Goal: Submit feedback/report problem

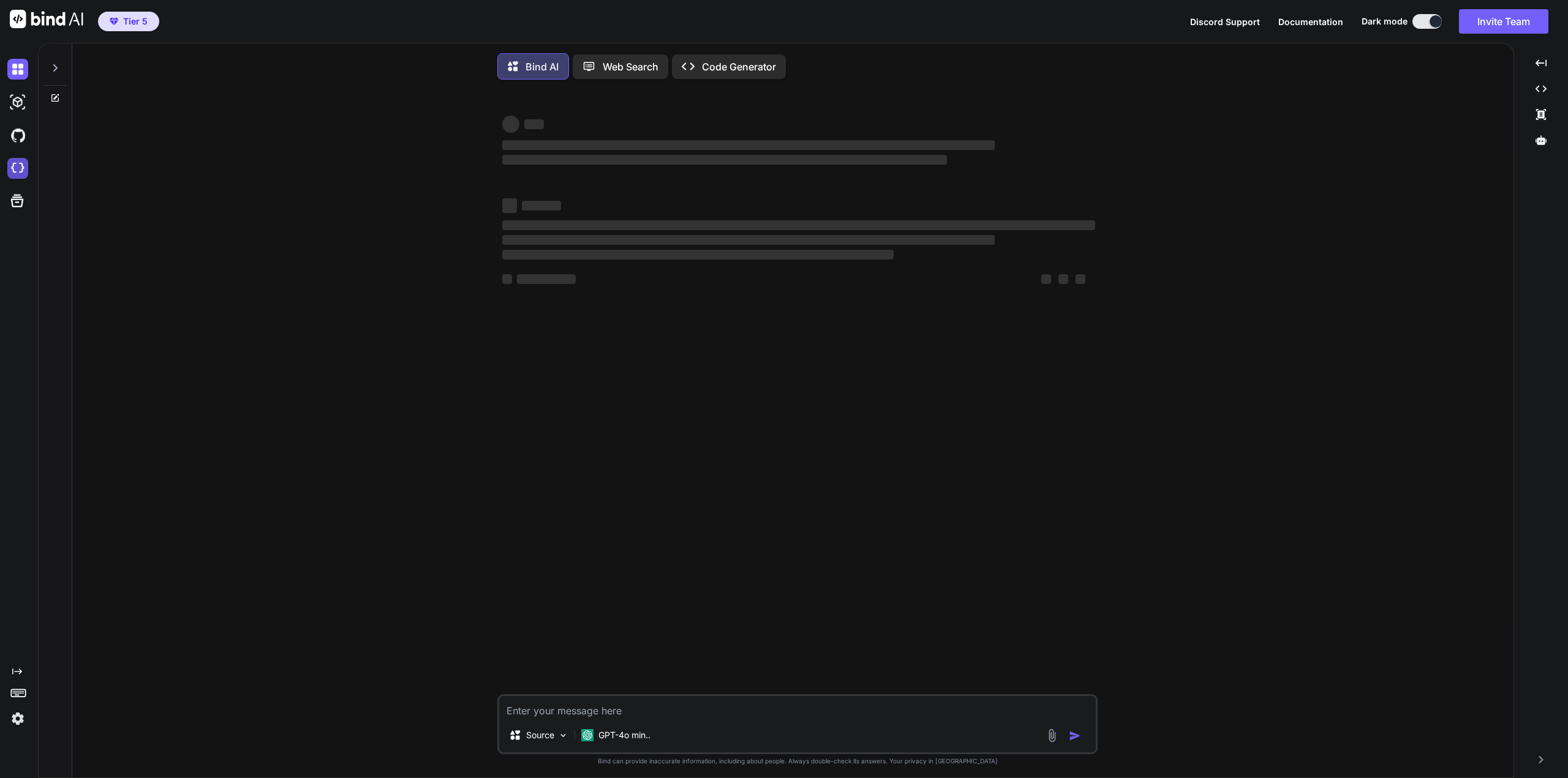
type textarea "x"
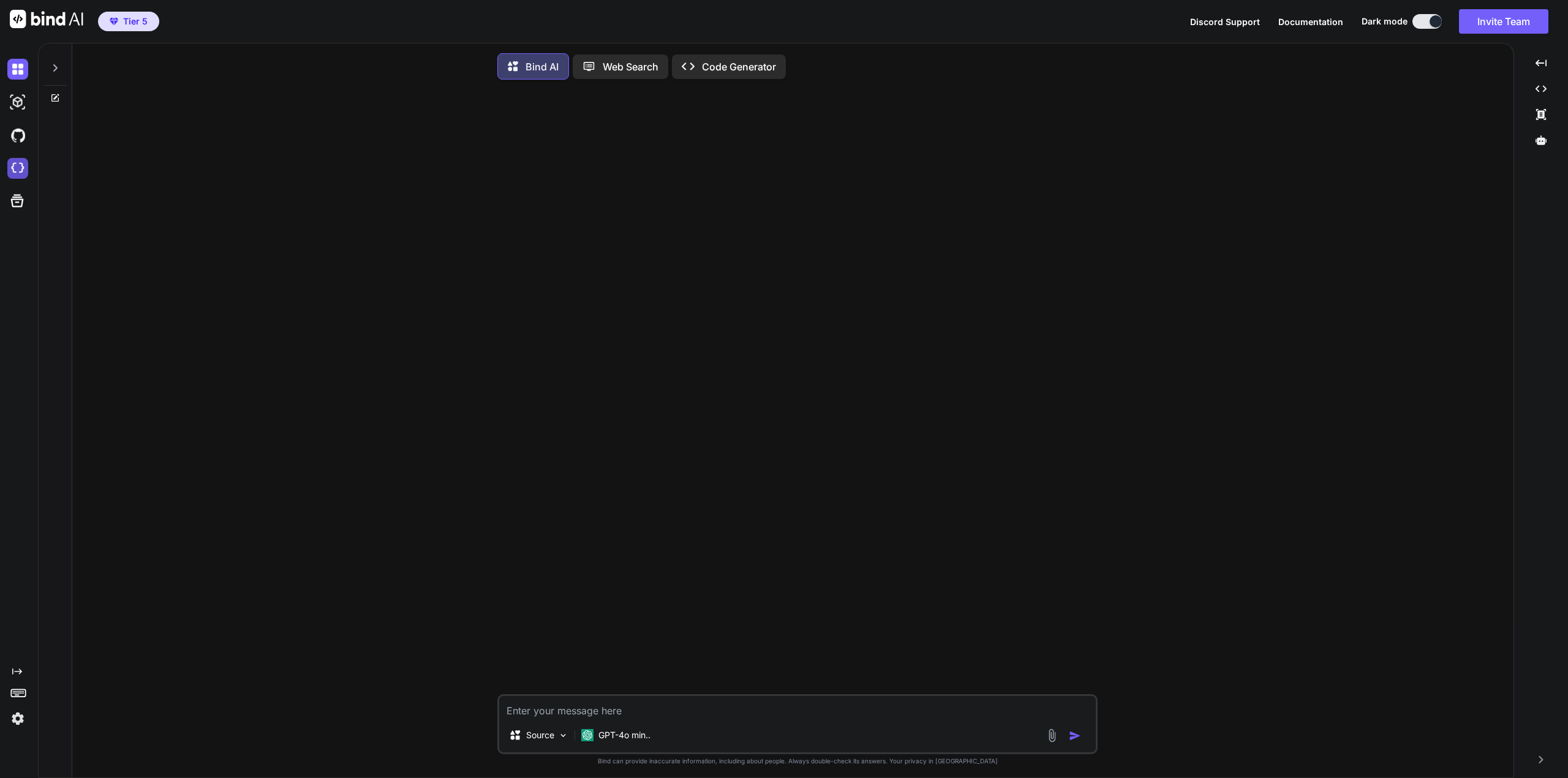
click at [21, 165] on img at bounding box center [18, 169] width 21 height 21
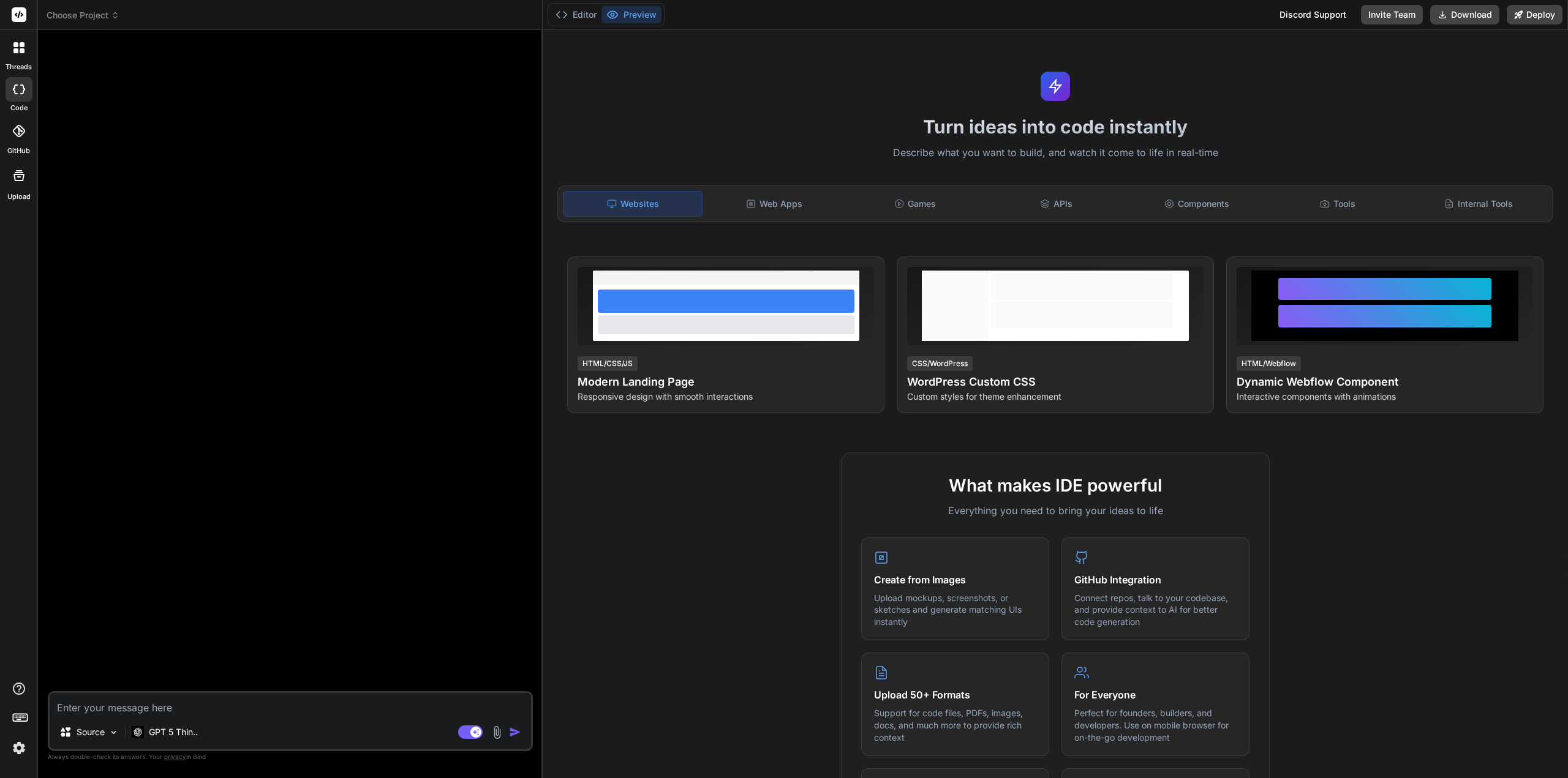
click at [106, 13] on span "Choose Project" at bounding box center [83, 15] width 72 height 12
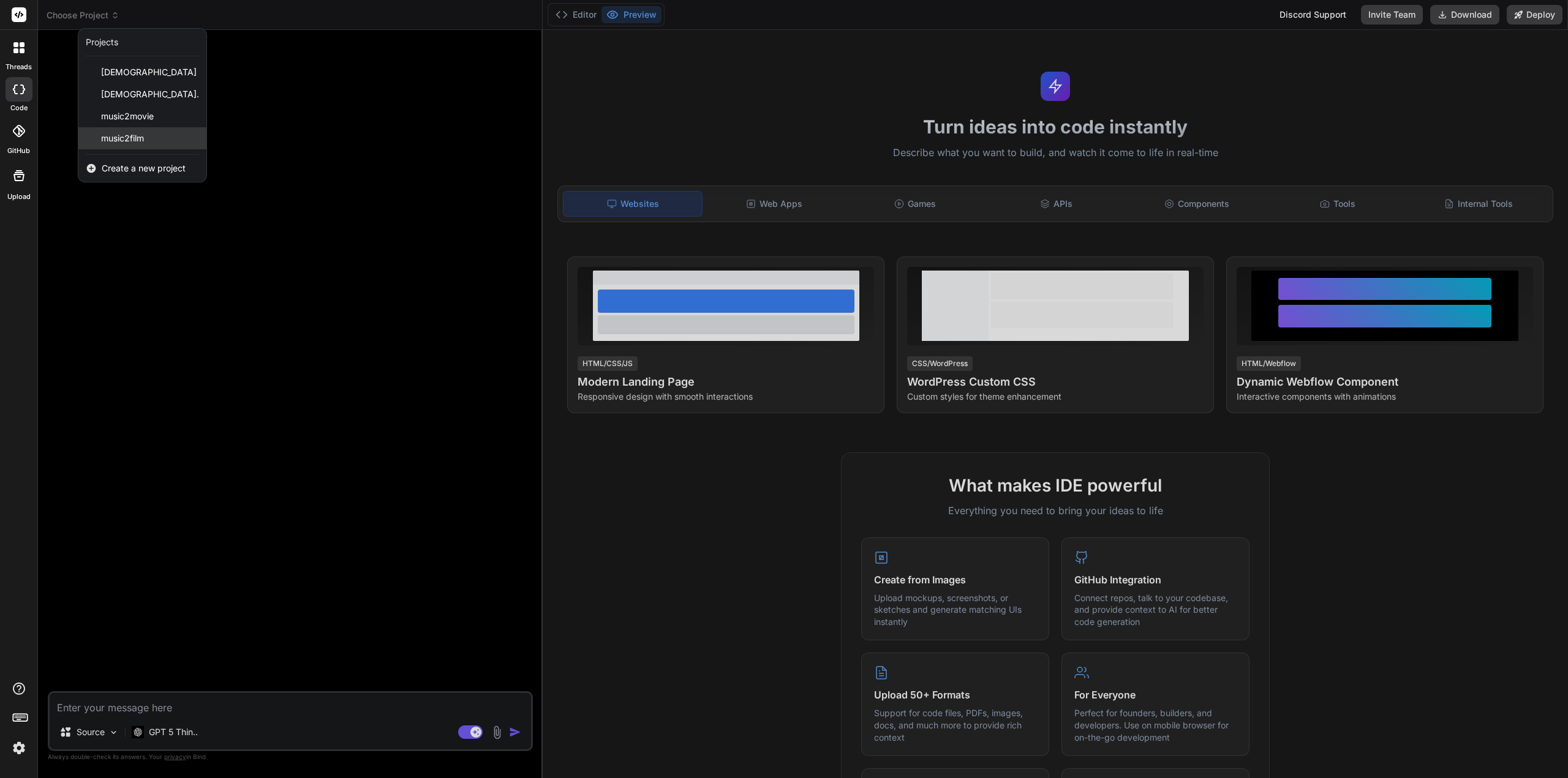
click at [112, 137] on span "music2film" at bounding box center [122, 138] width 43 height 12
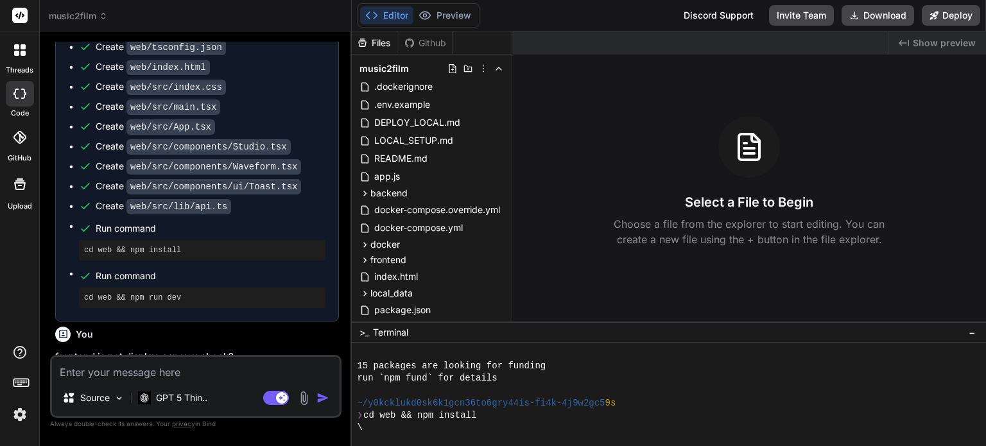
scroll to position [2306, 0]
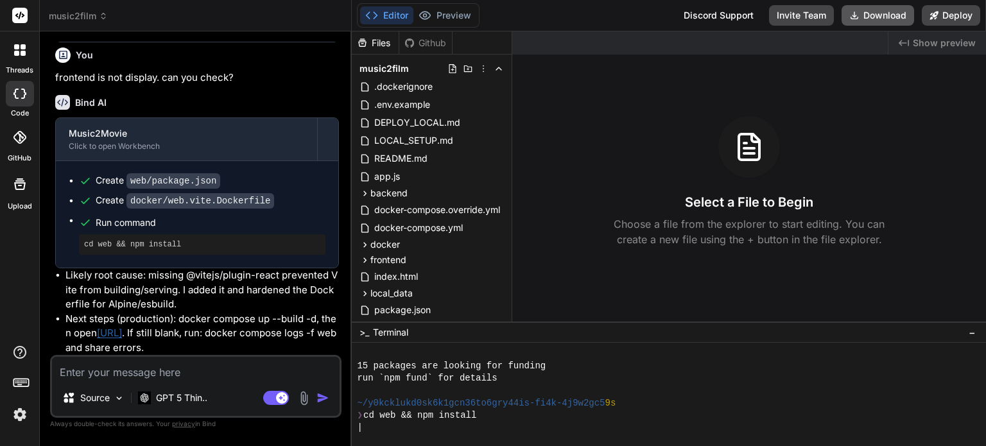
click at [876, 17] on button "Download" at bounding box center [878, 15] width 73 height 21
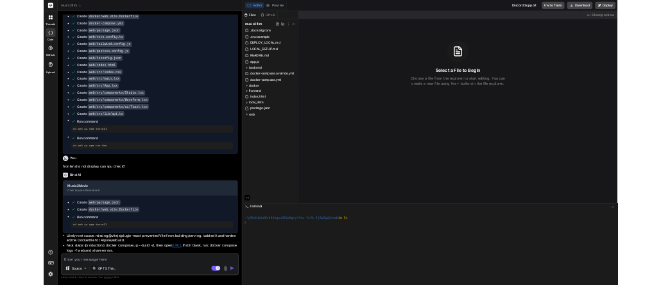
scroll to position [146, 0]
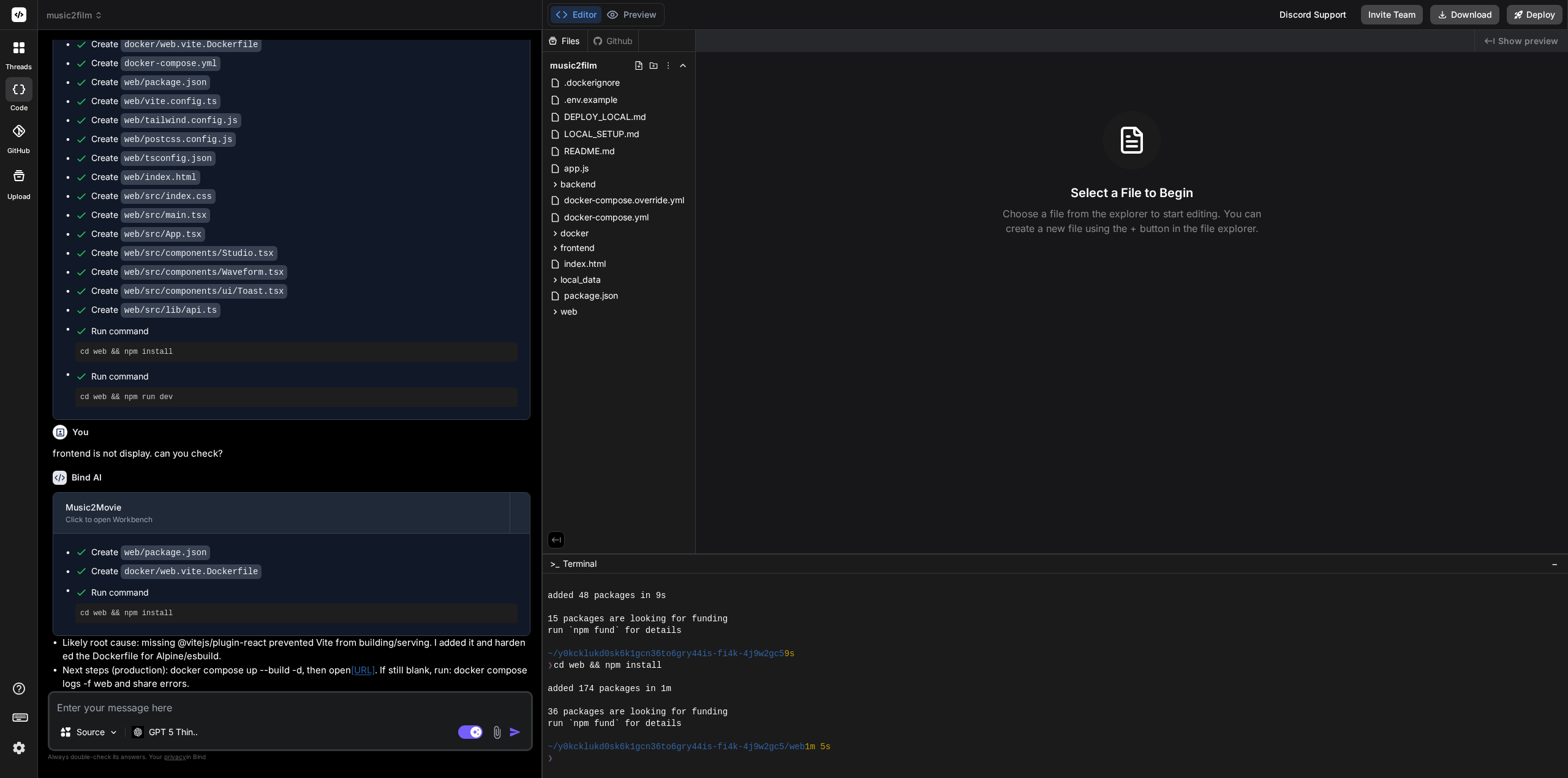
click at [588, 16] on button "Editor" at bounding box center [575, 14] width 51 height 17
click at [627, 130] on span "LOCAL_SETUP.md" at bounding box center [602, 133] width 78 height 14
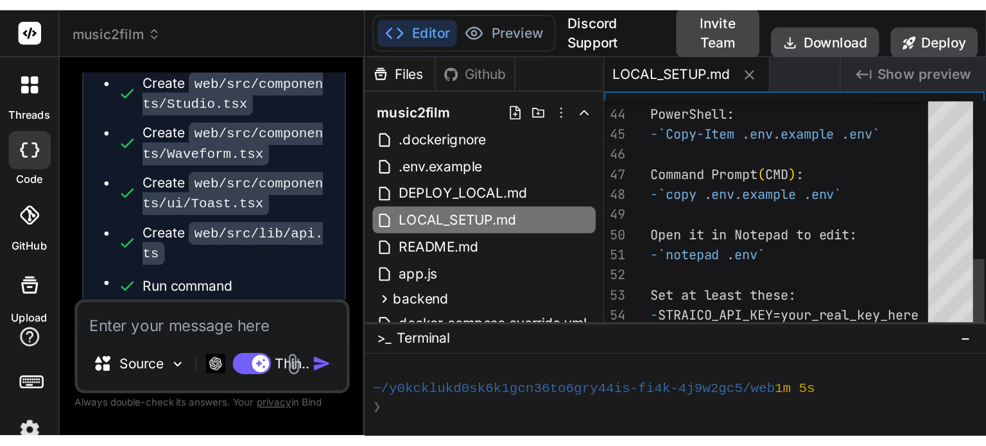
scroll to position [305, 0]
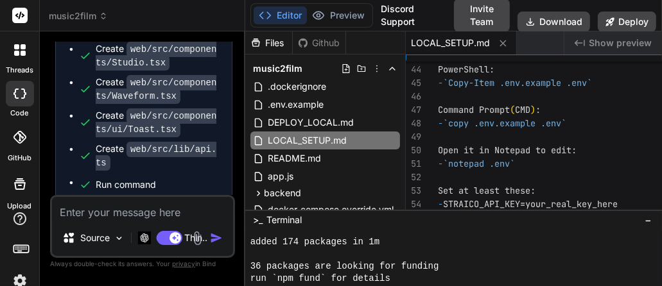
type textarea "x"
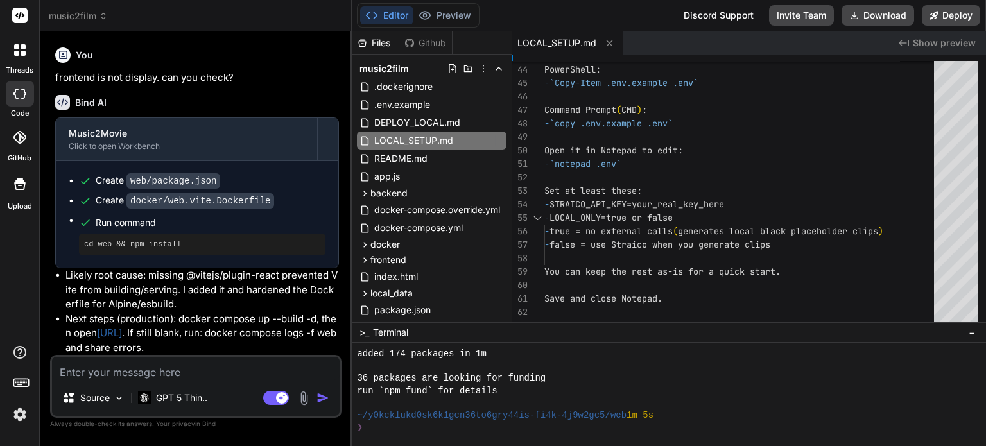
scroll to position [2306, 0]
click at [232, 370] on textarea at bounding box center [196, 368] width 288 height 23
type textarea "g"
type textarea "x"
type textarea "go"
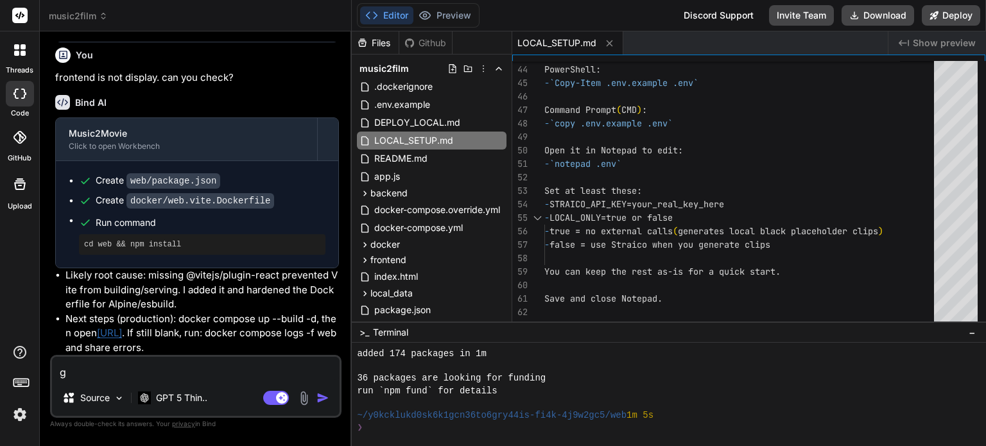
type textarea "x"
type textarea "goo"
type textarea "x"
type textarea "good"
type textarea "x"
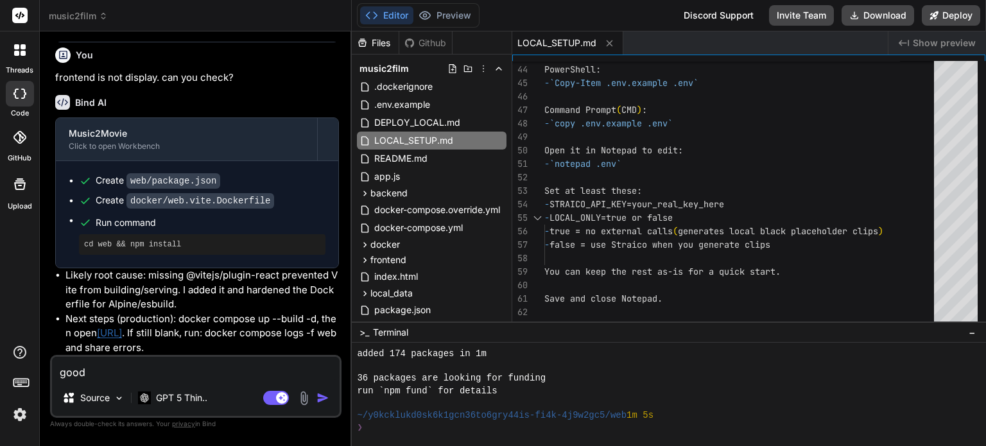
type textarea "good."
type textarea "x"
type textarea "good."
type textarea "x"
type textarea "good. i"
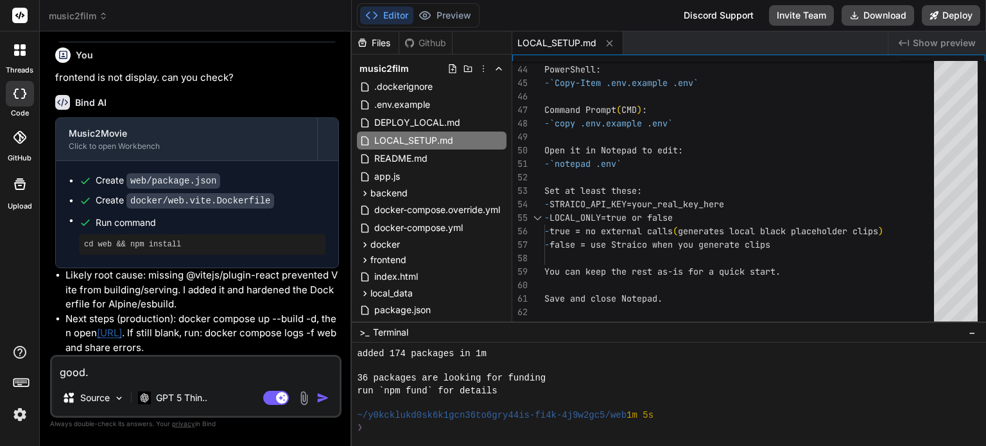
type textarea "x"
type textarea "good. i"
type textarea "x"
type textarea "good. i c"
type textarea "x"
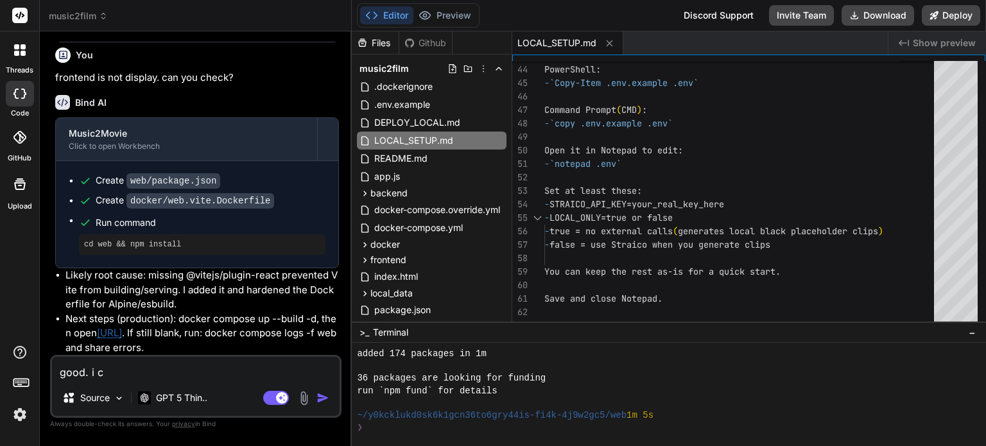
type textarea "good. i ca"
type textarea "x"
type textarea "good. i can"
type textarea "x"
type textarea "good. i can"
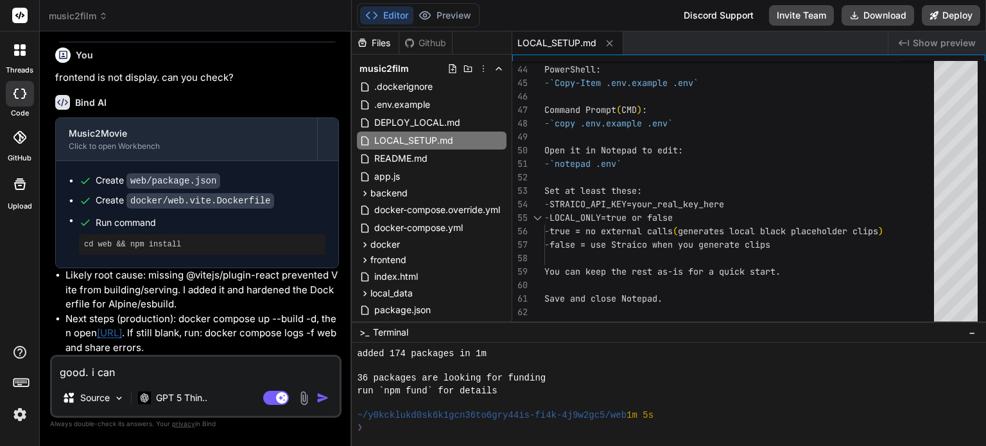
type textarea "x"
type textarea "good. i can l"
type textarea "x"
type textarea "good. i can lo"
type textarea "x"
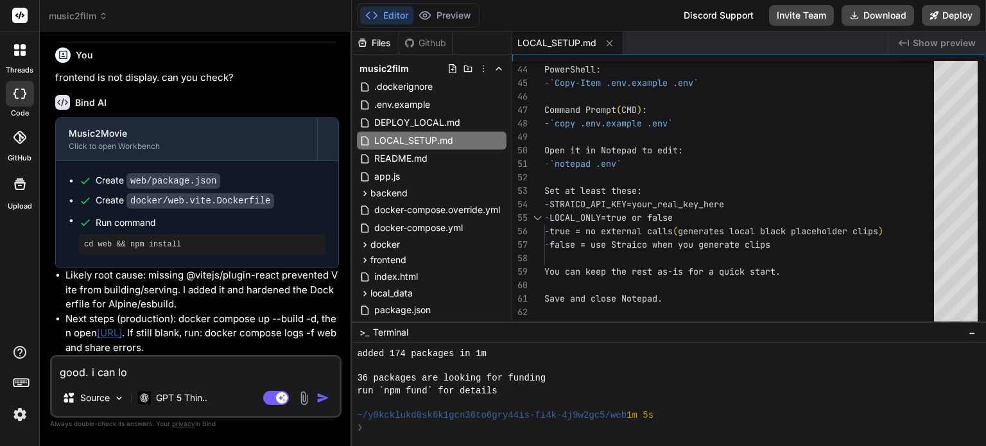
type textarea "good. i can log"
type textarea "x"
type textarea "good. i can log"
type textarea "x"
type textarea "good. i can log i"
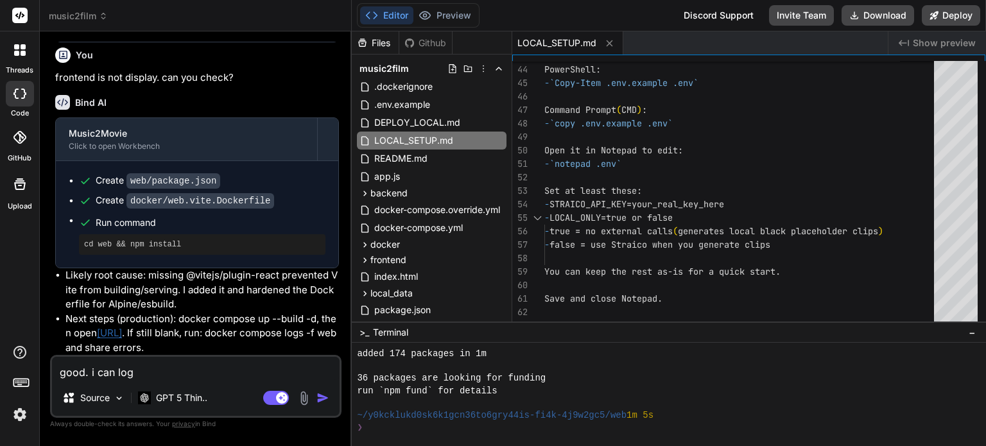
type textarea "x"
type textarea "good. i can log in"
type textarea "x"
type textarea "good. i can log in"
type textarea "x"
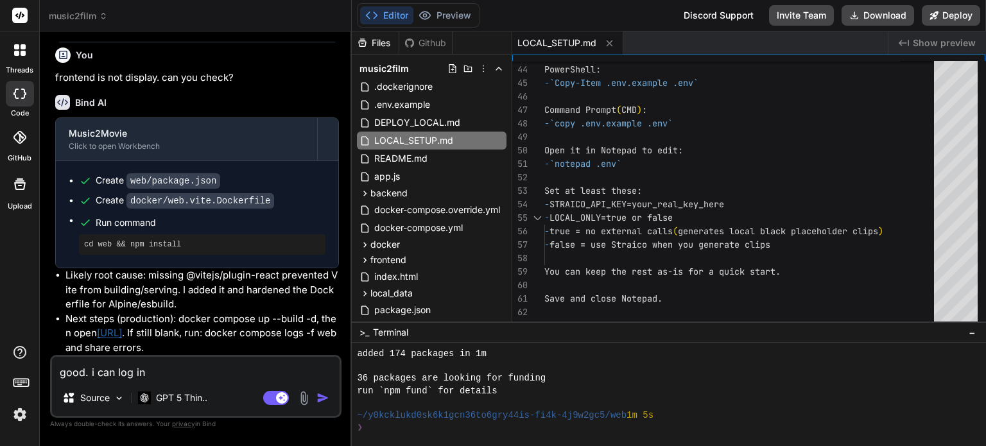
type textarea "good. i can log in n"
type textarea "x"
type textarea "good. i can log in no"
type textarea "x"
type textarea "good. i can log in now"
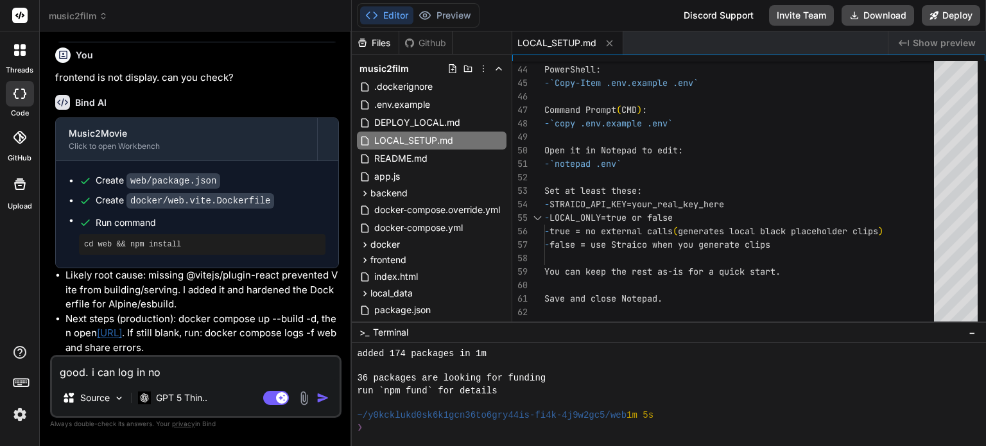
type textarea "x"
type textarea "good. i can log in no"
type textarea "x"
type textarea "good. i can log in n"
type textarea "x"
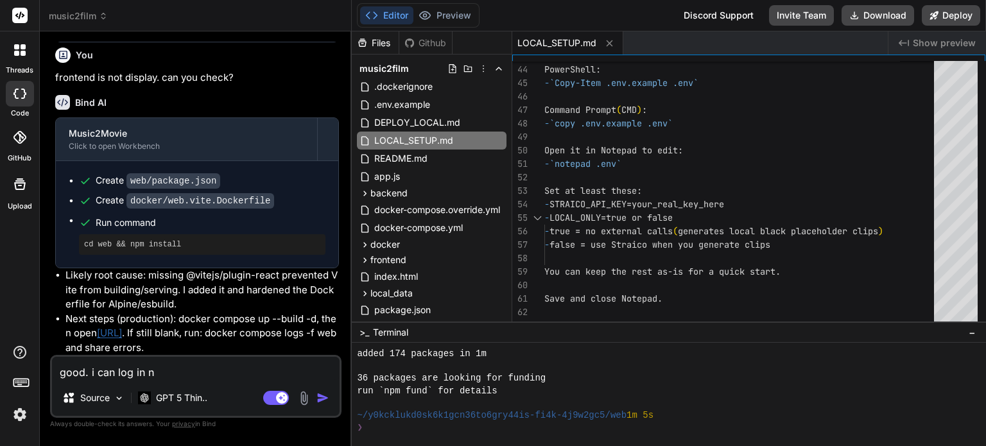
type textarea "good. i can log in"
type textarea "x"
type textarea "good. i can log in"
type textarea "x"
type textarea "good. i can log in"
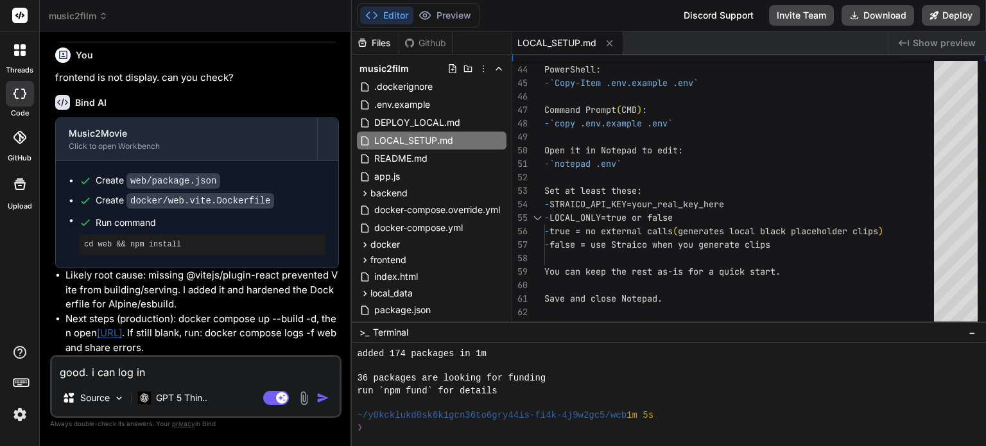
type textarea "x"
type textarea "good. i can log in u"
type textarea "x"
type textarea "good. i can log in"
type textarea "x"
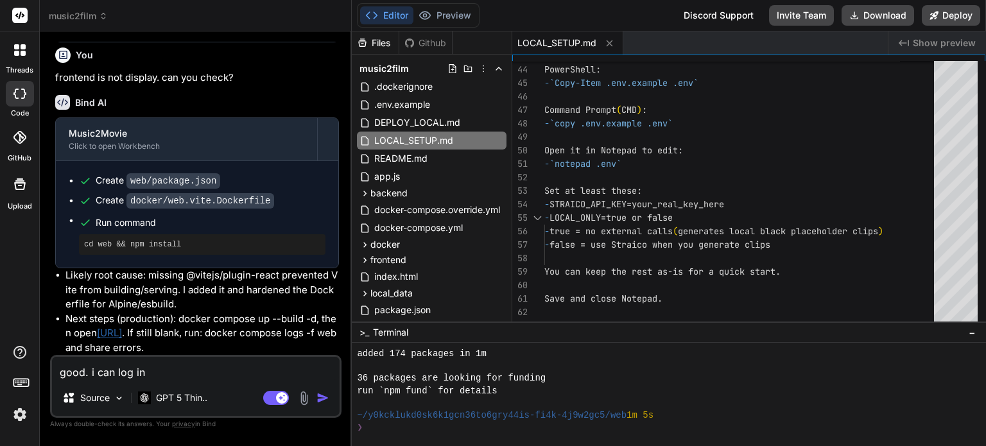
type textarea "good. i can log in"
type textarea "x"
type textarea "good. i can log i"
type textarea "x"
type textarea "good. i can log"
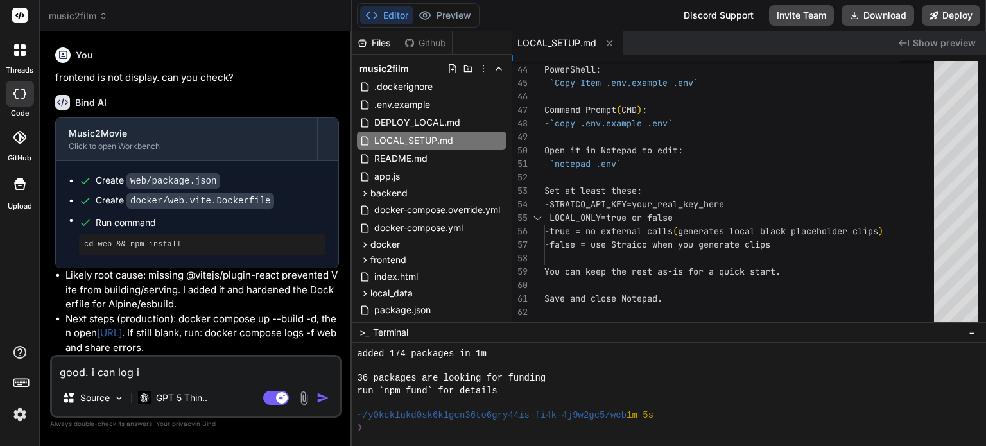
type textarea "x"
type textarea "good. i can log"
type textarea "x"
type textarea "good. i can lo"
type textarea "x"
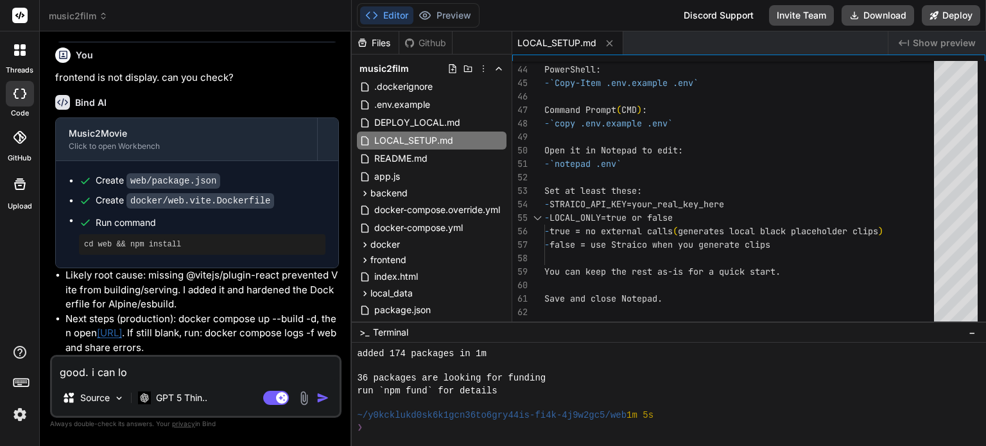
type textarea "good. i can l"
type textarea "x"
type textarea "good. i can"
type textarea "x"
type textarea "good. i can u"
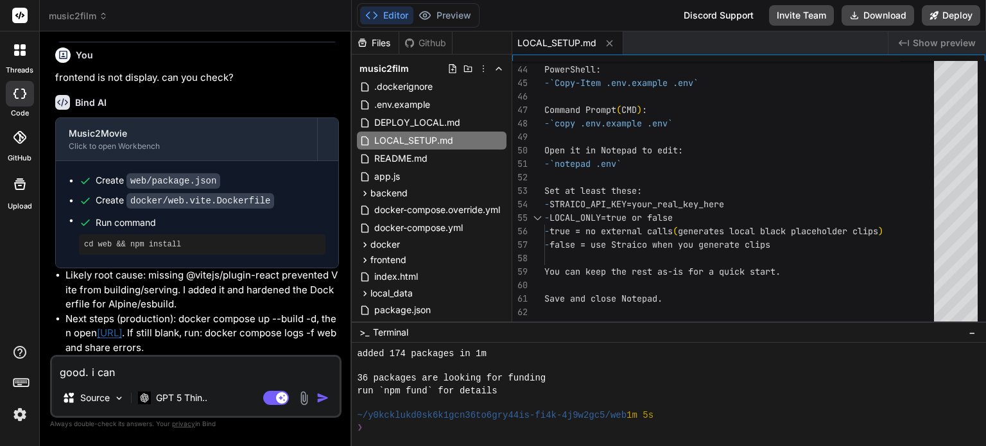
type textarea "x"
type textarea "good. i can up"
type textarea "x"
type textarea "good. i can upl"
type textarea "x"
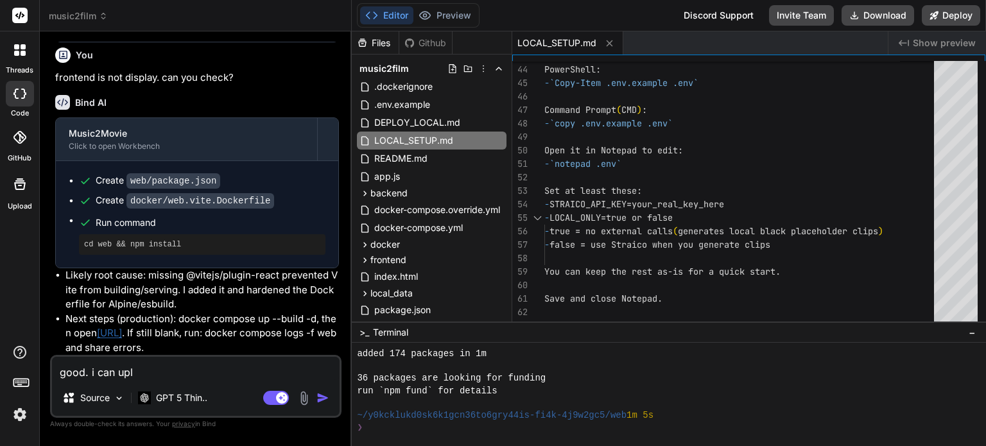
type textarea "good. i can uplo"
type textarea "x"
type textarea "good. i can uploa"
type textarea "x"
type textarea "good. i can upload"
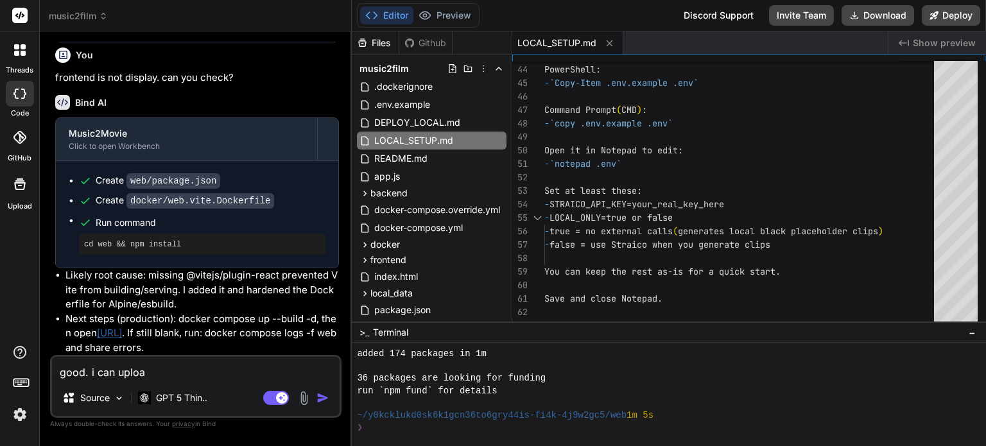
type textarea "x"
type textarea "good. i can upload"
type textarea "x"
type textarea "good. i can upload a"
type textarea "x"
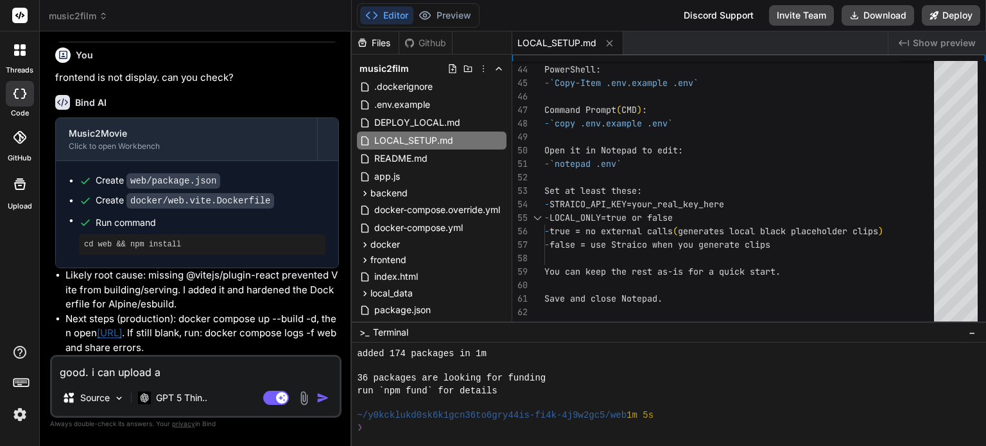
type textarea "good. i can upload an"
type textarea "x"
type textarea "good. i can upload and"
type textarea "x"
type textarea "good. i can upload and"
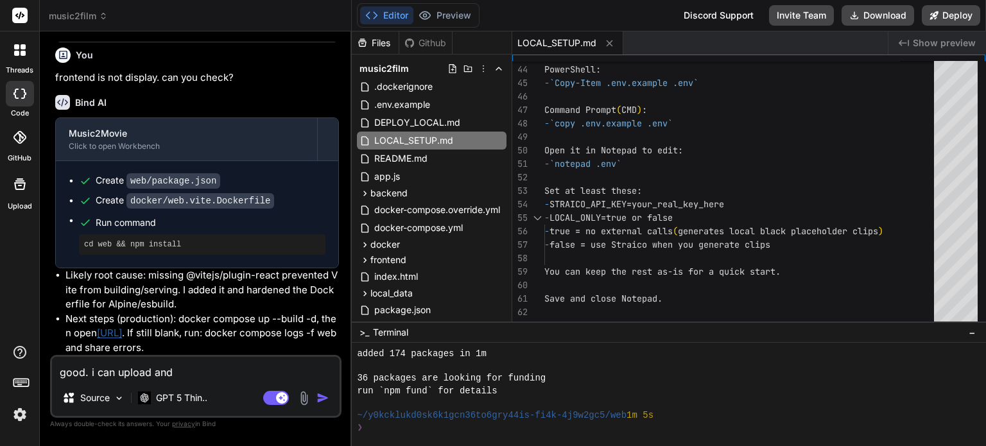
type textarea "x"
type textarea "good. i can upload and t"
type textarea "x"
type textarea "good. i can upload and th"
type textarea "x"
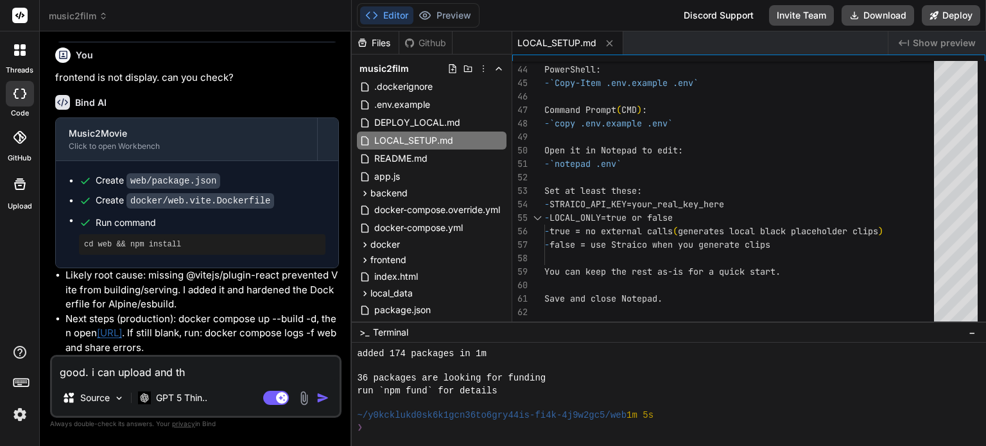
type textarea "good. i can upload and the"
type textarea "x"
type textarea "good. i can upload and the"
type textarea "x"
type textarea "good. i can upload and the s"
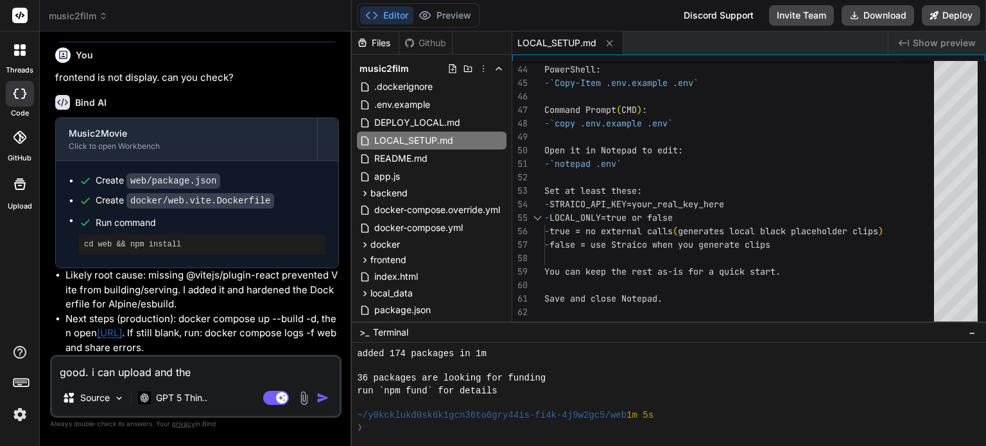
type textarea "x"
type textarea "good. i can upload and the sc"
type textarea "x"
type textarea "good. i can upload and the sce"
type textarea "x"
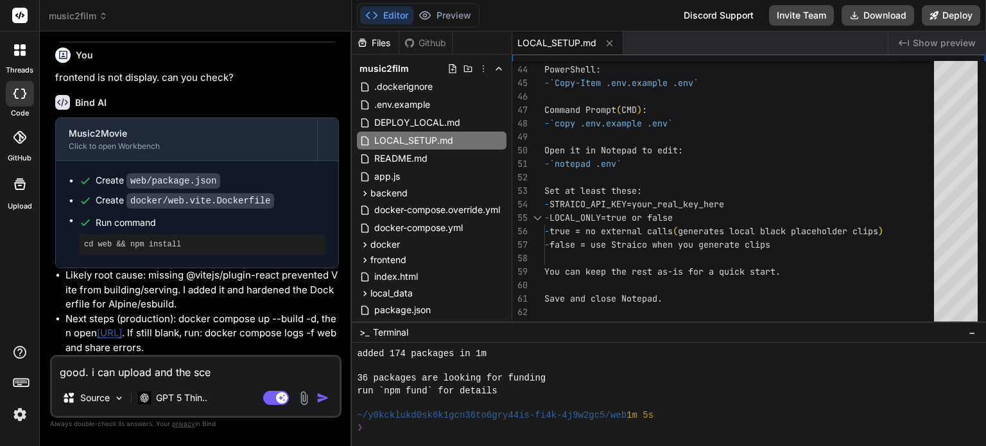
type textarea "good. i can upload and the scen"
type textarea "x"
type textarea "good. i can upload and the scens"
type textarea "x"
type textarea "good. i can upload and the scense"
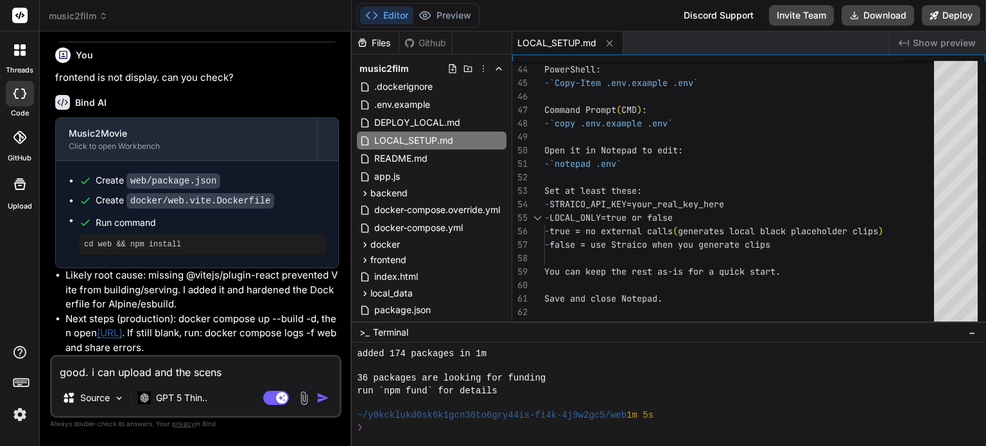
type textarea "x"
type textarea "good. i can upload and the scense"
type textarea "x"
type textarea "good. i can upload and the scense c"
type textarea "x"
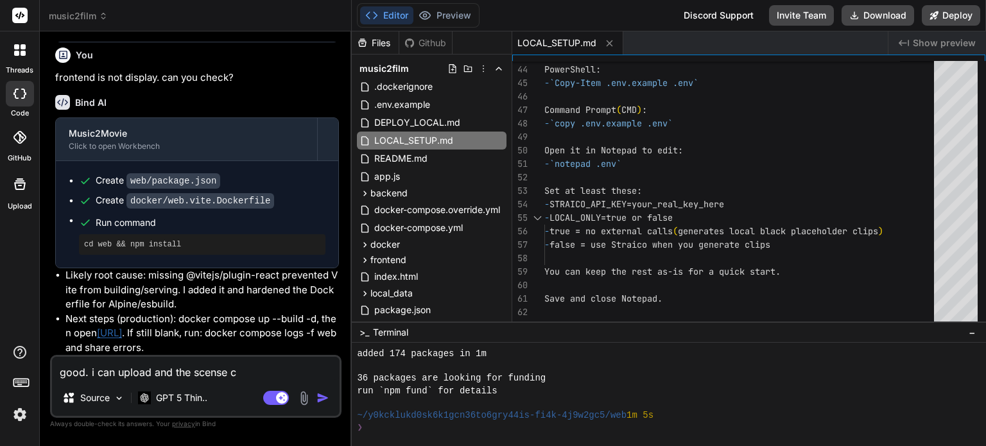
type textarea "good. i can upload and the scense ca"
type textarea "x"
type textarea "good. i can upload and the scense can"
type textarea "x"
type textarea "good. i can upload and the scense can"
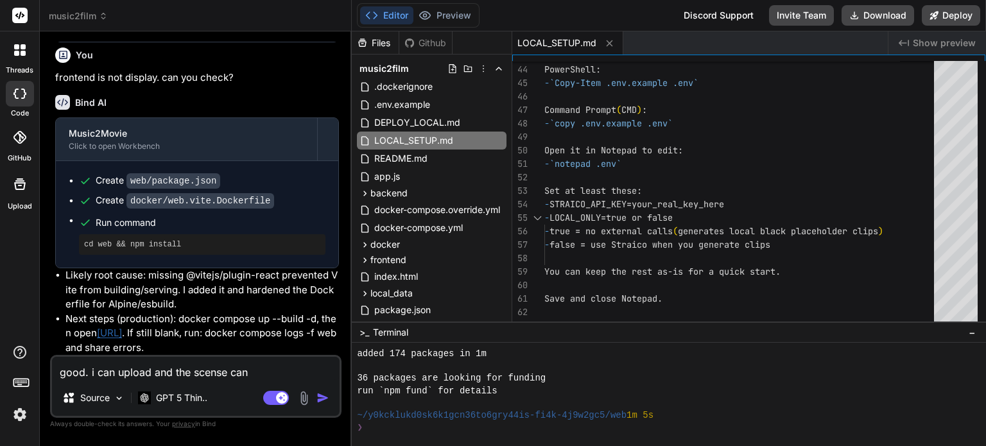
type textarea "x"
type textarea "good. i can upload and the scense can g"
type textarea "x"
type textarea "good. i can upload and the scense can gn"
type textarea "x"
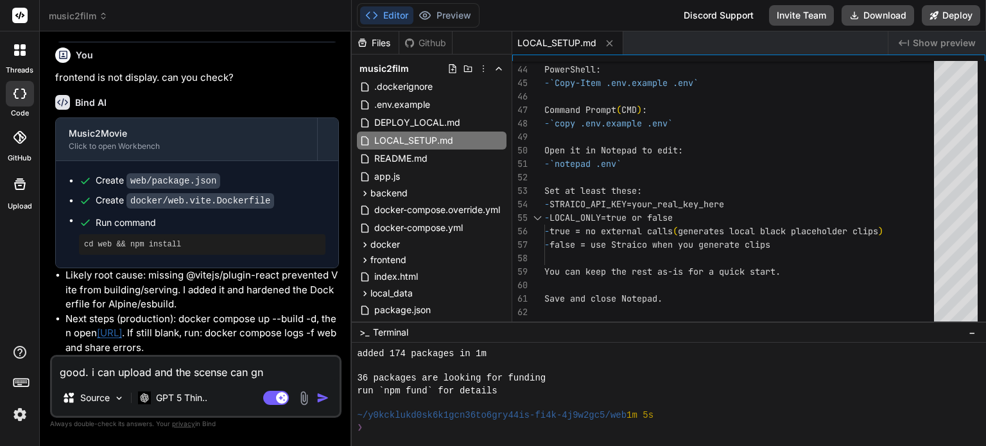
type textarea "good. i can upload and the scense can gne"
type textarea "x"
type textarea "good. i can upload and the scense can gner"
type textarea "x"
type textarea "good. i can upload and the scense can gne"
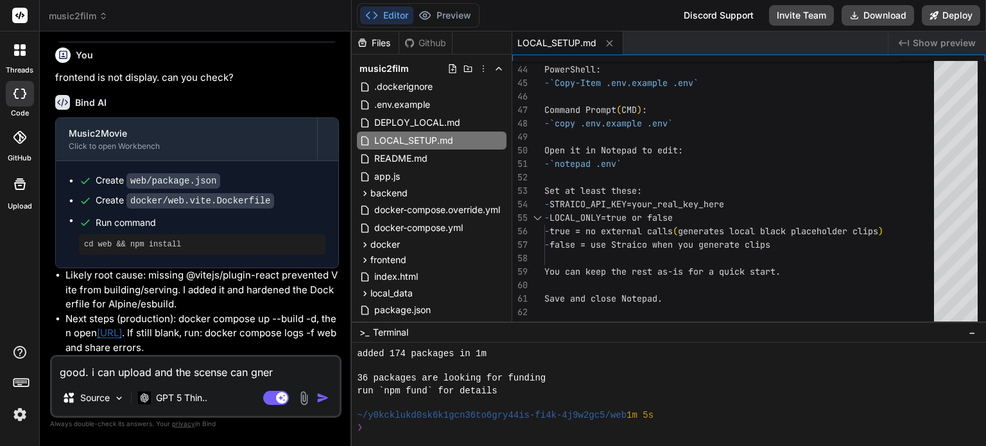
type textarea "x"
type textarea "good. i can upload and the scense can gn"
type textarea "x"
type textarea "good. i can upload and the scense can g"
type textarea "x"
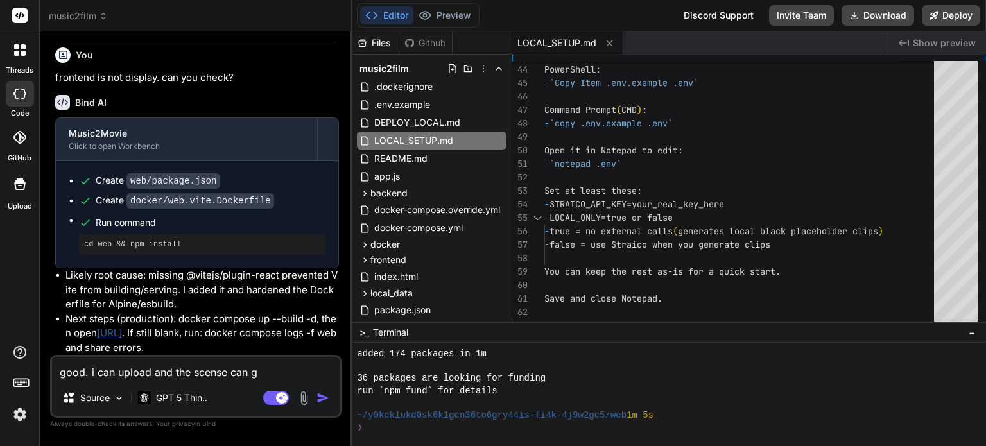
type textarea "good. i can upload and the scense can ge"
type textarea "x"
type textarea "good. i can upload and the scense can ger"
type textarea "x"
type textarea "good. i can upload and the scense can gern"
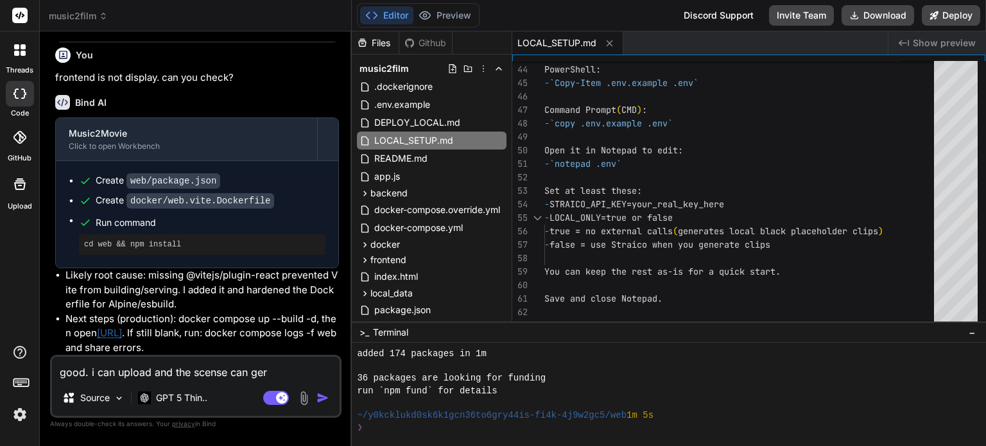
type textarea "x"
type textarea "good. i can upload and the scense can gerna"
type textarea "x"
type textarea "good. i can upload and the scense can gernat"
type textarea "x"
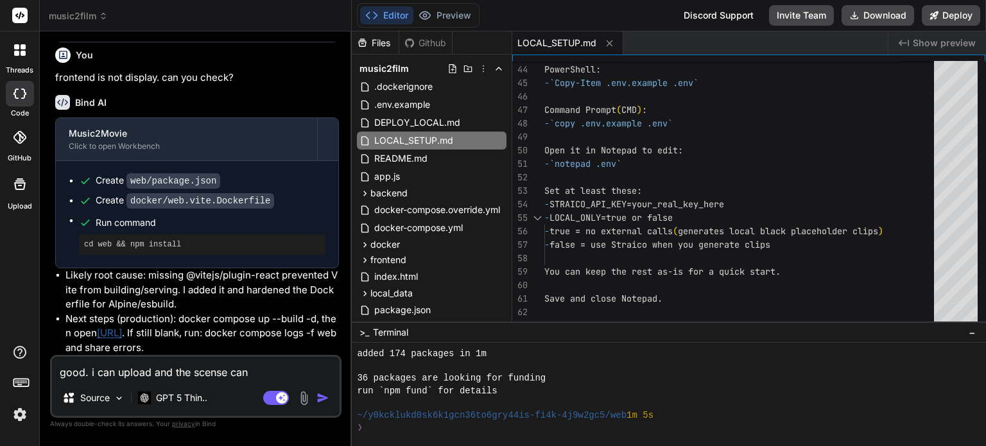
type textarea "good. i can upload and the scense can gernate"
type textarea "x"
type textarea "good. i can upload and the scense can gernate"
type textarea "x"
type textarea "good. i can upload and the scense can gernate f"
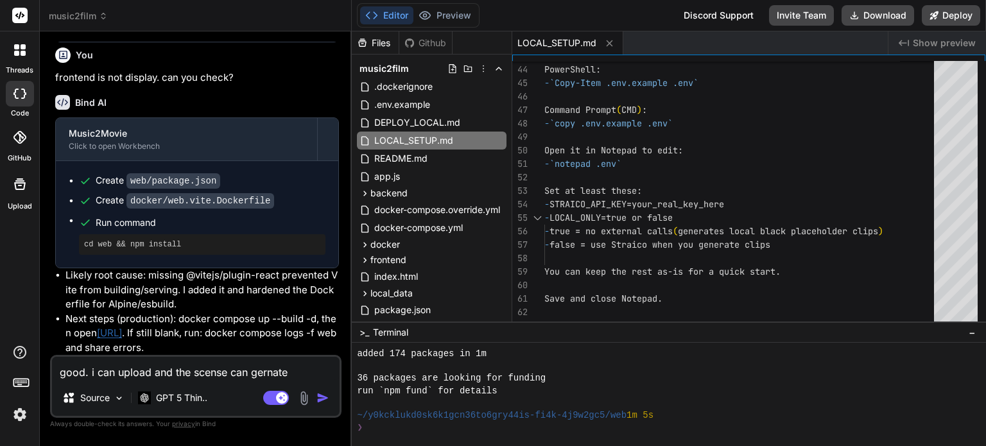
type textarea "x"
type textarea "good. i can upload and the scense can gernate fr"
type textarea "x"
type textarea "good. i can upload and the scense can gernate fro"
type textarea "x"
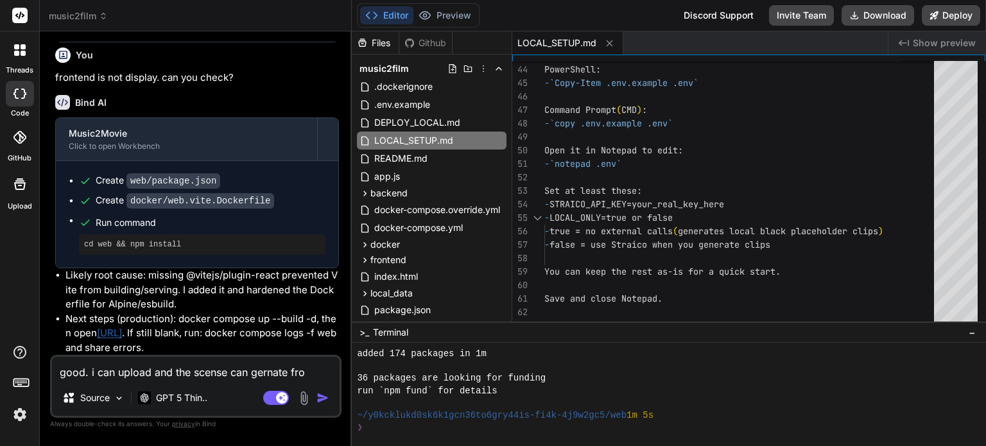
type textarea "good. i can upload and the scense can gernate from"
type textarea "x"
type textarea "good. i can upload and the scense can gernate from"
type textarea "x"
type textarea "good. i can upload and the scense can gernate from u"
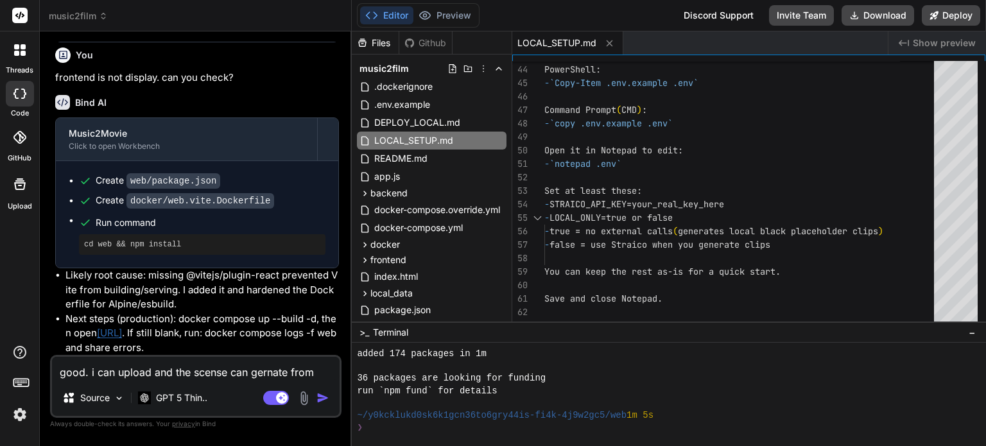
type textarea "x"
type textarea "good. i can upload and the scense can gernate from"
type textarea "x"
type textarea "good. i can upload and the scense can gernate from t"
type textarea "x"
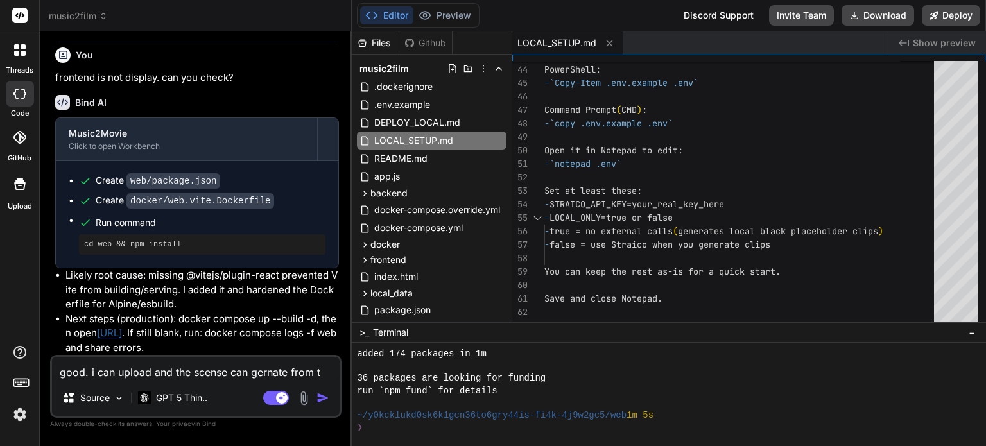
type textarea "good. i can upload and the scense can gernate from th"
type textarea "x"
type textarea "good. i can upload and the scense can gernate from the"
type textarea "x"
type textarea "good. i can upload and the scense can gernate from the"
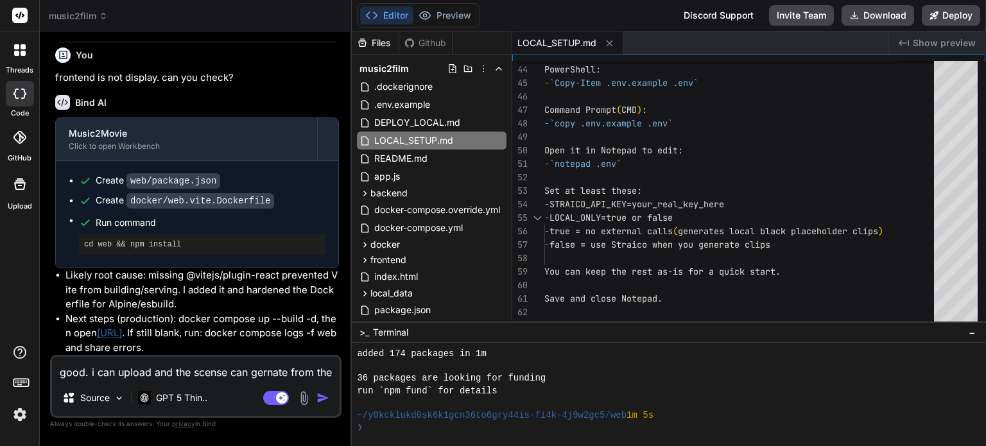
type textarea "x"
type textarea "good. i can upload and the scense can gernate from the u"
type textarea "x"
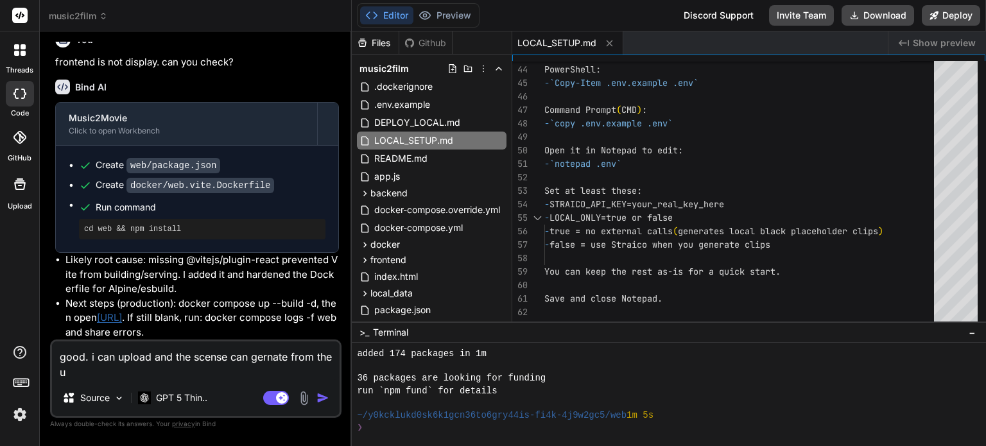
type textarea "good. i can upload and the scense can gernate from the up"
type textarea "x"
type textarea "good. i can upload and the scense can gernate from the upl"
type textarea "x"
type textarea "good. i can upload and the scense can gernate from the uplo"
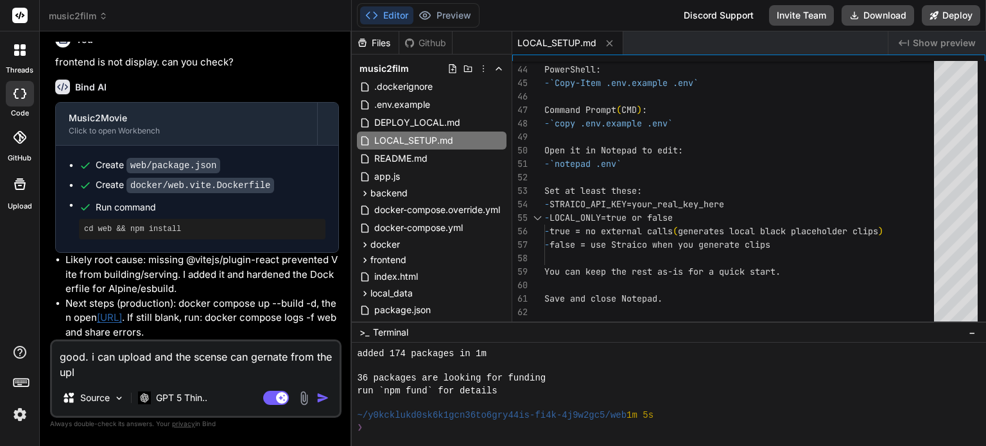
type textarea "x"
type textarea "good. i can upload and the scense can gernate from the uploa"
type textarea "x"
type textarea "good. i can upload and the scense can gernate from the upload"
type textarea "x"
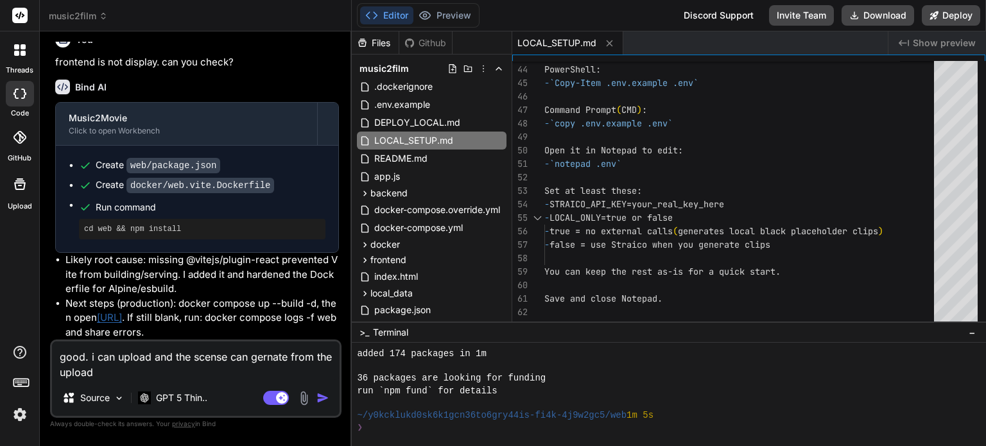
type textarea "good. i can upload and the scense can gernate from the upload"
type textarea "x"
type textarea "good. i can upload and the scense can gernate from the upload a"
type textarea "x"
type textarea "good. i can upload and the scense can gernate from the upload au"
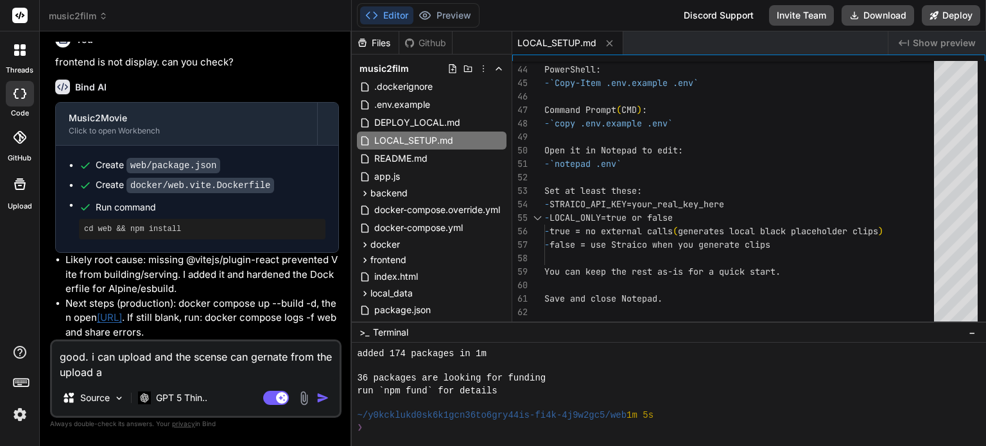
type textarea "x"
type textarea "good. i can upload and the scense can gernate from the upload aud"
type textarea "x"
type textarea "good. i can upload and the scense can gernate from the upload audi"
type textarea "x"
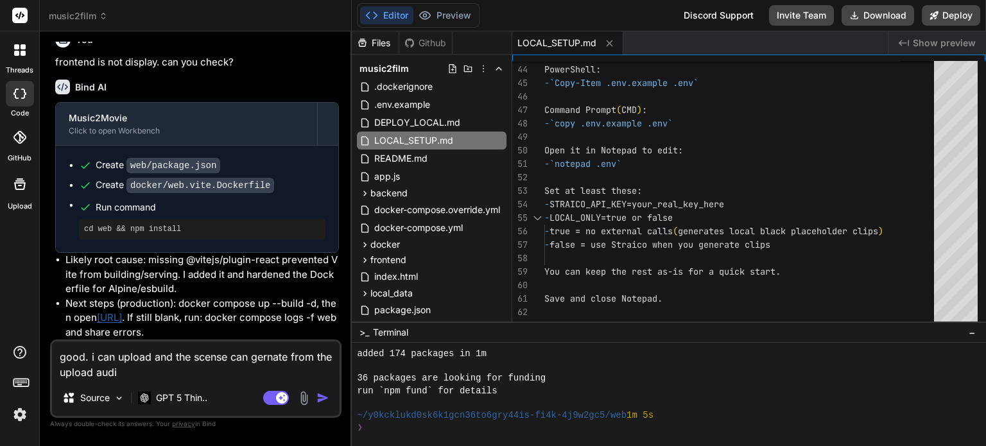
type textarea "good. i can upload and the scense can gernate from the upload audio"
type textarea "x"
type textarea "good. i can upload and the scense can gernate from the upload audio"
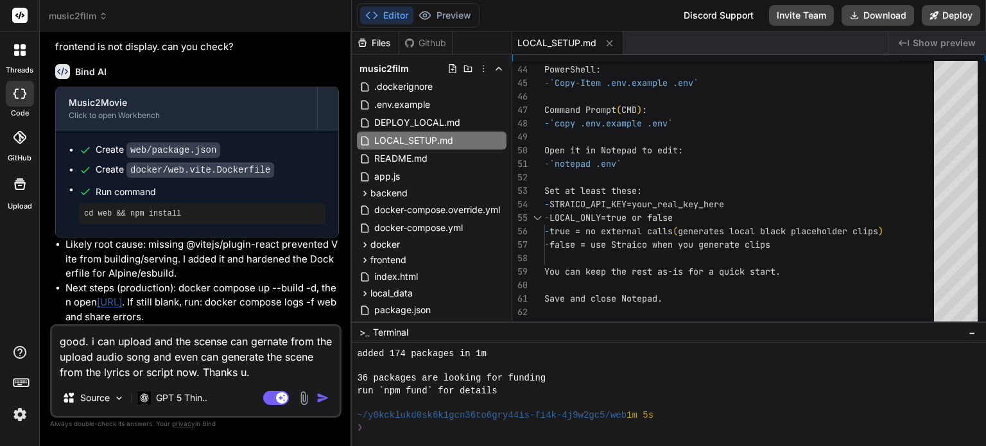
click at [320, 397] on img "button" at bounding box center [323, 398] width 13 height 13
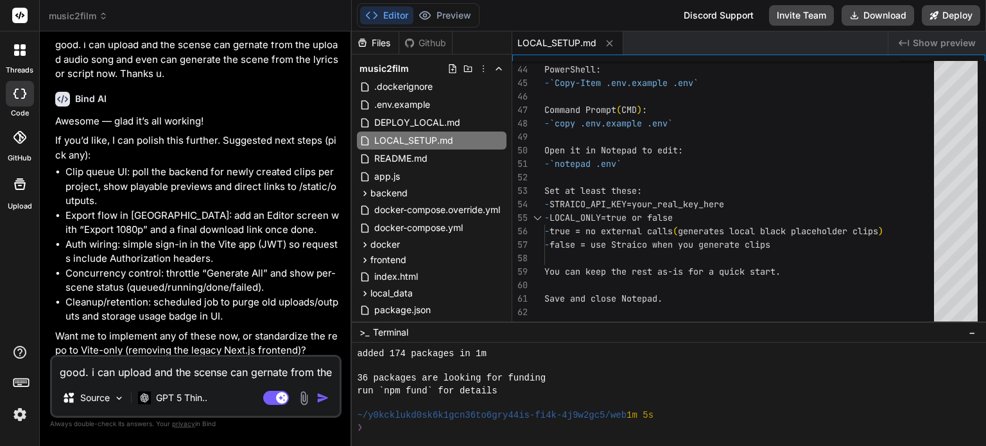
scroll to position [2658, 0]
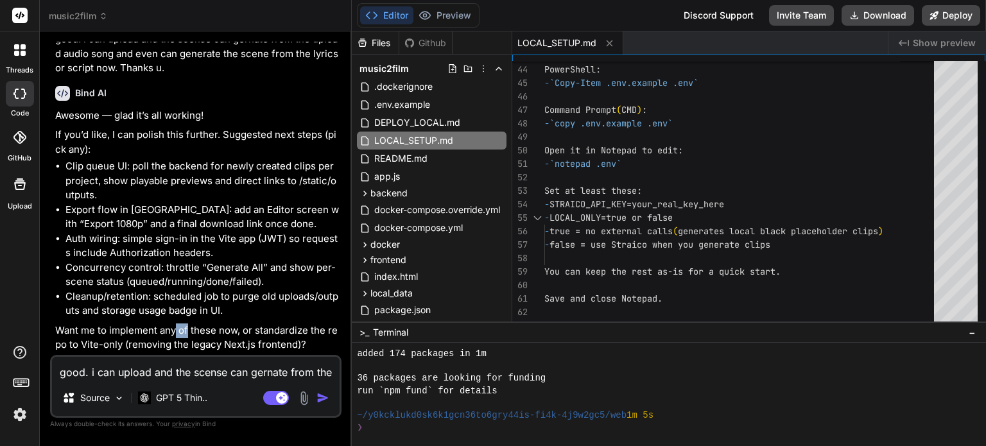
drag, startPoint x: 174, startPoint y: 331, endPoint x: 189, endPoint y: 329, distance: 14.9
click at [189, 329] on p "Want me to implement any of these now, or standardize the repo to Vite-only (re…" at bounding box center [197, 338] width 284 height 29
click at [123, 376] on textarea "good. i can upload and the scense can gernate from the upload audio song and ev…" at bounding box center [196, 368] width 288 height 23
click at [234, 379] on textarea "good. i can upload and the scense can gernate from the upload audio song and ev…" at bounding box center [196, 368] width 288 height 23
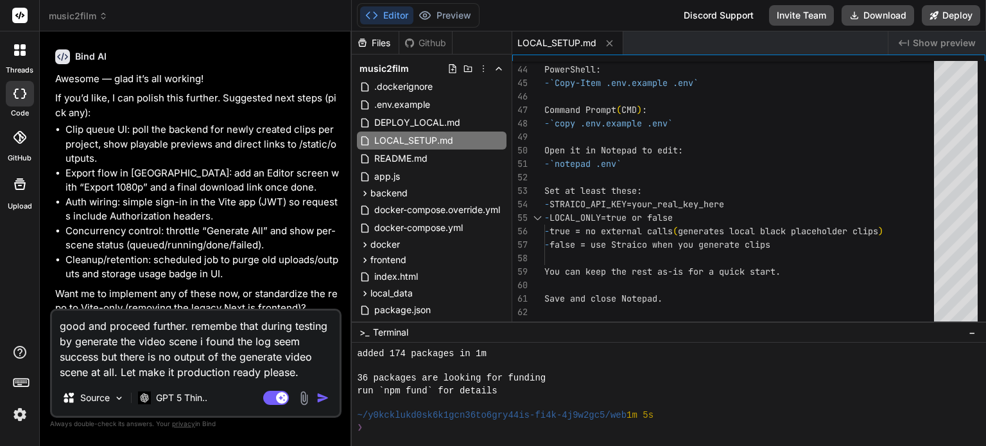
click at [324, 392] on img "button" at bounding box center [323, 398] width 13 height 13
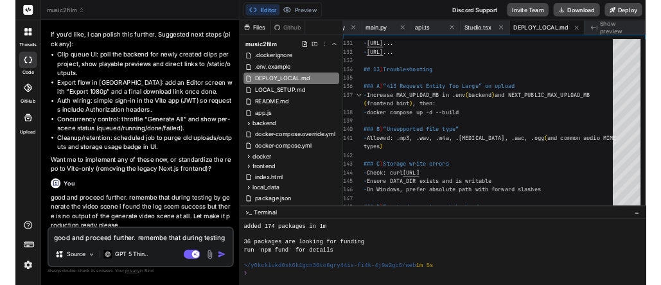
scroll to position [2959, 0]
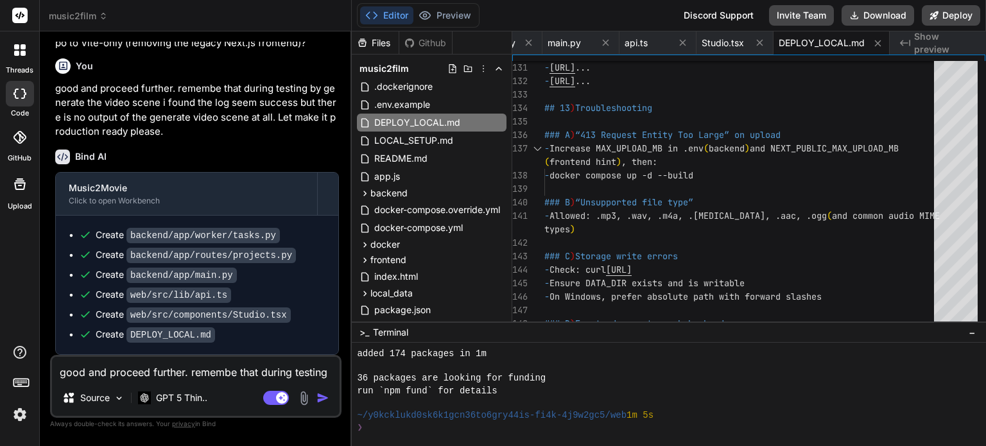
click at [167, 335] on code "DEPLOY_LOCAL.md" at bounding box center [170, 334] width 89 height 15
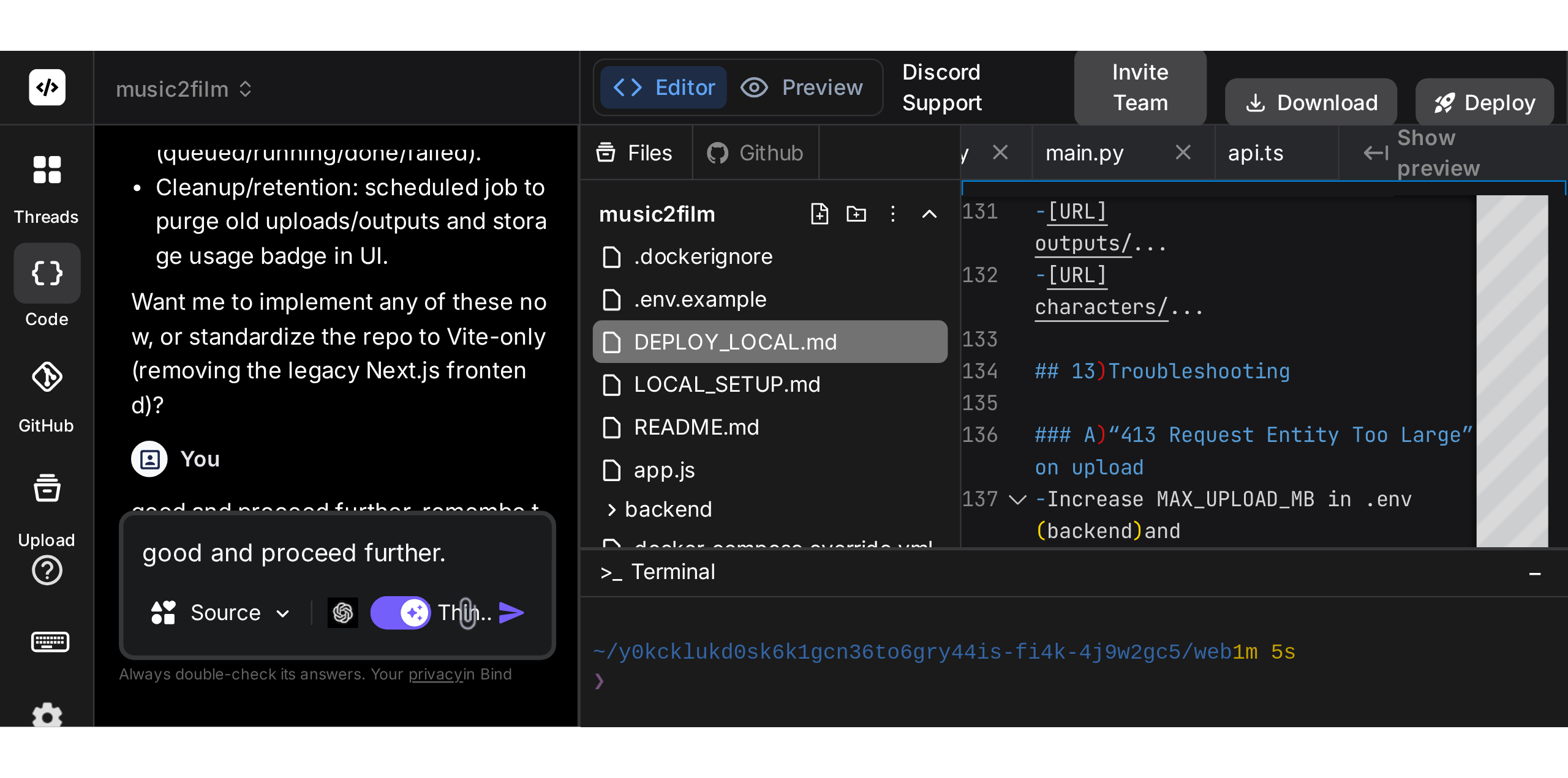
scroll to position [139, 0]
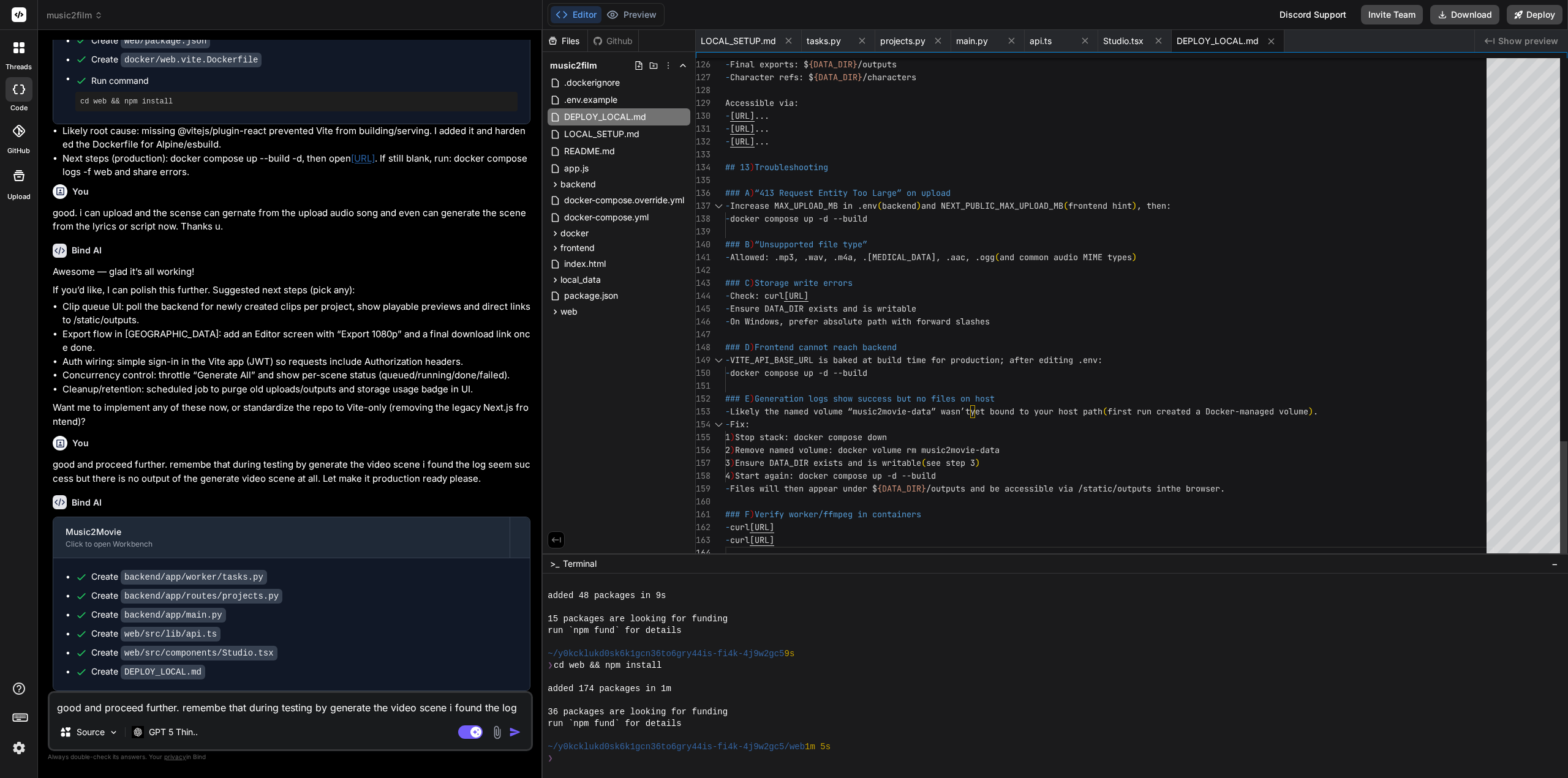
click at [836, 719] on div "run `npm fund` for details" at bounding box center [1049, 724] width 1003 height 11
click at [594, 14] on button "Editor" at bounding box center [575, 14] width 51 height 17
click at [1024, 701] on div at bounding box center [1049, 701] width 1003 height 11
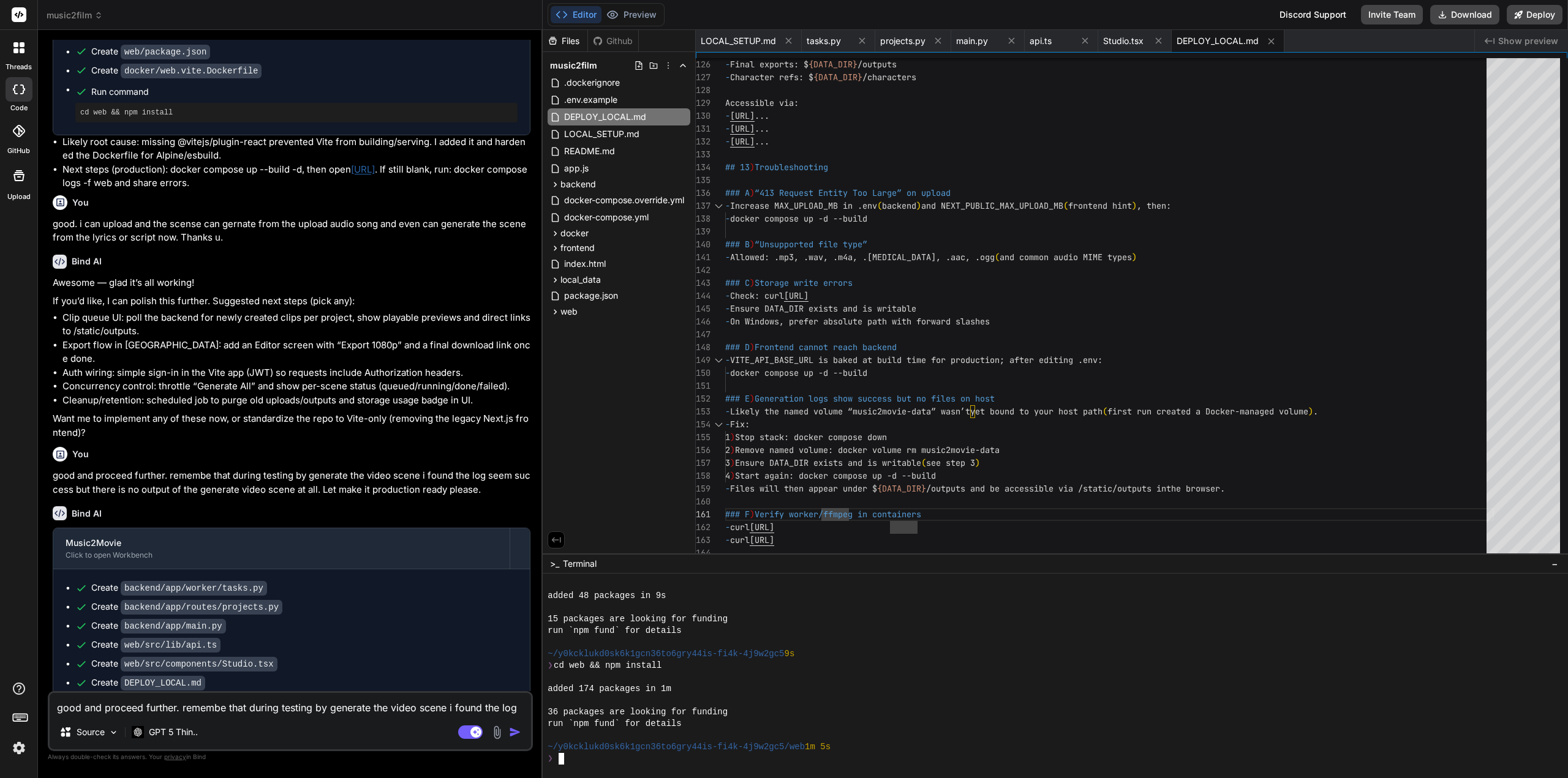
scroll to position [2062, 0]
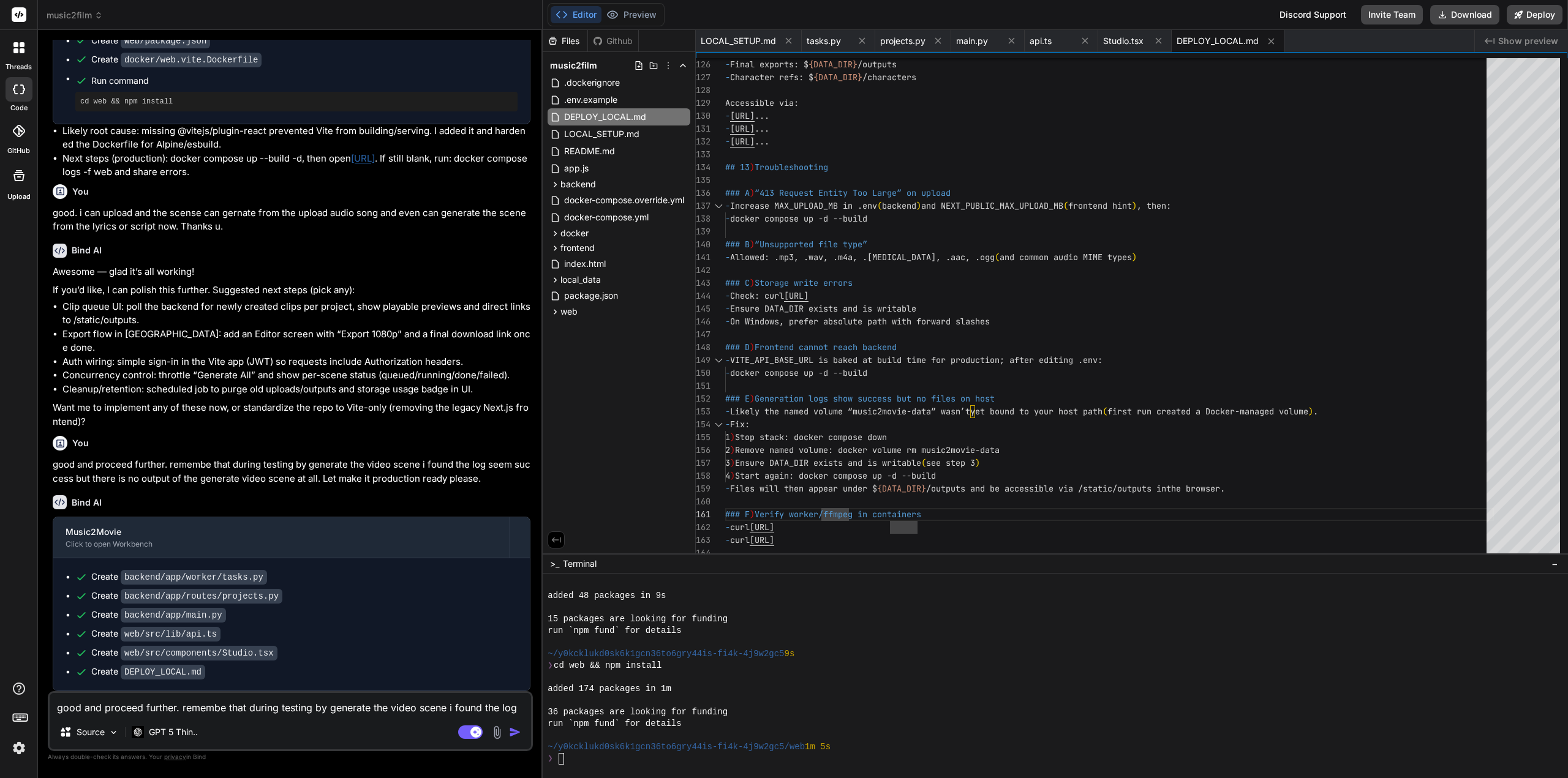
click at [325, 711] on textarea "good and proceed further. remembe that during testing by generate the video sce…" at bounding box center [290, 704] width 482 height 22
click at [620, 109] on div "DEPLOY_LOCAL.md" at bounding box center [619, 117] width 143 height 17
click at [1484, 11] on button "Download" at bounding box center [1464, 14] width 70 height 20
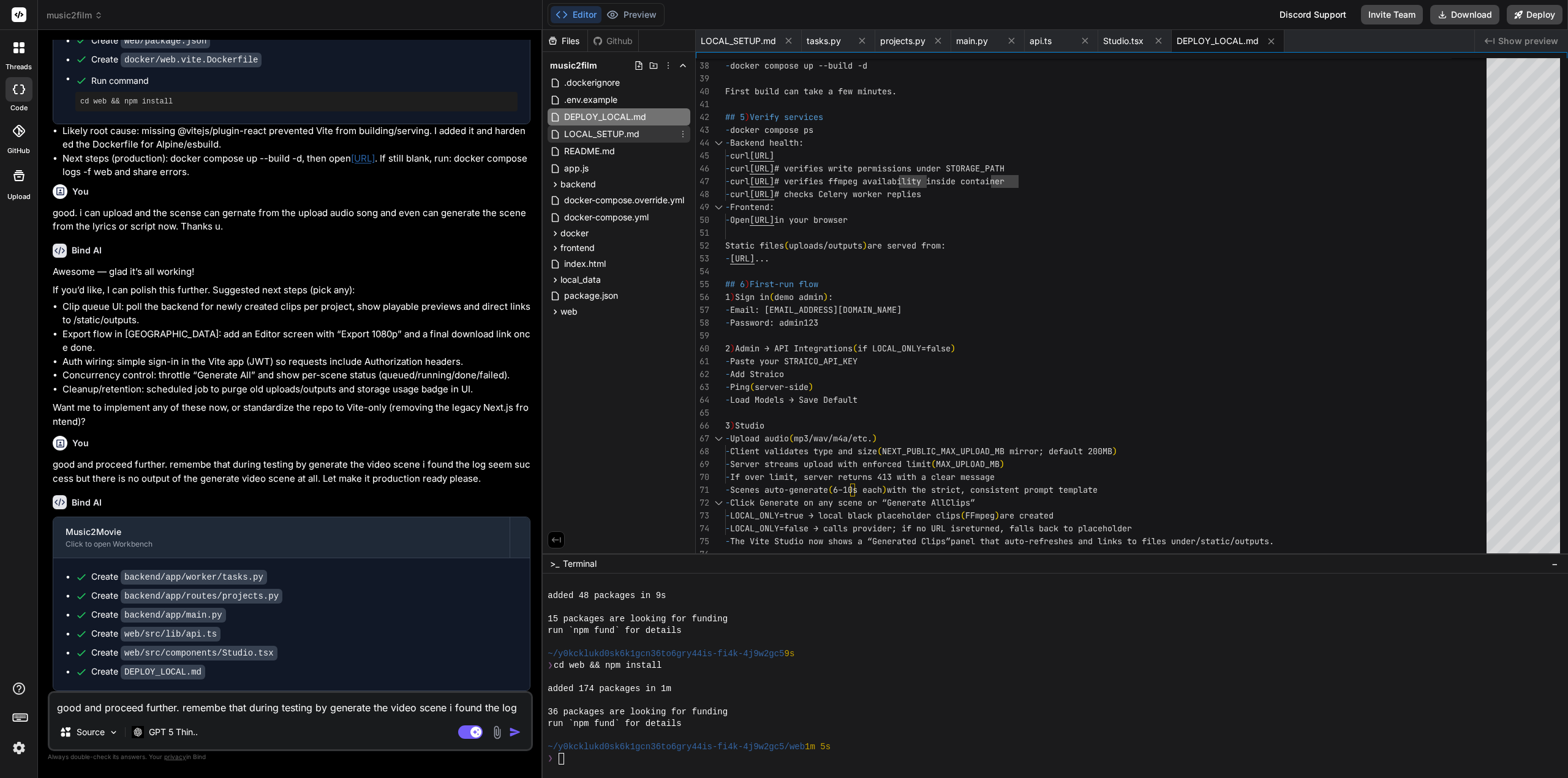
click at [581, 134] on span "LOCAL_SETUP.md" at bounding box center [602, 133] width 78 height 14
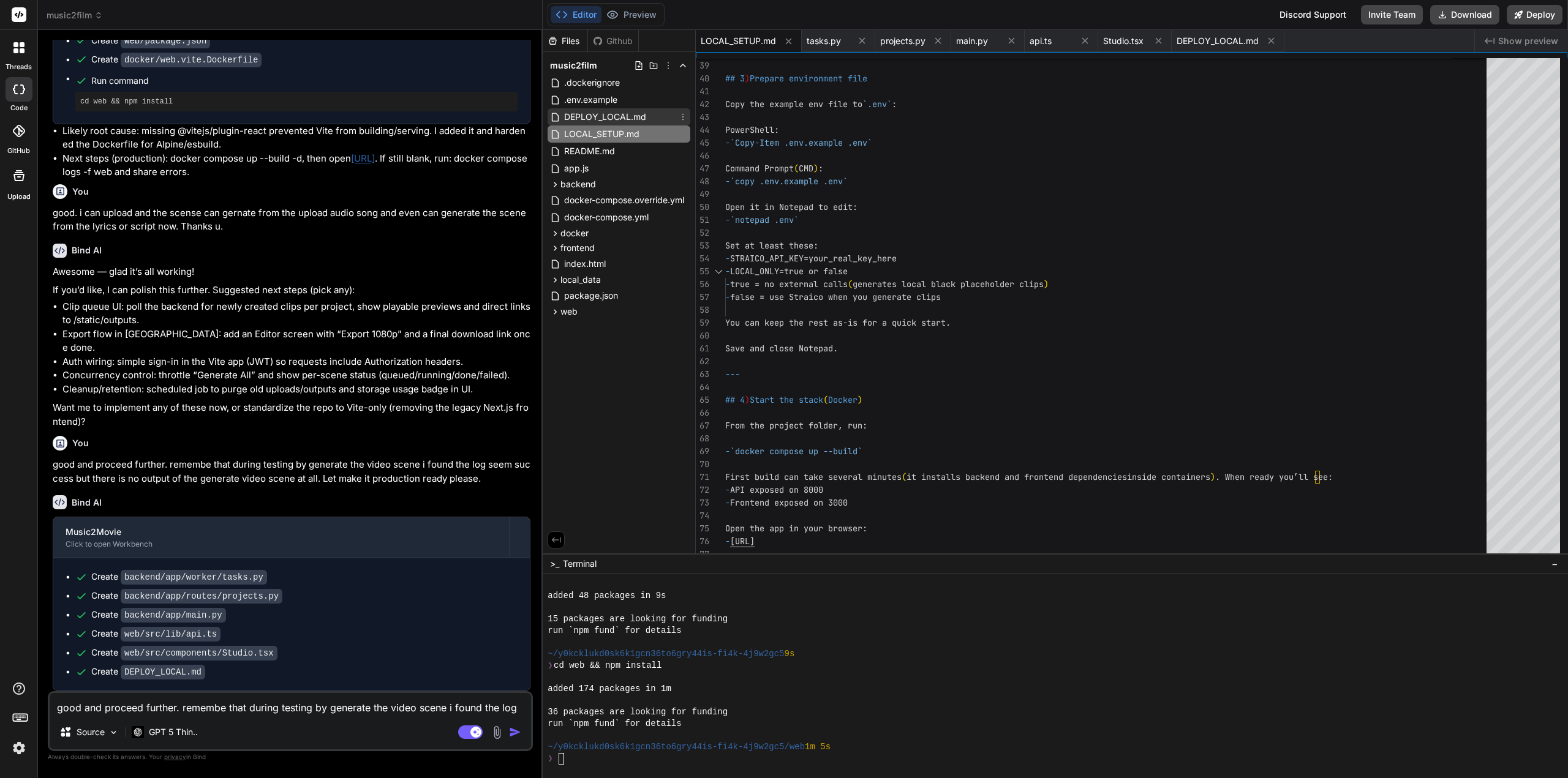
click at [598, 115] on span "DEPLOY_LOCAL.md" at bounding box center [605, 116] width 85 height 14
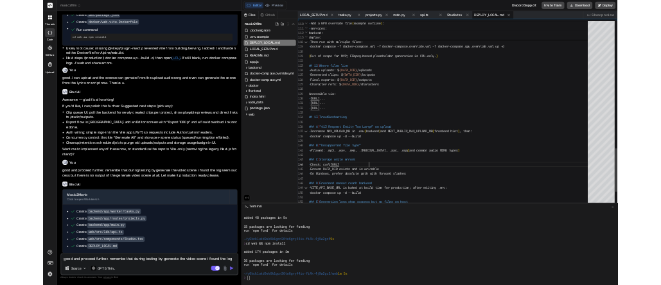
scroll to position [0, 0]
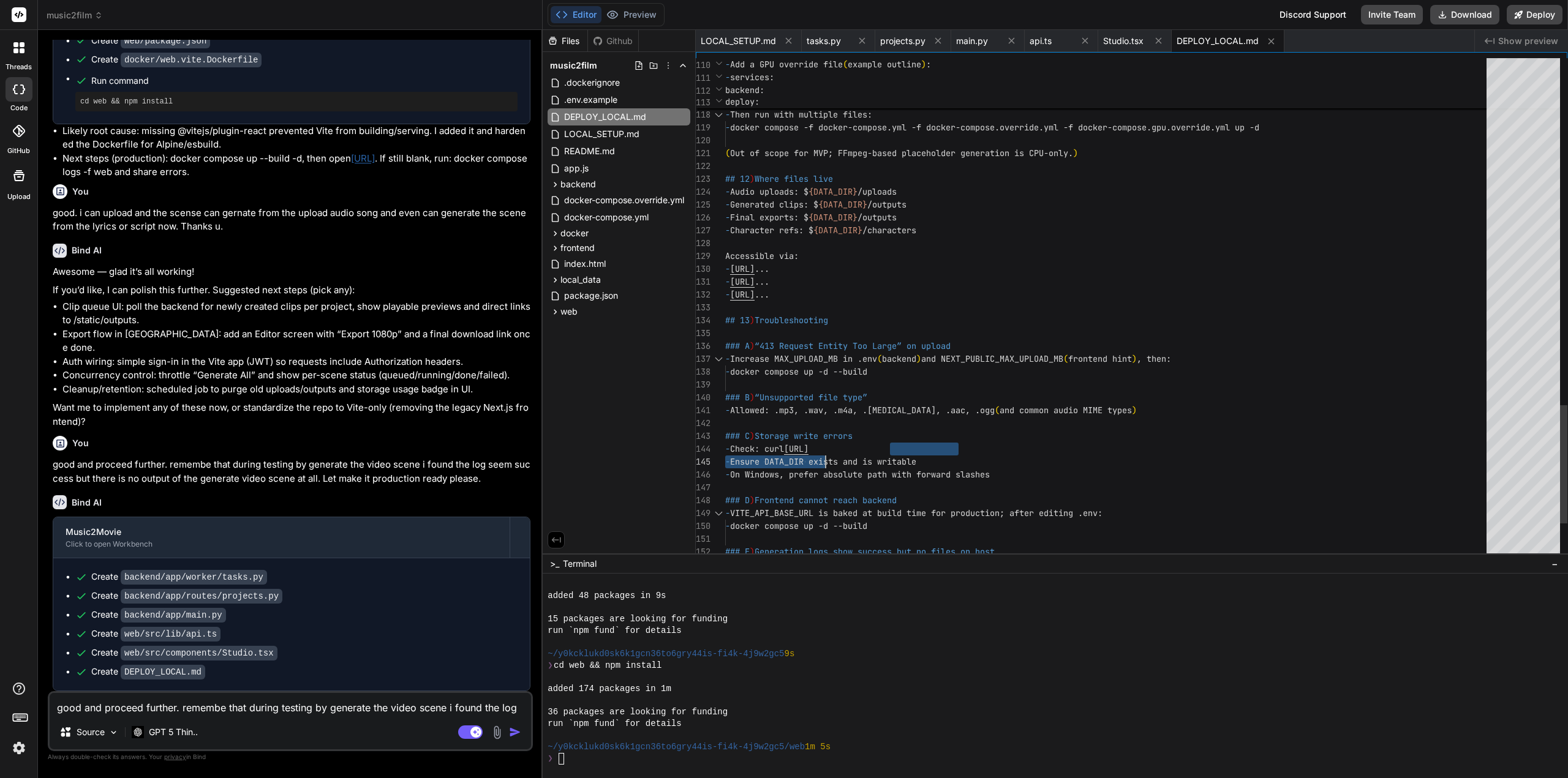
drag, startPoint x: 907, startPoint y: 448, endPoint x: 833, endPoint y: 449, distance: 74.0
drag, startPoint x: 795, startPoint y: 449, endPoint x: 933, endPoint y: 449, distance: 138.0
drag, startPoint x: 981, startPoint y: 447, endPoint x: 801, endPoint y: 449, distance: 180.0
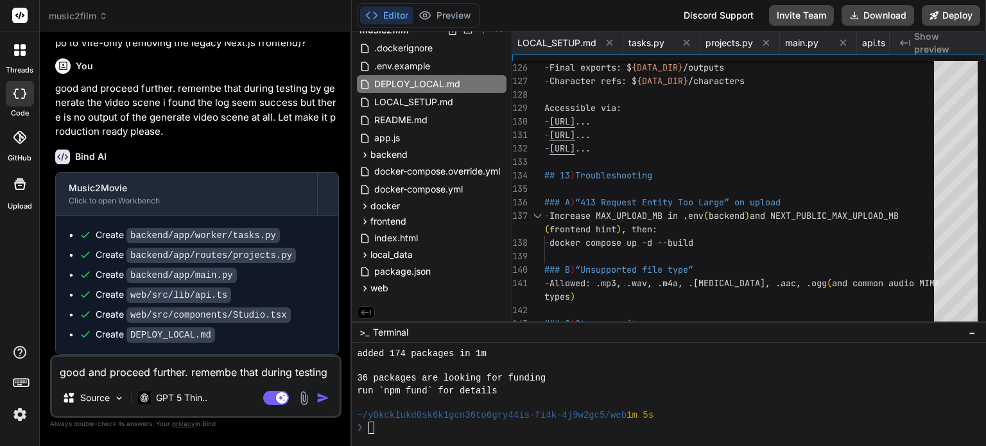
scroll to position [40, 0]
click at [159, 368] on textarea "good and proceed further. remembe that during testing by generate the video sce…" at bounding box center [196, 368] width 288 height 23
paste textarea "This lightweight Vite build focuses on Studio. Use the existing Next.js Admin i…"
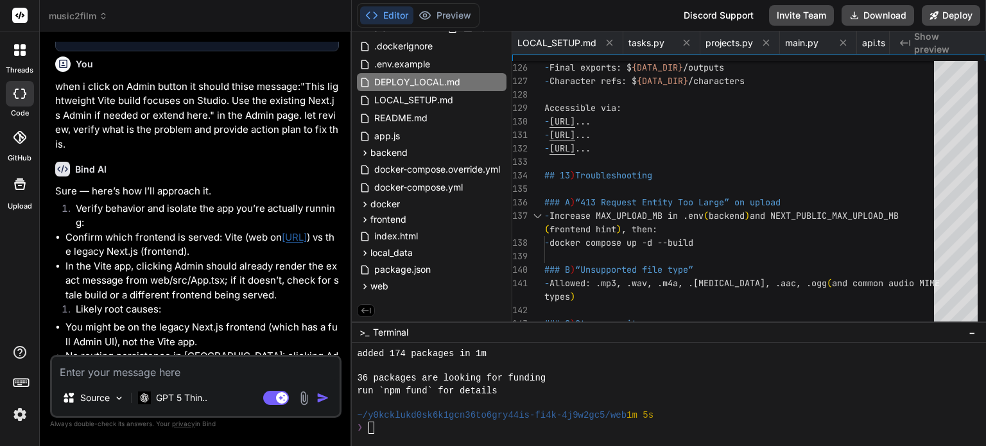
scroll to position [3272, 0]
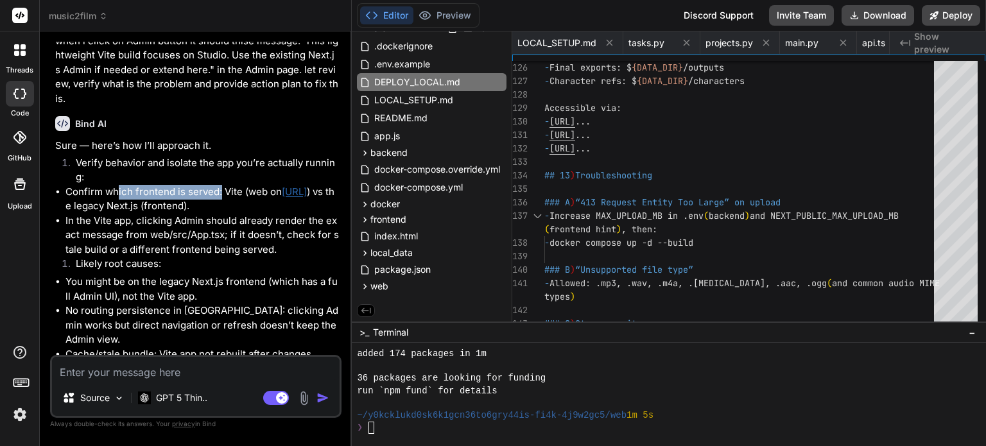
drag, startPoint x: 116, startPoint y: 227, endPoint x: 238, endPoint y: 230, distance: 122.7
click at [223, 214] on li "Confirm which frontend is served: Vite (web on http://localhost:3000 ) vs the l…" at bounding box center [202, 199] width 274 height 29
drag, startPoint x: 123, startPoint y: 242, endPoint x: 179, endPoint y: 243, distance: 55.9
click at [179, 214] on li "Confirm which frontend is served: Vite (web on http://localhost:3000 ) vs the l…" at bounding box center [202, 199] width 274 height 29
drag, startPoint x: 97, startPoint y: 258, endPoint x: 118, endPoint y: 257, distance: 20.6
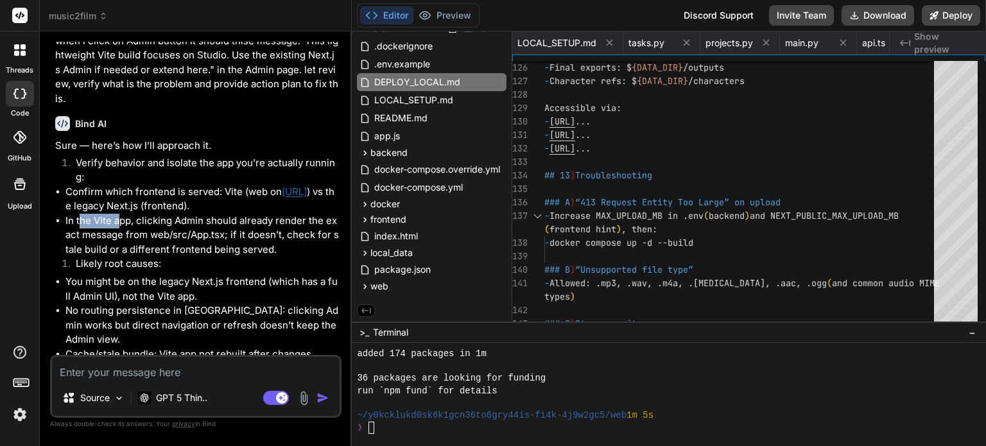
click at [118, 257] on li "In the Vite app, clicking Admin should already render the exact message from we…" at bounding box center [202, 236] width 274 height 44
drag, startPoint x: 175, startPoint y: 256, endPoint x: 224, endPoint y: 254, distance: 49.5
click at [224, 254] on li "In the Vite app, clicking Admin should already render the exact message from we…" at bounding box center [202, 236] width 274 height 44
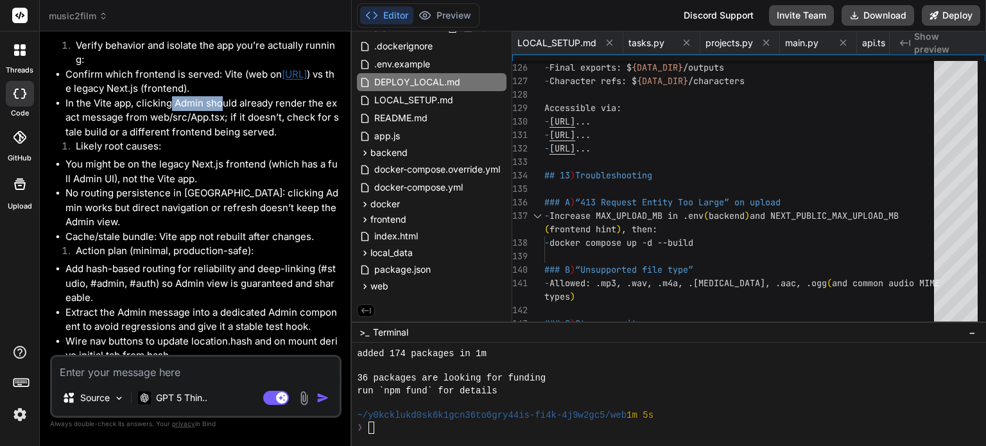
scroll to position [3401, 0]
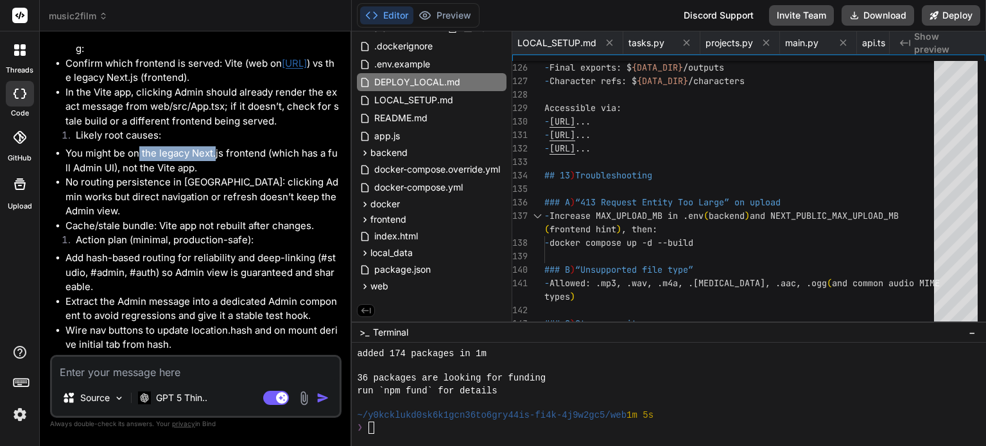
drag, startPoint x: 155, startPoint y: 190, endPoint x: 214, endPoint y: 189, distance: 59.7
click at [214, 175] on li "You might be on the legacy Next.js frontend (which has a full Admin UI), not th…" at bounding box center [202, 160] width 274 height 29
click at [128, 219] on li "No routing persistence in Vite: clicking Admin works but direct navigation or r…" at bounding box center [202, 197] width 274 height 44
drag, startPoint x: 87, startPoint y: 265, endPoint x: 116, endPoint y: 265, distance: 28.9
click at [116, 251] on li "Action plan (minimal, production-safe):" at bounding box center [202, 242] width 274 height 18
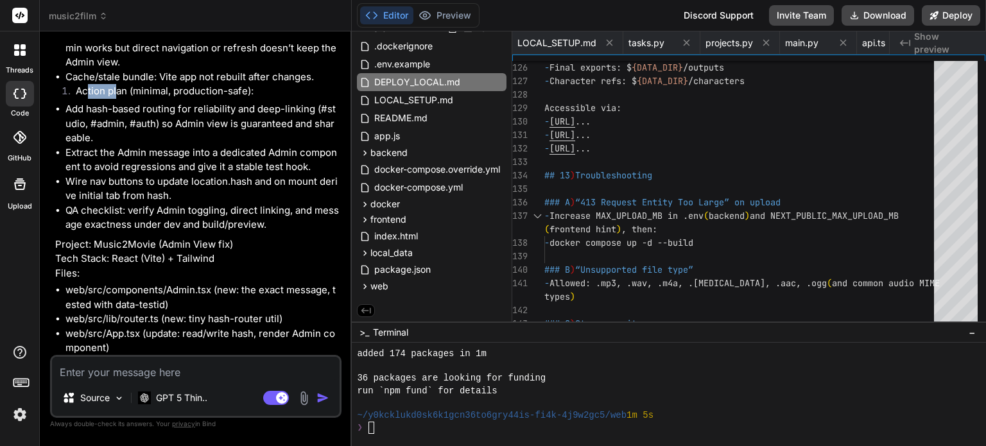
scroll to position [3593, 0]
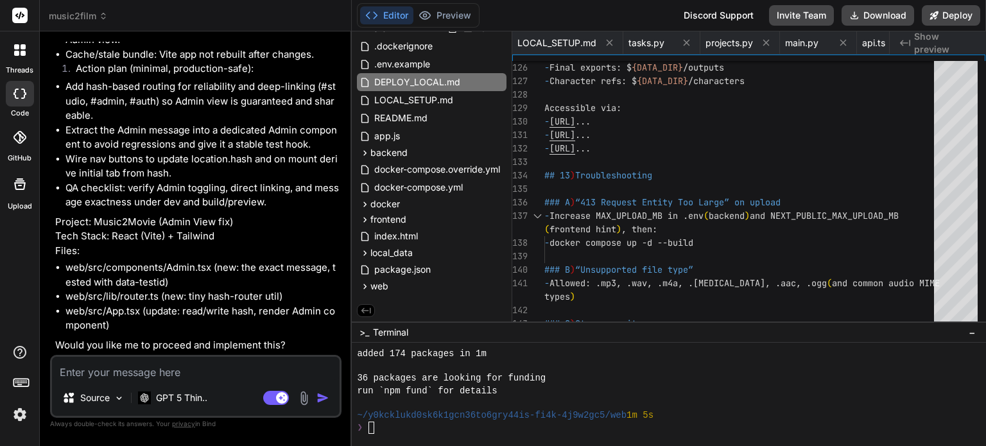
click at [198, 381] on div "Source GPT 5 Thin.. Agent Mode. When this toggle is activated, AI automatically…" at bounding box center [196, 386] width 292 height 63
click at [189, 365] on textarea at bounding box center [196, 368] width 288 height 23
click at [329, 396] on img "button" at bounding box center [323, 398] width 13 height 13
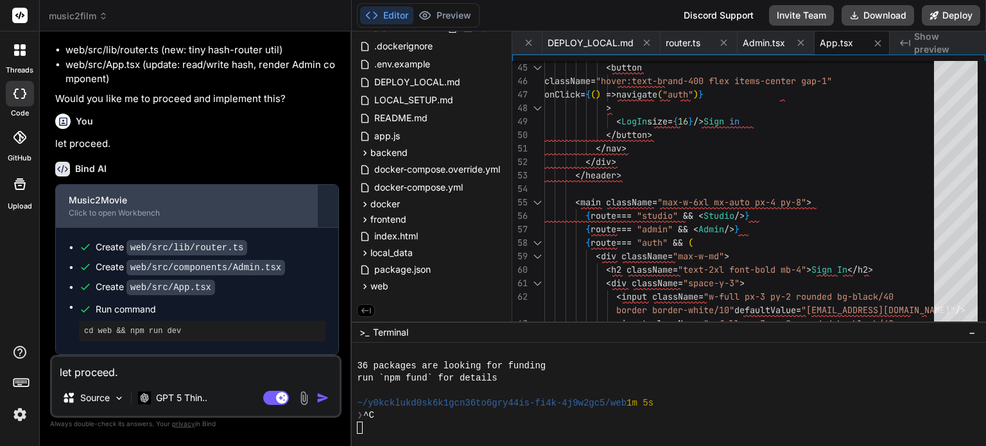
scroll to position [3839, 0]
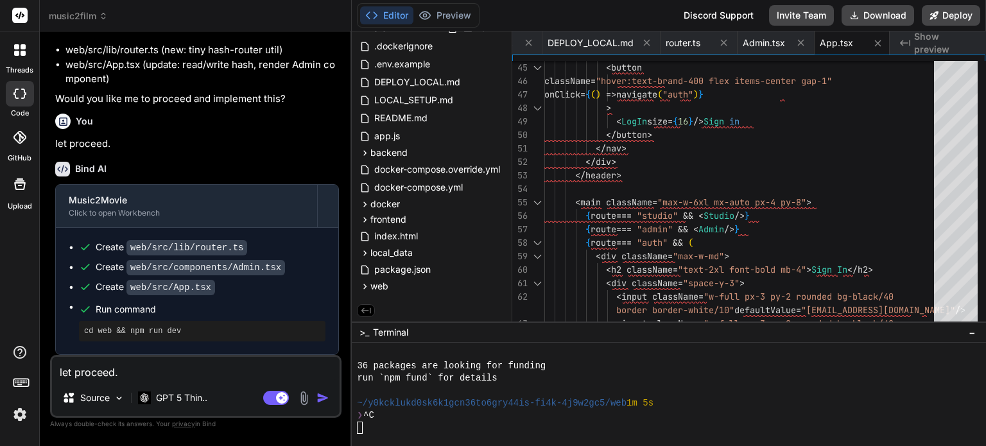
click at [383, 21] on button "Editor" at bounding box center [386, 15] width 53 height 18
click at [612, 410] on div "❯ ^C" at bounding box center [661, 416] width 609 height 12
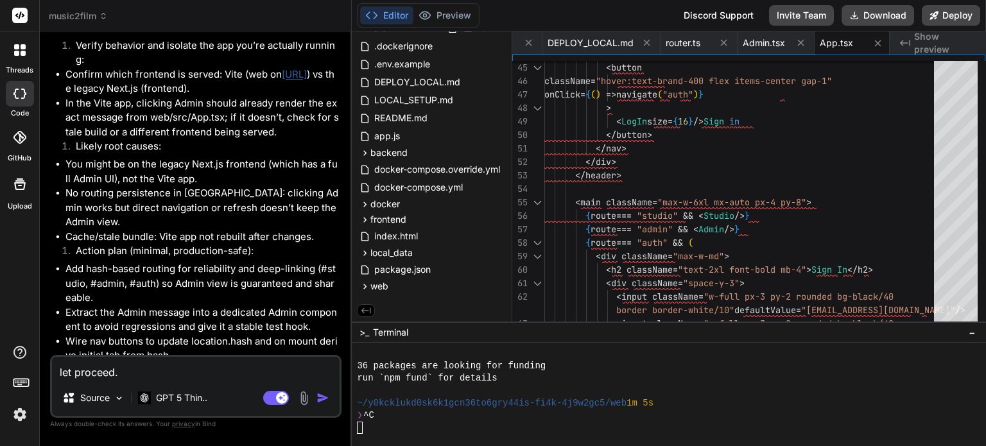
click at [307, 80] on link "http://localhost:3000" at bounding box center [294, 74] width 25 height 12
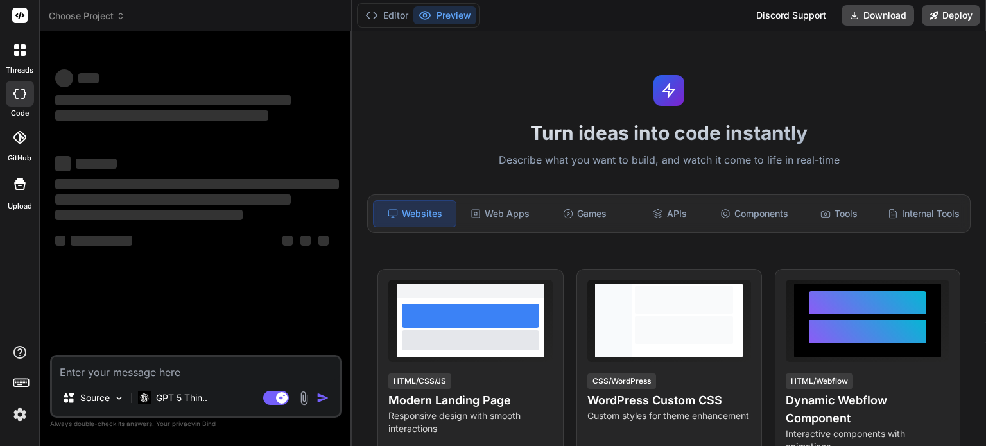
click at [121, 13] on icon at bounding box center [120, 16] width 9 height 9
click at [118, 16] on icon at bounding box center [120, 16] width 9 height 9
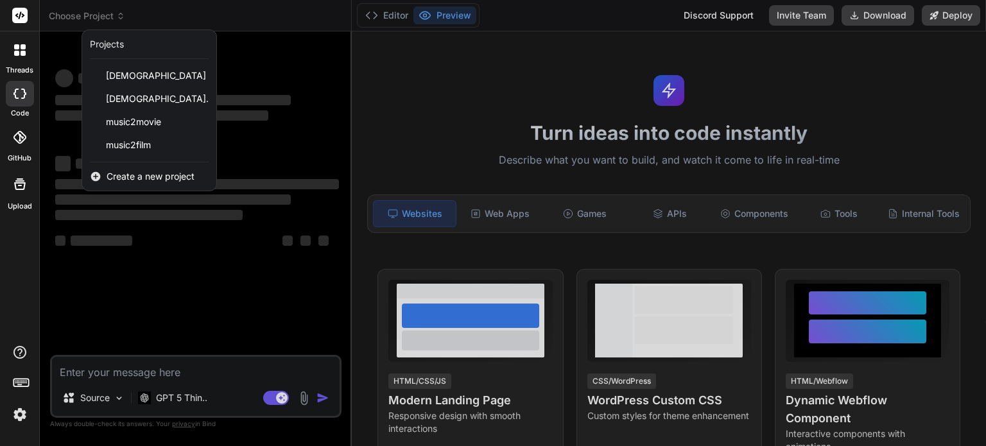
click at [118, 16] on div at bounding box center [493, 223] width 986 height 446
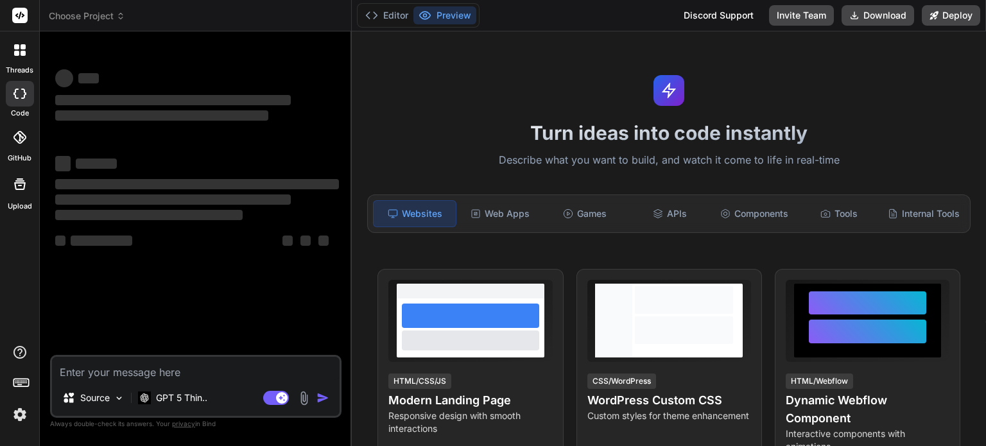
click at [116, 12] on span "Choose Project" at bounding box center [87, 16] width 76 height 13
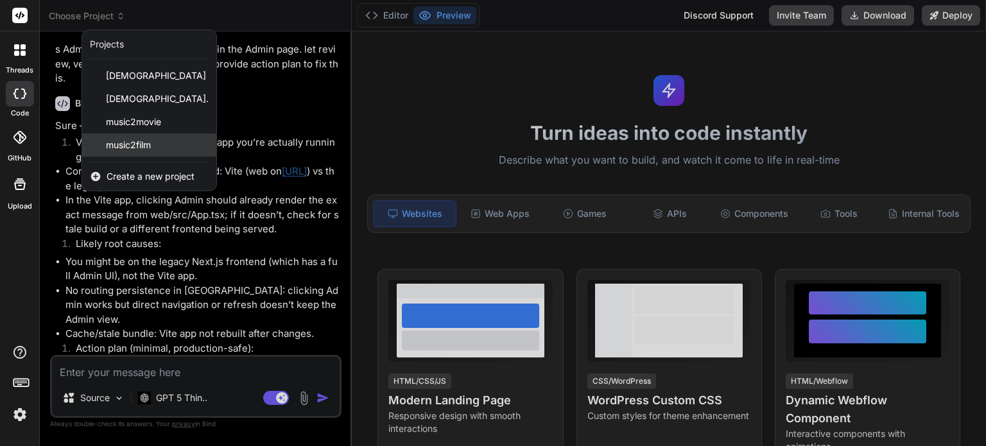
scroll to position [1007, 0]
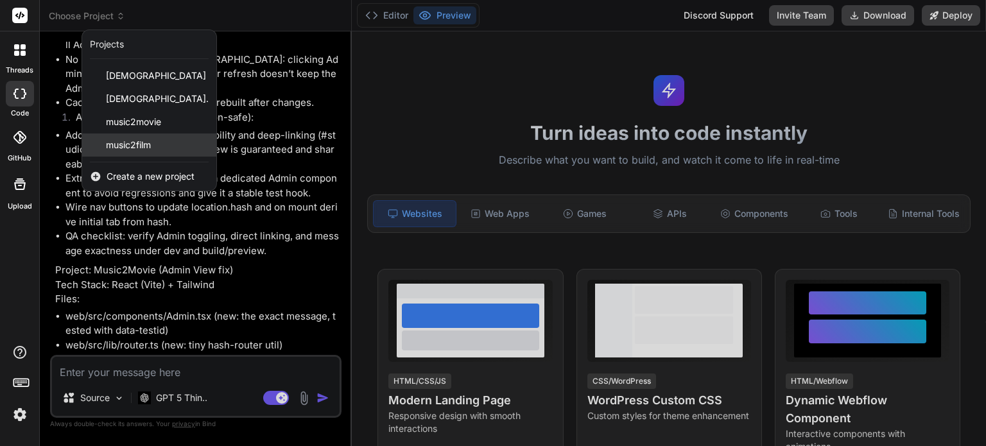
click at [128, 144] on span "music2film" at bounding box center [128, 145] width 45 height 13
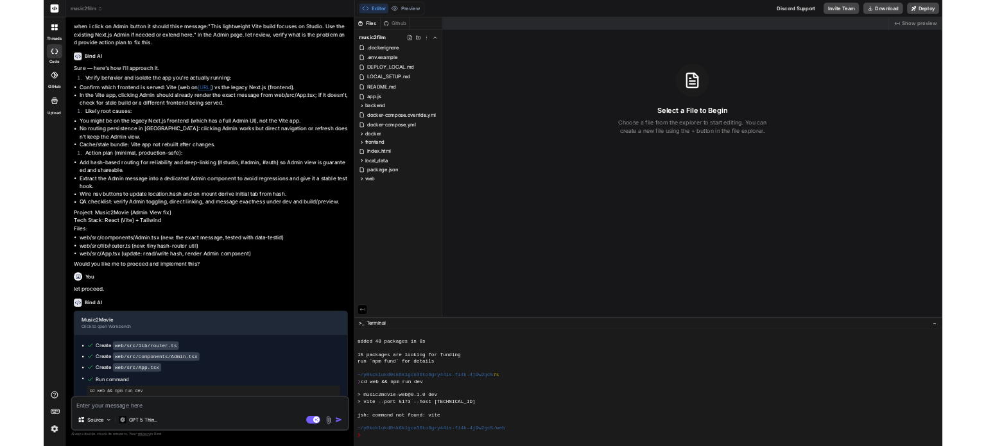
scroll to position [2314, 0]
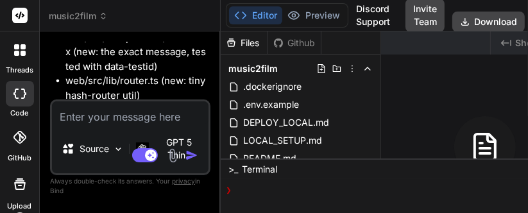
type textarea "x"
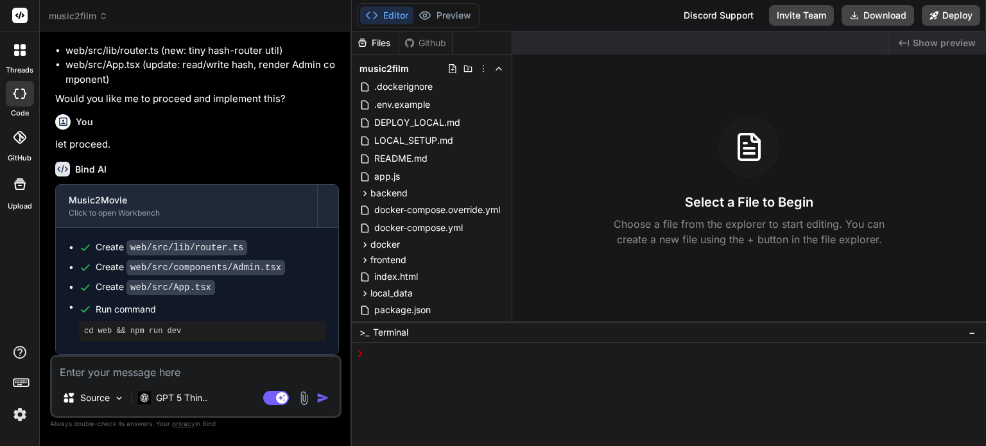
scroll to position [259, 0]
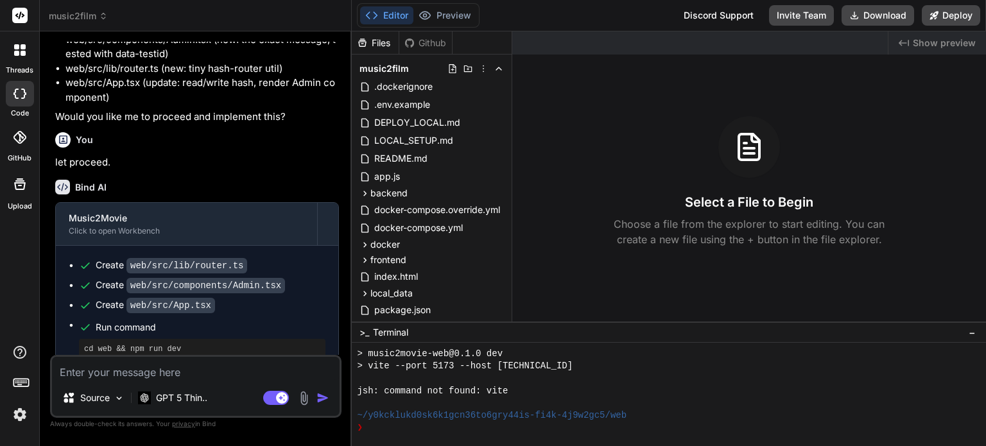
click at [207, 339] on div "cd web && npm run dev" at bounding box center [202, 349] width 247 height 21
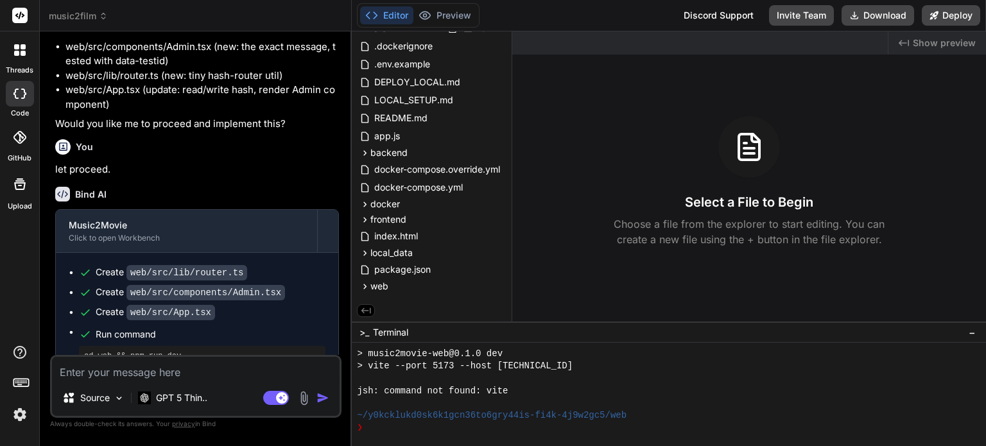
scroll to position [1530, 0]
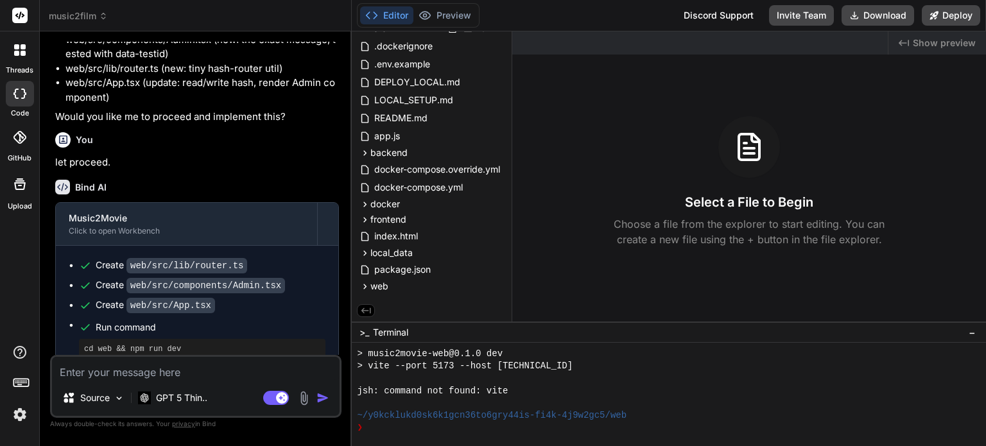
click at [241, 344] on pre "cd web && npm run dev" at bounding box center [202, 349] width 236 height 10
click at [369, 311] on icon at bounding box center [366, 311] width 12 height 12
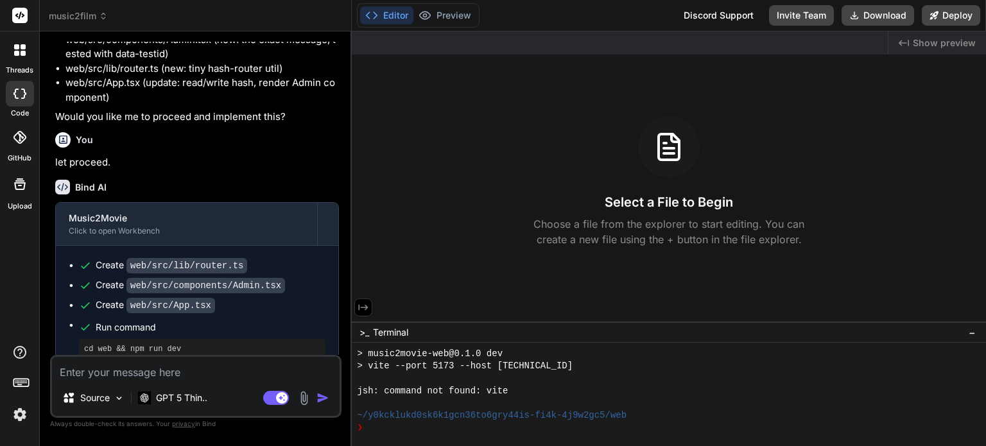
click at [368, 311] on icon at bounding box center [364, 308] width 12 height 12
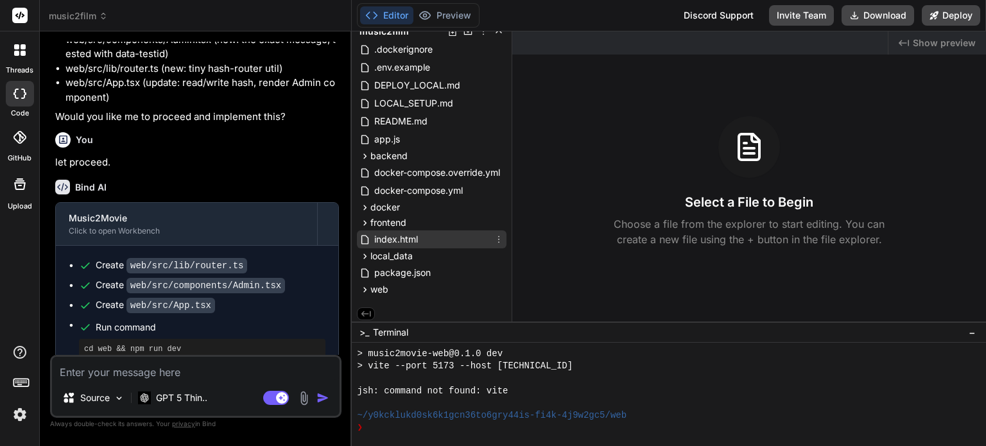
scroll to position [40, 0]
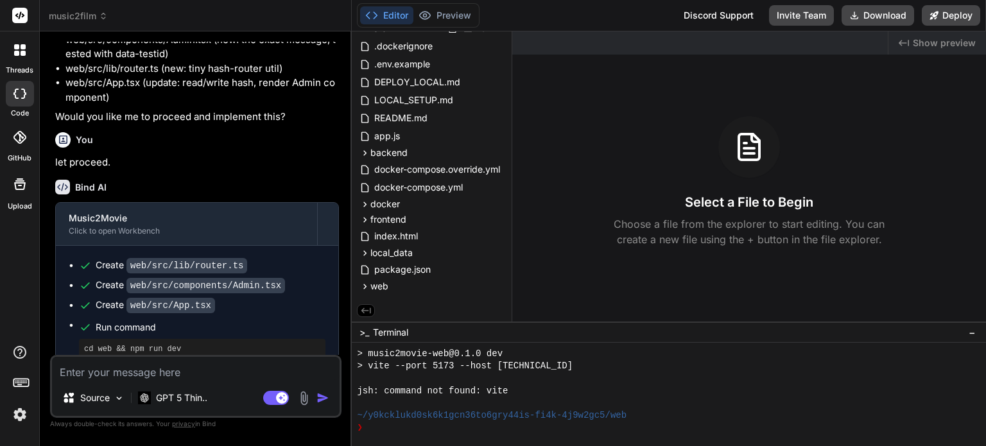
click at [239, 372] on textarea at bounding box center [196, 368] width 288 height 23
type textarea "e"
type textarea "x"
type textarea "en"
type textarea "x"
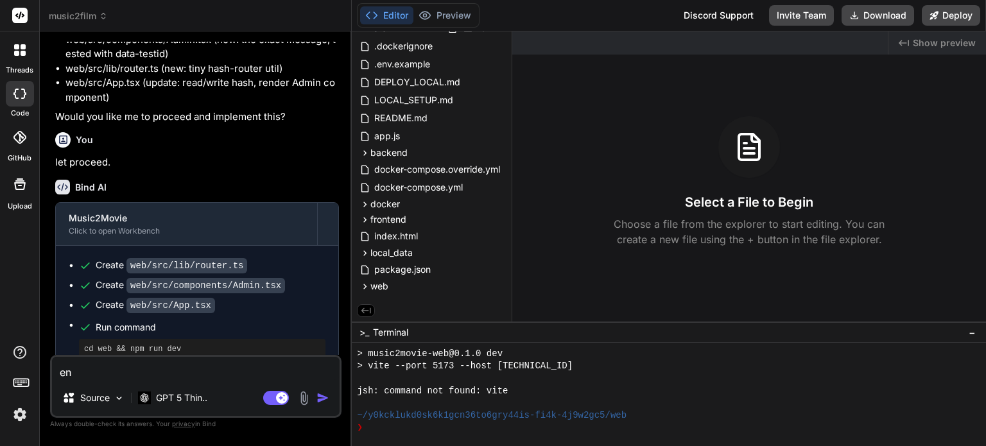
type textarea "ens"
type textarea "x"
type textarea "ens"
type textarea "x"
type textarea "ens"
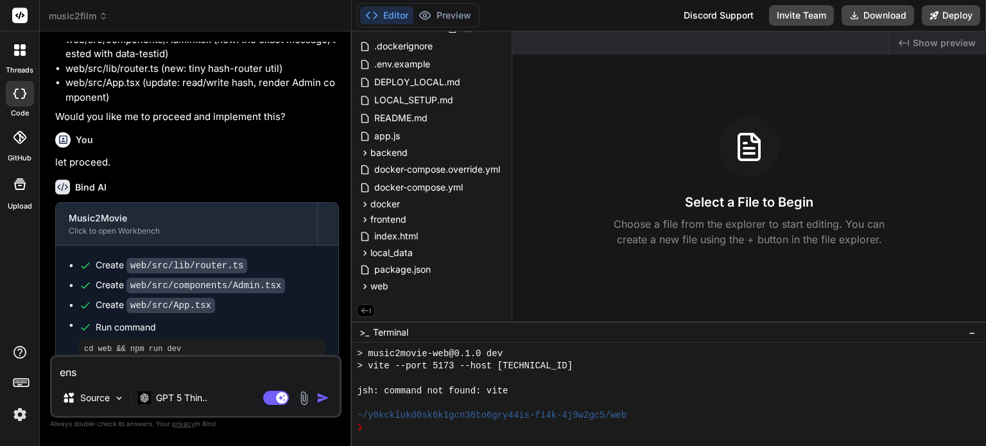
type textarea "x"
type textarea "en"
type textarea "x"
type textarea "e"
type textarea "x"
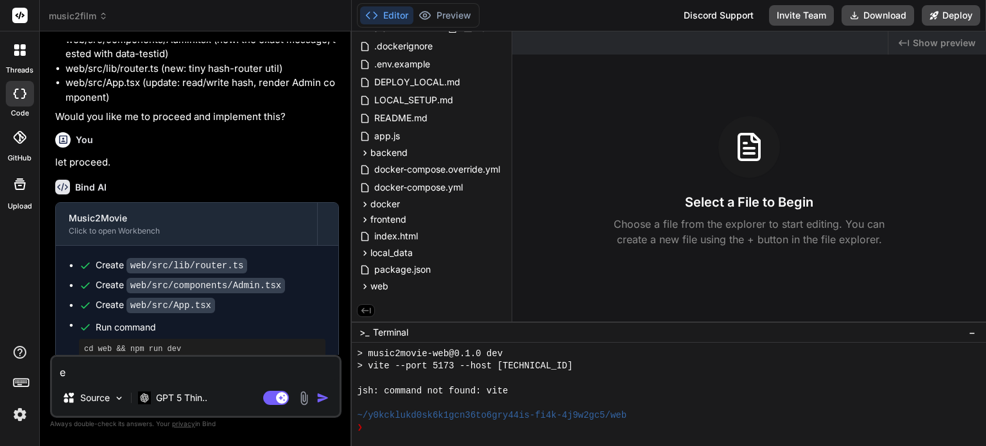
type textarea "x"
type textarea "e"
type textarea "x"
type textarea "en"
type textarea "x"
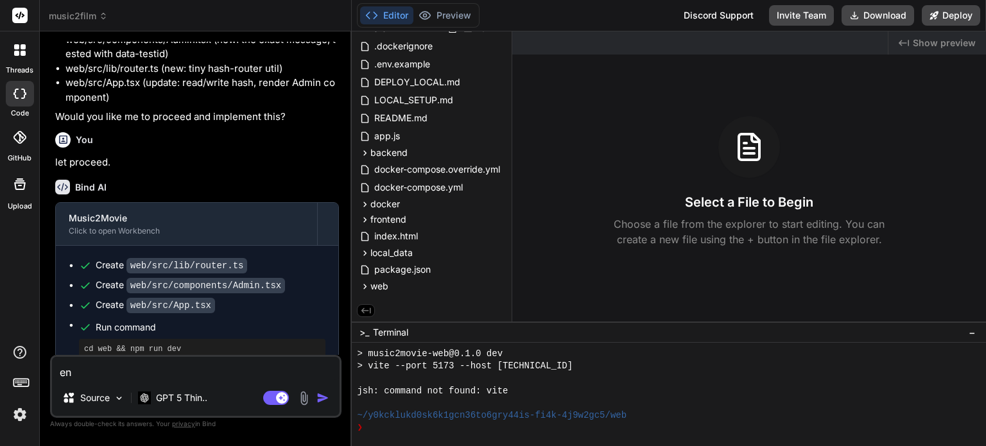
type textarea "ens"
type textarea "x"
type textarea "en"
type textarea "x"
type textarea "e"
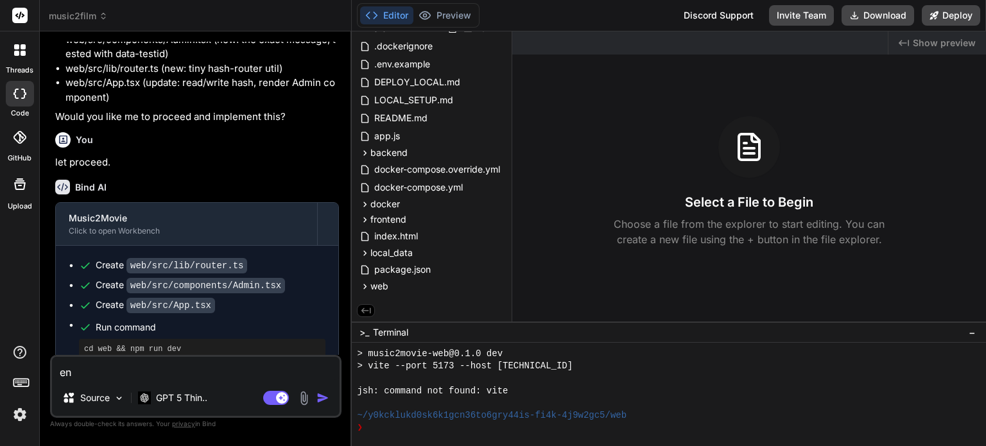
type textarea "x"
type textarea "l"
type textarea "x"
type textarea "le"
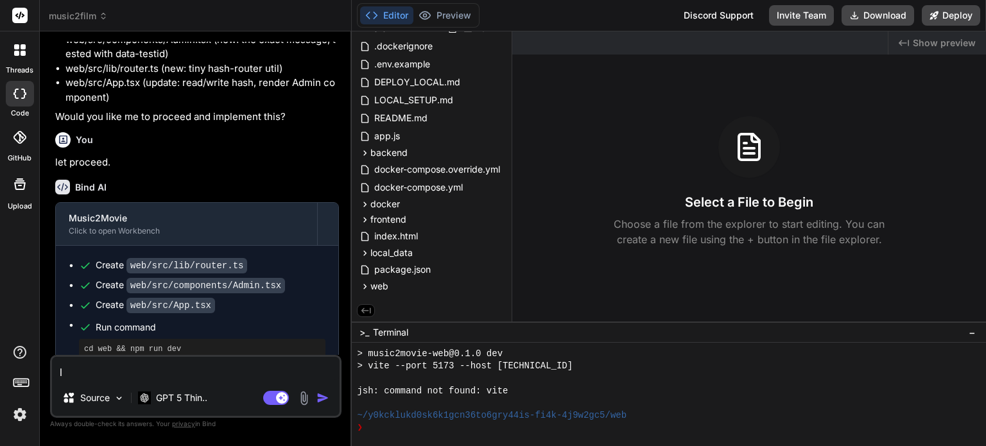
type textarea "x"
type textarea "let"
type textarea "x"
type textarea "let"
type textarea "x"
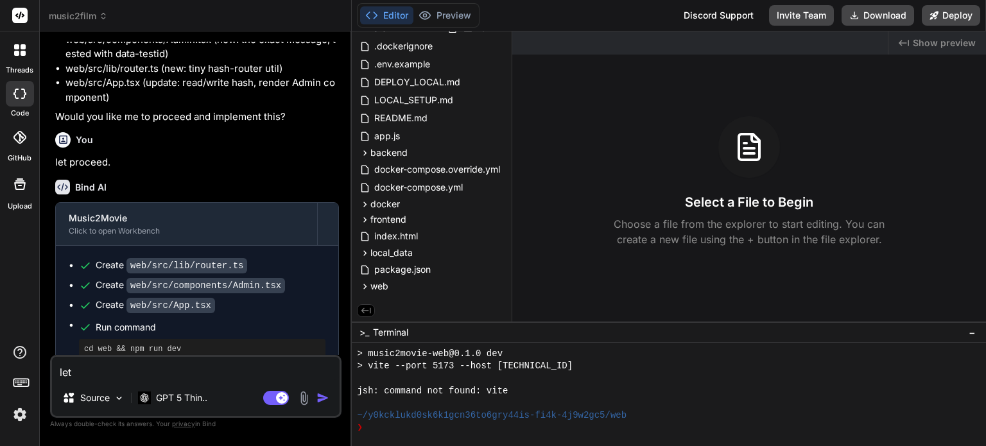
type textarea "let e"
type textarea "x"
type textarea "let es"
type textarea "x"
type textarea "let e"
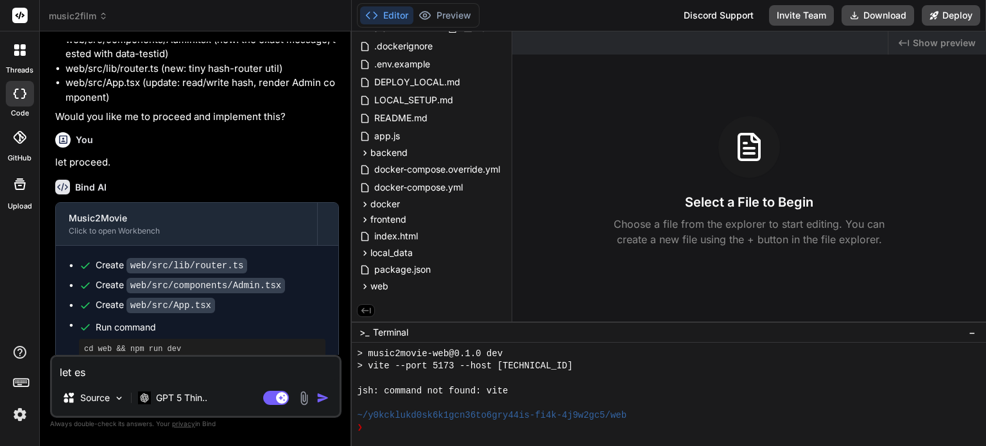
type textarea "x"
type textarea "let en"
type textarea "x"
type textarea "let ens"
type textarea "x"
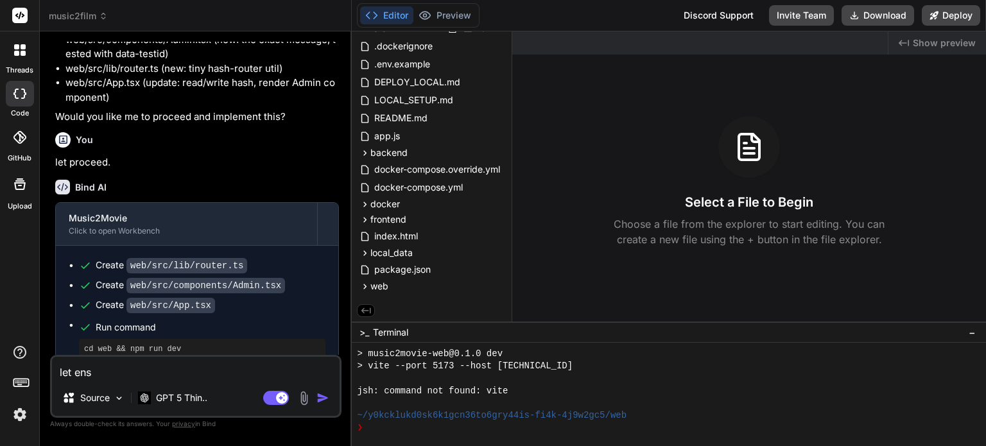
type textarea "let ensu"
type textarea "x"
type textarea "let ensur"
type textarea "x"
type textarea "let ensure"
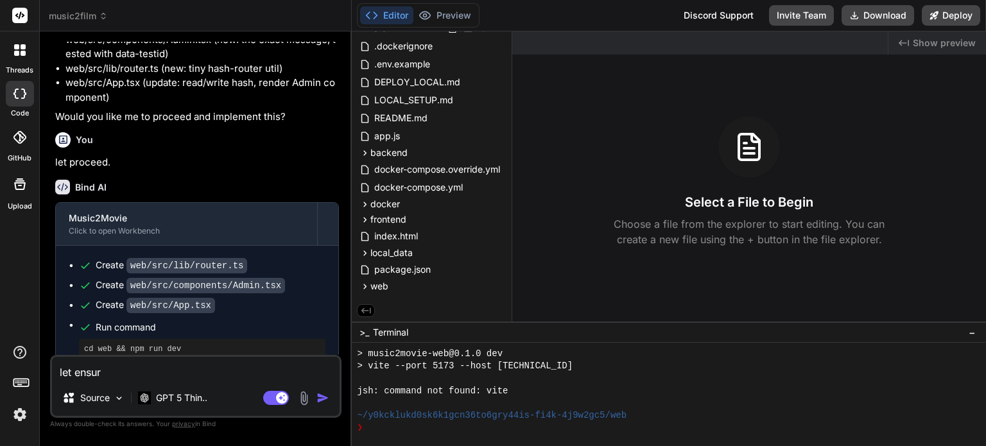
type textarea "x"
type textarea "let ensure"
type textarea "x"
type textarea "let ensure t"
type textarea "x"
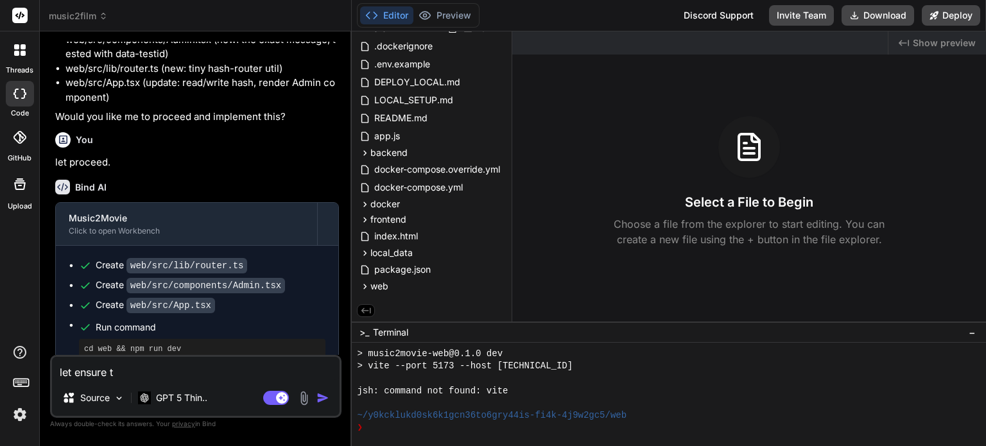
type textarea "let ensure th"
type textarea "x"
type textarea "let ensure the"
type textarea "x"
type textarea "let ensure ther"
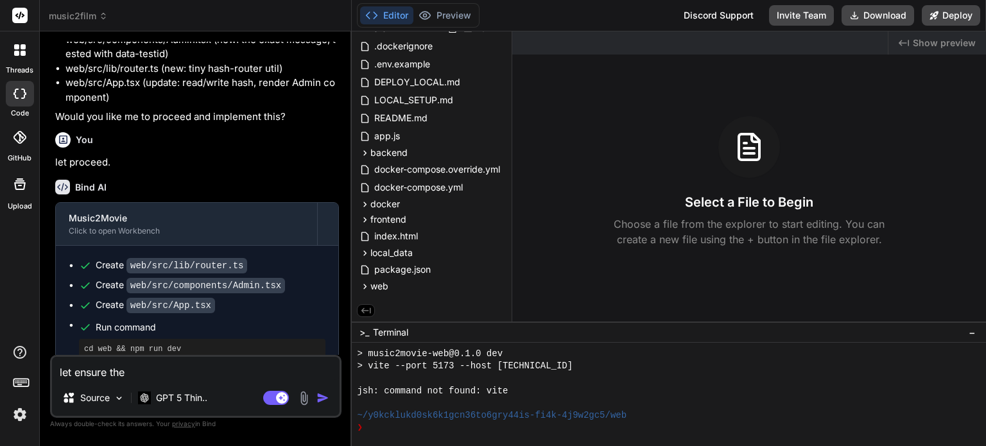
type textarea "x"
type textarea "let ensure there"
type textarea "x"
type textarea "let ensure there"
type textarea "x"
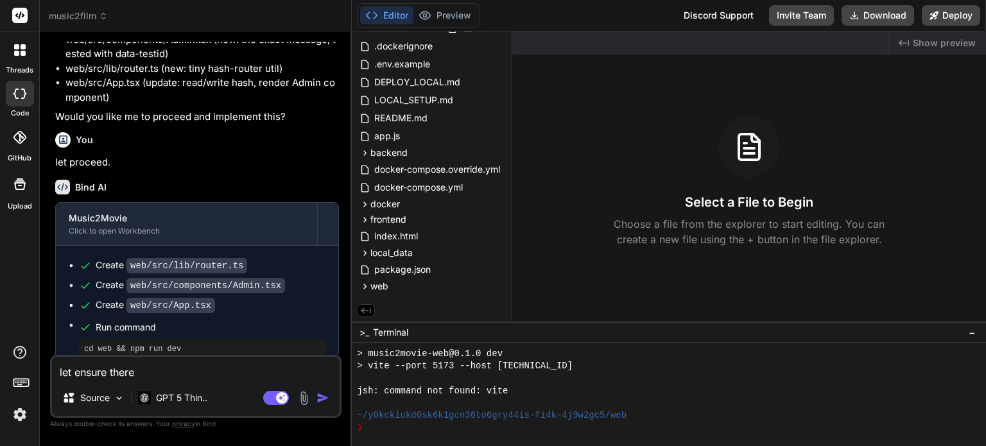
type textarea "let ensure there i"
type textarea "x"
type textarea "let ensure there is"
type textarea "x"
type textarea "let ensure there is"
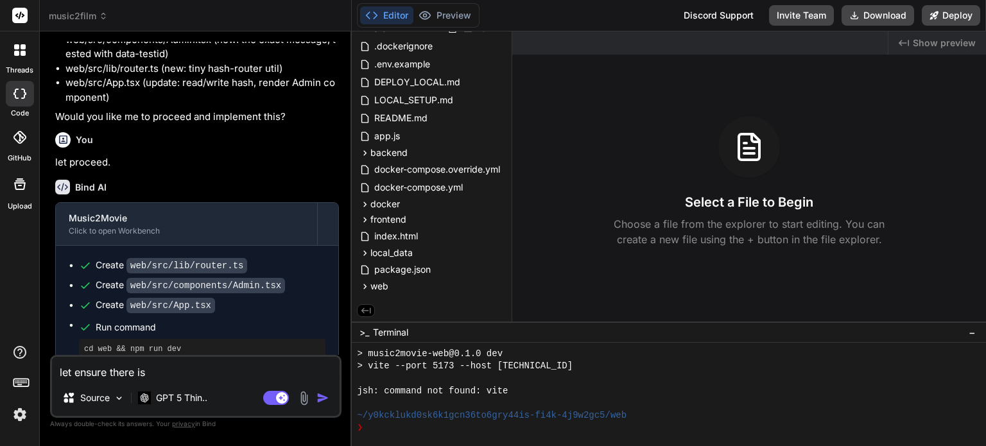
type textarea "x"
type textarea "let ensure there is f"
type textarea "x"
type textarea "let ensure there is fe"
type textarea "x"
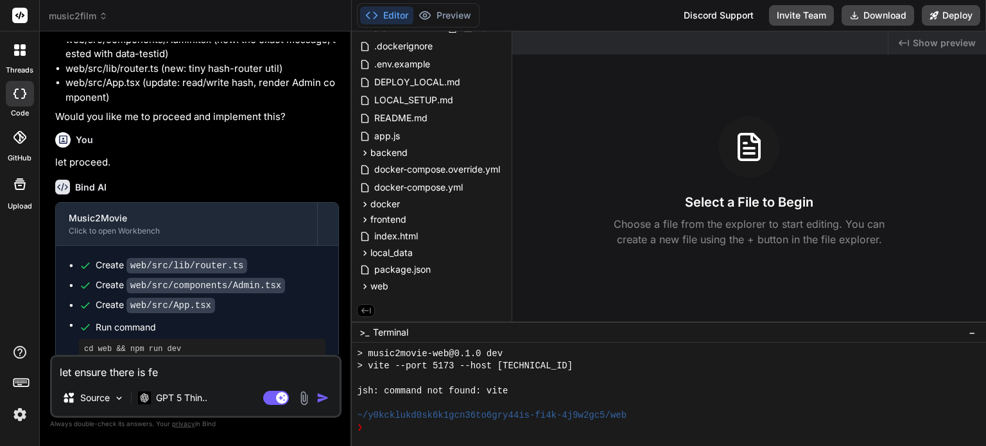
type textarea "let ensure there is fea"
type textarea "x"
type textarea "let ensure there is feat"
type textarea "x"
type textarea "let ensure there is featu"
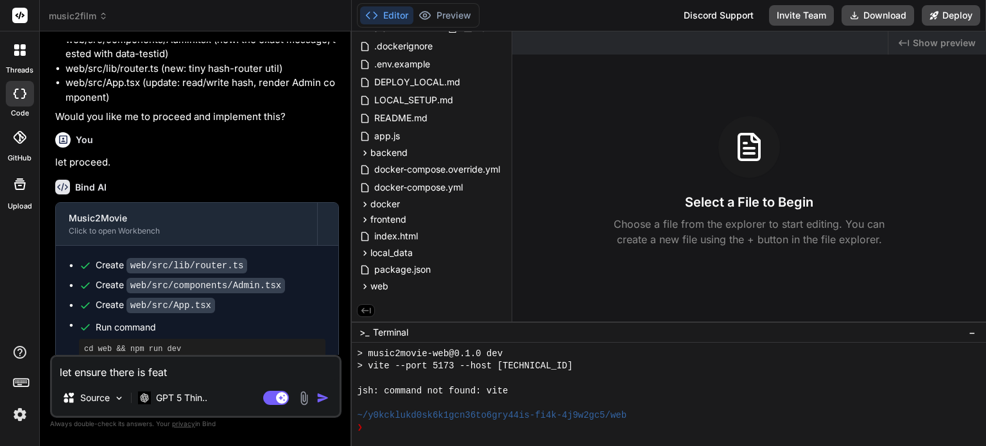
type textarea "x"
type textarea "let ensure there is featur"
type textarea "x"
type textarea "let ensure there is feature"
type textarea "x"
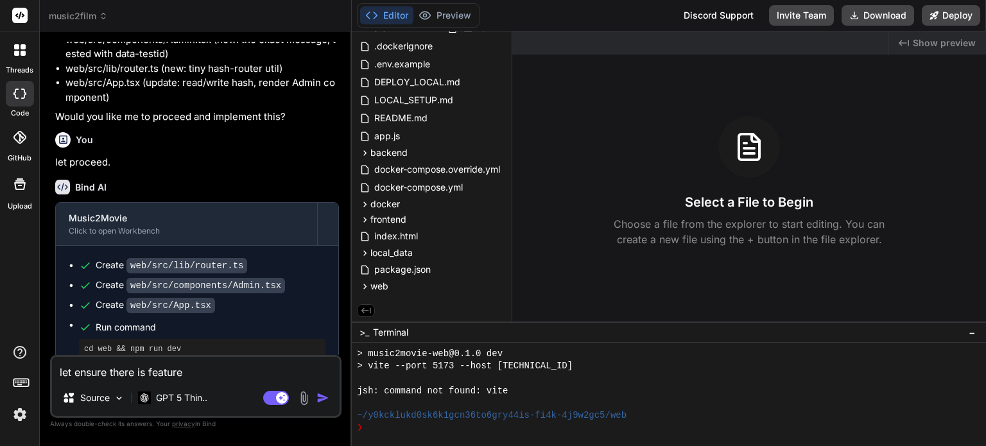
type textarea "let ensure there is feature"
type textarea "x"
type textarea "let ensure there is feature t"
type textarea "x"
type textarea "let ensure there is feature to"
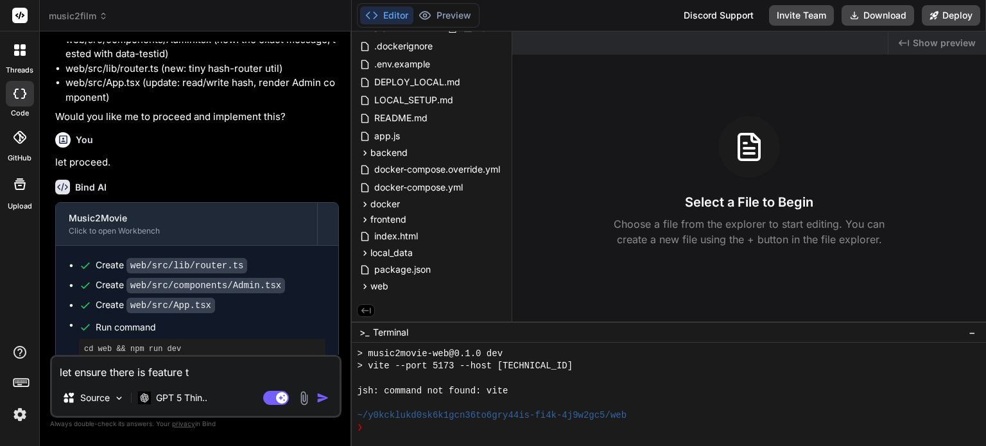
type textarea "x"
type textarea "let ensure there is feature to"
type textarea "x"
type textarea "let ensure there is feature to a"
type textarea "x"
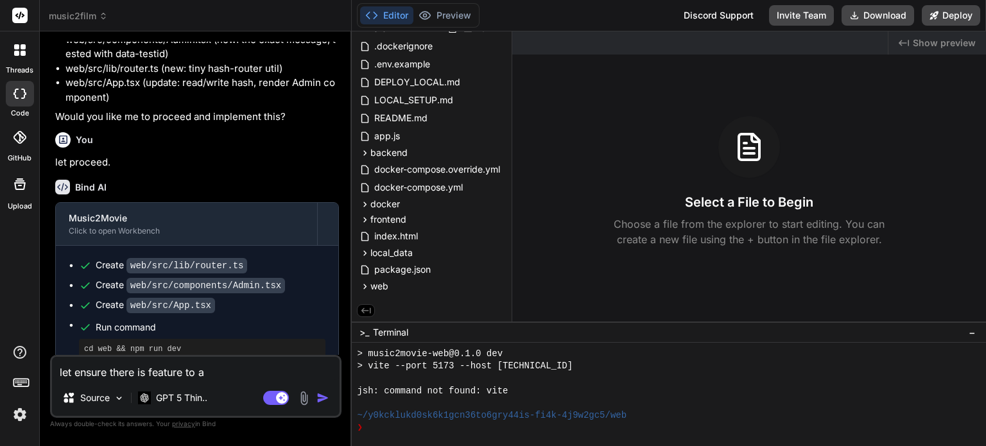
type textarea "let ensure there is feature to ad"
type textarea "x"
type textarea "let ensure there is feature to add"
type textarea "x"
type textarea "let ensure there is feature to add"
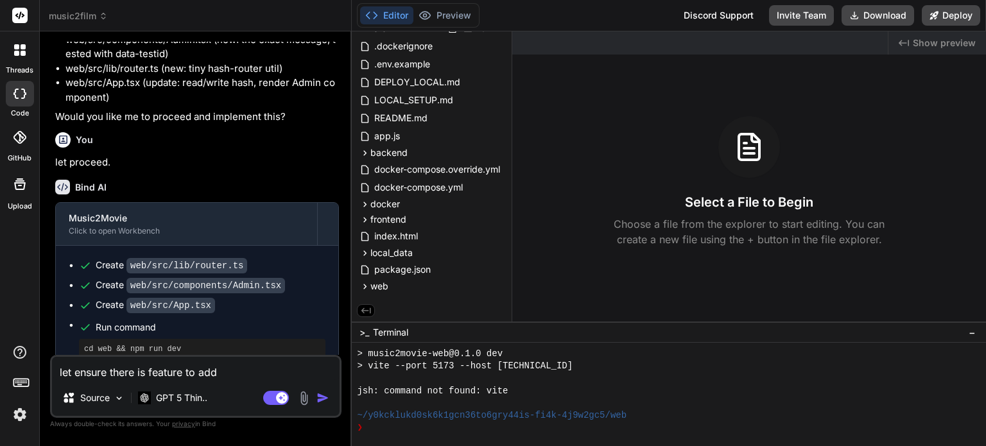
type textarea "x"
type textarea "let ensure there is feature to add S"
type textarea "x"
type textarea "let ensure there is feature to add St"
type textarea "x"
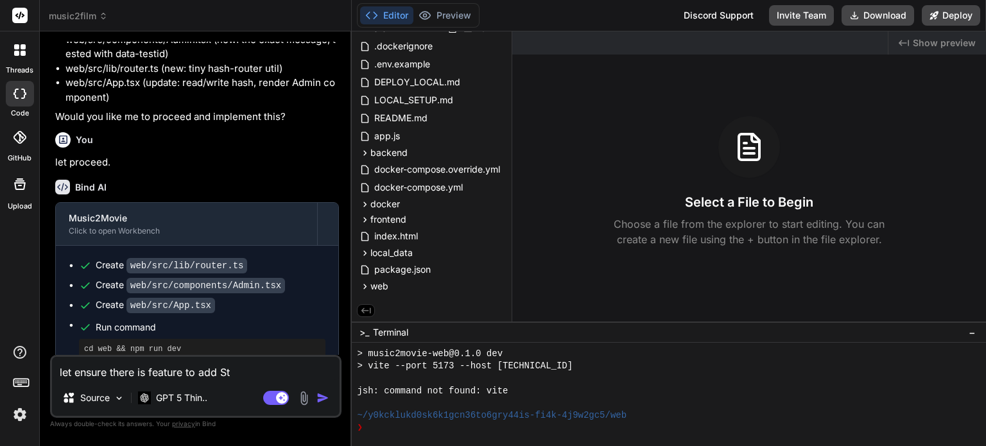
type textarea "let ensure there is feature to add Str"
type textarea "x"
type textarea "let ensure there is feature to add Stri"
type textarea "x"
type textarea "let ensure there is feature to add Str"
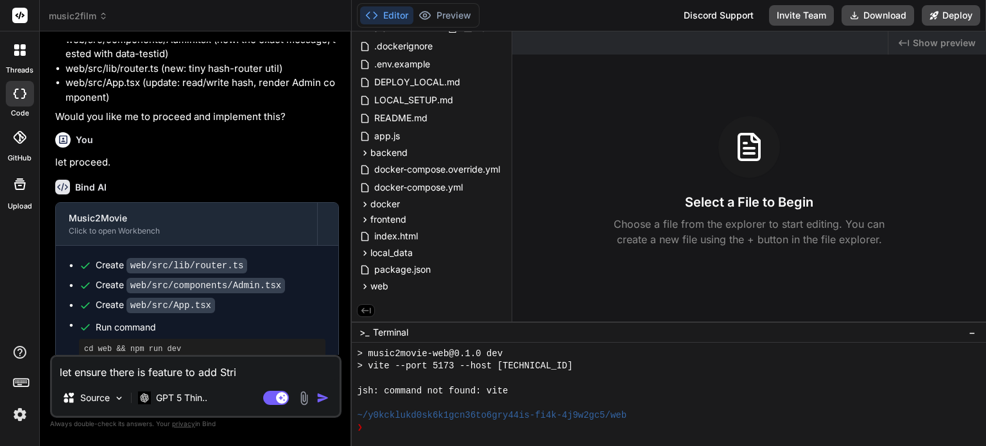
type textarea "x"
type textarea "let ensure there is feature to add Stra"
type textarea "x"
type textarea "let ensure there is feature to add Strai"
type textarea "x"
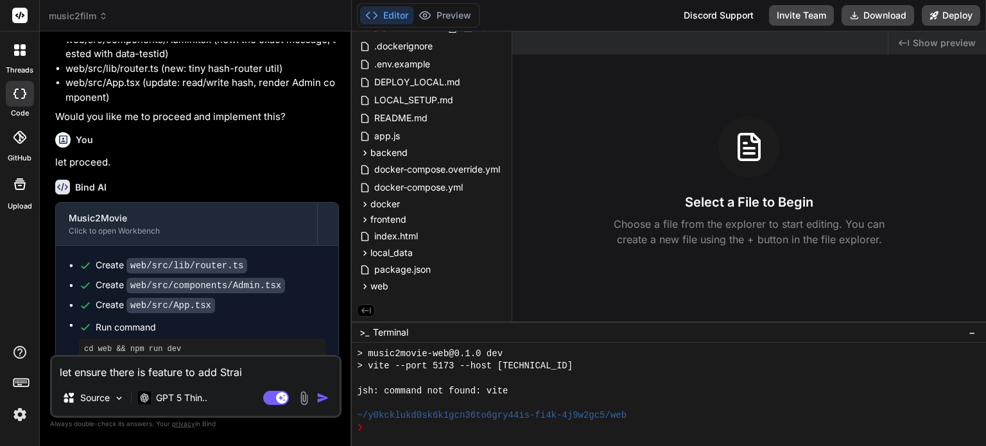
type textarea "let ensure there is feature to add Straic"
type textarea "x"
type textarea "let ensure there is feature to add Straic"
type textarea "x"
type textarea "let ensure there is feature to add Straic"
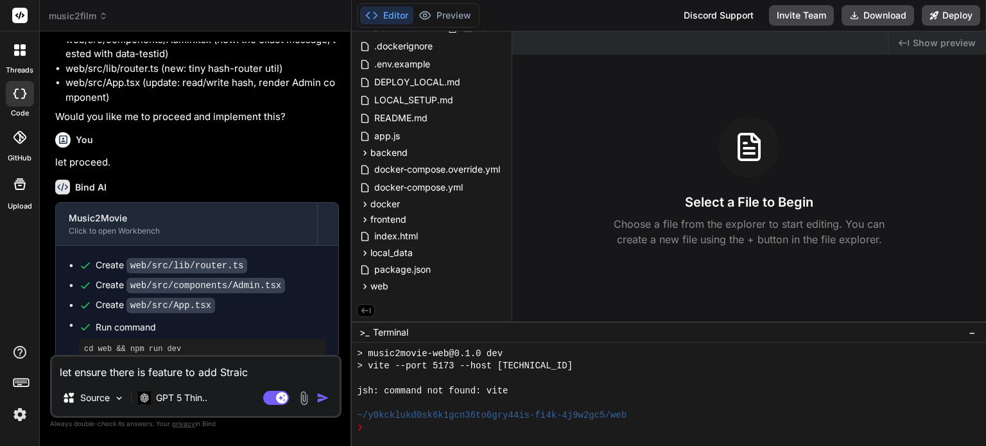
type textarea "x"
type textarea "let ensure there is feature to add Straico"
type textarea "x"
type textarea "let ensure there is feature to add Straico"
type textarea "x"
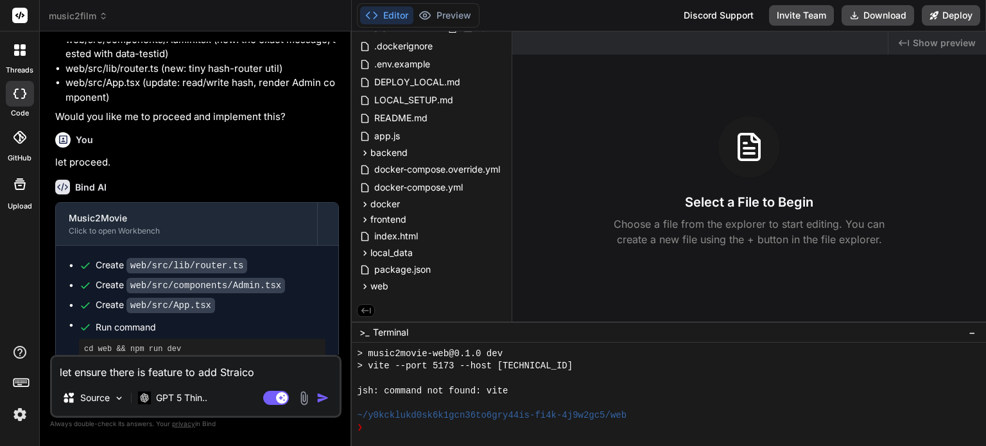
type textarea "let ensure there is feature to add Straico P"
type textarea "x"
type textarea "let ensure there is feature to add Straico"
type textarea "x"
type textarea "let ensure there is feature to add Straico A"
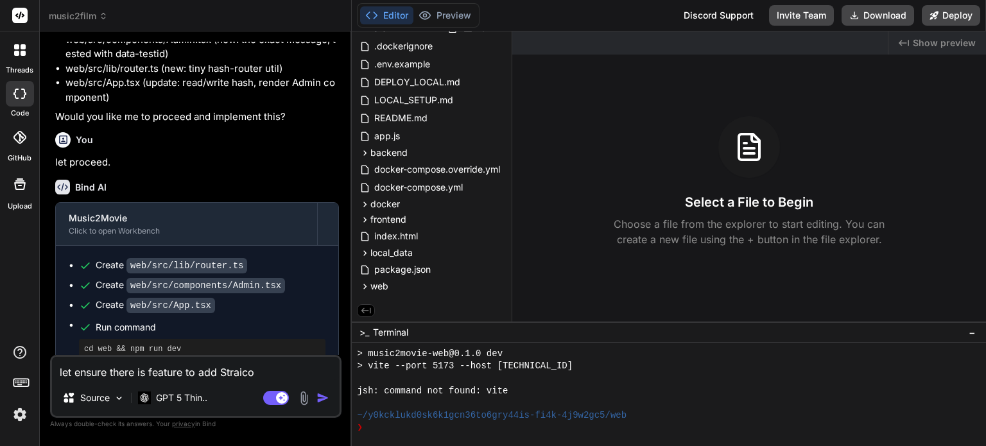
type textarea "x"
type textarea "let ensure there is feature to add Straico AP"
type textarea "x"
type textarea "let ensure there is feature to add Straico API"
type textarea "x"
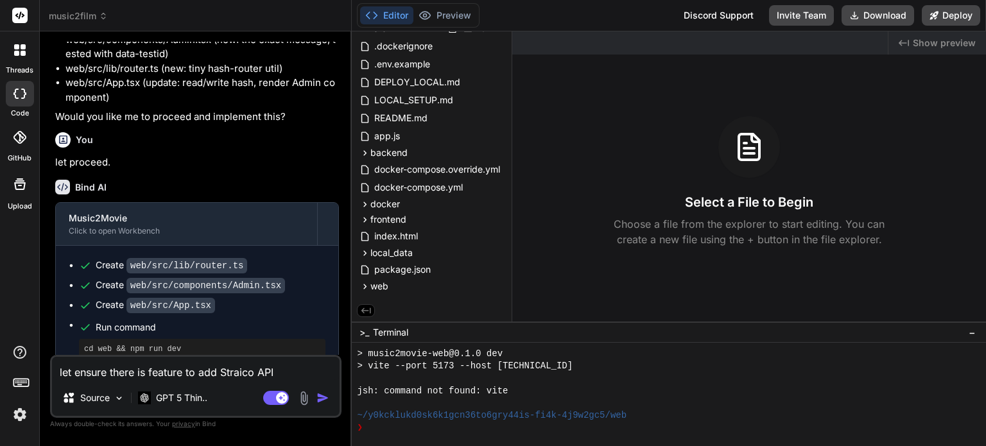
type textarea "let ensure there is feature to add Straico API"
type textarea "x"
type textarea "let ensure there is feature to add Straico API o"
type textarea "x"
type textarea "let ensure there is feature to add Straico API"
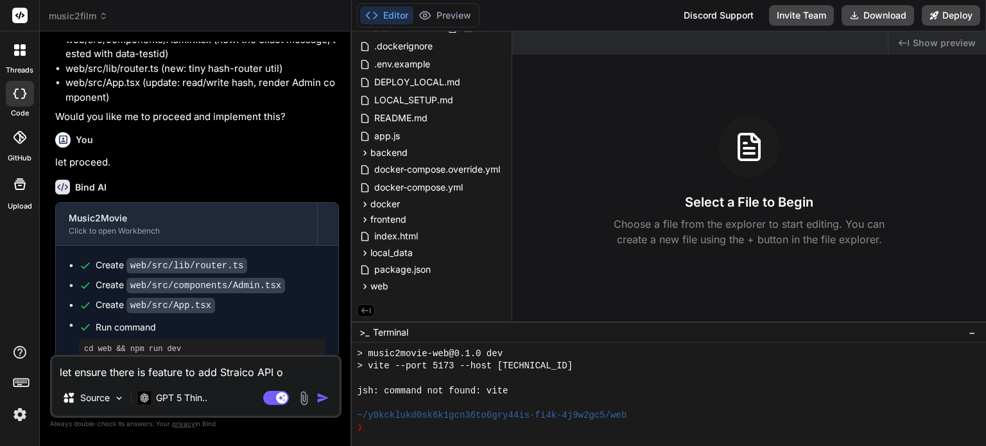
type textarea "x"
type textarea "let ensure there is feature to add Straico API f"
type textarea "x"
type textarea "let ensure there is feature to add Straico API fa"
type textarea "x"
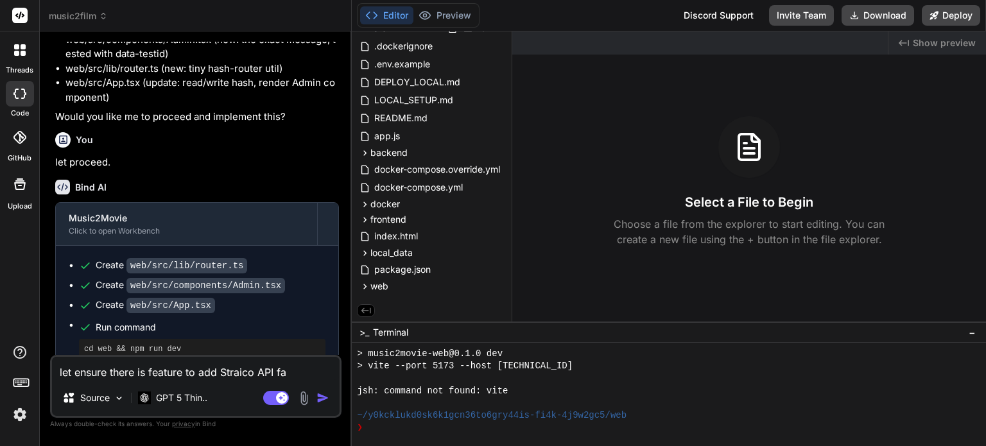
type textarea "let ensure there is feature to add Straico API fas"
type textarea "x"
type textarea "let ensure there is feature to add Straico API fas"
type textarea "x"
type textarea "let ensure there is feature to add Straico API fas"
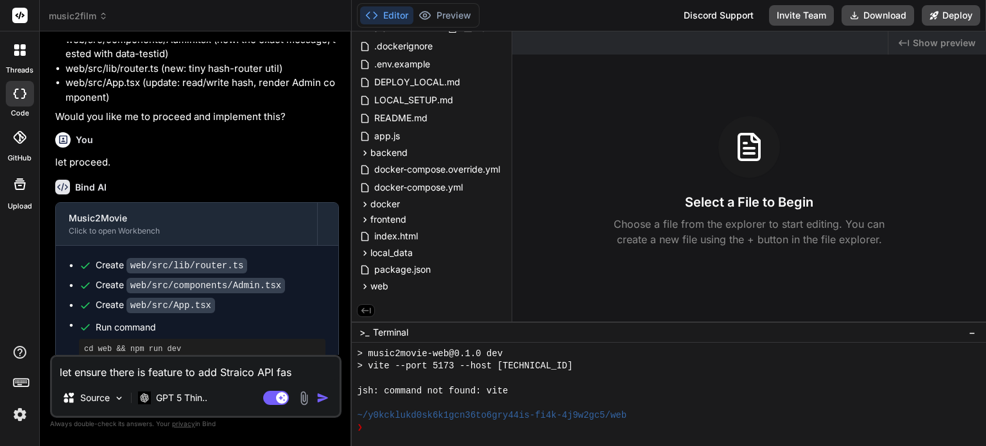
type textarea "x"
type textarea "let ensure there is feature to add Straico API fa"
type textarea "x"
type textarea "let ensure there is feature to add Straico API f"
type textarea "x"
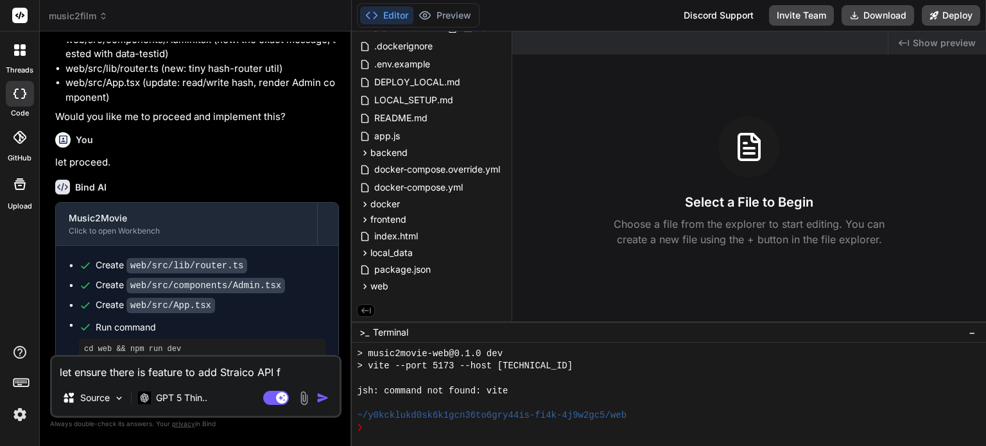
type textarea "let ensure there is feature to add Straico API"
type textarea "x"
type textarea "let ensure there is feature to add Straico API a"
type textarea "x"
type textarea "let ensure there is feature to add Straico API as"
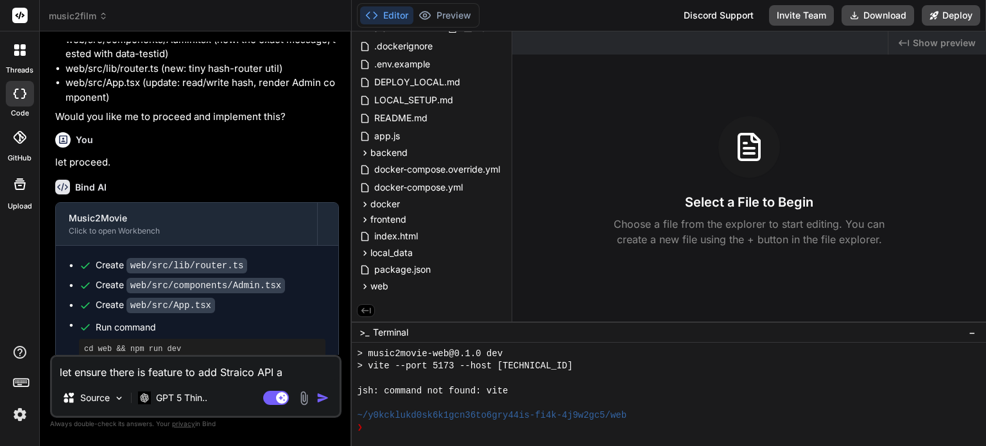
type textarea "x"
type textarea "let ensure there is feature to add Straico API as"
type textarea "x"
type textarea "let ensure there is feature to add Straico API as"
type textarea "x"
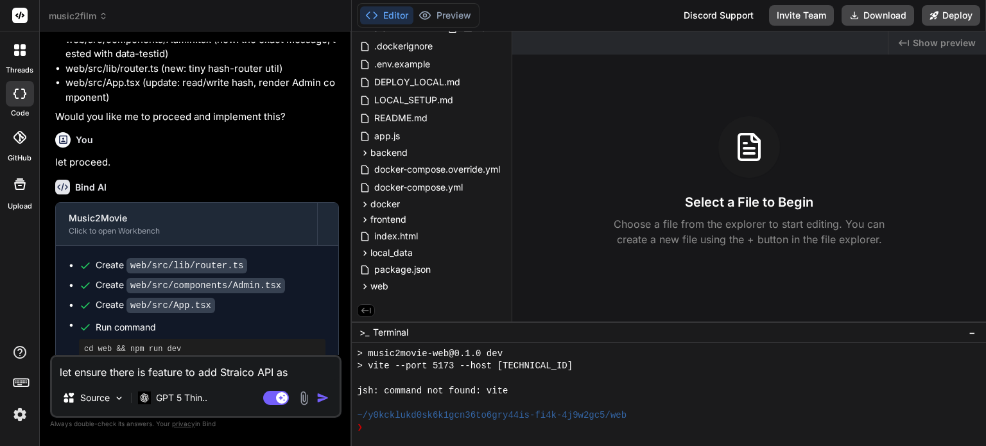
type textarea "let ensure there is feature to add Straico API a"
type textarea "x"
type textarea "let ensure there is feature to add Straico API"
type textarea "x"
type textarea "let ensure there is feature to add Straico API i"
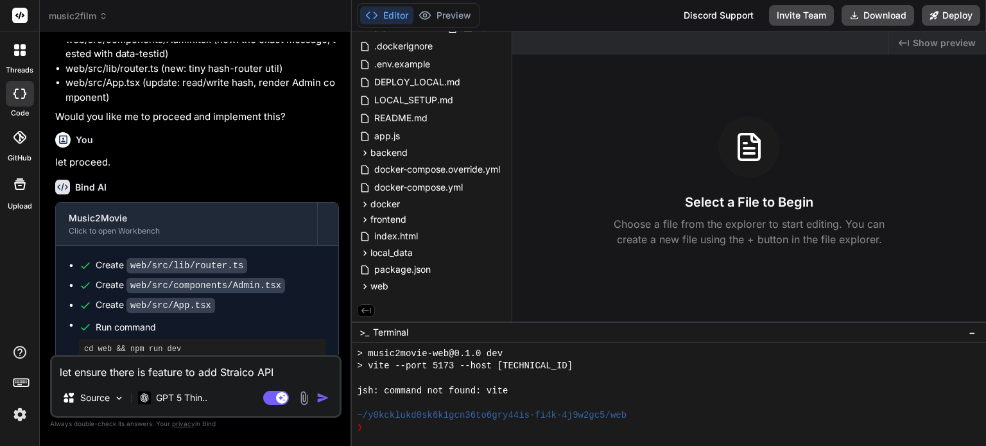
type textarea "x"
type textarea "let ensure there is feature to add Straico API in"
type textarea "x"
type textarea "let ensure there is feature to add Straico API in"
type textarea "x"
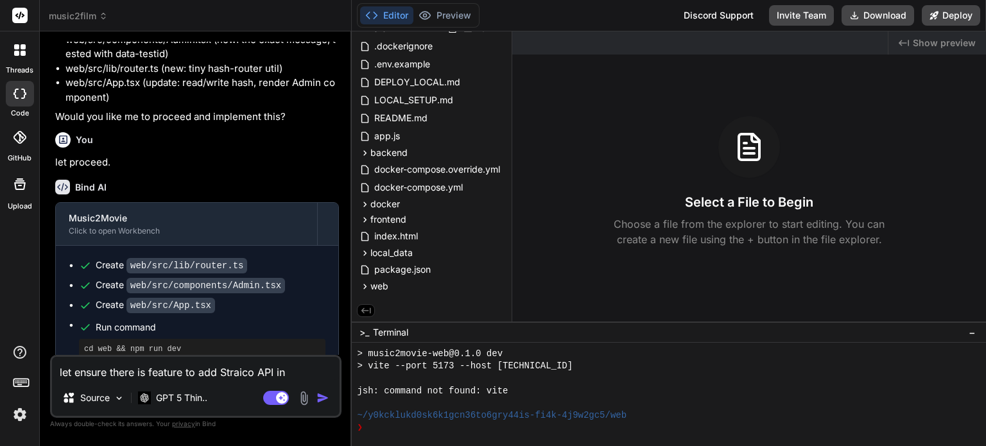
type textarea "let ensure there is feature to add Straico API in A"
type textarea "x"
type textarea "let ensure there is feature to add Straico API in Ad"
type textarea "x"
type textarea "let ensure there is feature to add Straico API in Adm"
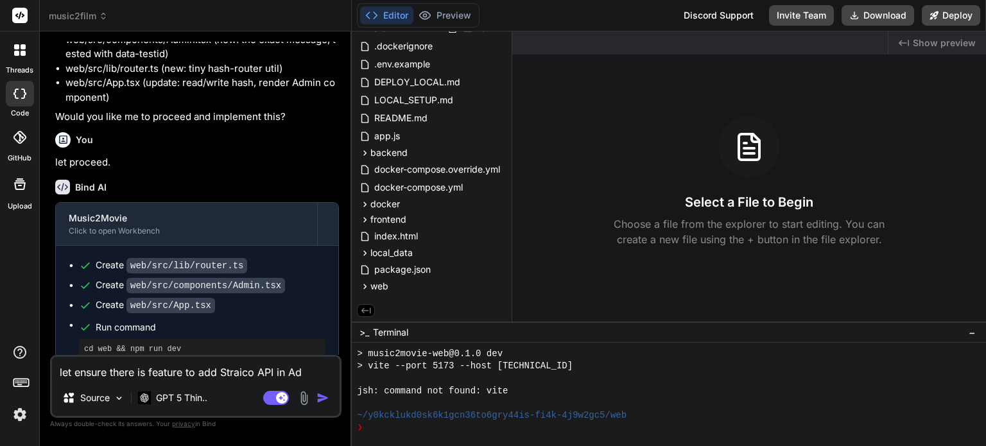
type textarea "x"
type textarea "let ensure there is feature to add Straico API in Admi"
type textarea "x"
type textarea "let ensure there is feature to add Straico API in Admin"
type textarea "x"
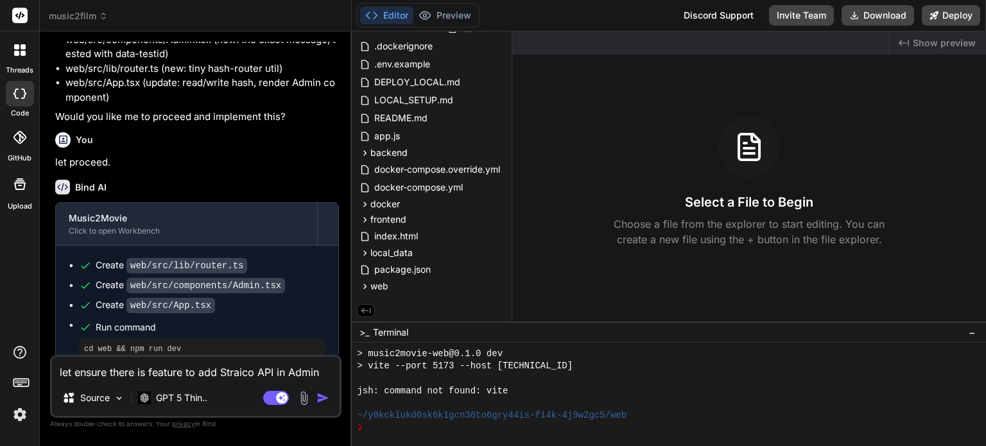
type textarea "let ensure there is feature to add Straico API in Admin"
type textarea "x"
type textarea "let ensure there is feature to add Straico API in Admin p"
type textarea "x"
type textarea "let ensure there is feature to add Straico API in Admin pa"
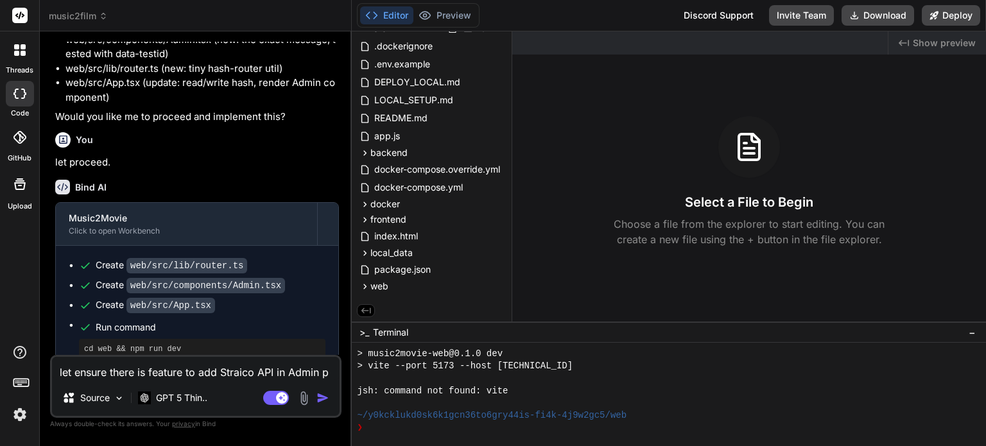
type textarea "x"
type textarea "let ensure there is feature to add Straico API in Admin pag"
type textarea "x"
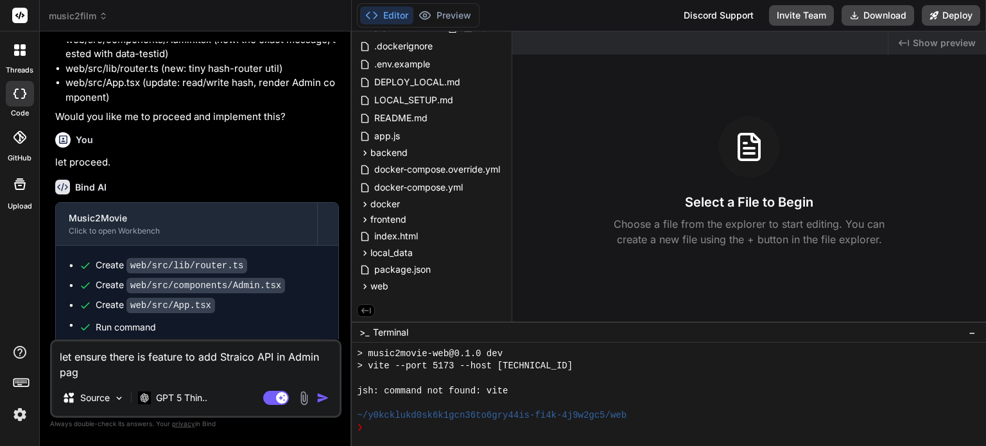
type textarea "let ensure there is feature to add Straico API in Admin page"
type textarea "x"
type textarea "let ensure there is feature to add Straico API in Admin page"
type textarea "x"
type textarea "let ensure there is feature to add Straico API in Admin page a"
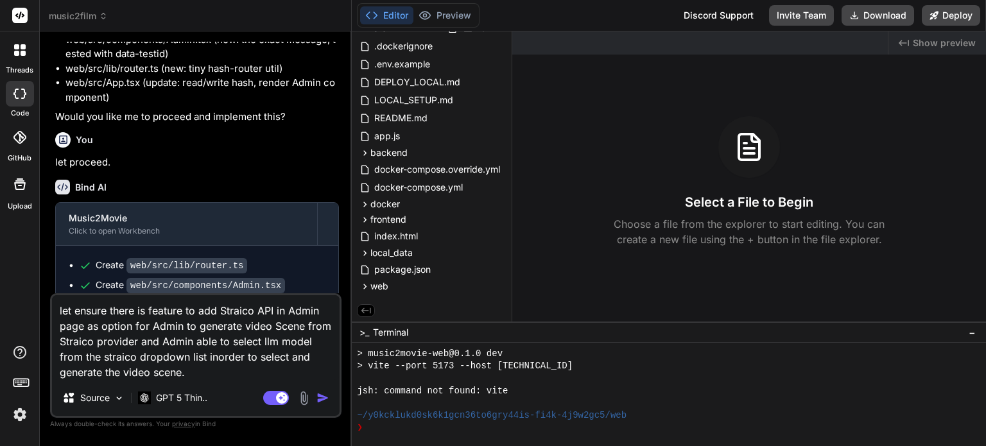
click at [327, 396] on img "button" at bounding box center [323, 398] width 13 height 13
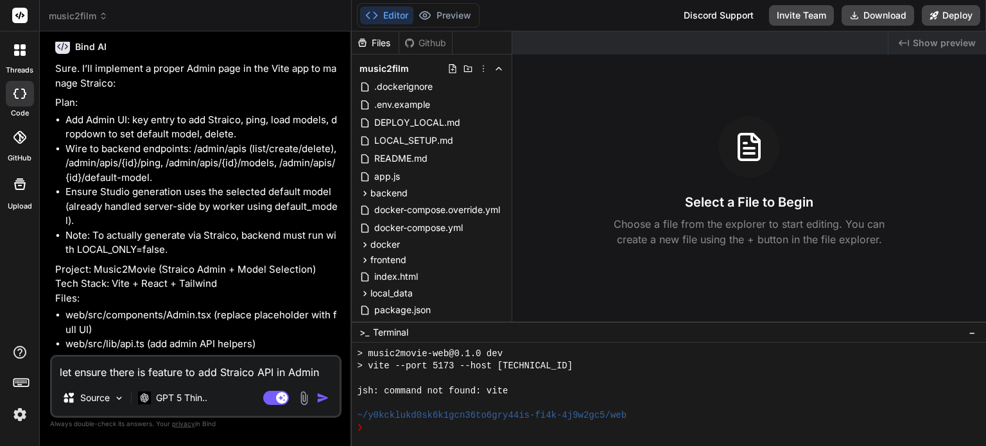
scroll to position [1961, 0]
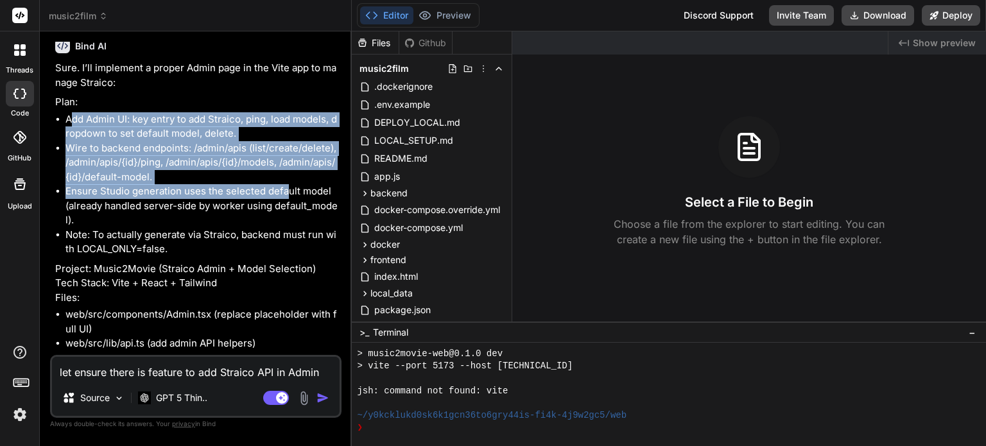
drag, startPoint x: 74, startPoint y: 99, endPoint x: 288, endPoint y: 172, distance: 225.4
click at [288, 172] on ul "Add Admin UI: key entry to add Straico, ping, load models, dropdown to set defa…" at bounding box center [197, 184] width 284 height 144
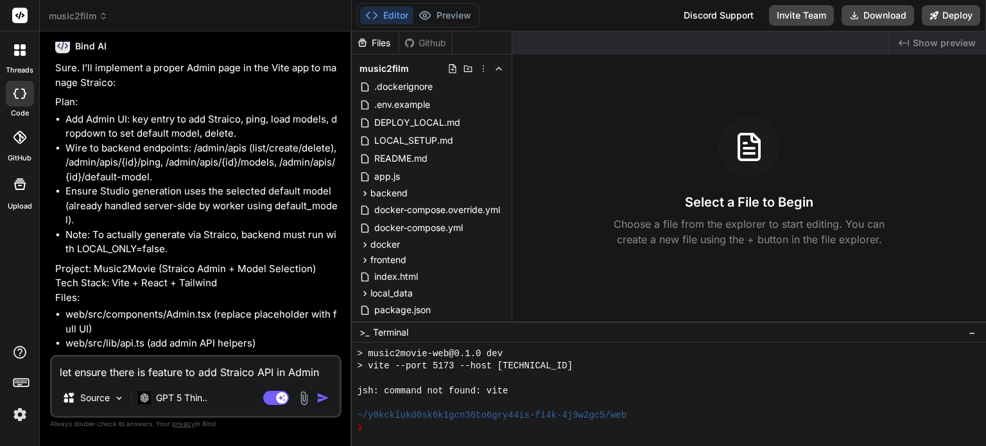
click at [171, 187] on li "Ensure Studio generation uses the selected default model (already handled serve…" at bounding box center [202, 206] width 274 height 44
drag, startPoint x: 140, startPoint y: 177, endPoint x: 209, endPoint y: 173, distance: 69.5
click at [209, 184] on li "Ensure Studio generation uses the selected default model (already handled serve…" at bounding box center [202, 206] width 274 height 44
drag, startPoint x: 223, startPoint y: 176, endPoint x: 303, endPoint y: 177, distance: 79.6
click at [303, 184] on li "Ensure Studio generation uses the selected default model (already handled serve…" at bounding box center [202, 206] width 274 height 44
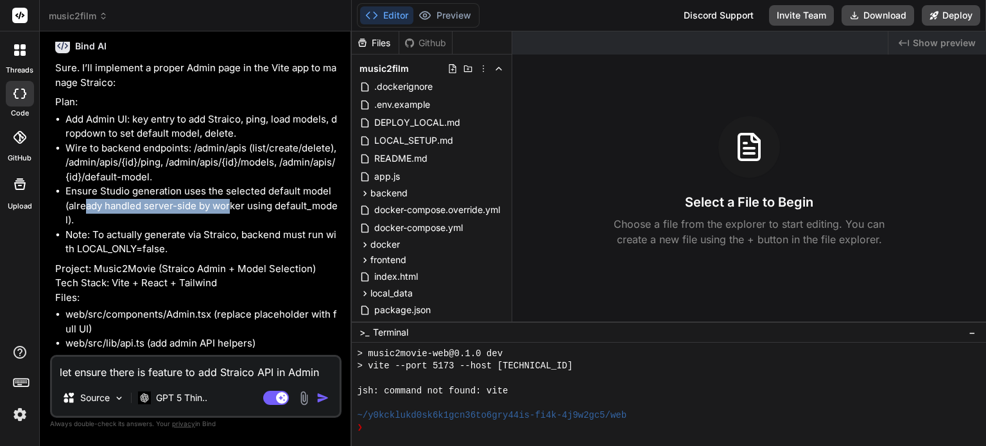
drag, startPoint x: 84, startPoint y: 187, endPoint x: 231, endPoint y: 187, distance: 146.4
click at [231, 187] on li "Ensure Studio generation uses the selected default model (already handled serve…" at bounding box center [202, 206] width 274 height 44
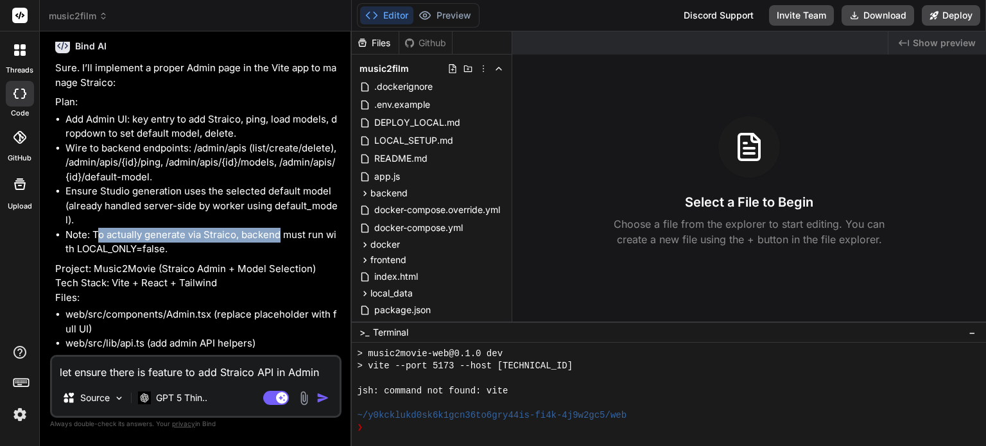
drag, startPoint x: 100, startPoint y: 216, endPoint x: 278, endPoint y: 217, distance: 177.9
click at [278, 228] on li "Note: To actually generate via Straico, backend must run with LOCAL_ONLY=false." at bounding box center [202, 242] width 274 height 29
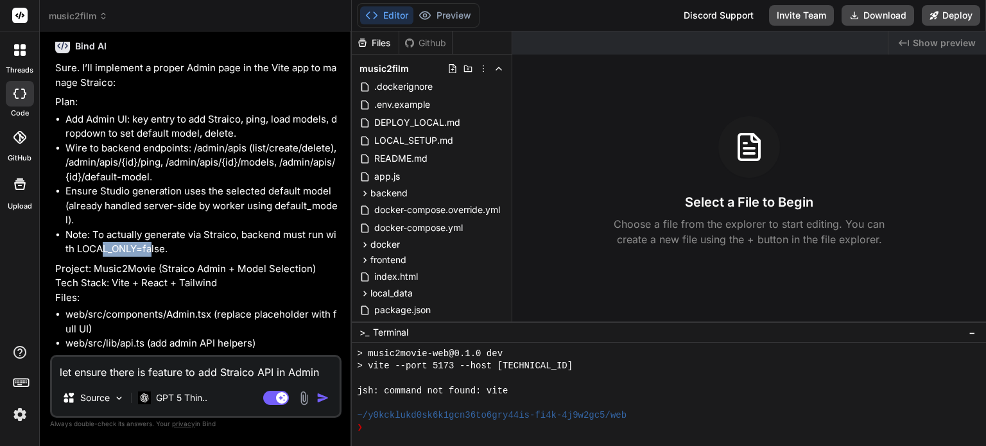
drag, startPoint x: 105, startPoint y: 232, endPoint x: 147, endPoint y: 228, distance: 42.6
click at [147, 230] on li "Note: To actually generate via Straico, backend must run with LOCAL_ONLY=false." at bounding box center [202, 242] width 274 height 29
click at [177, 228] on li "Note: To actually generate via Straico, backend must run with LOCAL_ONLY=false." at bounding box center [202, 242] width 274 height 29
click at [211, 372] on textarea "let ensure there is feature to add Straico API in Admin page as option for Admi…" at bounding box center [196, 368] width 288 height 23
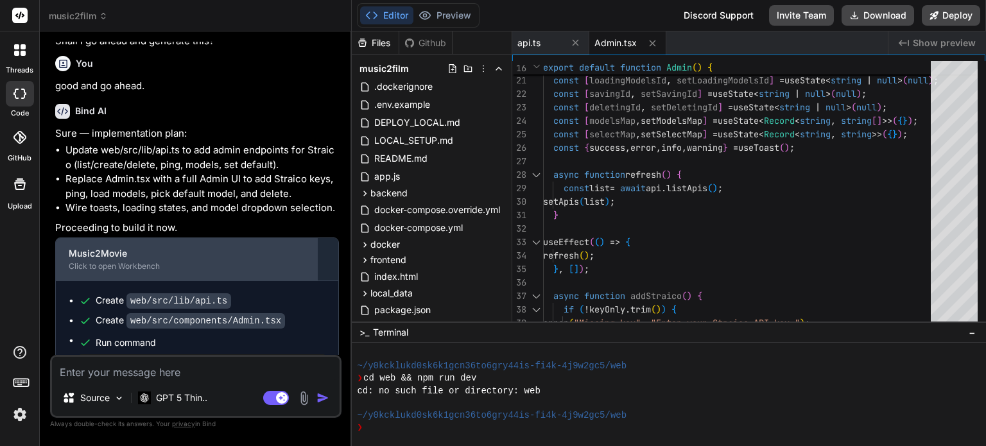
scroll to position [2299, 0]
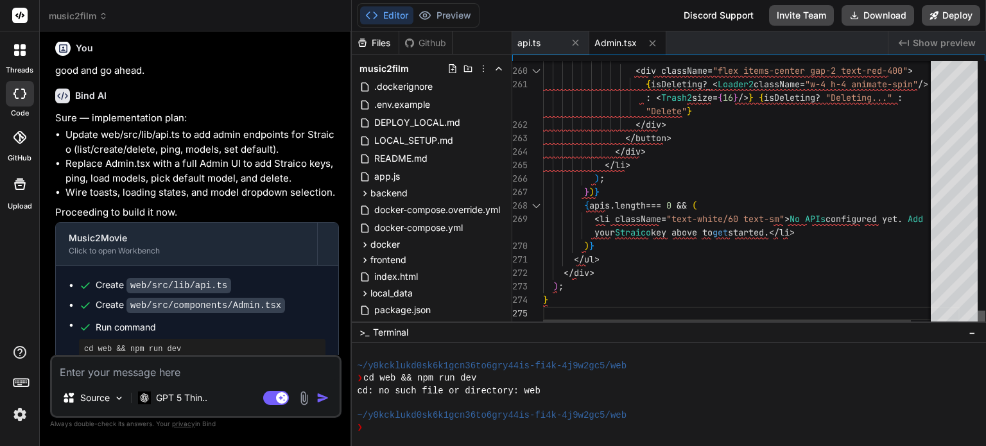
click at [978, 328] on div at bounding box center [982, 319] width 8 height 17
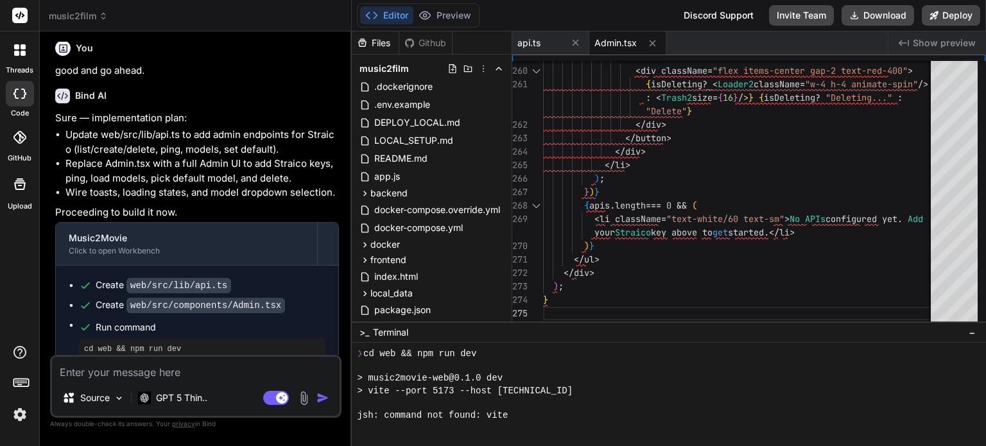
scroll to position [358, 0]
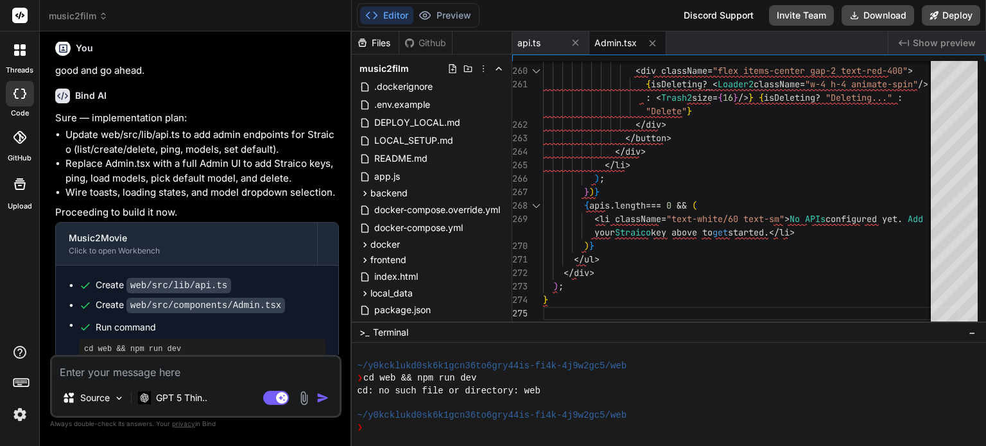
click at [198, 344] on pre "cd web && npm run dev" at bounding box center [202, 349] width 236 height 10
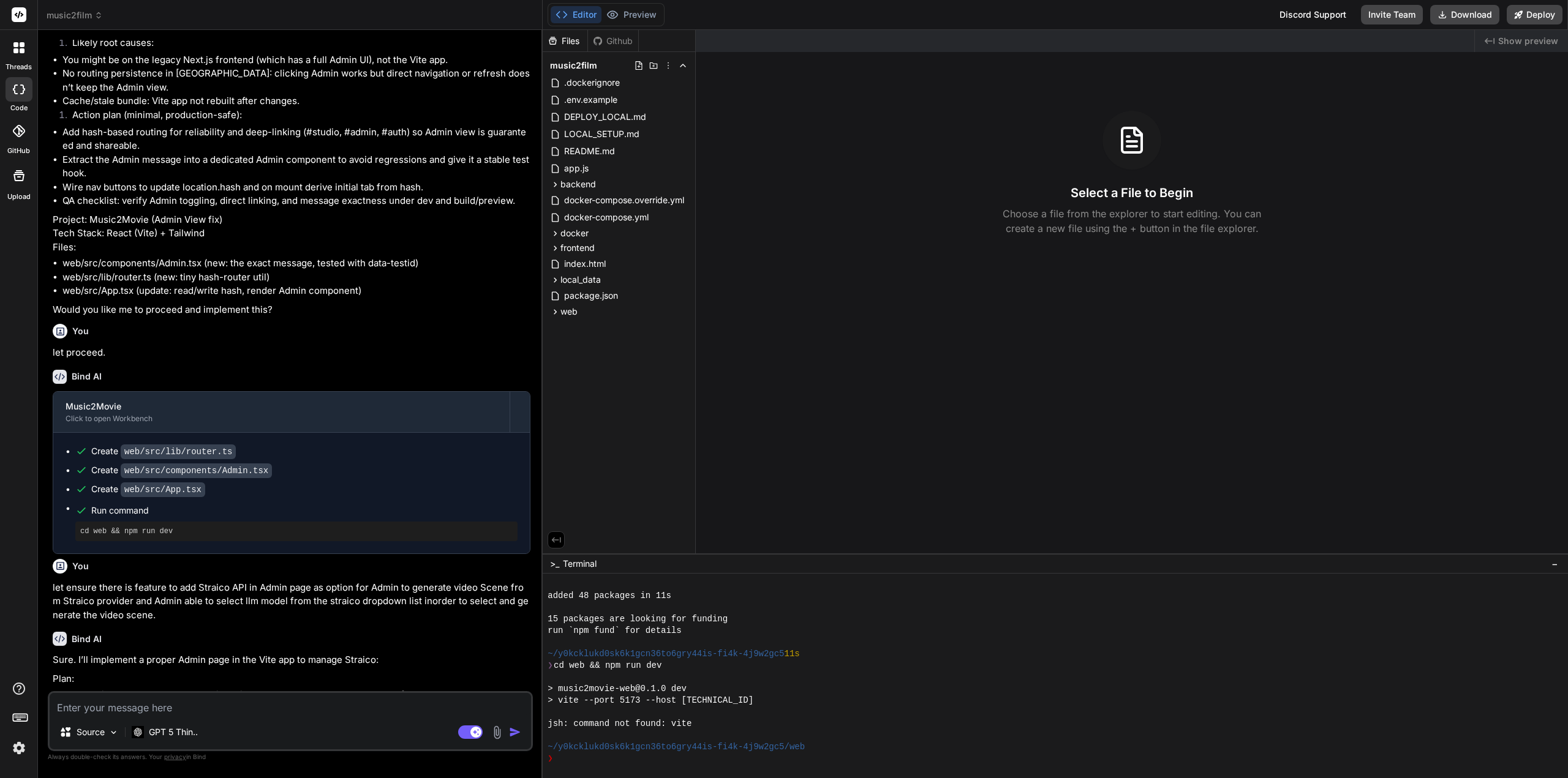
scroll to position [434, 0]
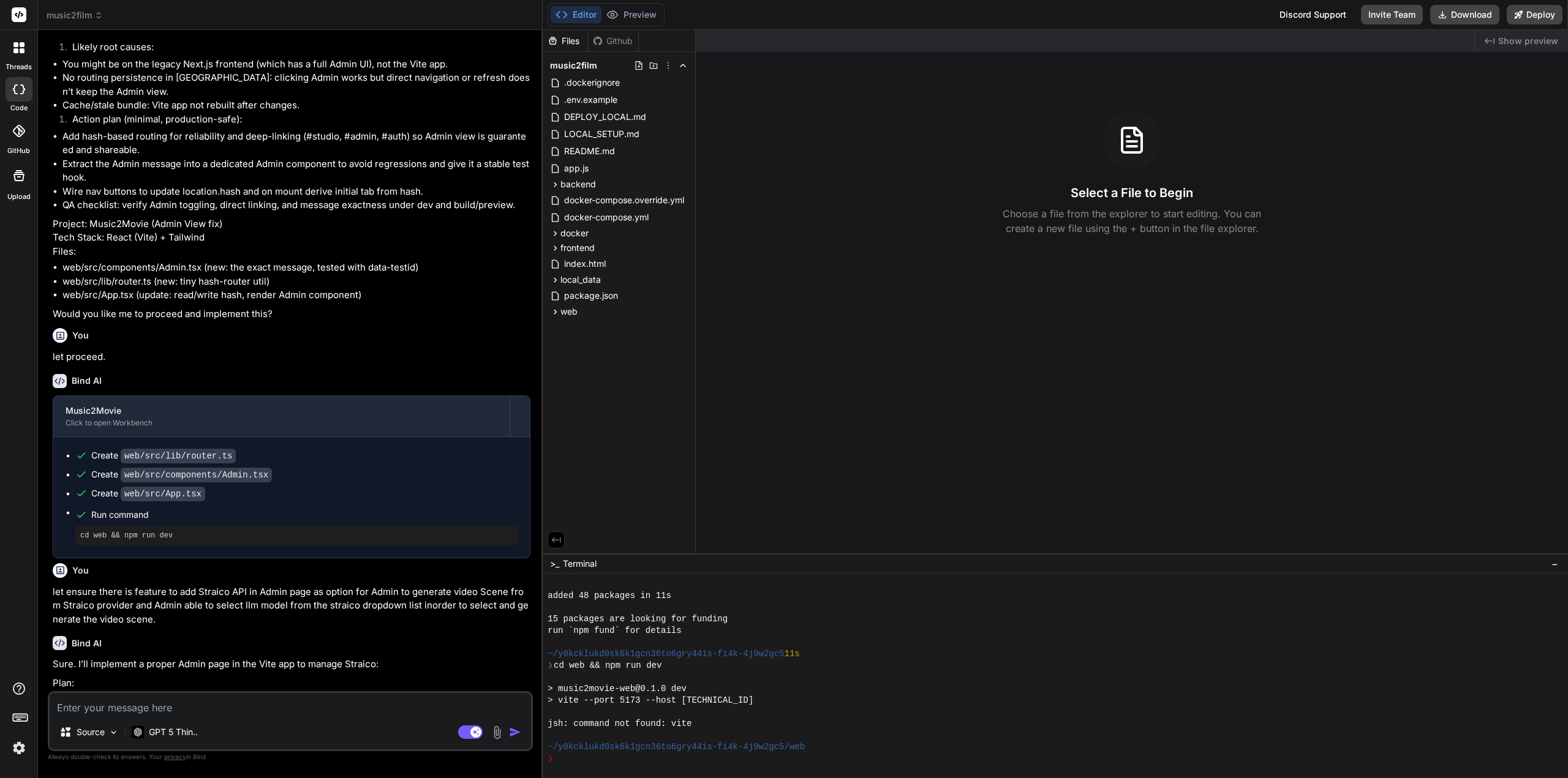
click at [574, 14] on button "Editor" at bounding box center [575, 14] width 51 height 17
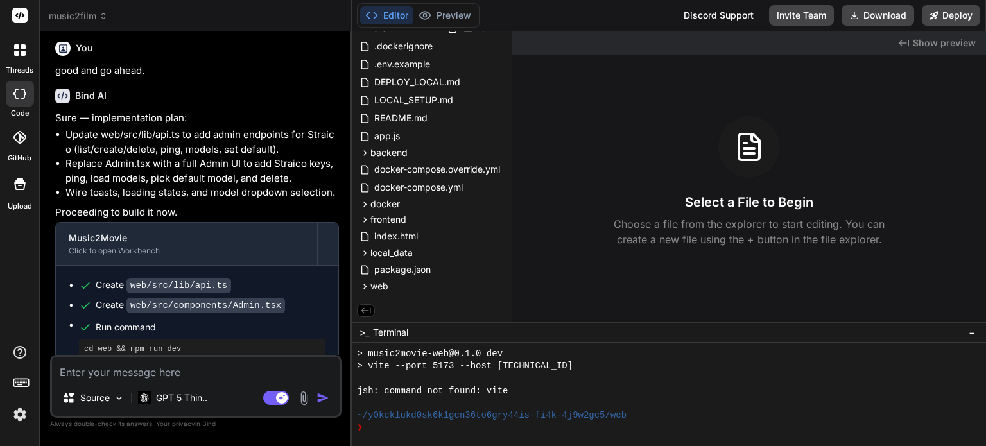
scroll to position [210, 0]
click at [896, 17] on button "Download" at bounding box center [878, 15] width 73 height 21
type textarea "x"
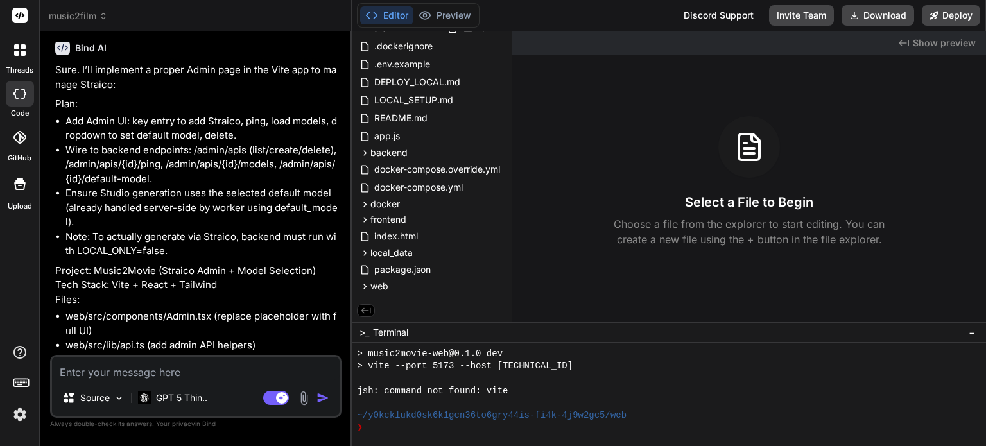
scroll to position [1250, 0]
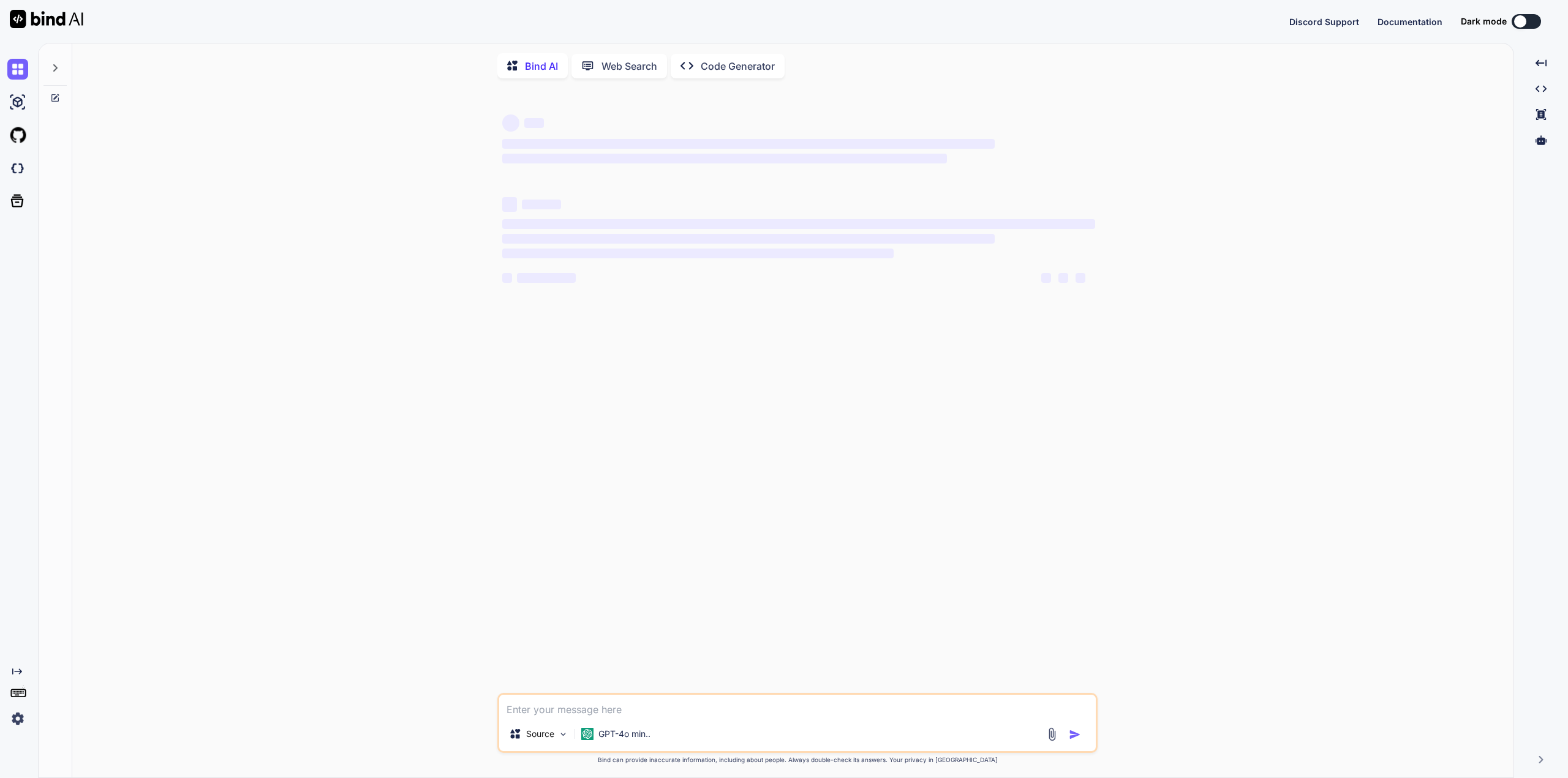
drag, startPoint x: 1171, startPoint y: 68, endPoint x: 1151, endPoint y: 78, distance: 22.4
click at [1151, 78] on div "Bind AI Web Search Created with Pixso. Code Generator ‌ ‌ ‌ ‌ ‌ ‌ ‌ ‌ ‌ ‌ ‌ ‌ ‌…" at bounding box center [793, 414] width 1441 height 731
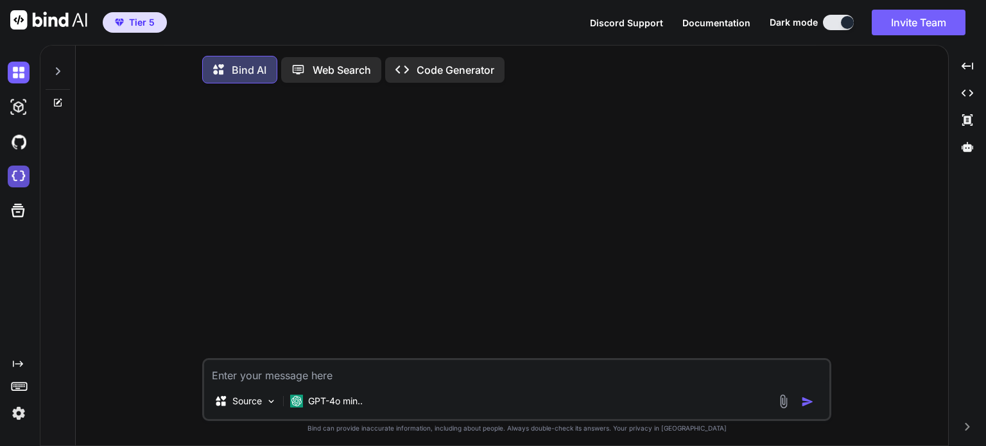
click at [15, 182] on img at bounding box center [19, 177] width 22 height 22
type textarea "x"
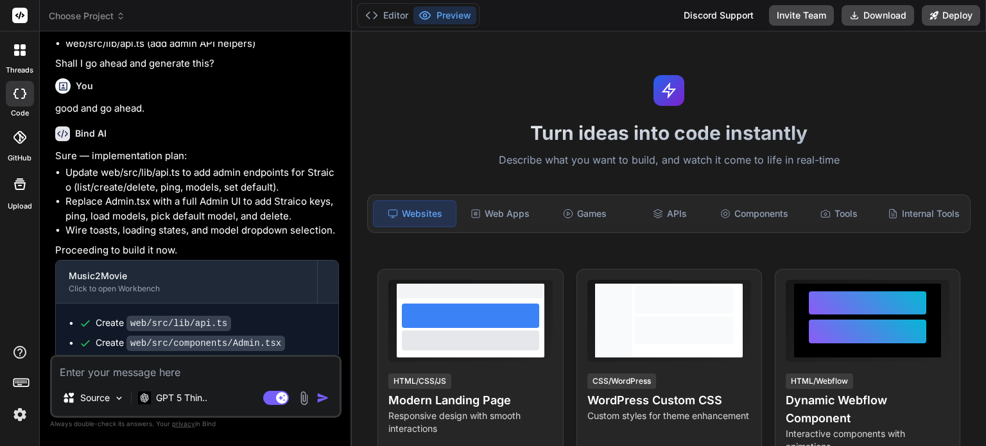
scroll to position [1635, 0]
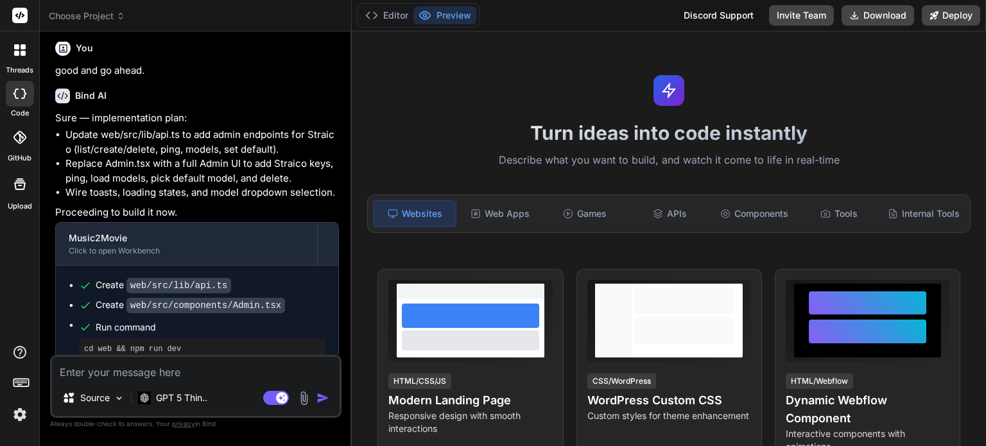
click at [228, 366] on textarea at bounding box center [196, 368] width 288 height 23
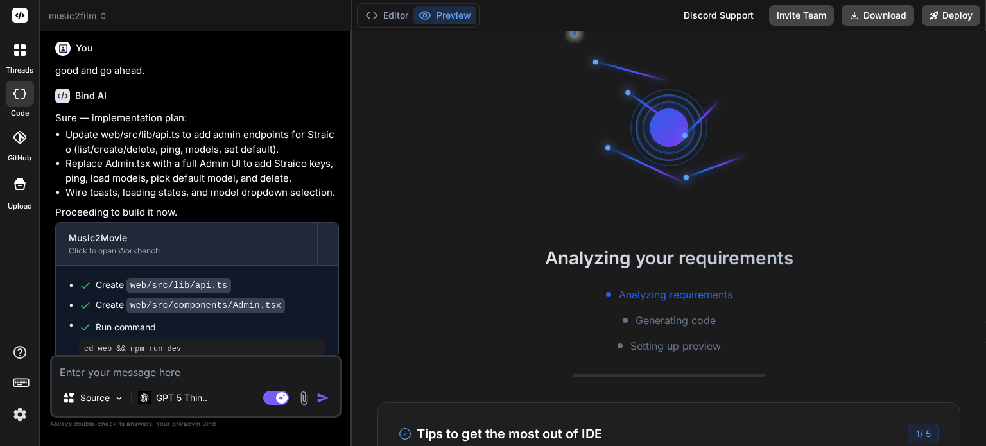
type textarea "x"
type textarea "s"
type textarea "x"
type textarea "st"
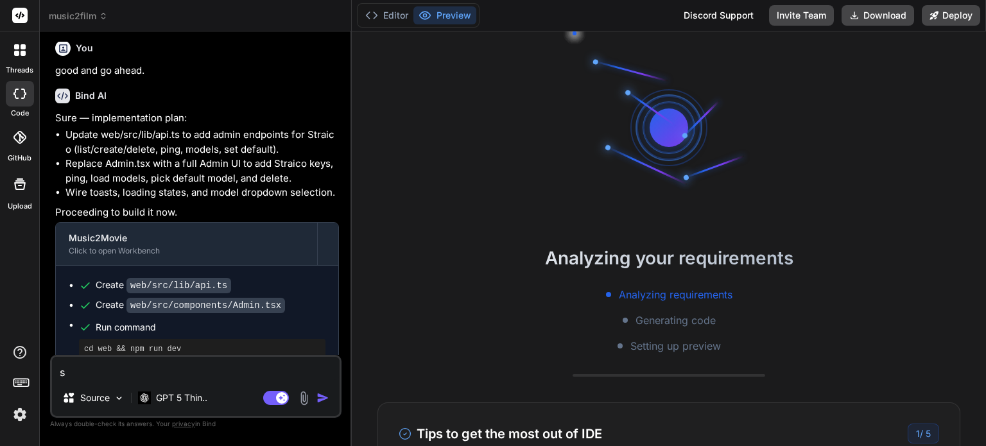
type textarea "x"
type textarea "sta"
type textarea "x"
type textarea "st"
type textarea "x"
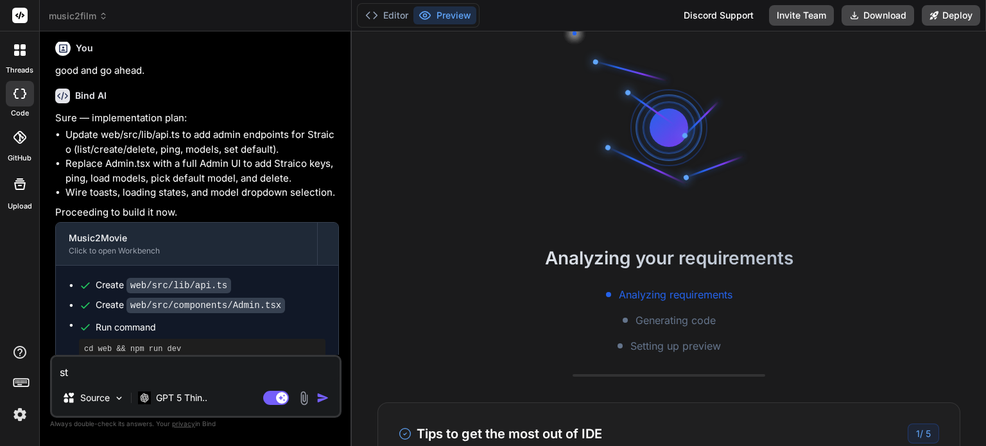
type textarea "s"
type textarea "x"
type textarea "sa"
type textarea "x"
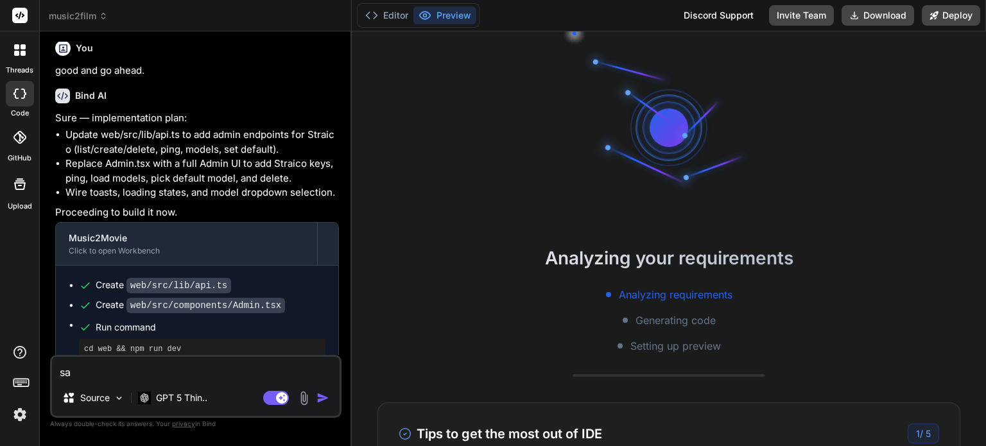
type textarea "s"
type textarea "x"
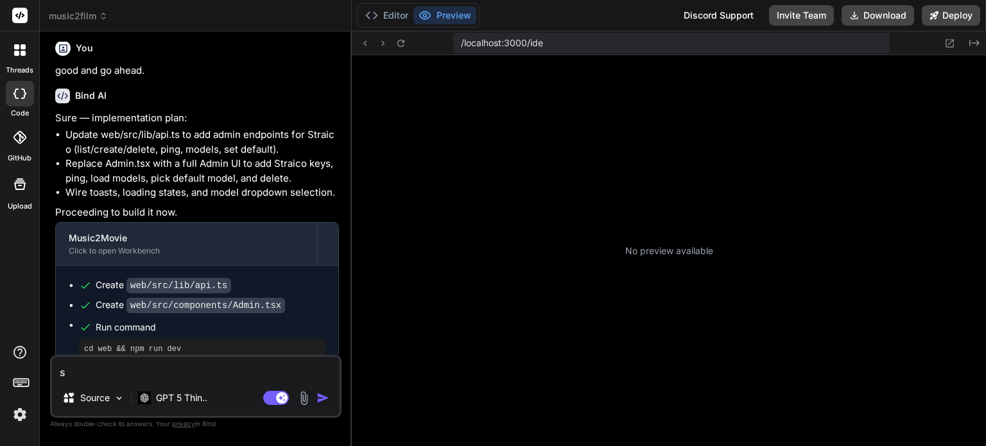
type textarea "x"
type textarea "A"
type textarea "x"
type textarea "Ad"
type textarea "x"
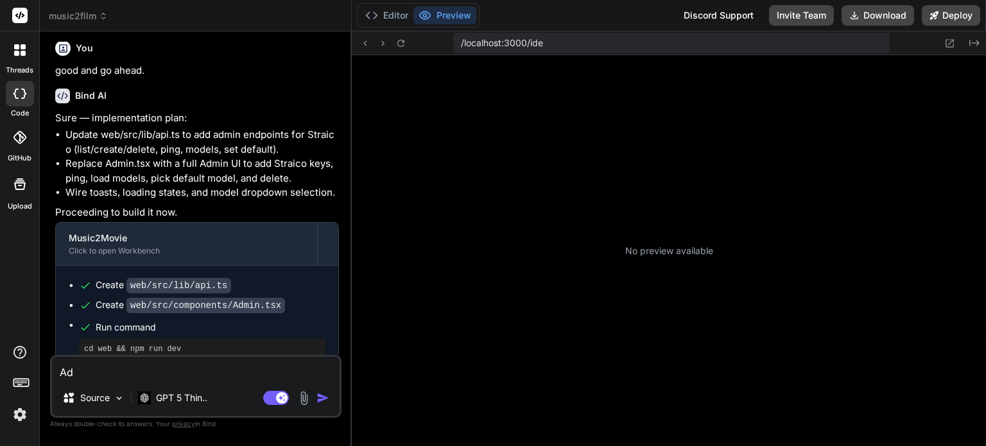
scroll to position [209, 0]
type textarea "Adm"
type textarea "x"
type textarea "Admi"
type textarea "x"
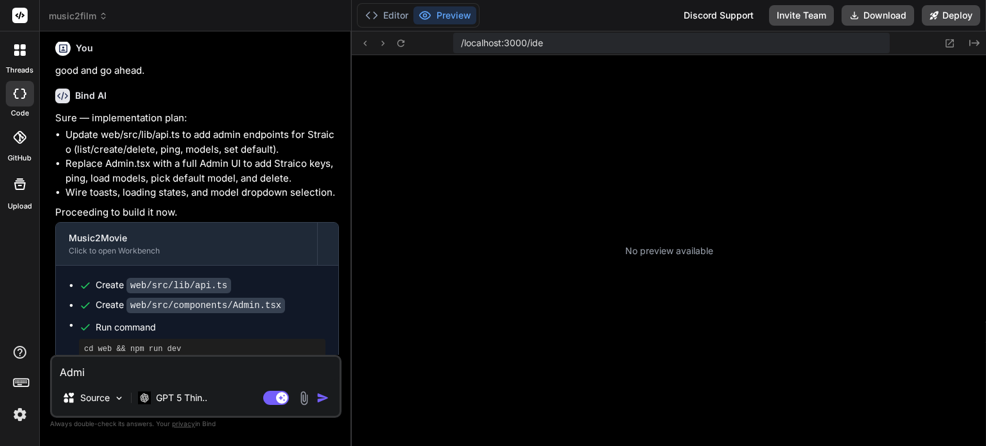
type textarea "Admin"
type textarea "x"
type textarea "Admin"
type textarea "x"
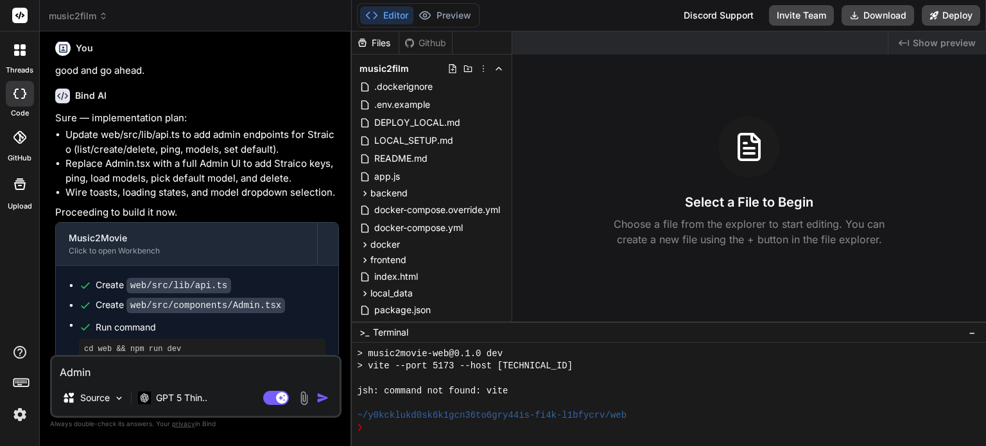
type textarea "Admin p"
type textarea "x"
type textarea "Admin pa"
type textarea "x"
type textarea "Admin pag"
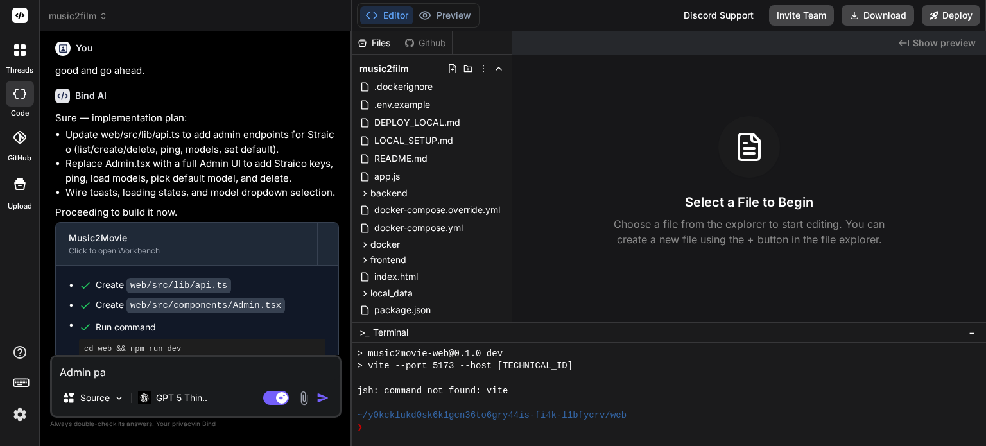
type textarea "x"
type textarea "Admin page"
type textarea "x"
type textarea "Admin page"
type textarea "x"
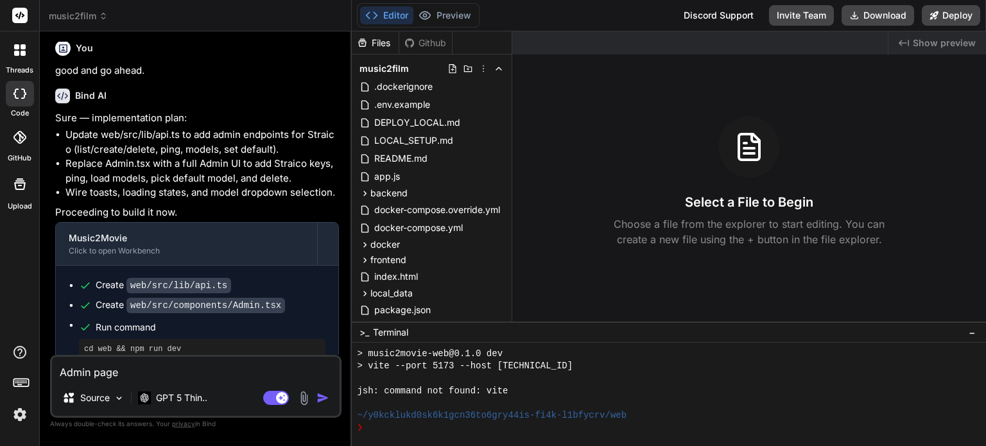
type textarea "Admin page w"
type textarea "x"
type textarea "Admin page wo"
type textarea "x"
type textarea "Admin page wor"
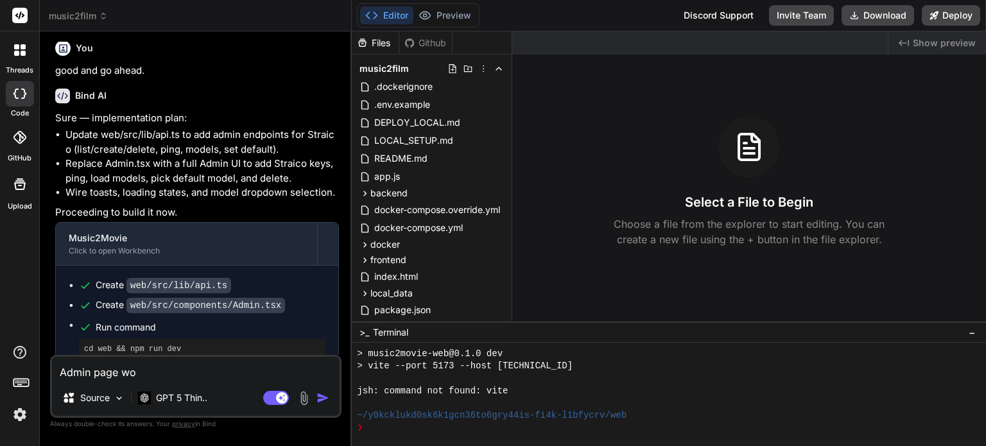
type textarea "x"
type textarea "Admin page work"
type textarea "x"
type textarea "Admin page work"
type textarea "x"
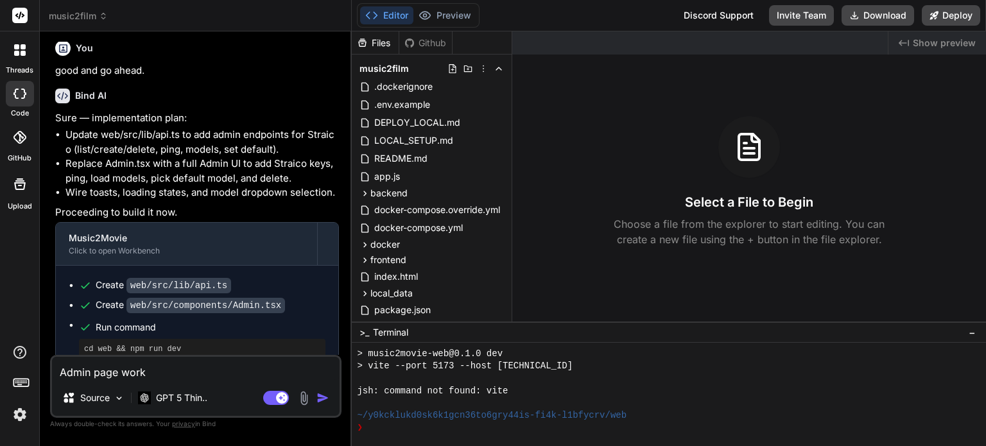
type textarea "Admin page work w"
type textarea "x"
type textarea "Admin page work we"
type textarea "x"
type textarea "Admin page work wel"
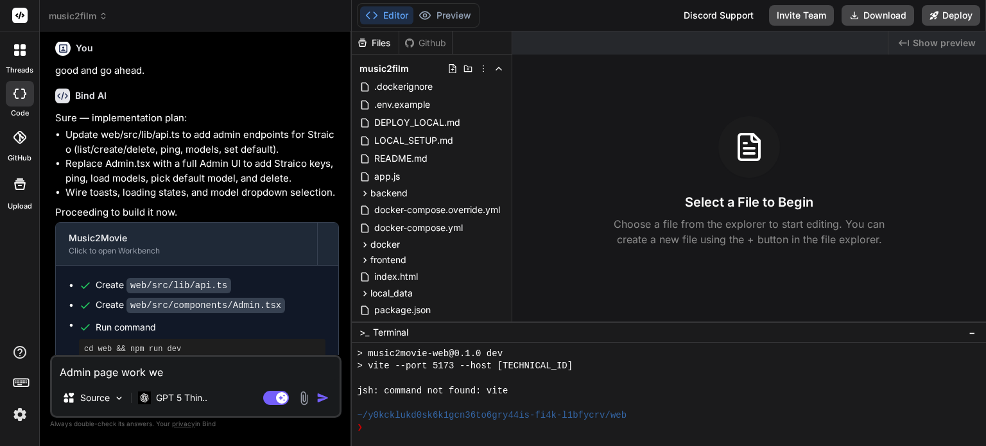
type textarea "x"
type textarea "Admin page work well"
type textarea "x"
type textarea "Admin page work well"
type textarea "x"
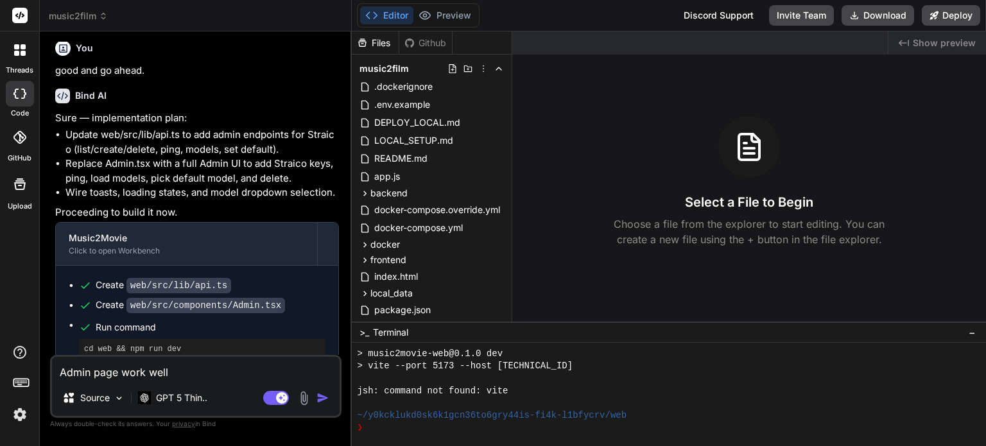
type textarea "Admin page work well n"
type textarea "x"
type textarea "Admin page work well no"
type textarea "x"
type textarea "Admin page work well now"
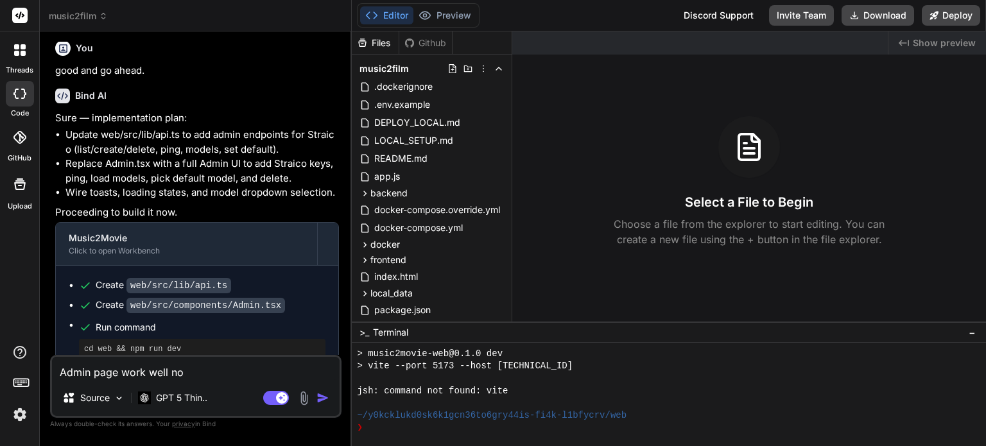
type textarea "x"
type textarea "Admin page work well now."
type textarea "x"
type textarea "Admin page work well now."
type textarea "x"
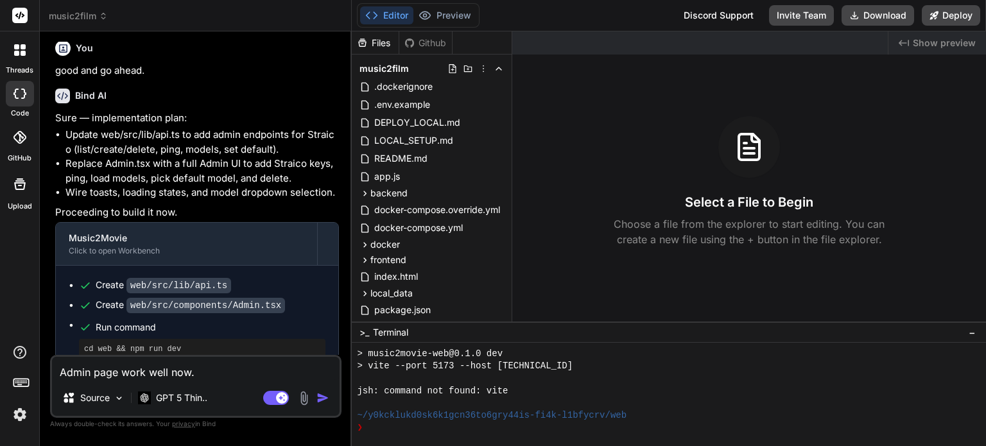
type textarea "Admin page work well now. T"
type textarea "x"
type textarea "Admin page work well now. Th"
type textarea "x"
type textarea "Admin page work well now. Tha"
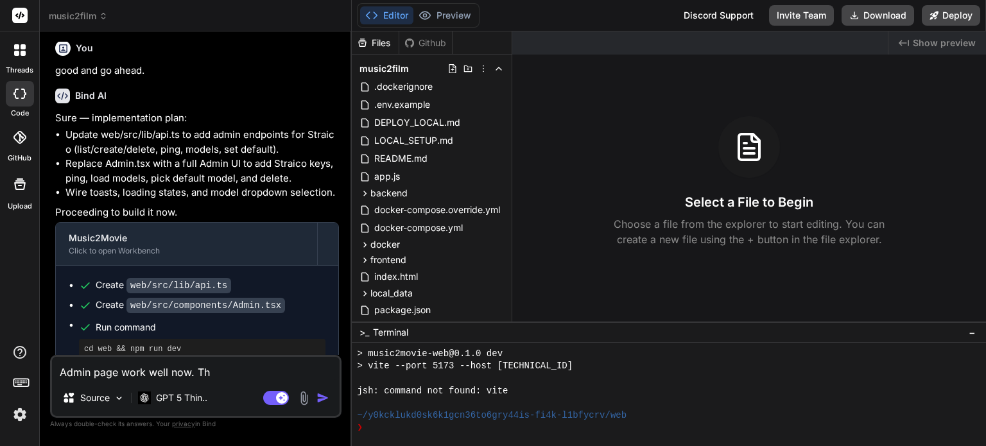
type textarea "x"
type textarea "Admin page work well now. Than"
type textarea "x"
type textarea "Admin page work well now. Thank"
type textarea "x"
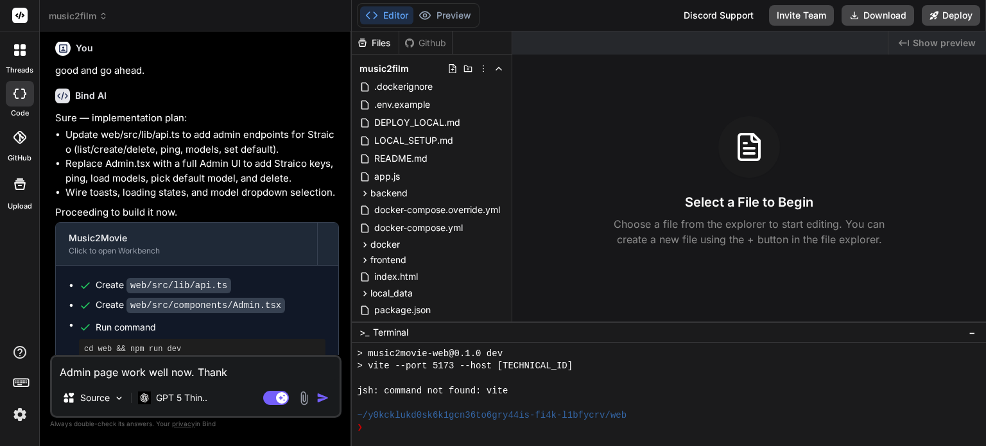
type textarea "Admin page work well now. Thank"
type textarea "x"
type textarea "Admin page work well now. Thank"
type textarea "x"
type textarea "Admin page work well now. Than"
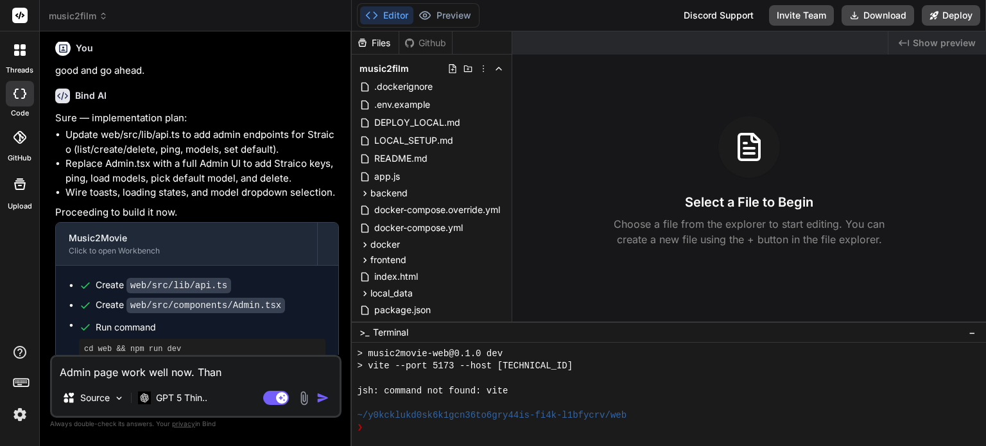
type textarea "x"
type textarea "Admin page work well now. Tha"
type textarea "x"
type textarea "Admin page work well now. Th"
type textarea "x"
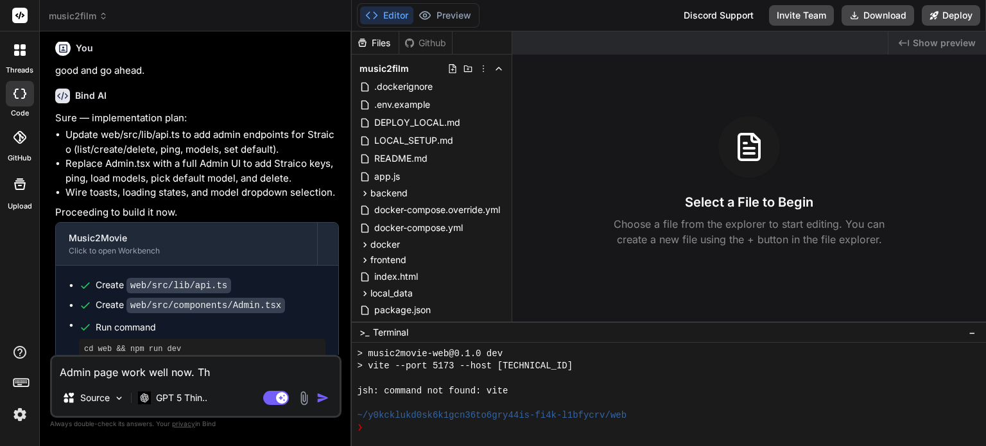
type textarea "Admin page work well now. T"
type textarea "x"
type textarea "Admin page work well now."
type textarea "x"
type textarea "Admin page work well now."
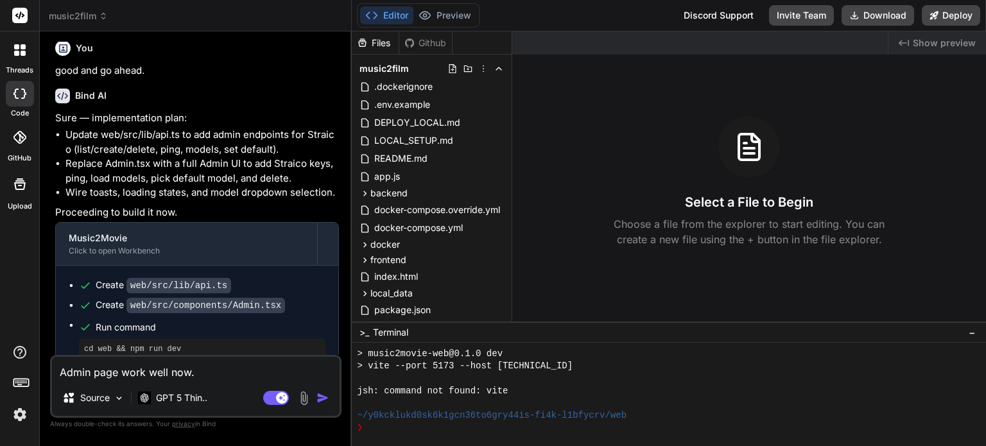
type textarea "x"
type textarea "Admin page work well now"
type textarea "x"
type textarea "Admin page work well now"
type textarea "x"
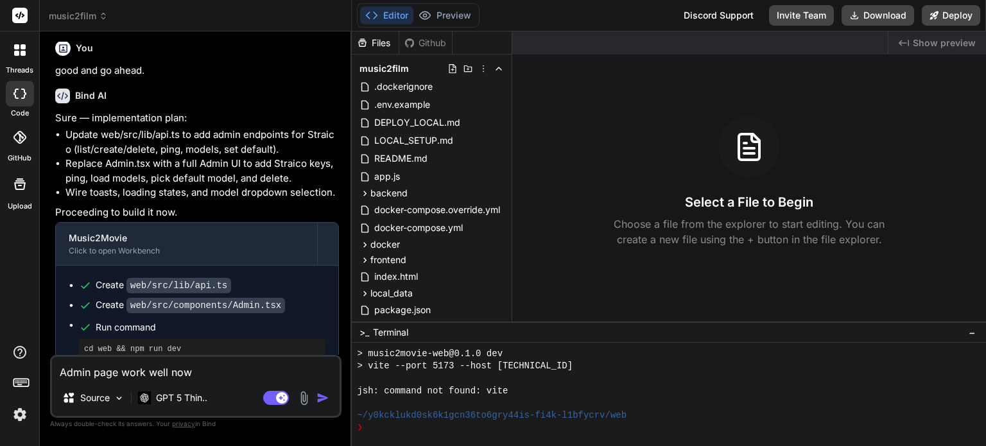
type textarea "Admin page work well now"
type textarea "x"
type textarea "Admin page work well now."
type textarea "x"
type textarea "Admin page work well now."
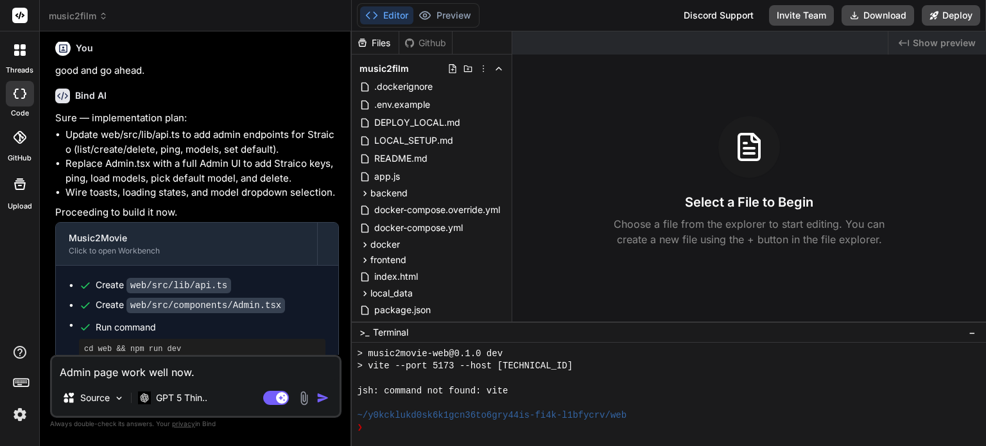
type textarea "x"
click at [223, 372] on textarea "Admin page work well now." at bounding box center [196, 368] width 288 height 23
type textarea "Admin page work well now. T"
type textarea "x"
type textarea "Admin page work well now. Th"
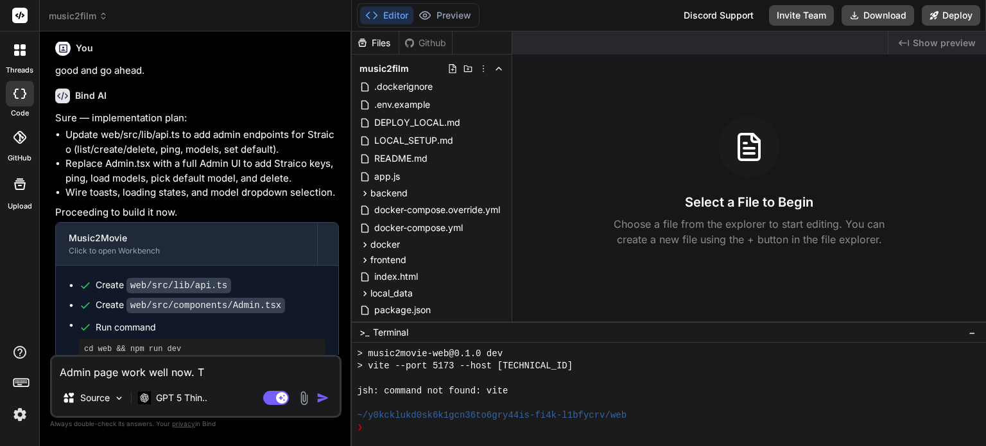
type textarea "x"
type textarea "Admin page work well now. Tha"
type textarea "x"
type textarea "Admin page work well now. Than"
type textarea "x"
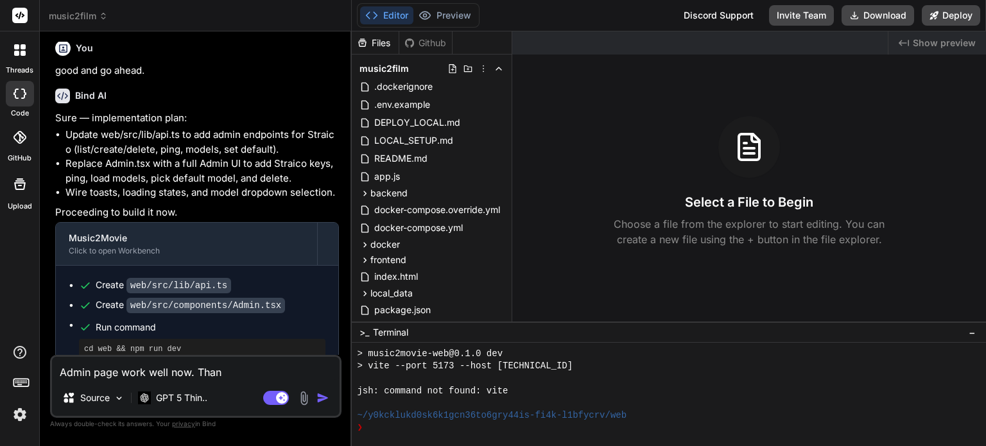
type textarea "Admin page work well now. Thank"
type textarea "x"
type textarea "Admin page work well now. Thank"
type textarea "x"
type textarea "Admin page work well now. Thank"
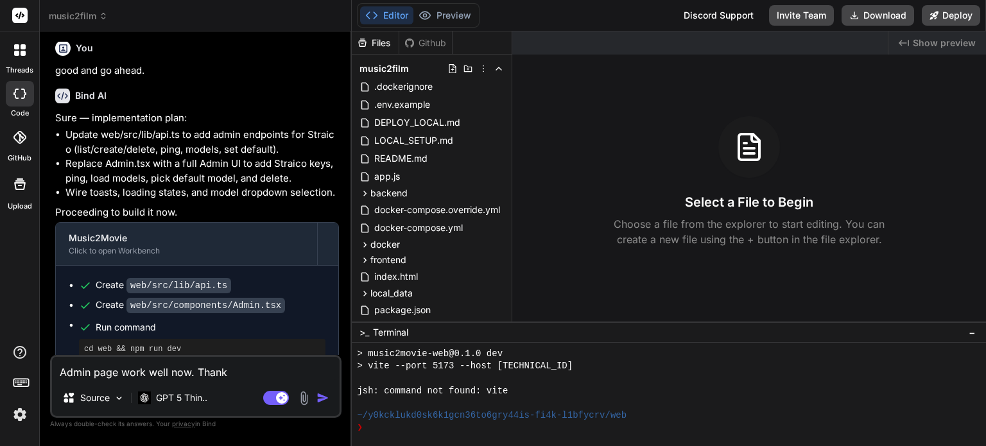
type textarea "x"
type textarea "Admin page work well now. Thanks"
type textarea "x"
type textarea "Admin page work well now. Thanks."
type textarea "x"
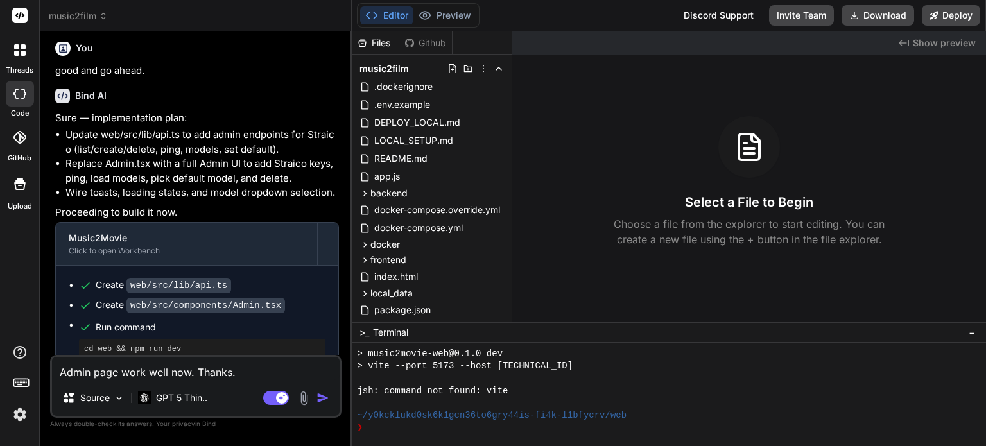
type textarea "Admin page work well now. Thanks."
type textarea "x"
type textarea "Admin page work well now. Thanks."
click at [324, 400] on img "button" at bounding box center [323, 398] width 13 height 13
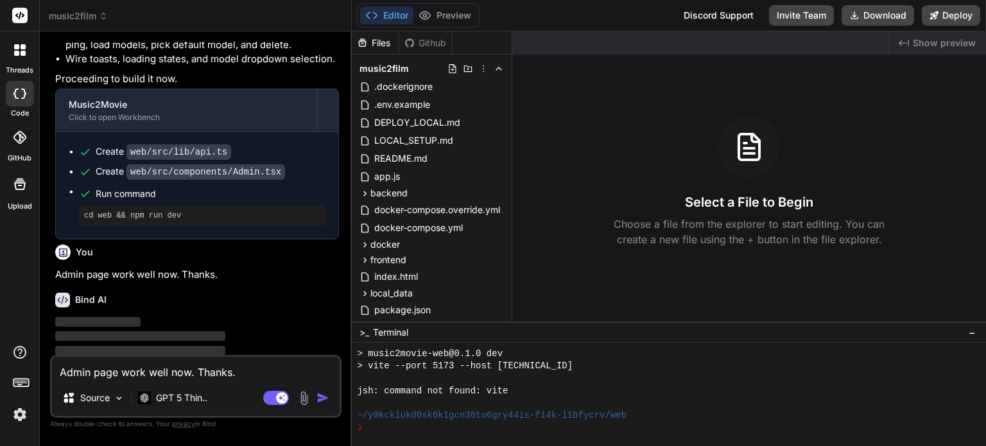
scroll to position [1768, 0]
type textarea "x"
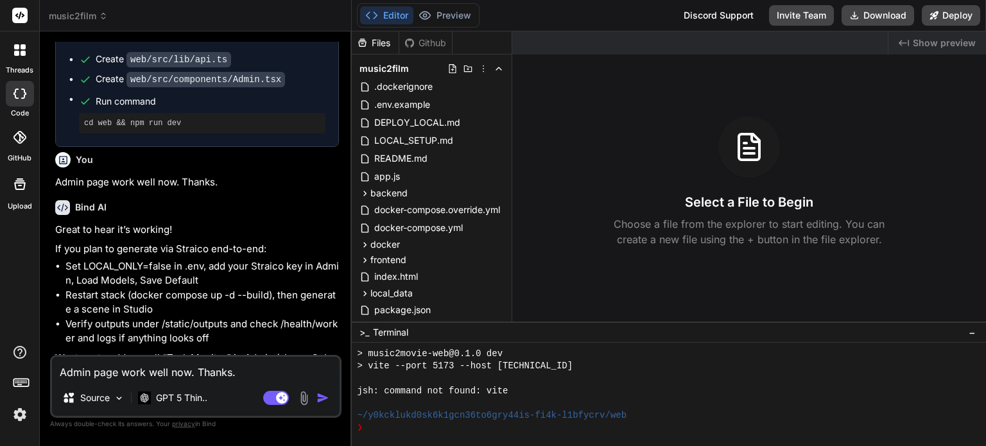
scroll to position [1870, 0]
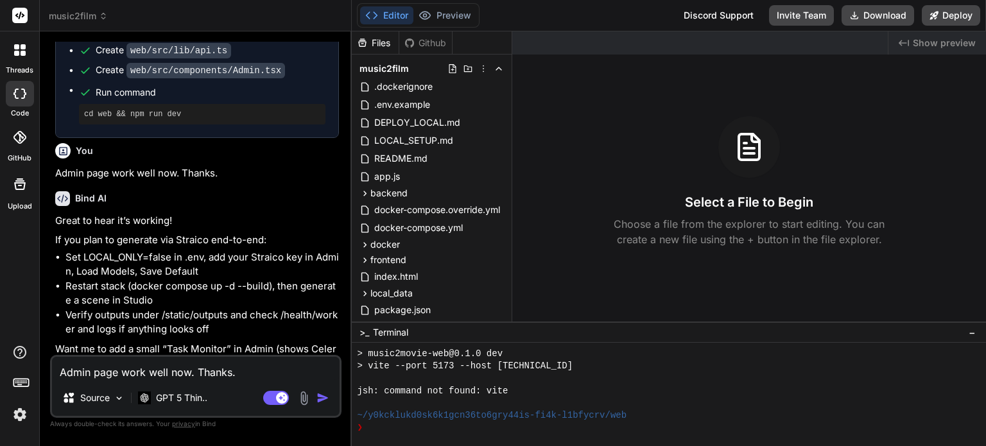
click at [138, 370] on textarea "Admin page work well now. Thanks." at bounding box center [196, 368] width 288 height 23
type textarea "e"
type textarea "x"
type textarea "y"
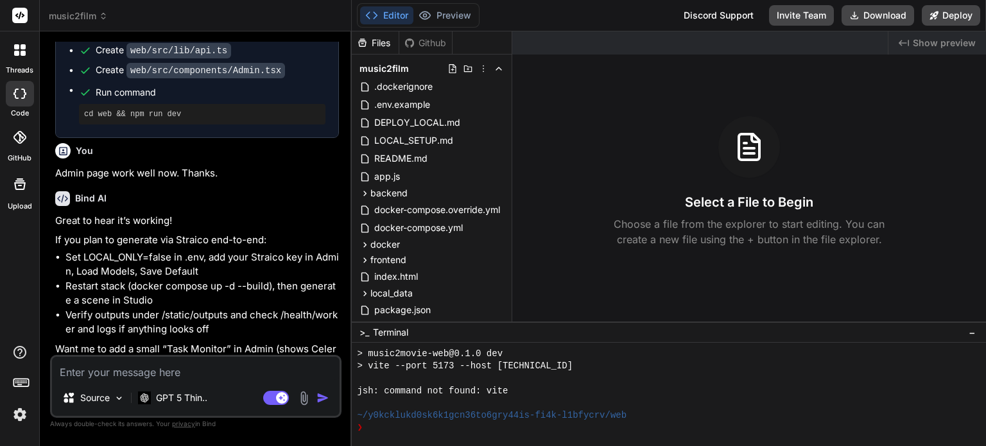
type textarea "x"
type textarea "ye"
type textarea "x"
type textarea "yes"
type textarea "x"
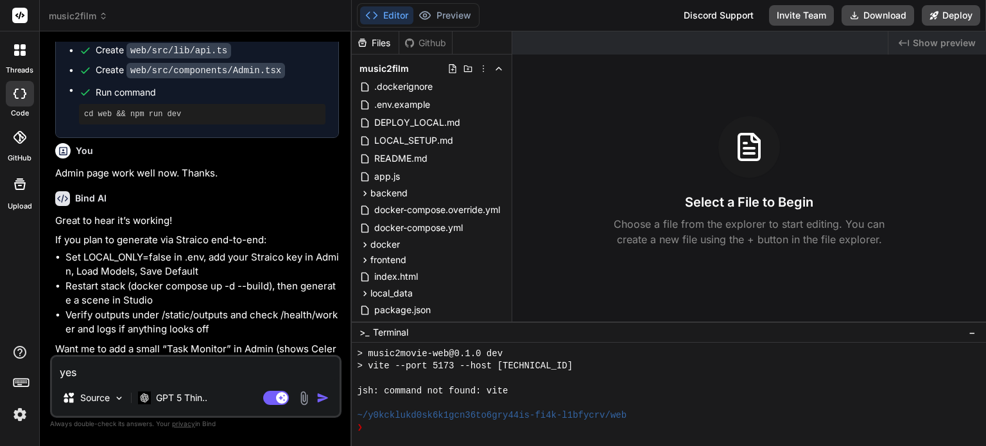
type textarea "yes"
type textarea "x"
type textarea "yes a"
type textarea "x"
type textarea "yes an"
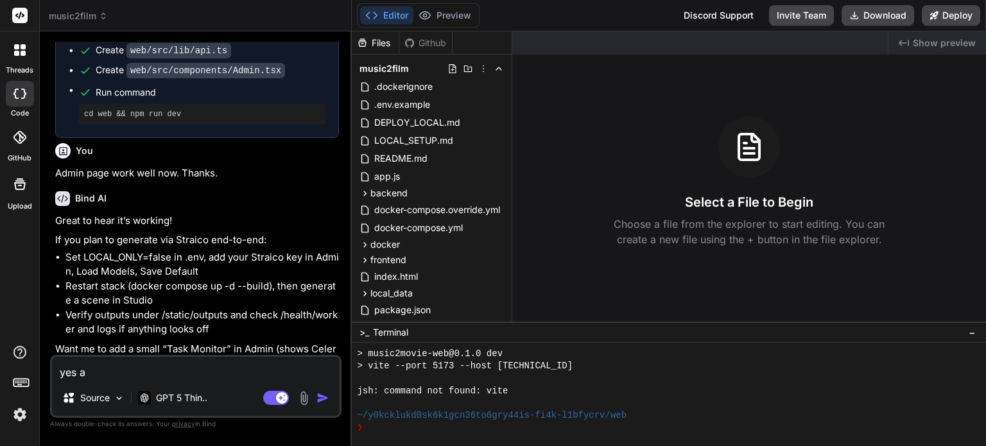
type textarea "x"
type textarea "yes and"
type textarea "x"
type textarea "yes and"
type textarea "x"
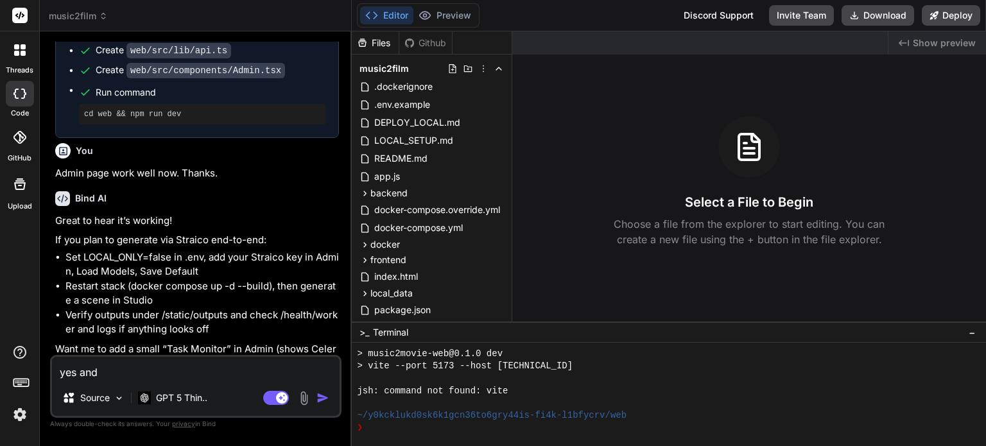
type textarea "yes and l"
type textarea "x"
type textarea "yes and le"
type textarea "x"
type textarea "yes and let"
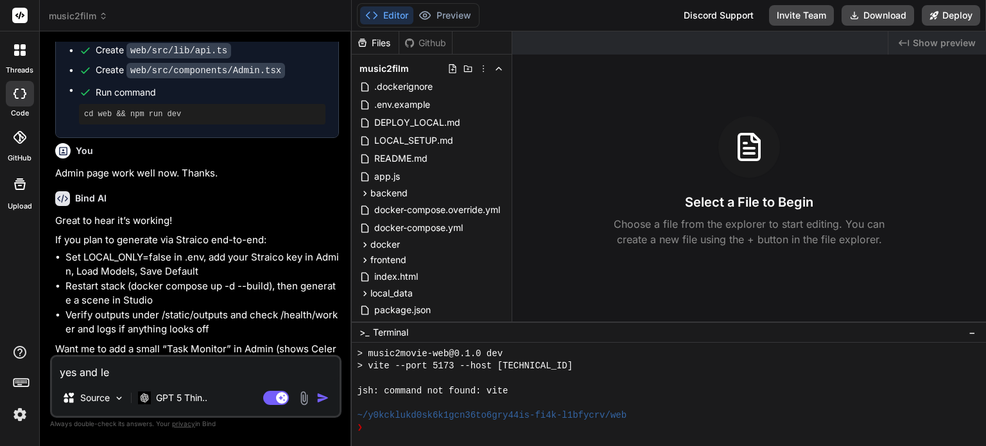
type textarea "x"
type textarea "yes and let"
type textarea "x"
type textarea "yes and let p"
type textarea "x"
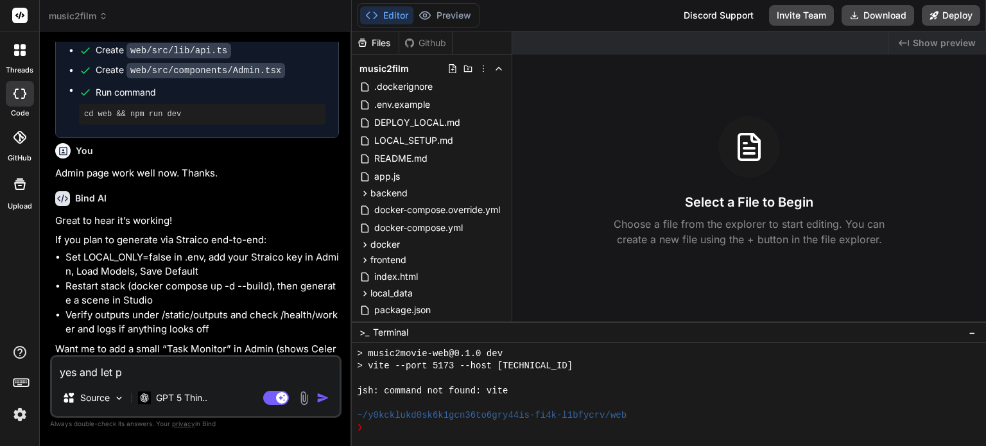
type textarea "yes and let pr"
type textarea "x"
type textarea "yes and let pro"
type textarea "x"
type textarea "yes and let proc"
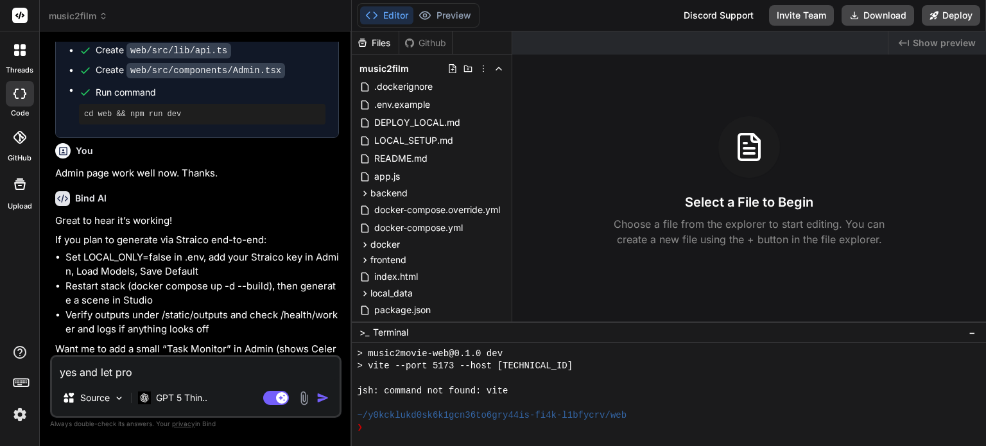
type textarea "x"
type textarea "yes and let proce"
type textarea "x"
type textarea "yes and let procee"
type textarea "x"
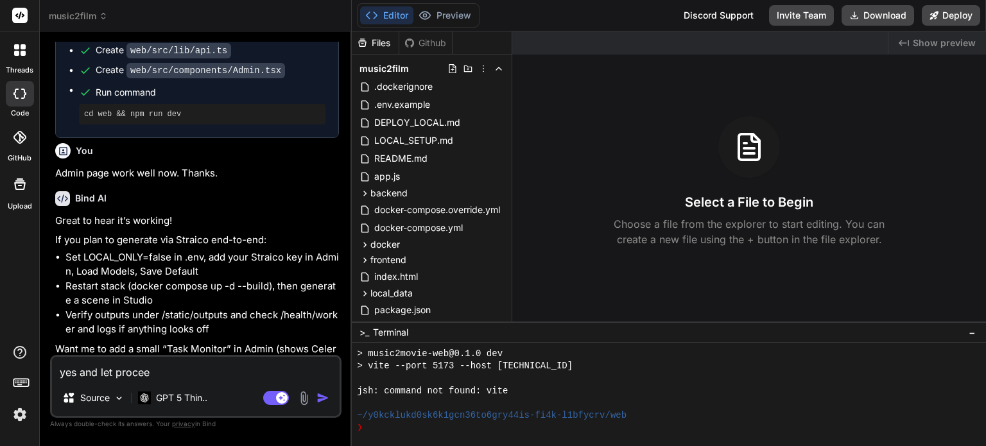
type textarea "yes and let proceed"
type textarea "x"
type textarea "yes and let proceed."
type textarea "x"
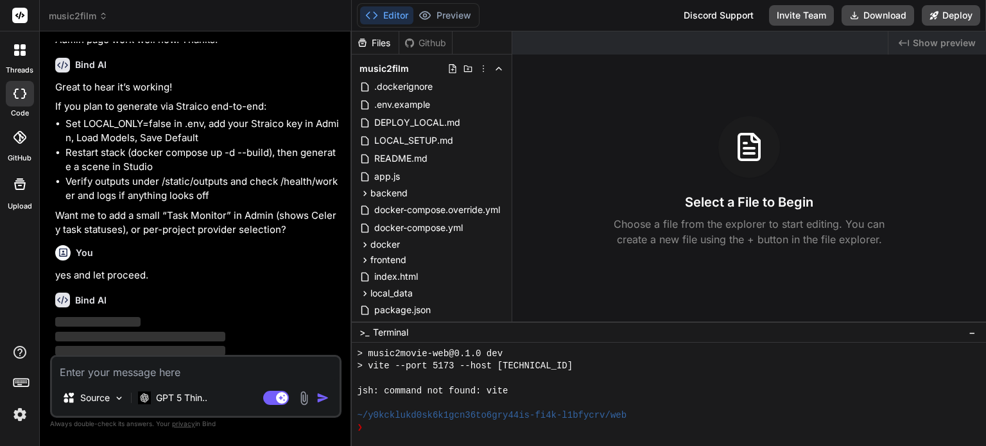
click at [136, 367] on textarea at bounding box center [196, 368] width 288 height 23
type textarea "I"
type textarea "x"
type textarea "I"
type textarea "x"
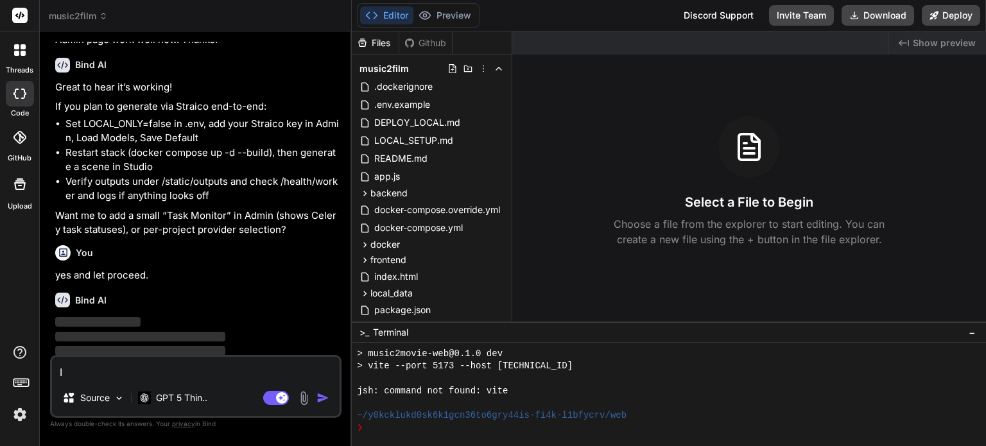
type textarea "I u"
type textarea "x"
type textarea "I"
type textarea "x"
type textarea "I j"
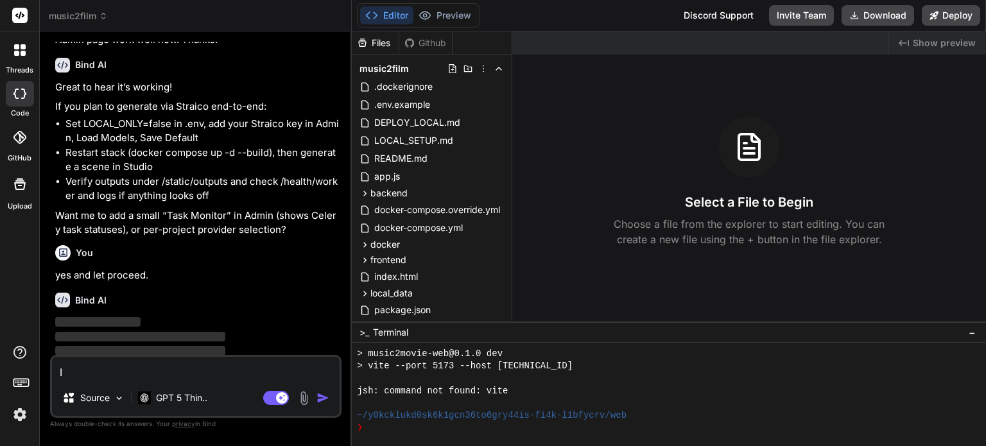
type textarea "x"
type textarea "I ju"
type textarea "x"
type textarea "I jus"
type textarea "x"
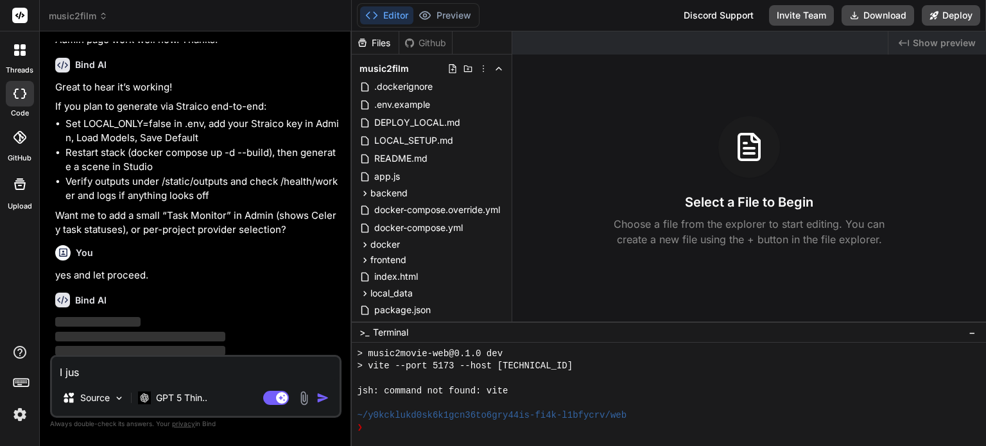
type textarea "I just"
type textarea "x"
type textarea "I just"
type textarea "x"
type textarea "I just n"
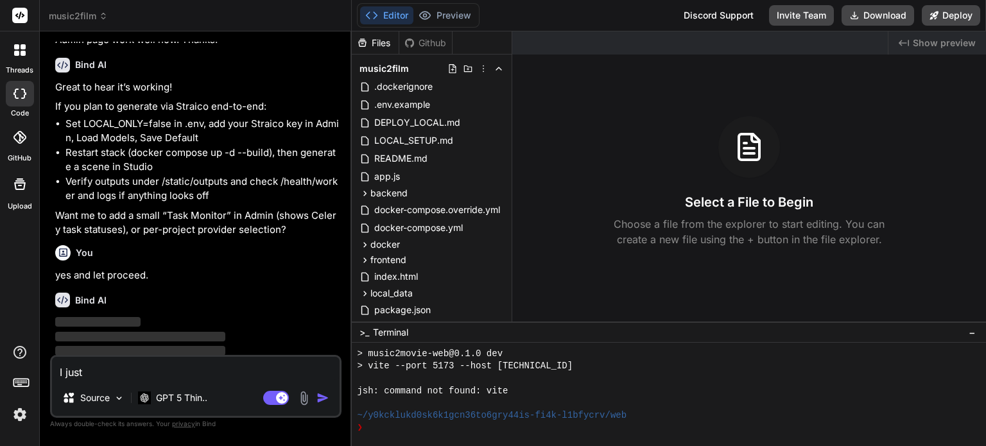
type textarea "x"
type textarea "I just no"
type textarea "x"
type textarea "I just not"
type textarea "x"
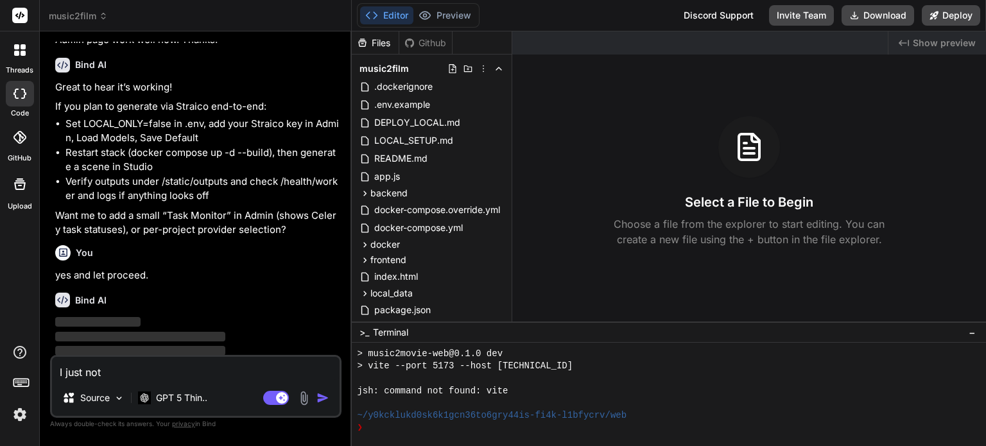
type textarea "I just noti"
type textarea "x"
type textarea "I just notic"
type textarea "x"
type textarea "I just notice"
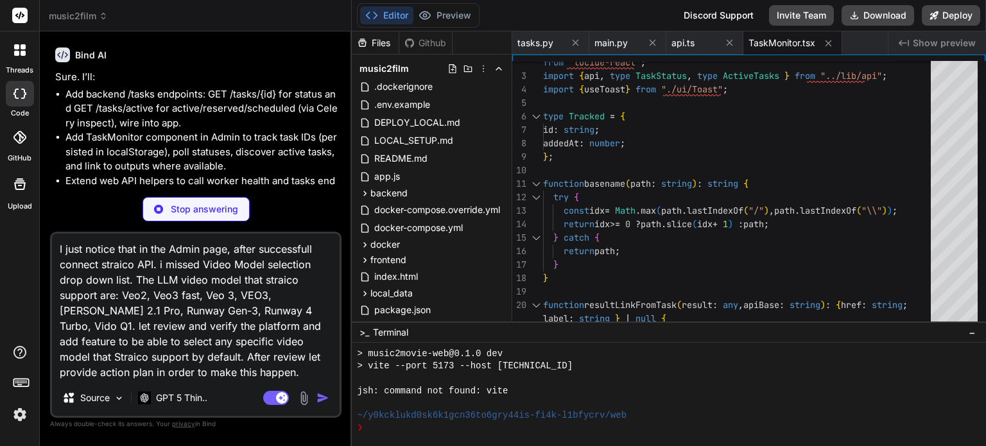
scroll to position [2238, 0]
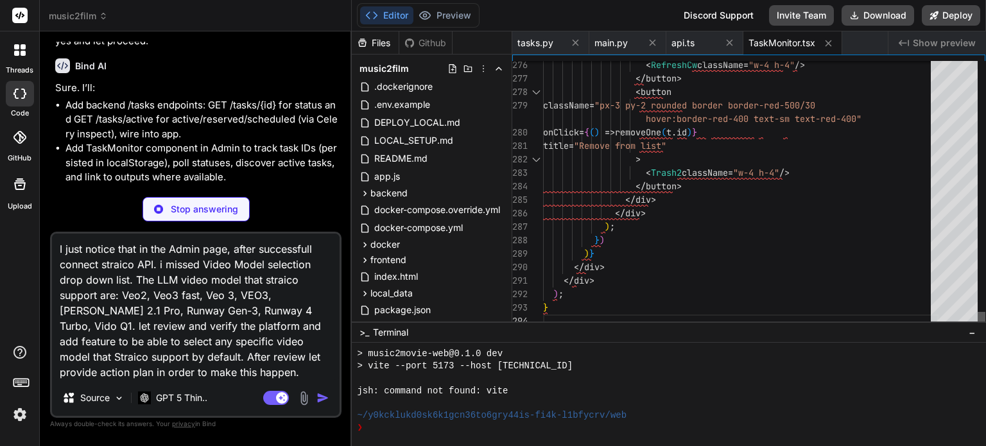
click at [978, 328] on div at bounding box center [982, 320] width 8 height 16
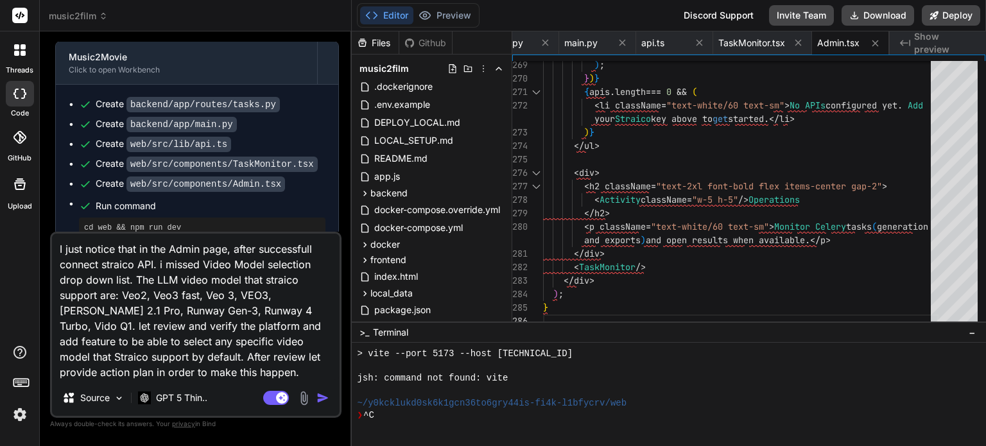
scroll to position [2434, 0]
click at [115, 251] on textarea "I just notice that in the Admin page, after successfull connect straico API. i …" at bounding box center [196, 307] width 288 height 146
click at [98, 263] on textarea "I just noticed that in the Admin page, after successfull connect straico API. i…" at bounding box center [196, 307] width 288 height 146
click at [198, 263] on textarea "I just noticed that in the Admin page, after successfull connected with straico…" at bounding box center [196, 307] width 288 height 146
click at [136, 292] on textarea "I just noticed that in the Admin page, after successfull connected with straico…" at bounding box center [196, 307] width 288 height 146
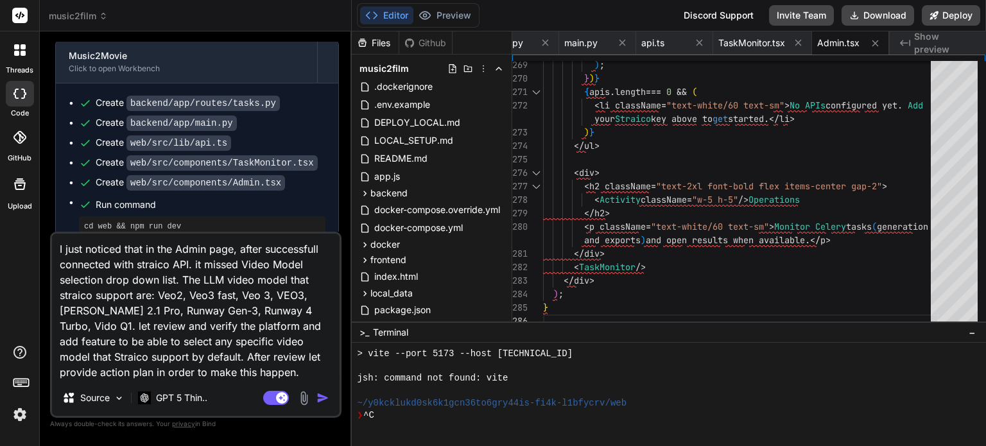
click at [321, 396] on img "button" at bounding box center [323, 398] width 13 height 13
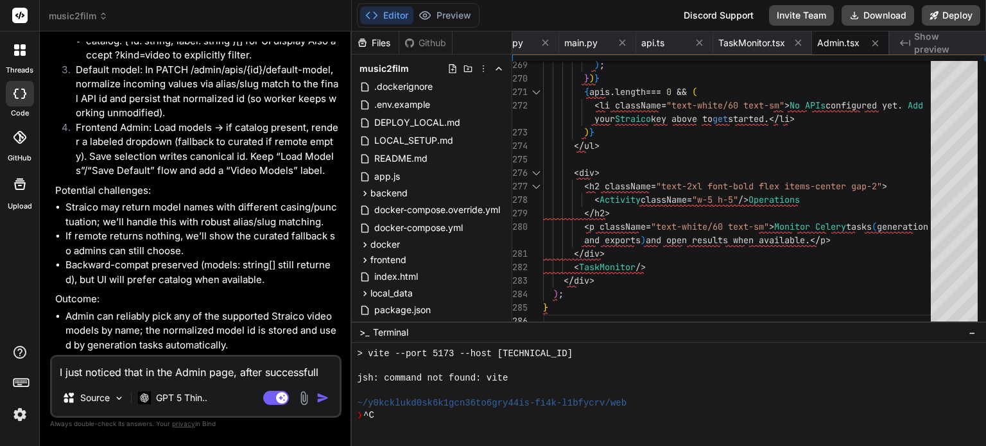
scroll to position [3161, 0]
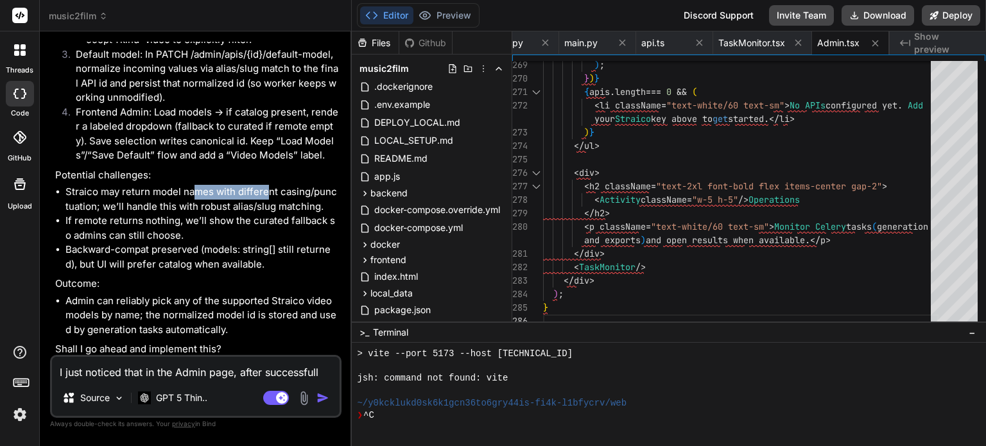
drag, startPoint x: 193, startPoint y: 188, endPoint x: 266, endPoint y: 188, distance: 73.2
click at [266, 188] on li "Straico may return model names with different casing/punctuation; we’ll handle …" at bounding box center [202, 199] width 274 height 29
drag, startPoint x: 216, startPoint y: 200, endPoint x: 252, endPoint y: 200, distance: 36.0
click at [252, 200] on li "Straico may return model names with different casing/punctuation; we’ll handle …" at bounding box center [202, 199] width 274 height 29
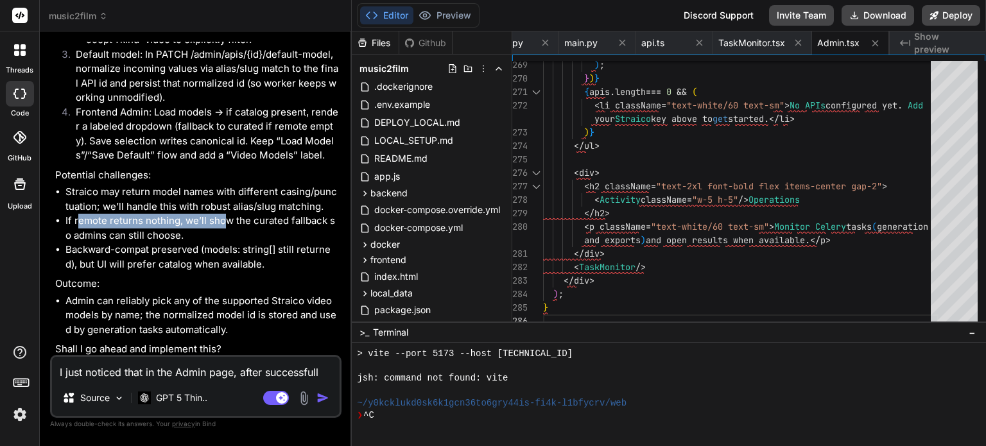
drag, startPoint x: 78, startPoint y: 222, endPoint x: 223, endPoint y: 215, distance: 145.3
click at [223, 215] on li "If remote returns nothing, we’ll show the curated fallback so admins can still …" at bounding box center [202, 228] width 274 height 29
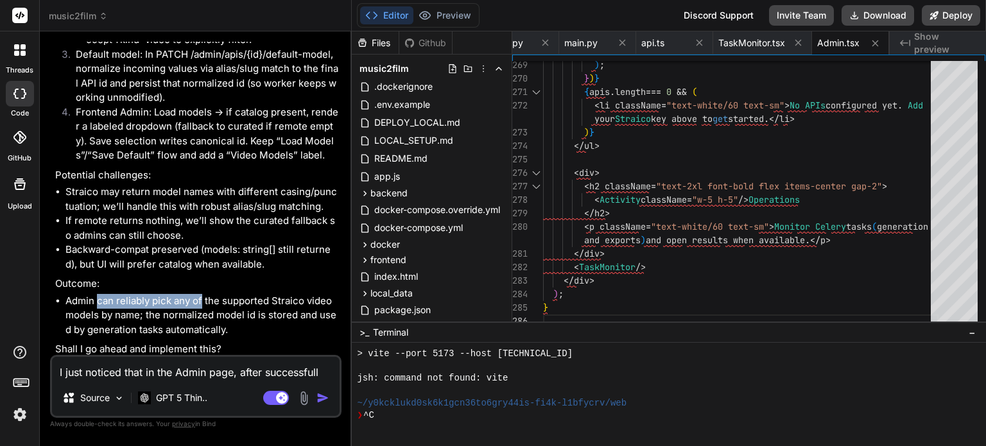
drag, startPoint x: 96, startPoint y: 301, endPoint x: 203, endPoint y: 296, distance: 106.7
click at [203, 296] on li "Admin can reliably pick any of the supported Straico video models by name; the …" at bounding box center [202, 316] width 274 height 44
drag, startPoint x: 112, startPoint y: 314, endPoint x: 182, endPoint y: 313, distance: 70.0
click at [182, 313] on li "Admin can reliably pick any of the supported Straico video models by name; the …" at bounding box center [202, 316] width 274 height 44
click at [112, 377] on textarea "I just noticed that in the Admin page, after successfull connected with straico…" at bounding box center [196, 368] width 288 height 23
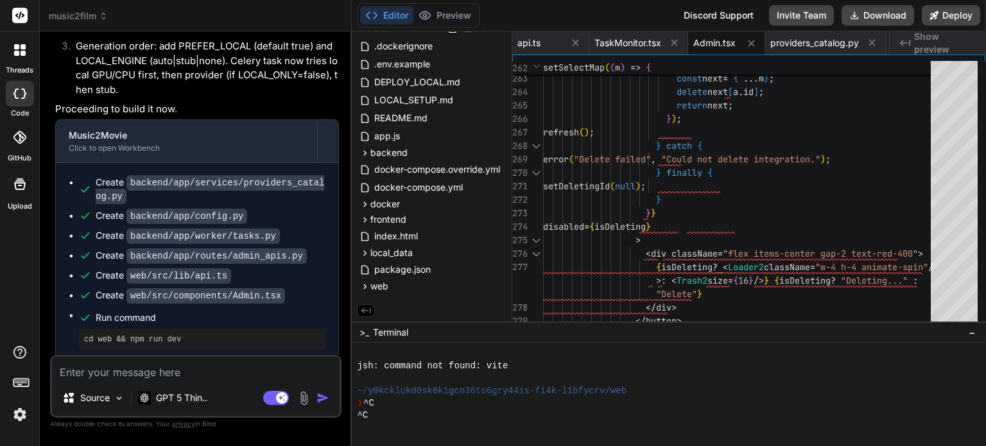
scroll to position [3706, 0]
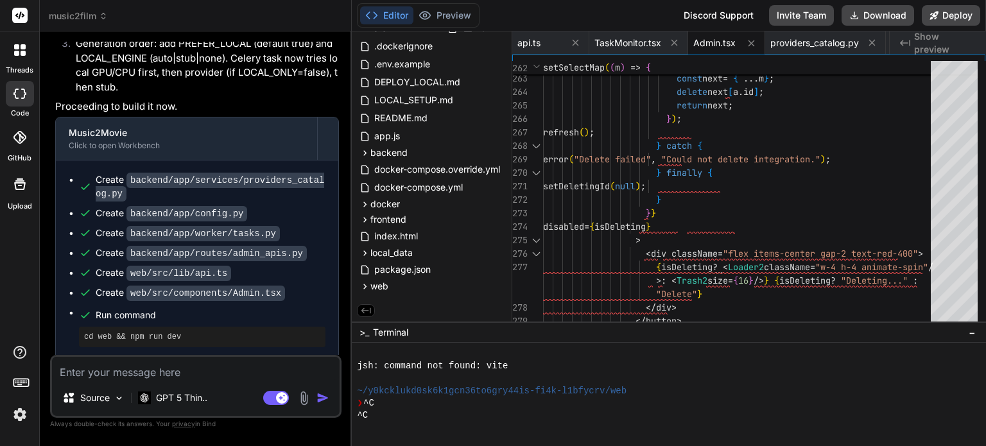
click at [394, 16] on button "Editor" at bounding box center [386, 15] width 53 height 18
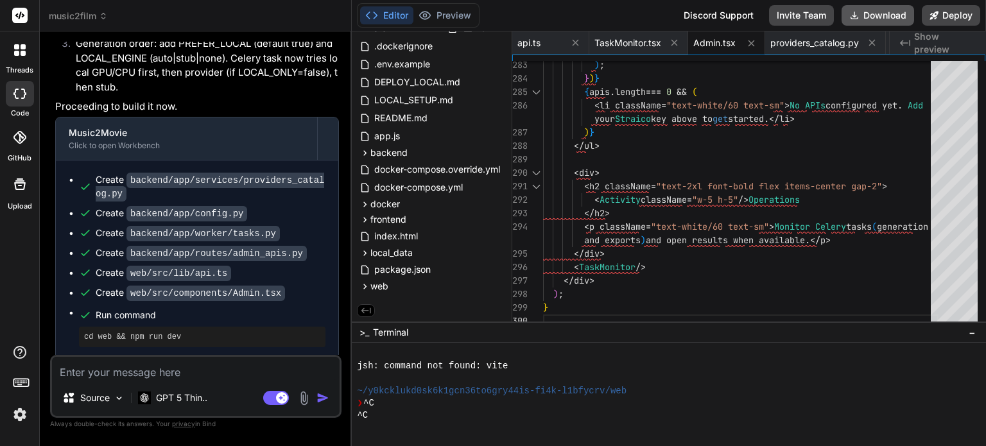
click at [878, 17] on button "Download" at bounding box center [878, 15] width 73 height 21
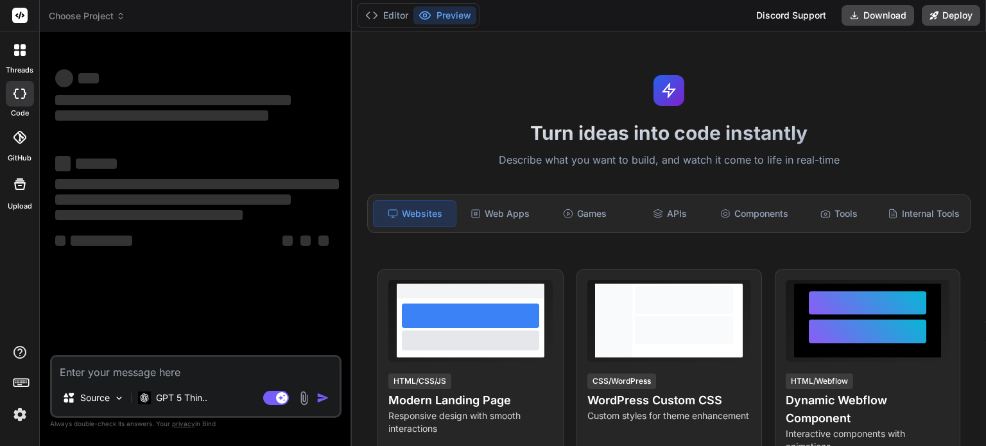
type textarea "x"
click at [207, 373] on textarea at bounding box center [196, 368] width 288 height 23
type textarea "b"
type textarea "x"
type textarea "be"
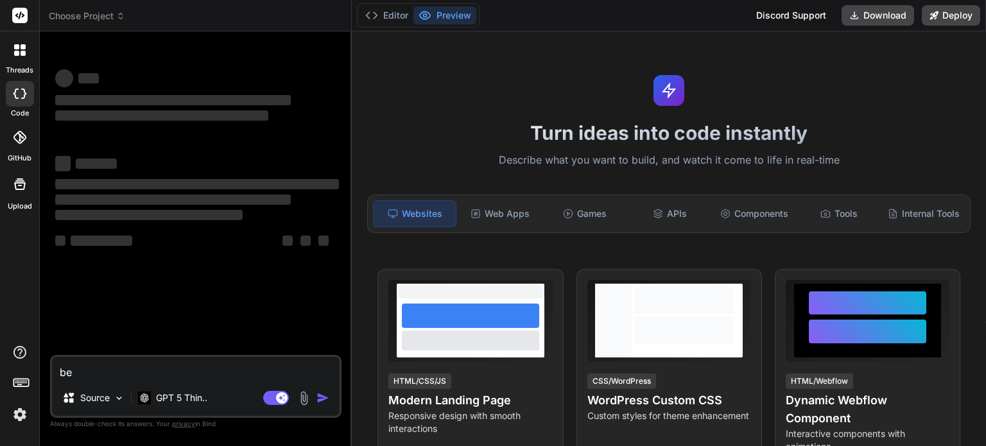
type textarea "x"
type textarea "bef"
type textarea "x"
type textarea "befo"
type textarea "x"
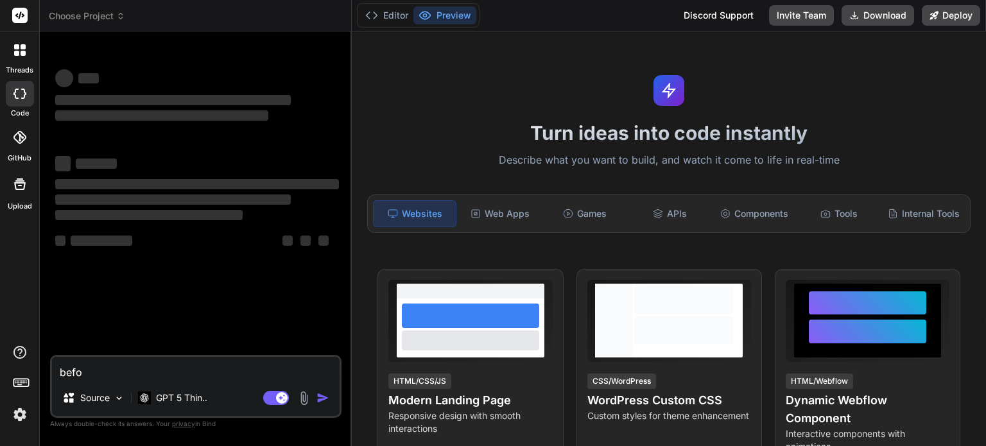
type textarea "befoe"
type textarea "x"
type textarea "befoer"
type textarea "x"
type textarea "befoere"
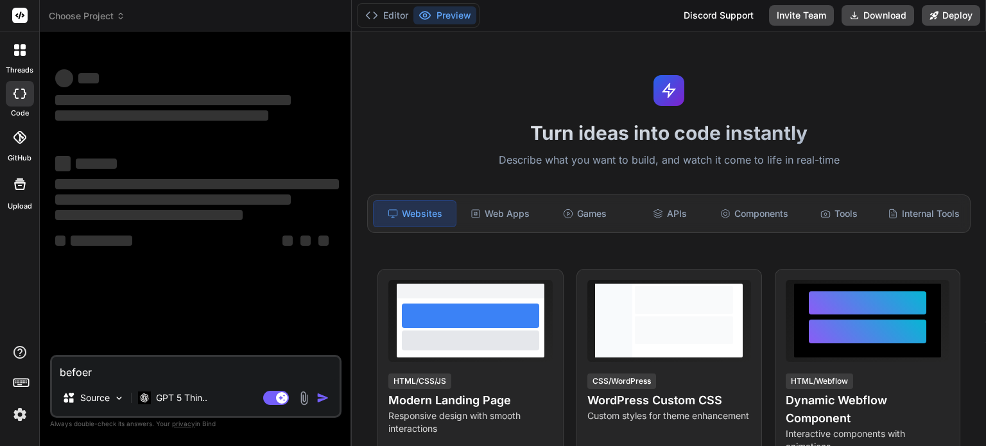
type textarea "x"
type textarea "befoer"
type textarea "x"
type textarea "befoe"
type textarea "x"
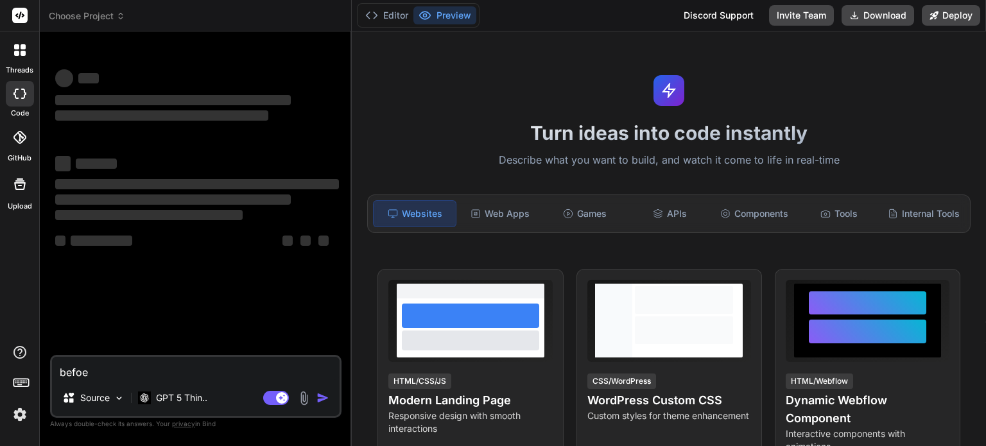
type textarea "befo"
type textarea "x"
type textarea "befor"
type textarea "x"
type textarea "before"
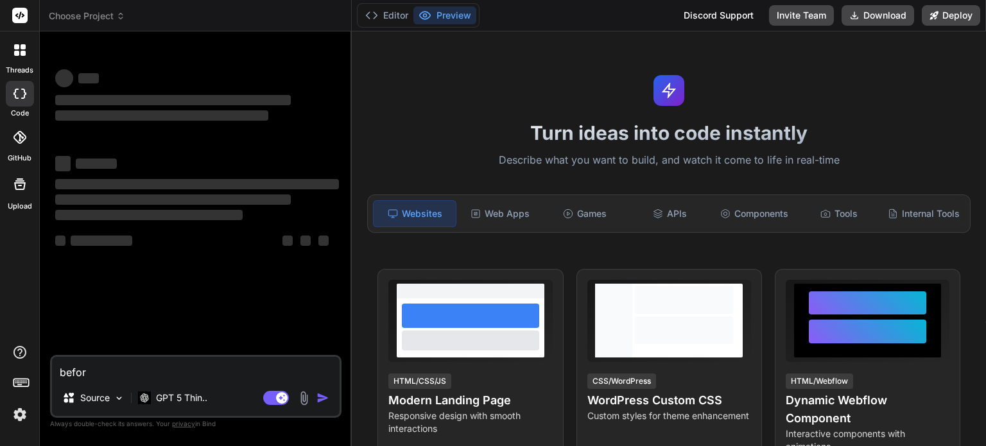
type textarea "x"
type textarea "before"
type textarea "x"
type textarea "before i"
type textarea "x"
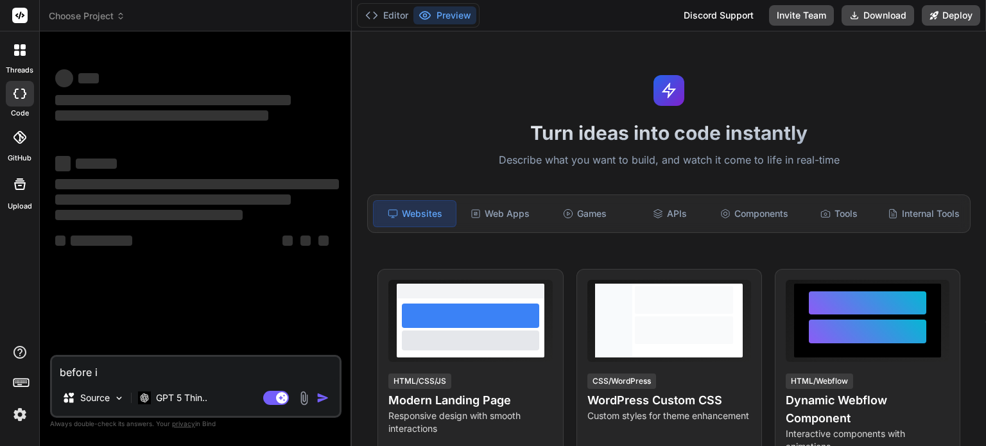
type textarea "before i"
type textarea "x"
type textarea "before i g"
type textarea "x"
type textarea "before i ge"
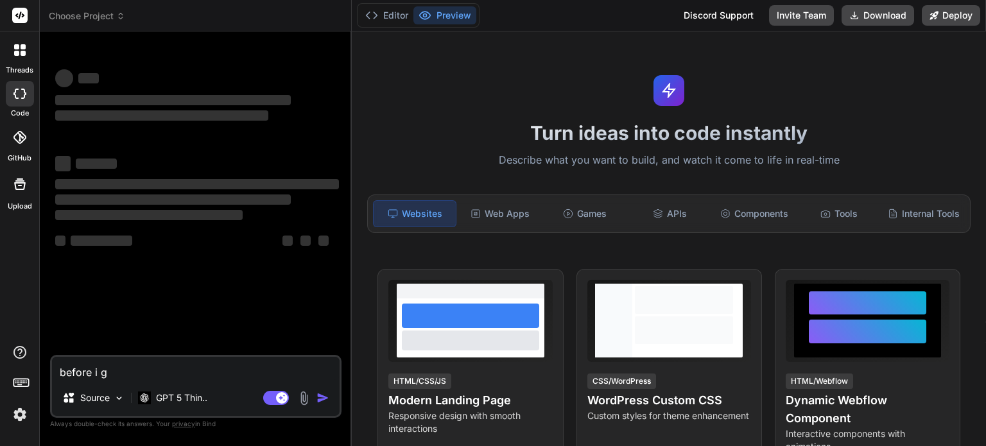
type textarea "x"
type textarea "before i ges"
type textarea "x"
type textarea "before i gest"
type textarea "x"
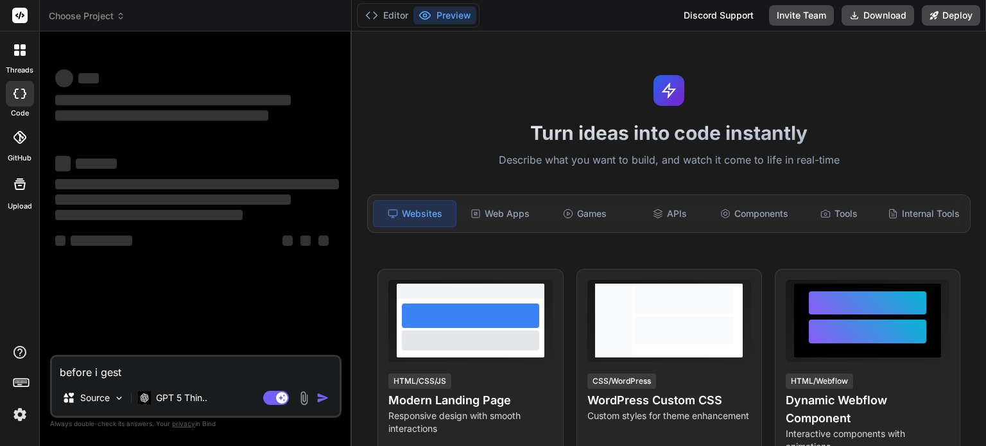
type textarea "before i gest"
type textarea "x"
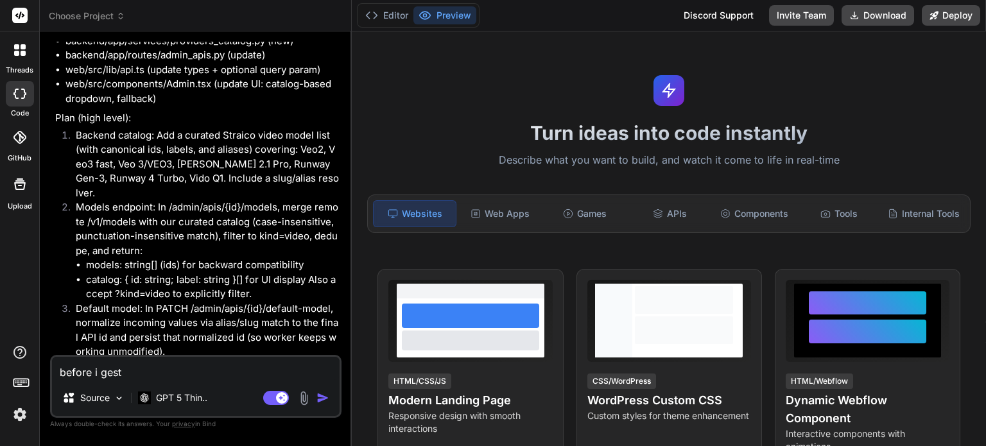
type textarea "before i gest"
type textarea "x"
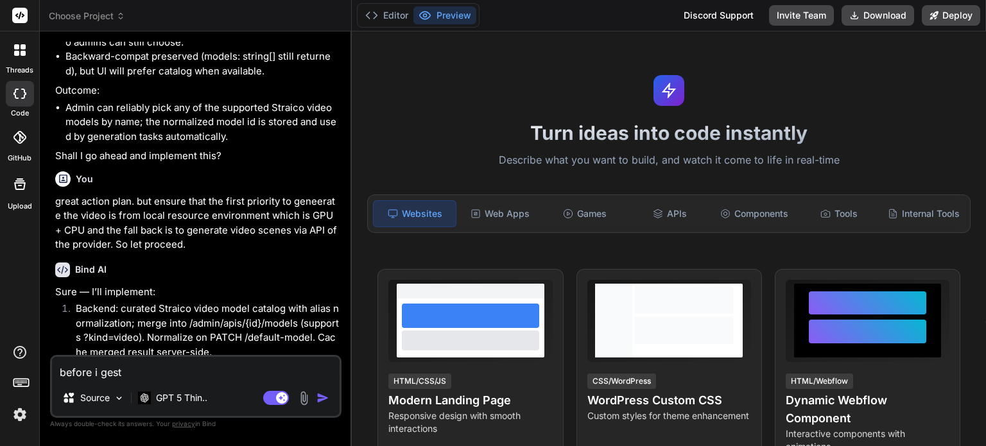
type textarea "before i ges"
type textarea "x"
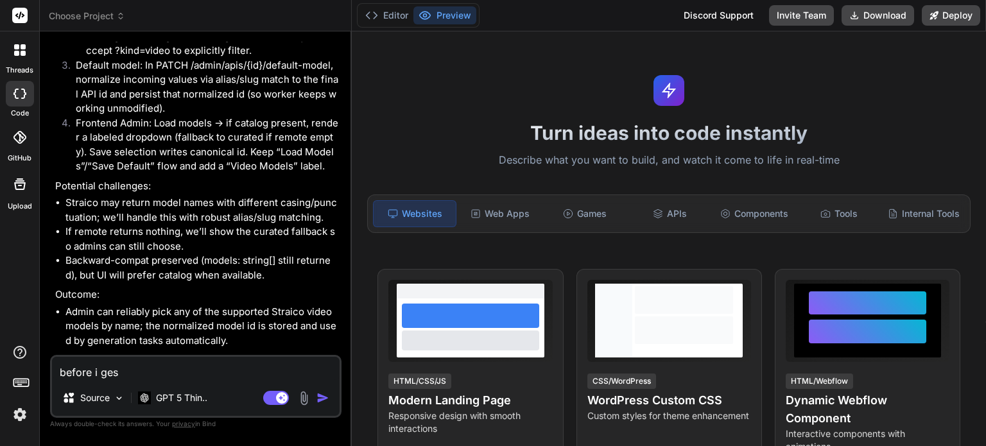
type textarea "before i ge"
type textarea "x"
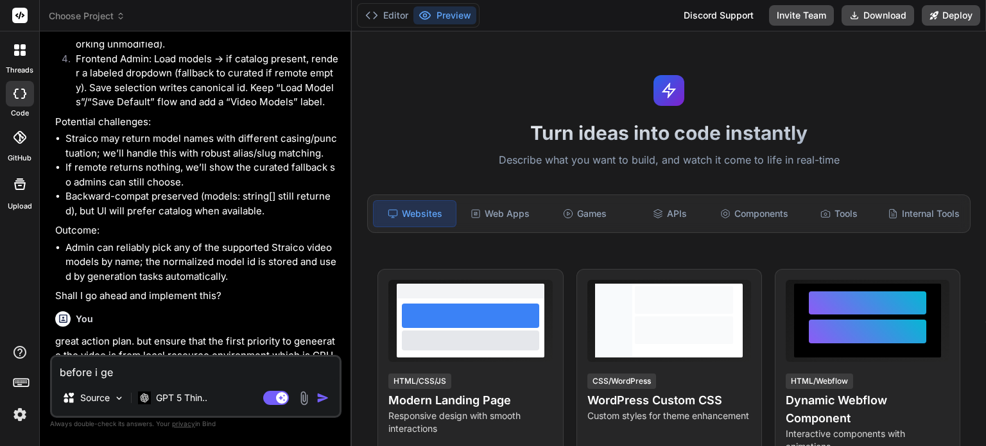
type textarea "before i g"
type textarea "x"
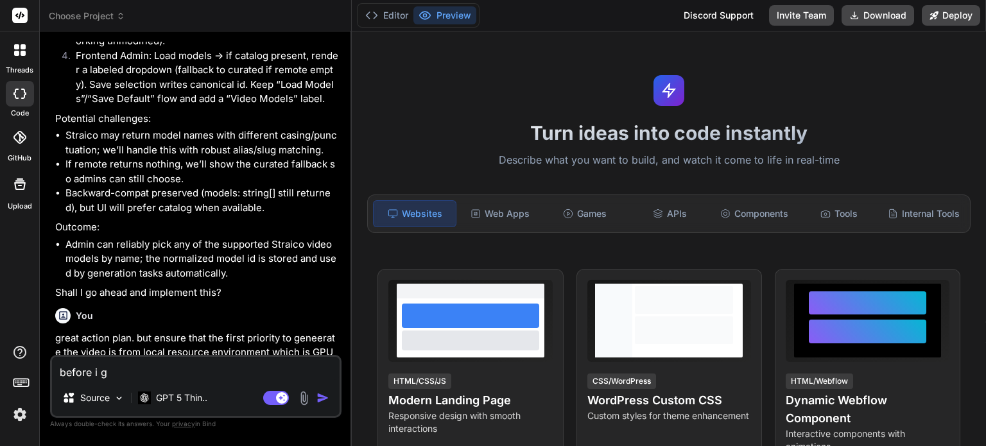
scroll to position [1590, 0]
type textarea "before i"
type textarea "x"
type textarea "before i t"
type textarea "x"
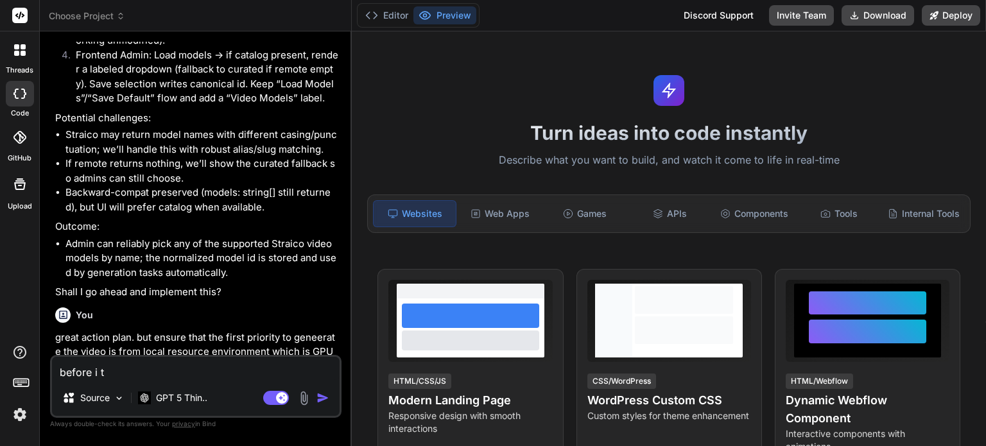
type textarea "before i te"
type textarea "x"
type textarea "before i tet"
type textarea "x"
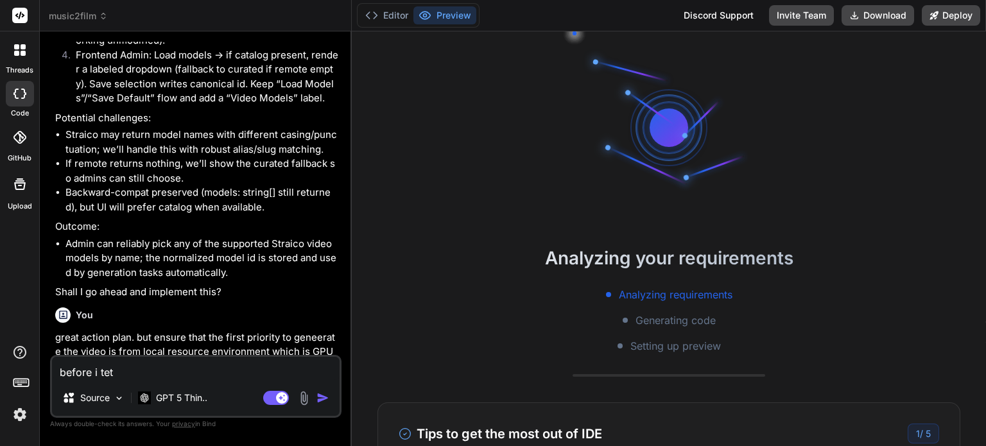
scroll to position [24, 0]
type textarea "before i te"
type textarea "x"
type textarea "before i tes"
type textarea "x"
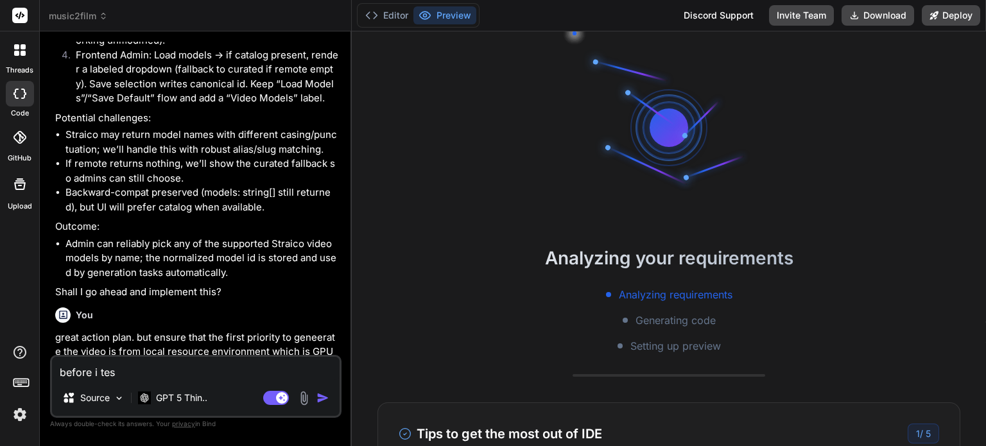
type textarea "before i test"
type textarea "x"
type textarea "before i test"
type textarea "x"
type textarea "before i test i"
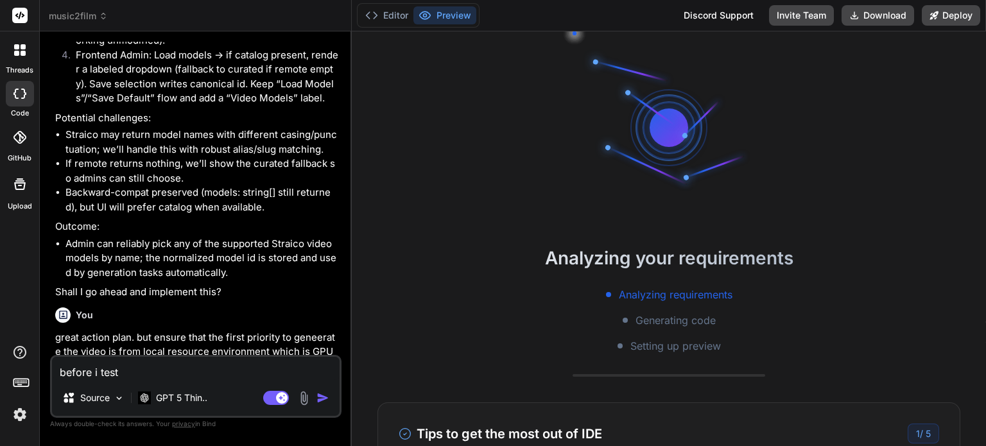
type textarea "x"
type textarea "before i test in"
type textarea "x"
type textarea "before i test in"
type textarea "x"
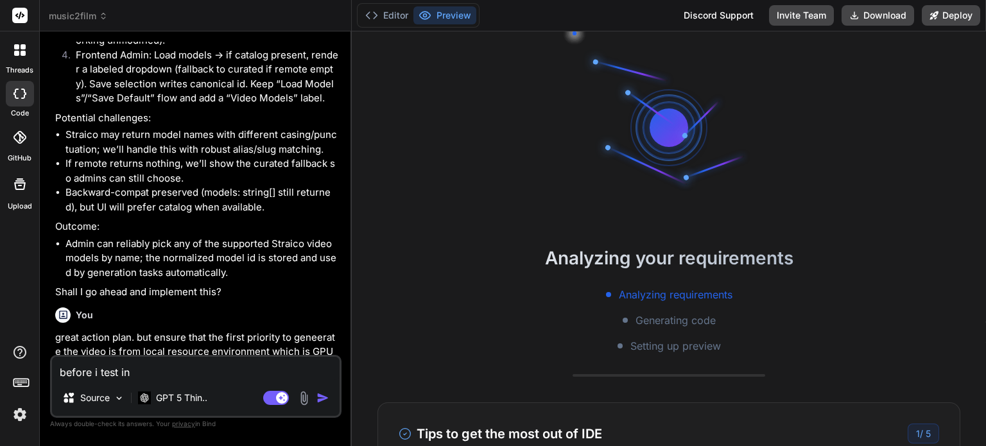
type textarea "before i test in l"
type textarea "x"
type textarea "before i test in lc"
type textarea "x"
type textarea "before i test in lco"
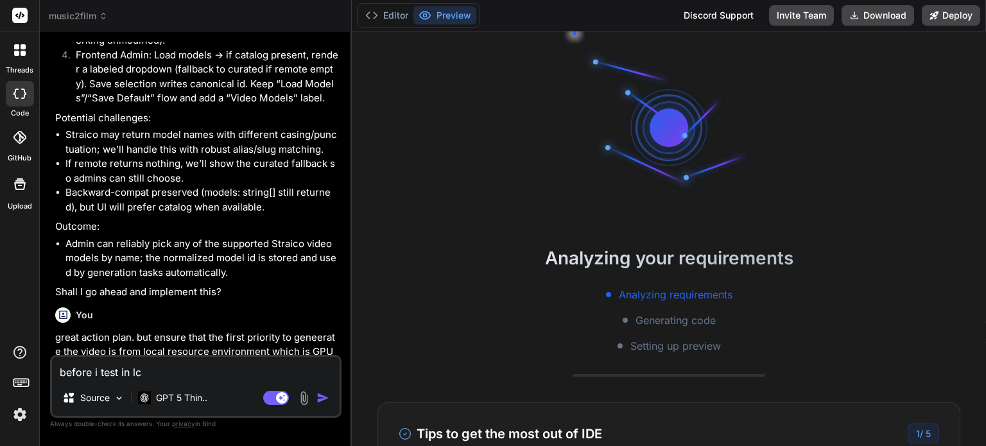
type textarea "x"
type textarea "before i test in lcoa"
type textarea "x"
type textarea "before i test in lco"
type textarea "x"
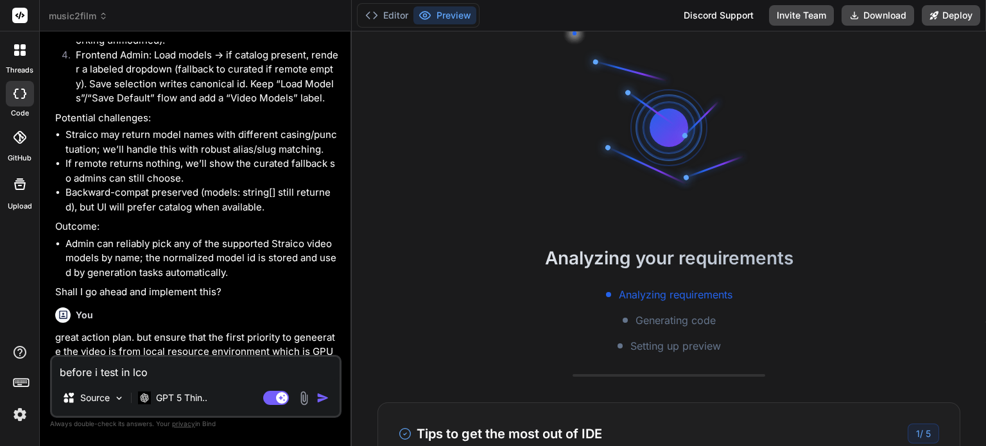
type textarea "before i test in lc"
type textarea "x"
type textarea "before i test in l"
type textarea "x"
type textarea "before i test in la"
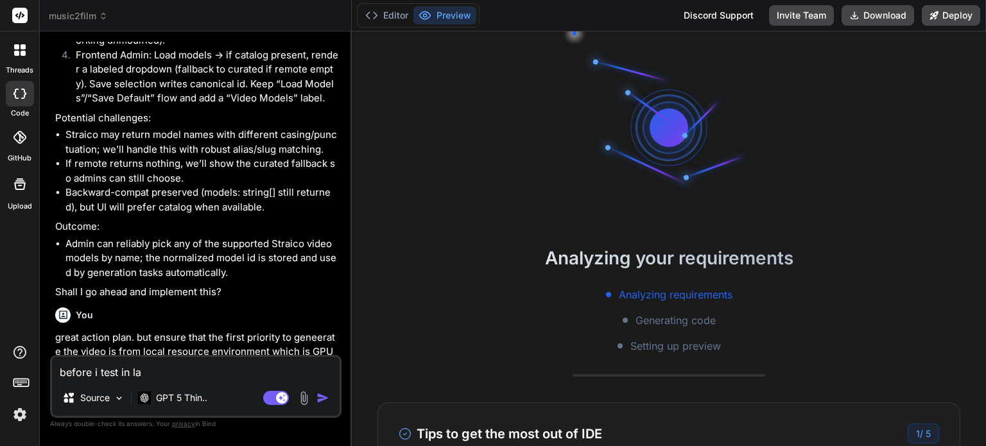
type textarea "x"
type textarea "before i test in lao"
type textarea "x"
type textarea "before i test in laol"
type textarea "x"
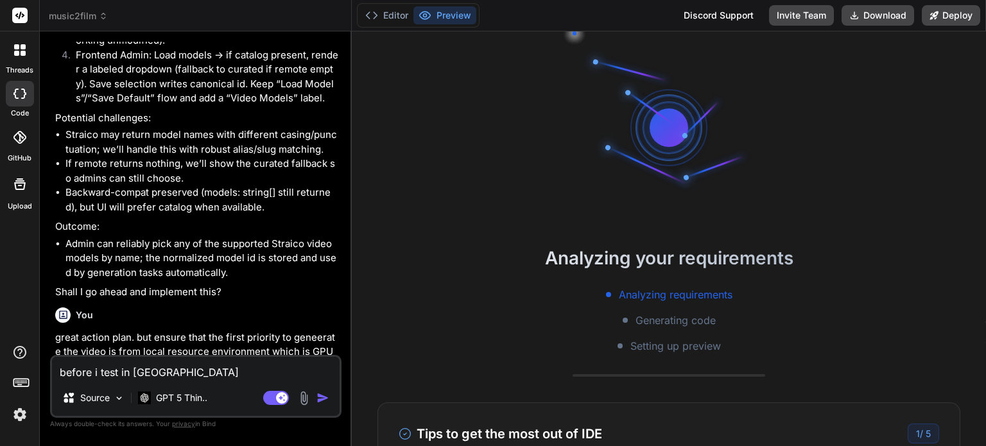
type textarea "before i test in lao"
type textarea "x"
type textarea "before i test in la"
type textarea "x"
type textarea "before i test in l"
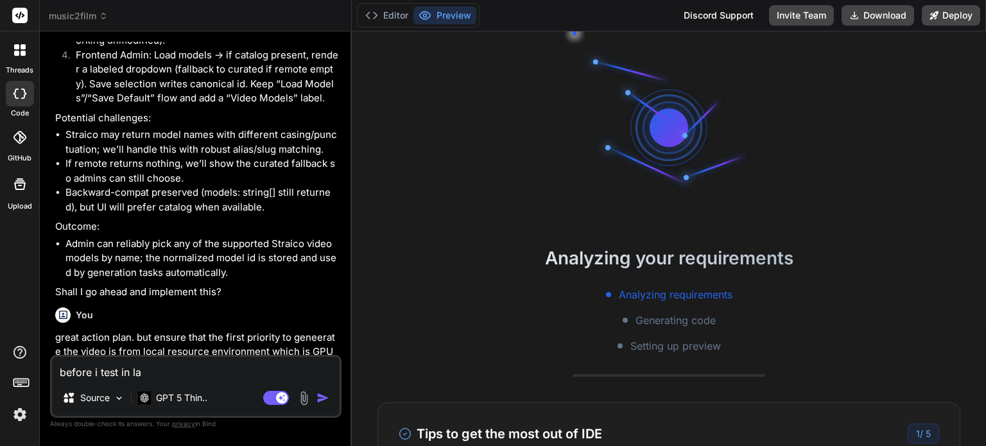
type textarea "x"
type textarea "before i test in lo"
type textarea "x"
type textarea "before i test in loc"
type textarea "x"
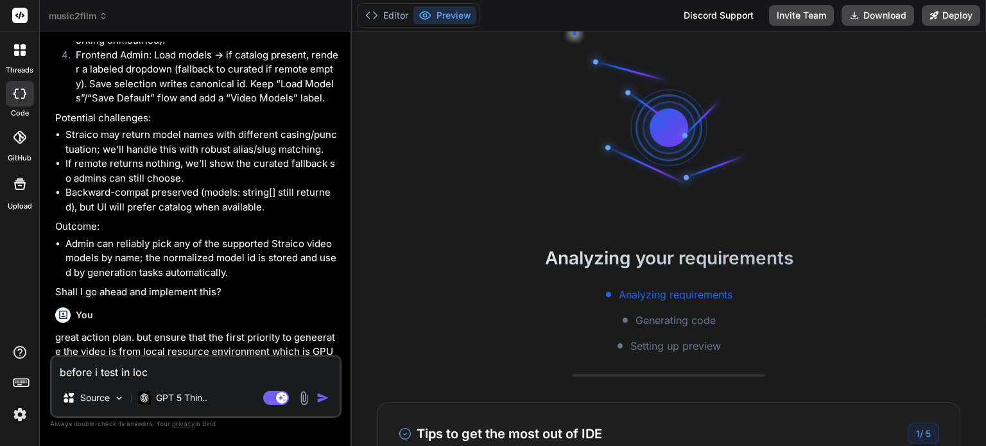
type textarea "before i test in loca"
type textarea "x"
type textarea "before i test in local"
type textarea "x"
type textarea "before i test in local"
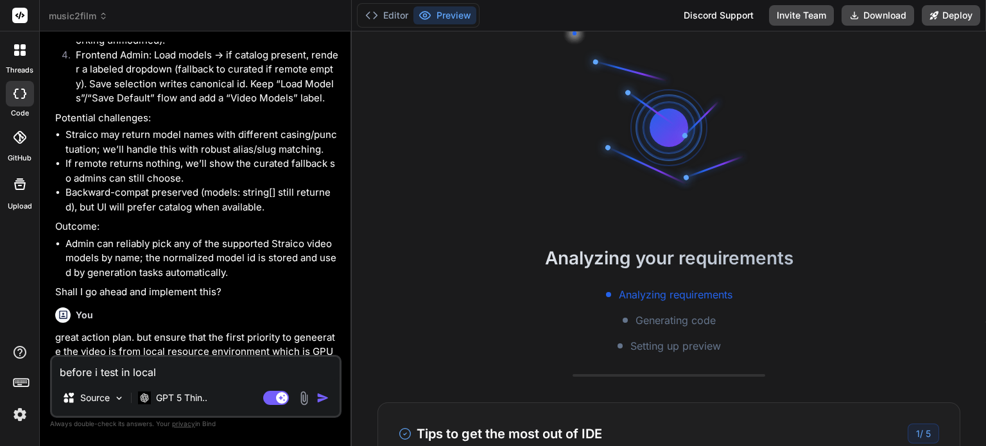
type textarea "x"
type textarea "before i test in local i"
type textarea "x"
type textarea "before i test in local"
type textarea "x"
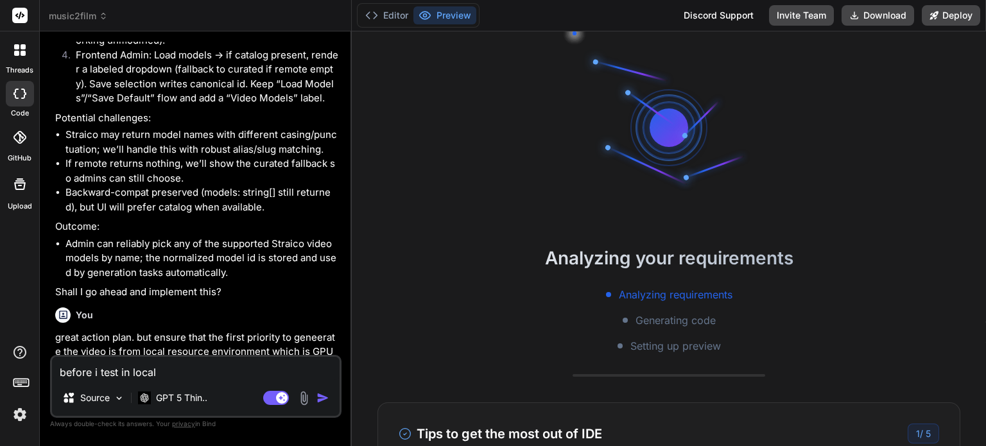
type textarea "before i test in local e"
type textarea "x"
type textarea "before i test in local en"
type textarea "x"
type textarea "before i test in local env"
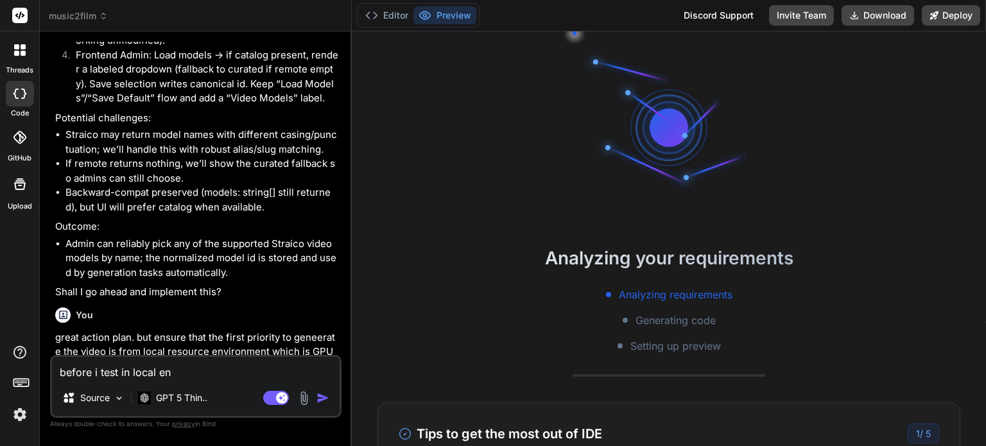
type textarea "x"
type textarea "before i test in local envi"
type textarea "x"
type textarea "before i test in local envir"
type textarea "x"
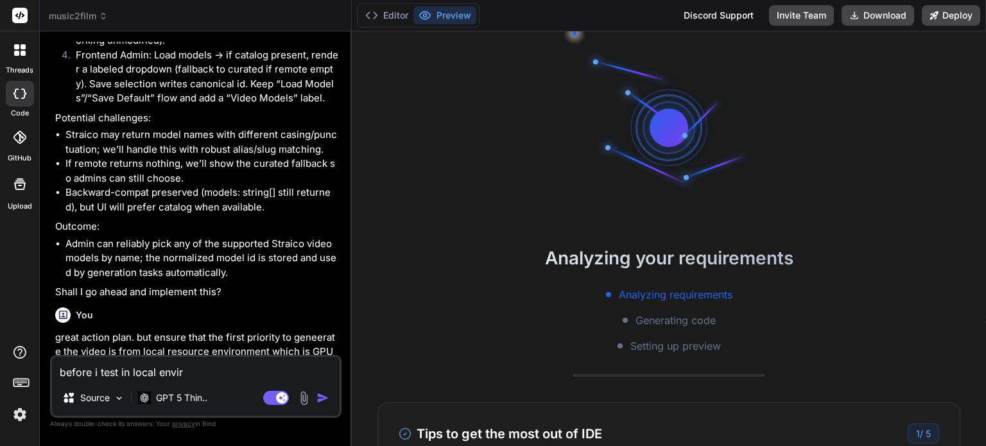
type textarea "before i test in local enviro"
type textarea "x"
type textarea "before i test in local envirom"
type textarea "x"
type textarea "before i test in local envirome"
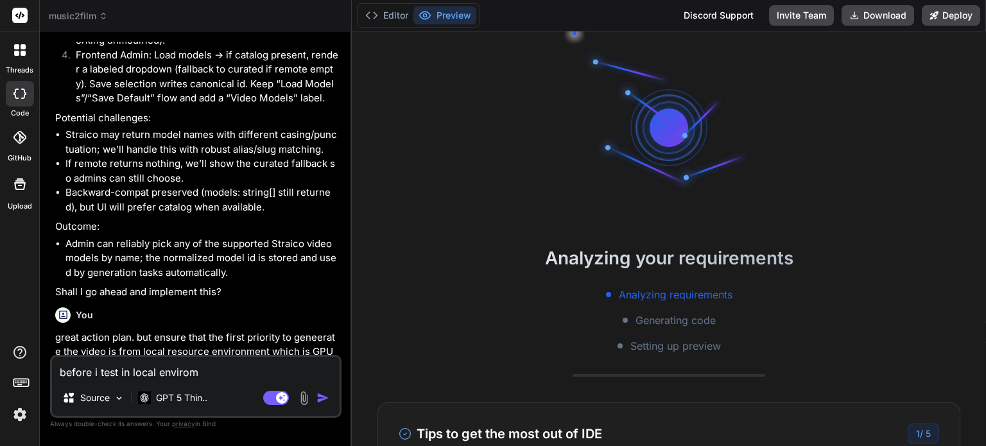
type textarea "x"
type textarea "before i test in local enviromen"
type textarea "x"
type textarea "before i test in local enviroment"
type textarea "x"
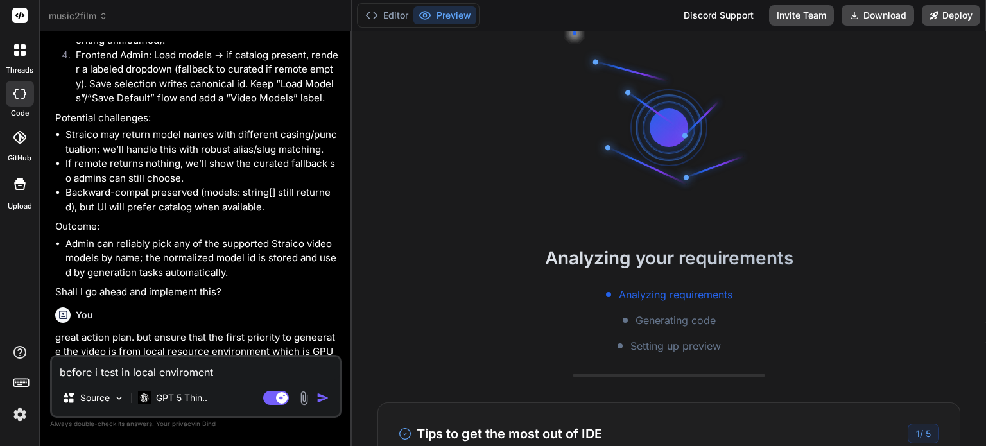
type textarea "before i test in local enviromen"
type textarea "x"
type textarea "before i test in local envirome"
type textarea "x"
type textarea "before i test in local envirom"
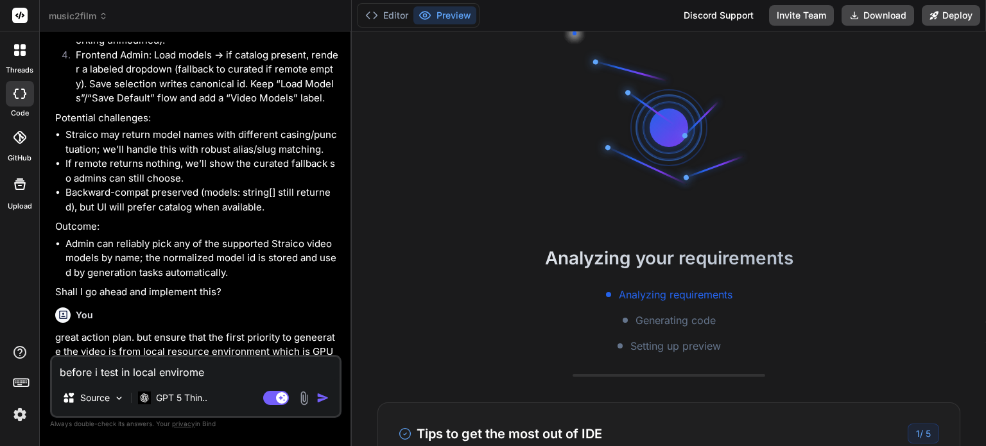
type textarea "x"
type textarea "before i test in local enviro"
type textarea "x"
type textarea "before i test in local environ"
type textarea "x"
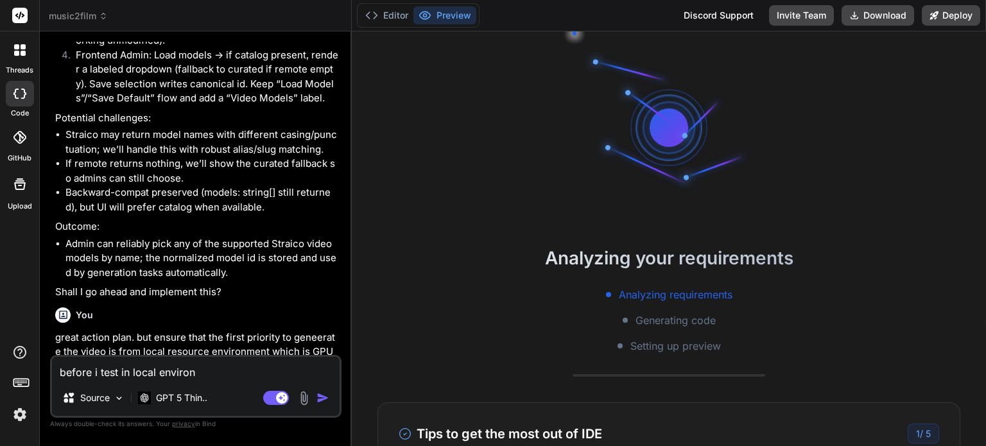
type textarea "before i test in local environe"
type textarea "x"
type textarea "before i test in local environ"
type textarea "x"
type textarea "before i test in local enviro"
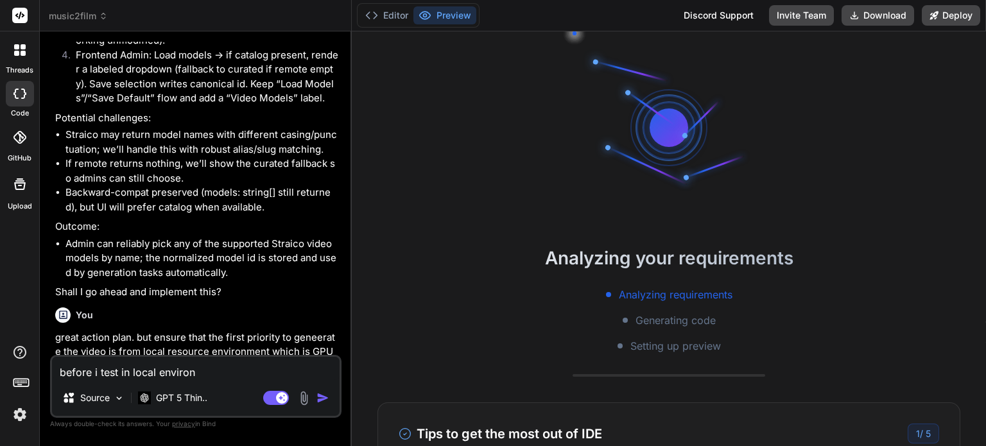
type textarea "x"
type textarea "before i test in local envir"
type textarea "x"
type textarea "before i test in local envi"
type textarea "x"
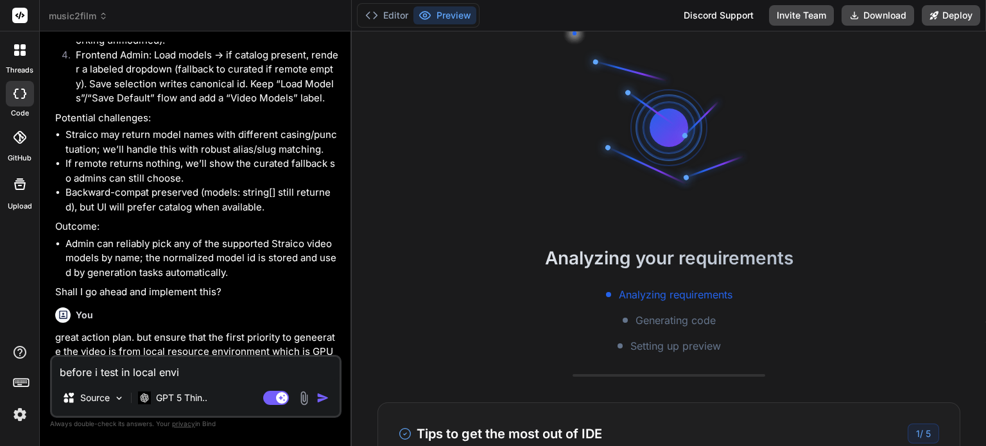
type textarea "before i test in local env"
type textarea "x"
type textarea "before i test in local en"
type textarea "x"
type textarea "before i test in local e"
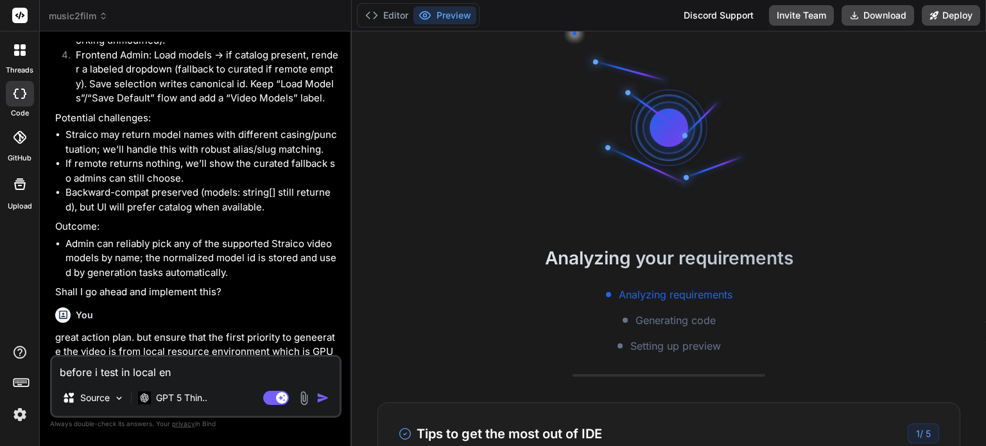
type textarea "x"
type textarea "before i test in local"
type textarea "x"
type textarea "before i test in local"
type textarea "x"
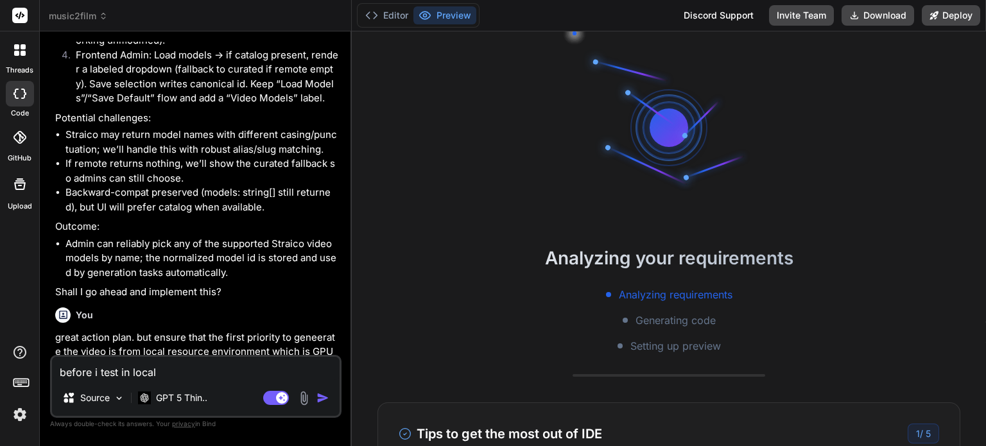
type textarea "before i test in loca"
type textarea "x"
type textarea "before i test in loc"
type textarea "x"
type textarea "before i test in lo"
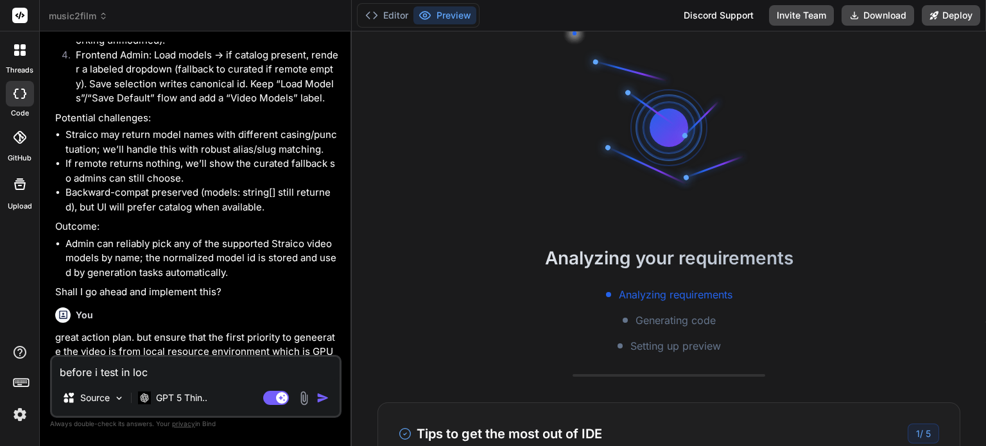
type textarea "x"
type textarea "before i test in l"
type textarea "x"
type textarea "before i test in"
type textarea "x"
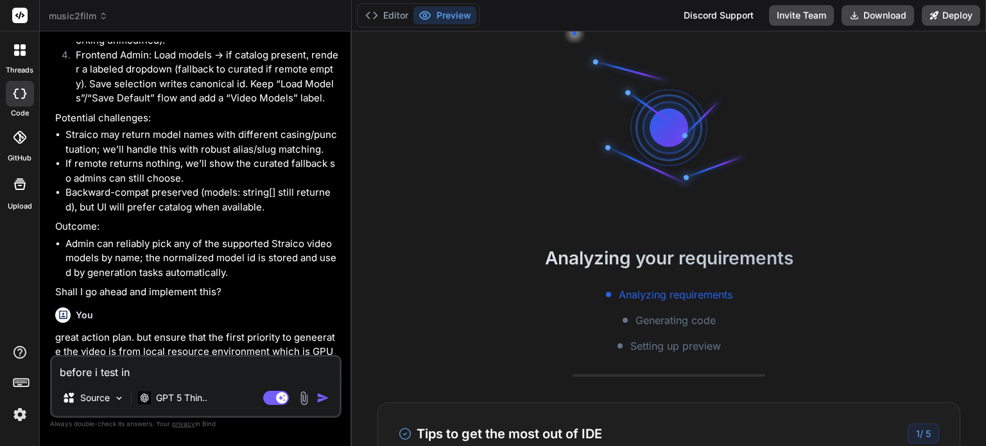
type textarea "before i test in m"
type textarea "x"
type textarea "before i test in my"
type textarea "x"
type textarea "before i test in my"
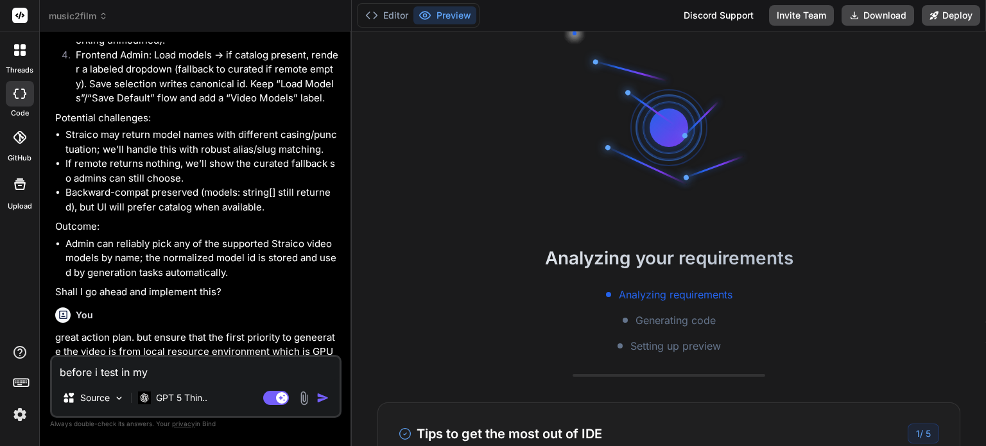
type textarea "x"
type textarea "before i test in my l"
type textarea "x"
type textarea "before i test in my lo"
type textarea "x"
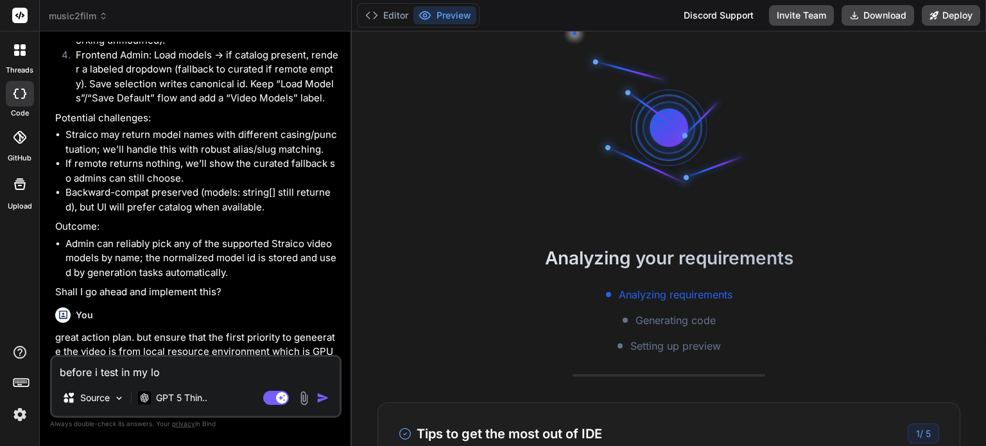
type textarea "before i test in my loc"
type textarea "x"
type textarea "before i test in my loca"
type textarea "x"
type textarea "before i test in my local"
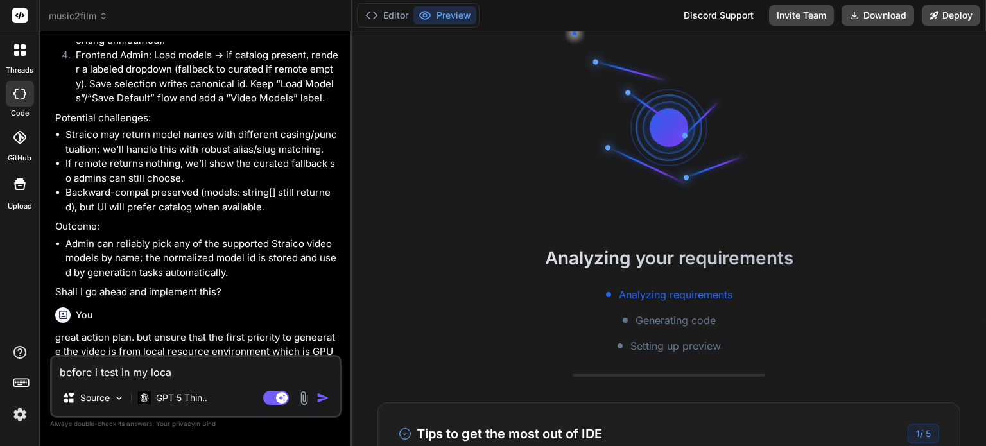
type textarea "x"
type textarea "before i test in my local"
type textarea "x"
type textarea "before i test in my local e"
type textarea "x"
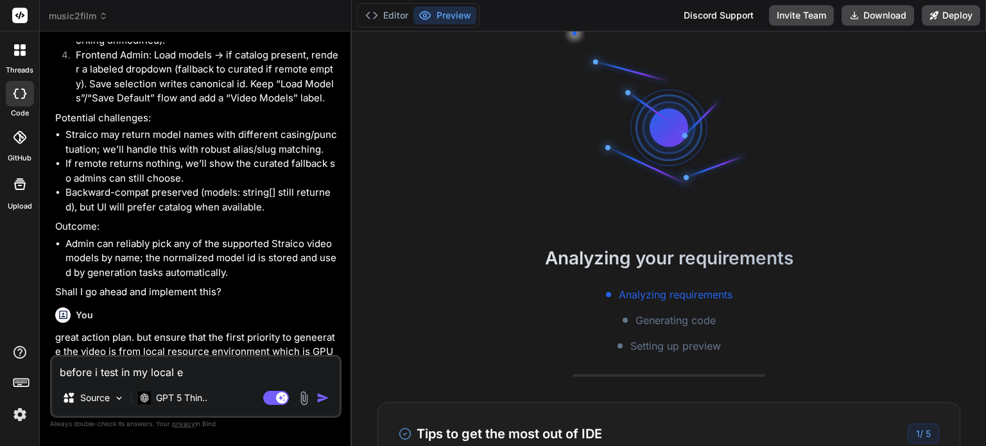
type textarea "before i test in my local en"
type textarea "x"
type textarea "before i test in my local env"
type textarea "x"
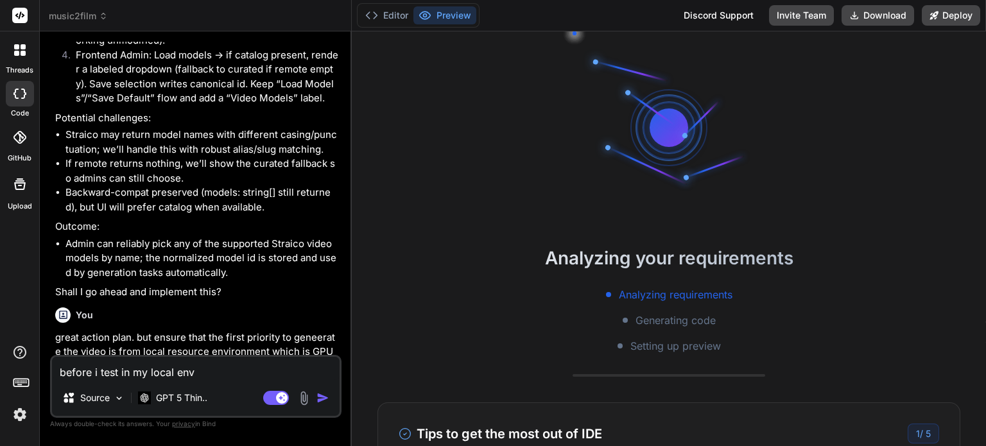
type textarea "before i test in my local envi"
type textarea "x"
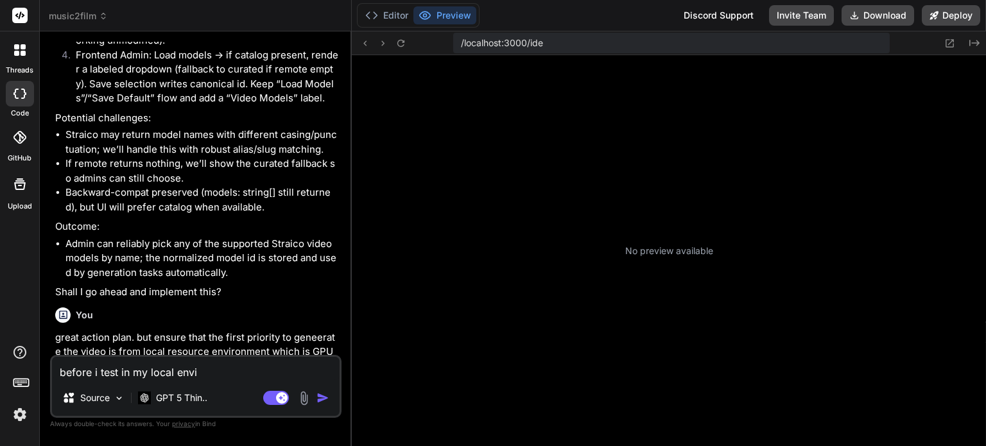
type textarea "before i test in my local envir"
type textarea "x"
type textarea "before i test in my local enviro"
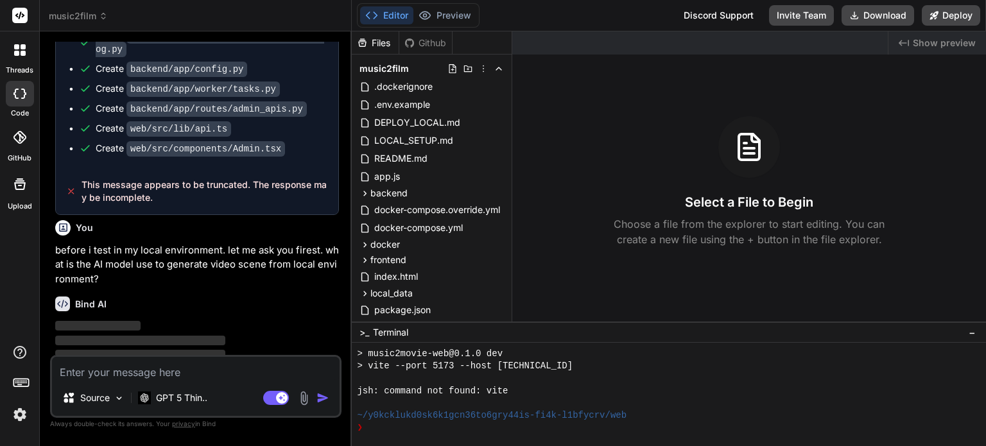
scroll to position [2255, 0]
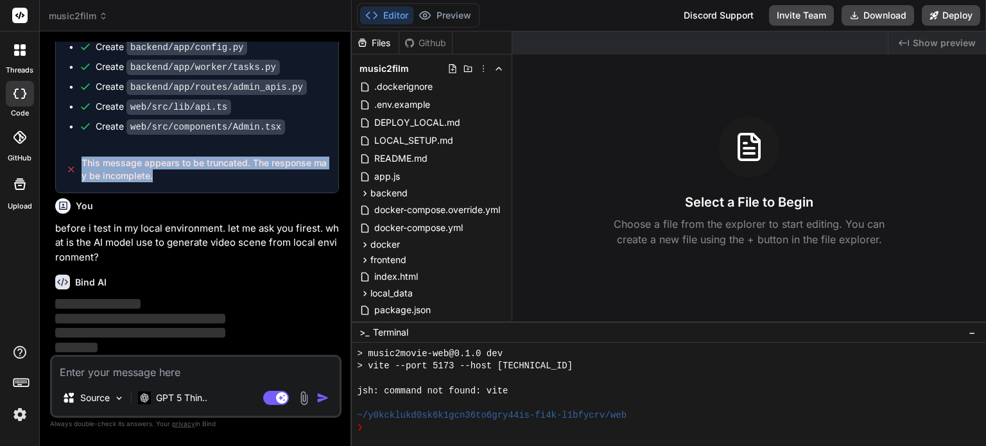
drag, startPoint x: 82, startPoint y: 164, endPoint x: 154, endPoint y: 177, distance: 73.1
click at [154, 177] on span "This message appears to be truncated. The response may be incomplete." at bounding box center [205, 170] width 247 height 26
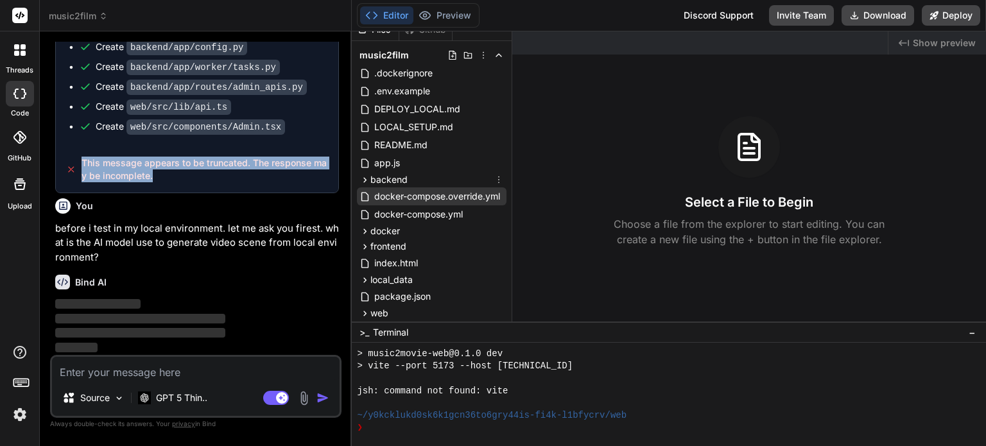
scroll to position [40, 0]
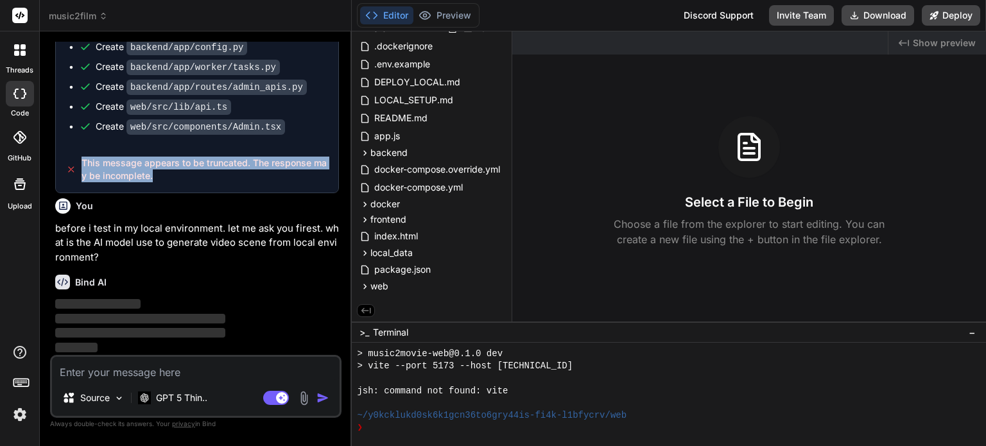
click at [385, 19] on button "Editor" at bounding box center [386, 15] width 53 height 18
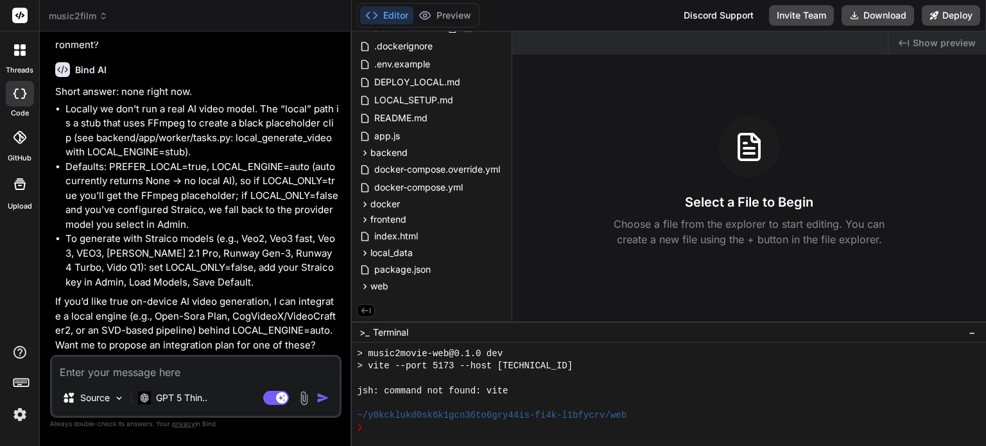
scroll to position [2468, 0]
click at [205, 375] on textarea at bounding box center [196, 368] width 288 height 23
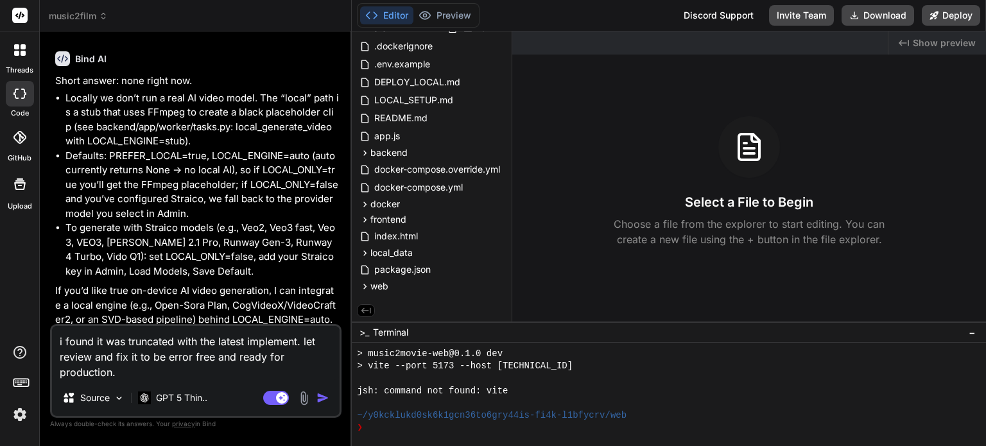
click at [60, 345] on textarea "i found it was truncated with the latest implement. let review and fix it to be…" at bounding box center [196, 353] width 288 height 54
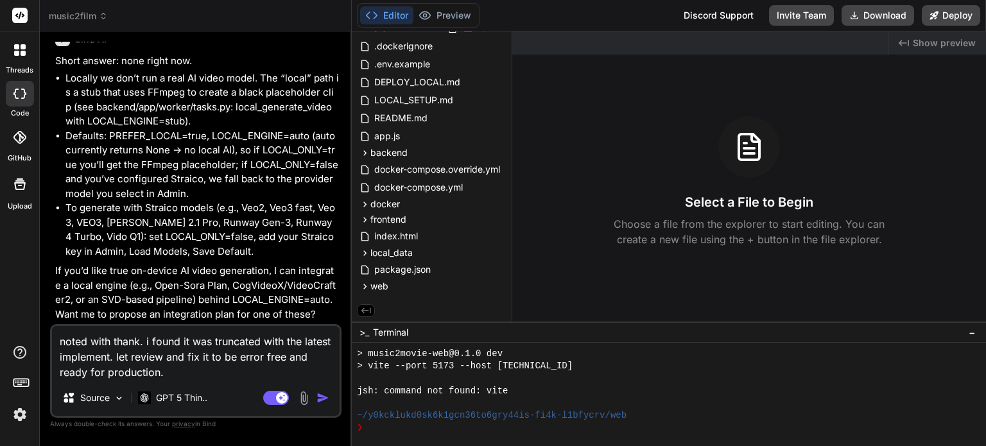
scroll to position [2498, 0]
drag, startPoint x: 225, startPoint y: 284, endPoint x: 275, endPoint y: 287, distance: 49.5
click at [275, 287] on p "If you’d like true on-device AI video generation, I can integrate a local engin…" at bounding box center [197, 293] width 284 height 58
copy p "CogVideoX"
click at [326, 400] on img "button" at bounding box center [323, 398] width 13 height 13
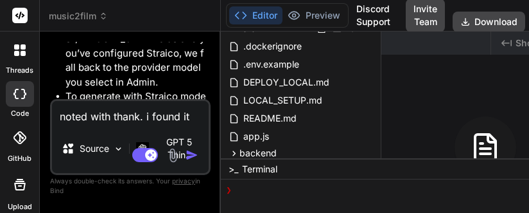
scroll to position [98, 0]
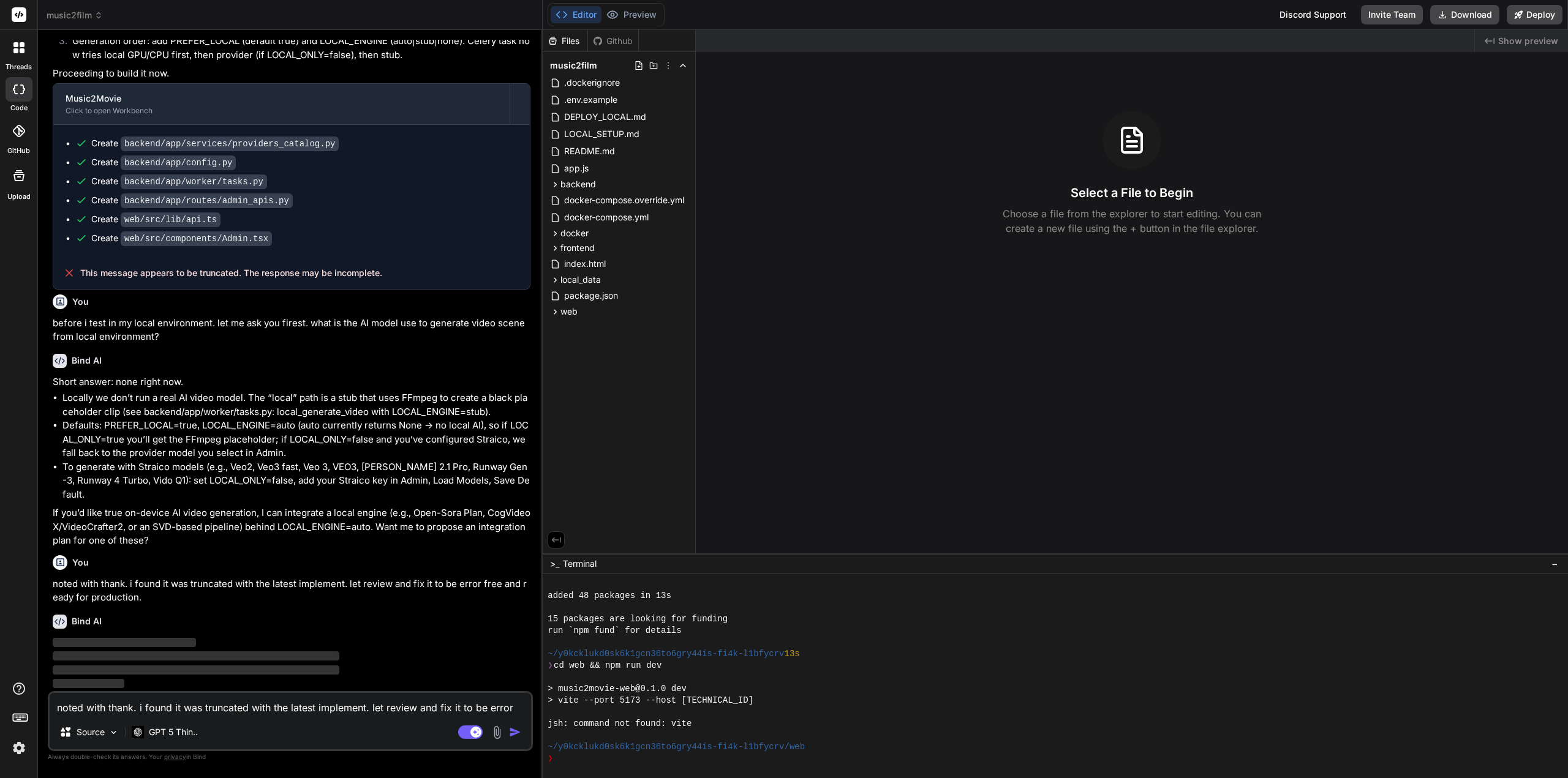
click at [940, 115] on div "Select a File to Begin Choose a file from the explorer to start editing. You ca…" at bounding box center [1131, 173] width 872 height 125
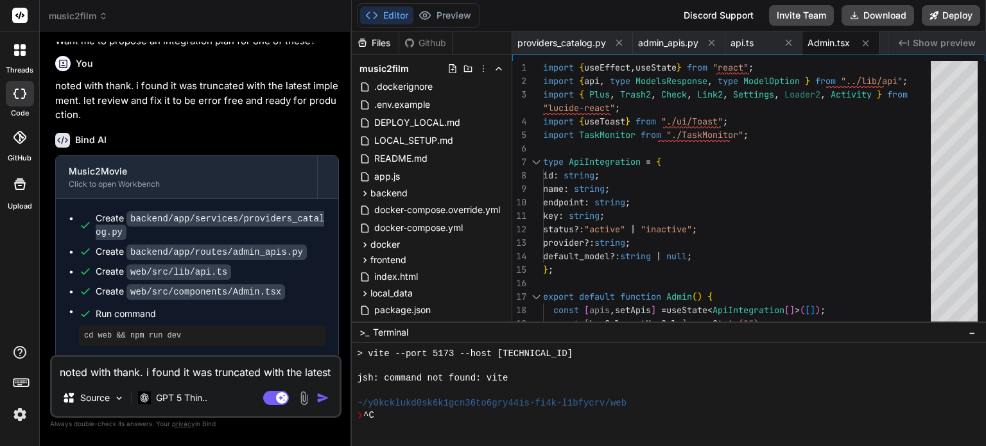
scroll to position [2775, 0]
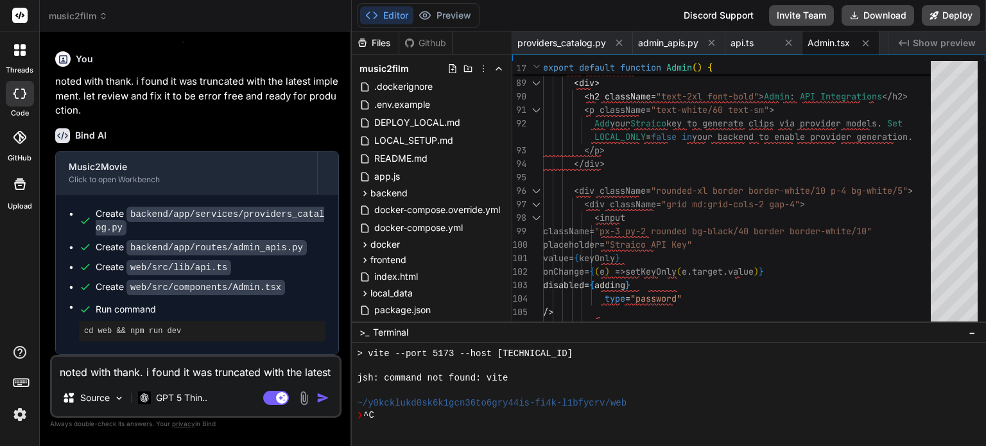
click at [201, 378] on textarea "noted with thank. i found it was truncated with the latest implement. let revie…" at bounding box center [196, 368] width 288 height 23
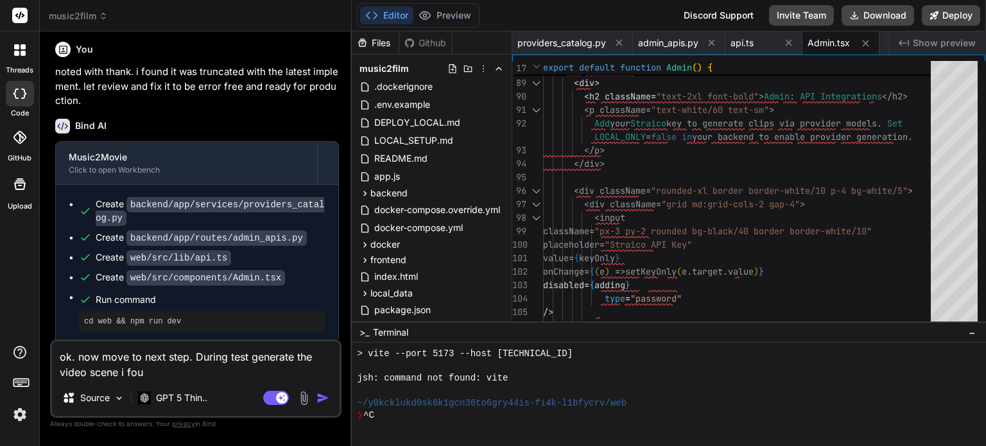
click at [241, 367] on textarea "ok. now move to next step. During test generate the video scene i fou" at bounding box center [196, 361] width 288 height 39
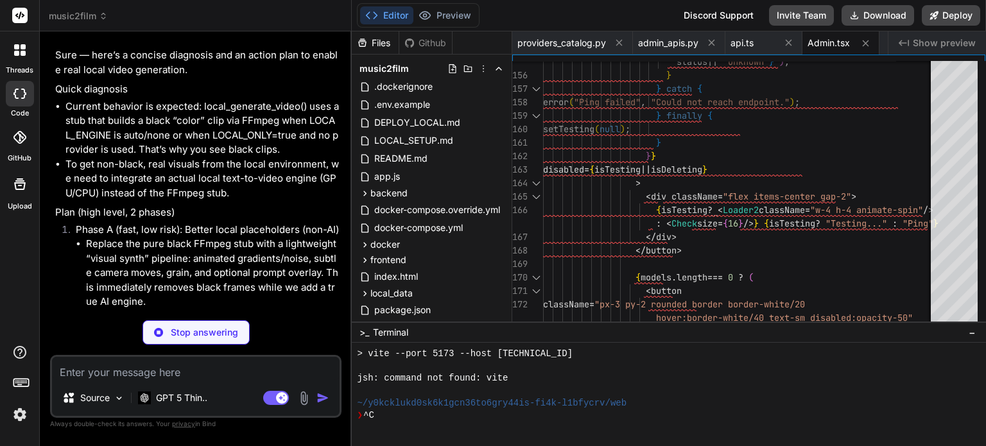
scroll to position [3223, 0]
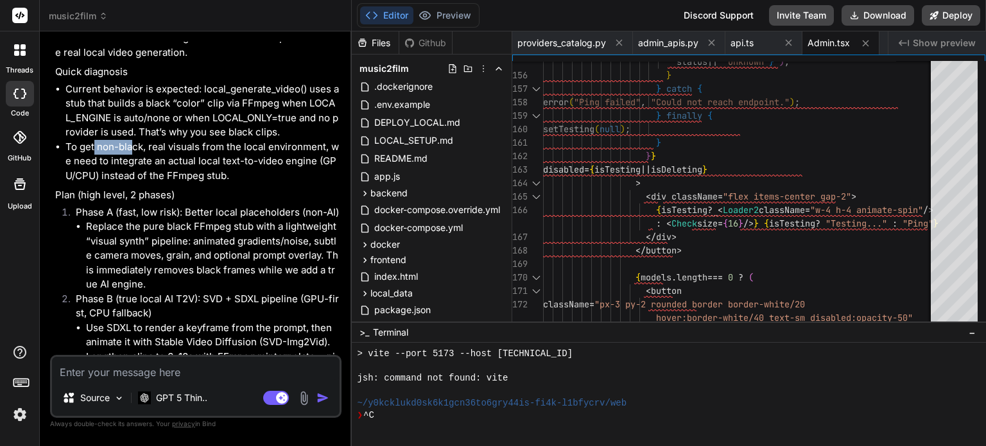
drag, startPoint x: 94, startPoint y: 154, endPoint x: 135, endPoint y: 157, distance: 40.5
click at [134, 157] on li "To get non-black, real visuals from the local environment, we need to integrate…" at bounding box center [202, 162] width 274 height 44
drag, startPoint x: 168, startPoint y: 157, endPoint x: 225, endPoint y: 158, distance: 57.8
click at [225, 158] on li "To get non-black, real visuals from the local environment, we need to integrate…" at bounding box center [202, 162] width 274 height 44
drag, startPoint x: 92, startPoint y: 174, endPoint x: 209, endPoint y: 169, distance: 117.0
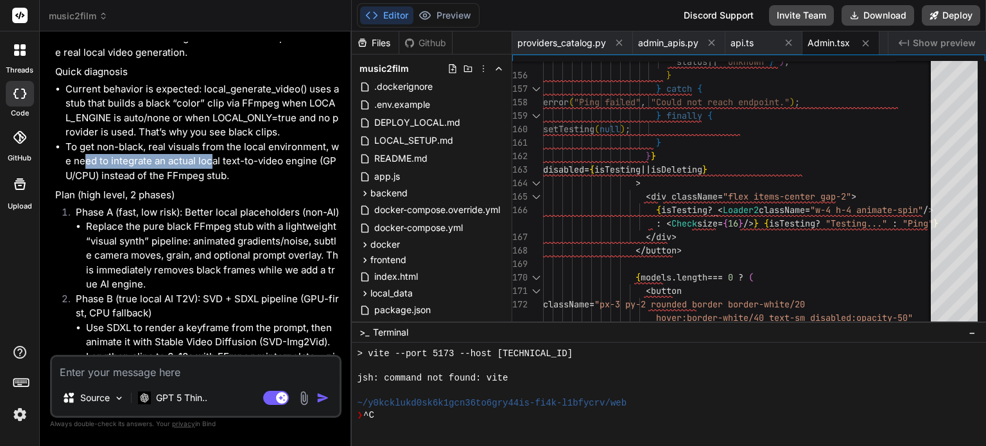
click at [209, 169] on li "To get non-black, real visuals from the local environment, we need to integrate…" at bounding box center [202, 162] width 274 height 44
drag, startPoint x: 205, startPoint y: 184, endPoint x: 221, endPoint y: 184, distance: 15.4
click at [221, 184] on li "To get non-black, real visuals from the local environment, we need to integrate…" at bounding box center [202, 162] width 274 height 44
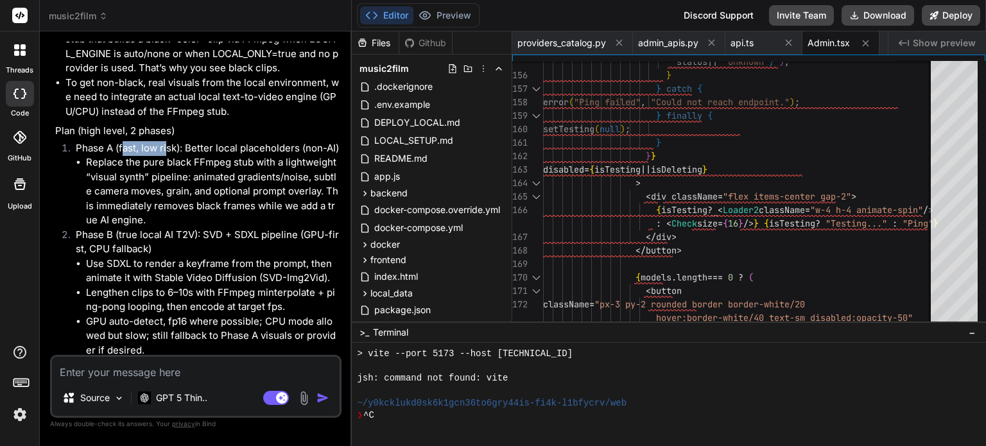
drag, startPoint x: 123, startPoint y: 157, endPoint x: 167, endPoint y: 157, distance: 43.7
click at [167, 157] on li "Phase A (fast, low risk): Better local placeholders (non-AI) Replace the pure b…" at bounding box center [202, 184] width 274 height 87
drag, startPoint x: 197, startPoint y: 159, endPoint x: 275, endPoint y: 158, distance: 78.3
click at [275, 158] on li "Phase A (fast, low risk): Better local placeholders (non-AI) Replace the pure b…" at bounding box center [202, 184] width 274 height 87
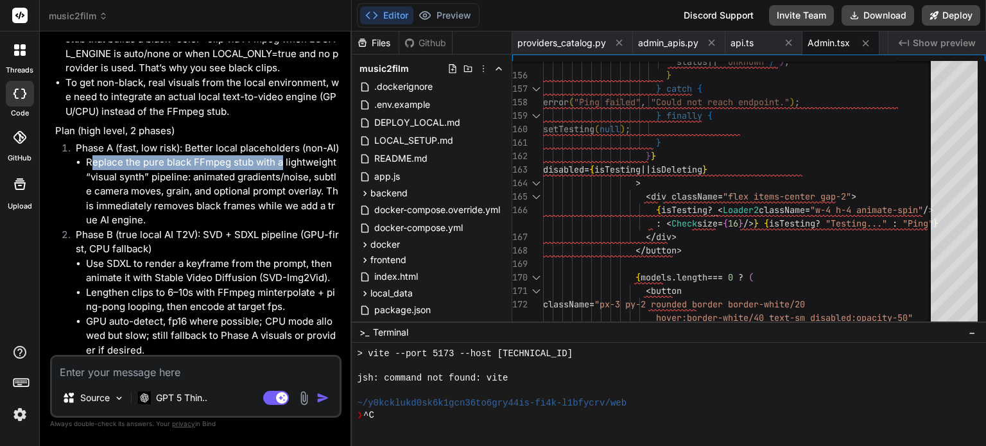
drag, startPoint x: 89, startPoint y: 175, endPoint x: 280, endPoint y: 171, distance: 190.7
click at [280, 171] on li "Replace the pure black FFmpeg stub with a lightweight “visual synth” pipeline: …" at bounding box center [212, 191] width 253 height 73
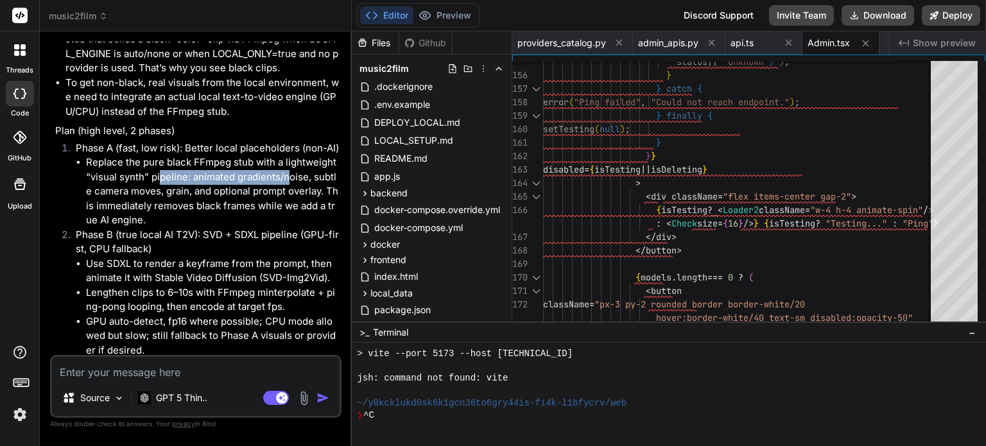
drag, startPoint x: 175, startPoint y: 188, endPoint x: 286, endPoint y: 185, distance: 111.1
click at [286, 185] on li "Replace the pure black FFmpeg stub with a lightweight “visual synth” pipeline: …" at bounding box center [212, 191] width 253 height 73
drag, startPoint x: 91, startPoint y: 202, endPoint x: 157, endPoint y: 201, distance: 66.8
click at [157, 201] on li "Replace the pure black FFmpeg stub with a lightweight “visual synth” pipeline: …" at bounding box center [212, 191] width 253 height 73
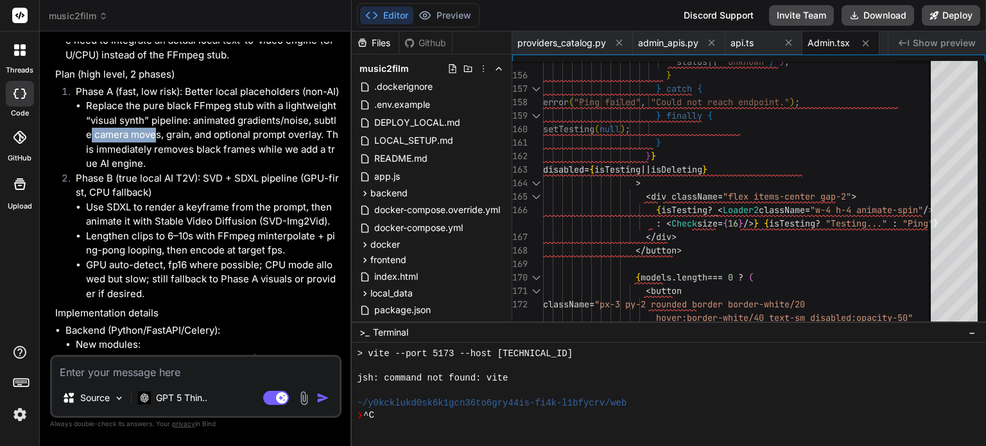
scroll to position [3351, 0]
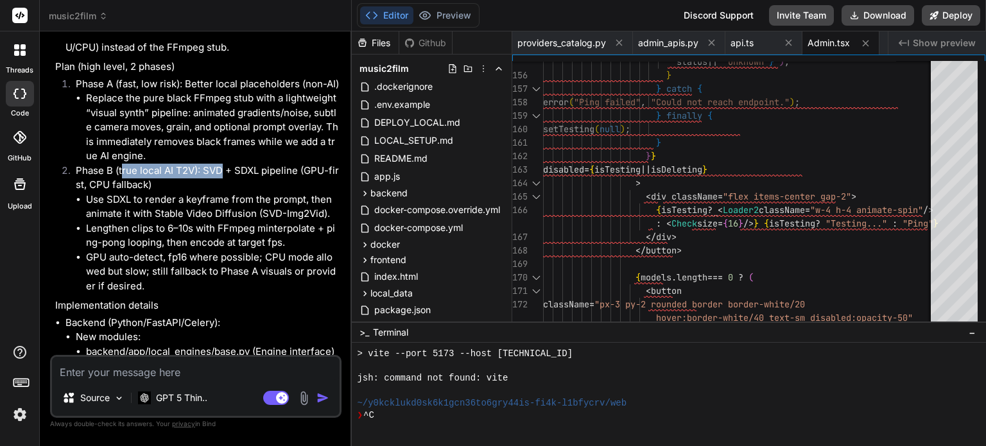
drag, startPoint x: 131, startPoint y: 182, endPoint x: 224, endPoint y: 179, distance: 93.1
click at [224, 179] on li "Phase B (true local AI T2V): SVD + SDXL pipeline (GPU-first, CPU fallback) Use …" at bounding box center [202, 229] width 274 height 130
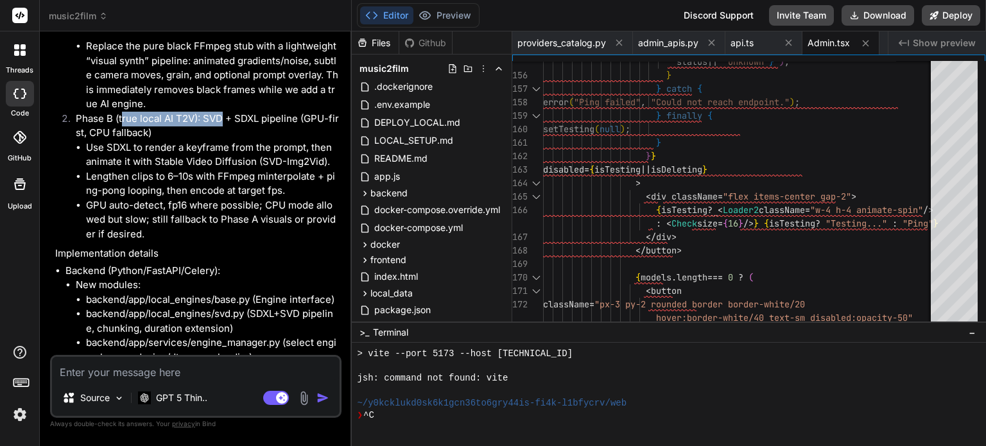
scroll to position [3415, 0]
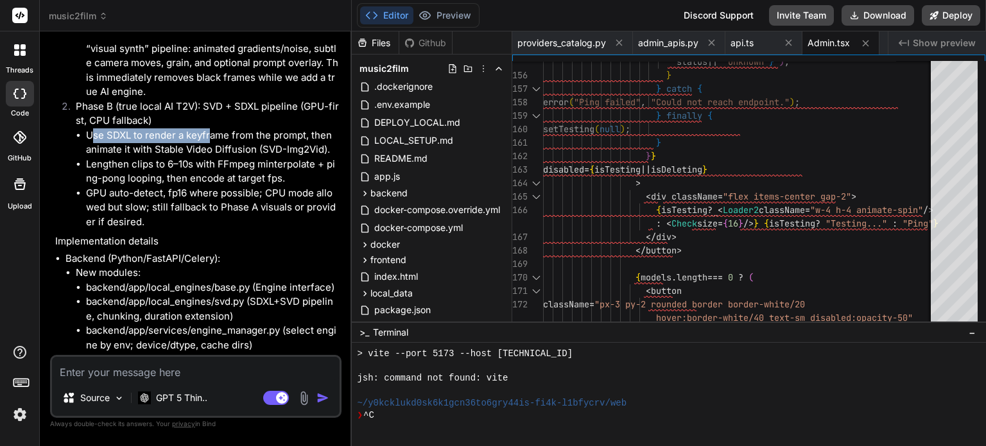
drag, startPoint x: 92, startPoint y: 143, endPoint x: 209, endPoint y: 144, distance: 116.2
click at [209, 144] on li "Use SDXL to render a keyframe from the prompt, then animate it with Stable Vide…" at bounding box center [212, 142] width 253 height 29
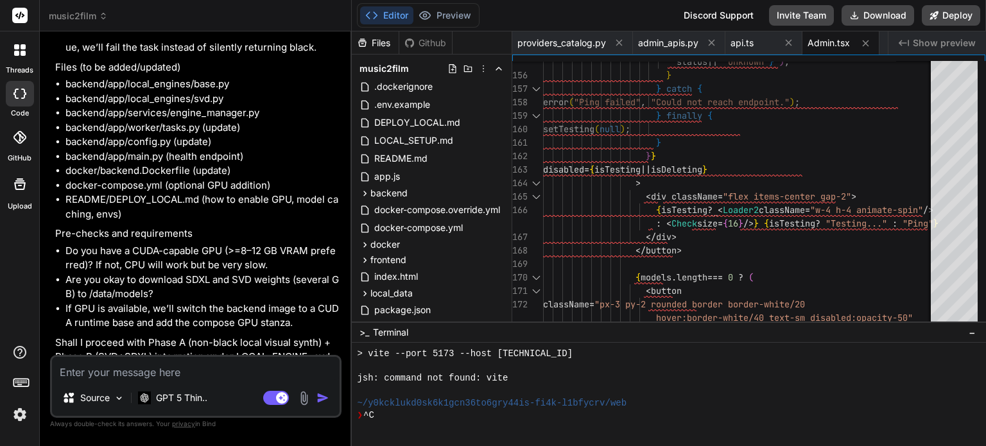
scroll to position [4494, 0]
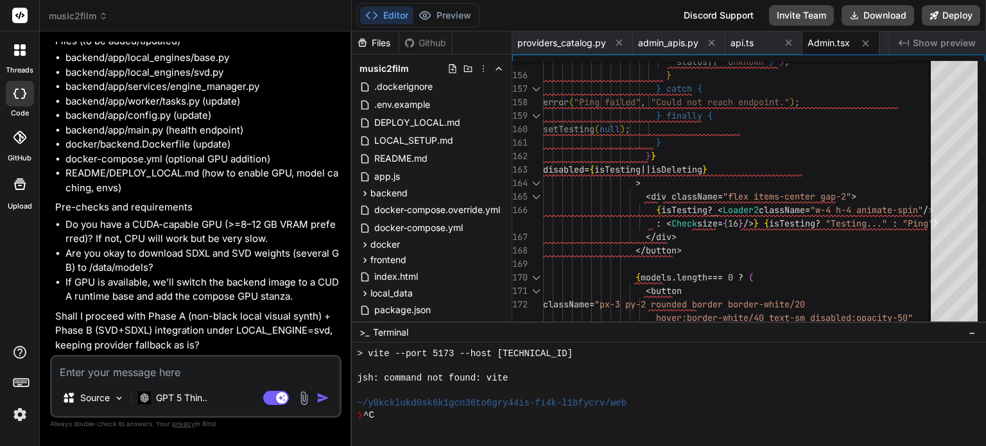
click at [172, 374] on textarea at bounding box center [196, 368] width 288 height 23
click at [132, 372] on textarea at bounding box center [196, 368] width 288 height 23
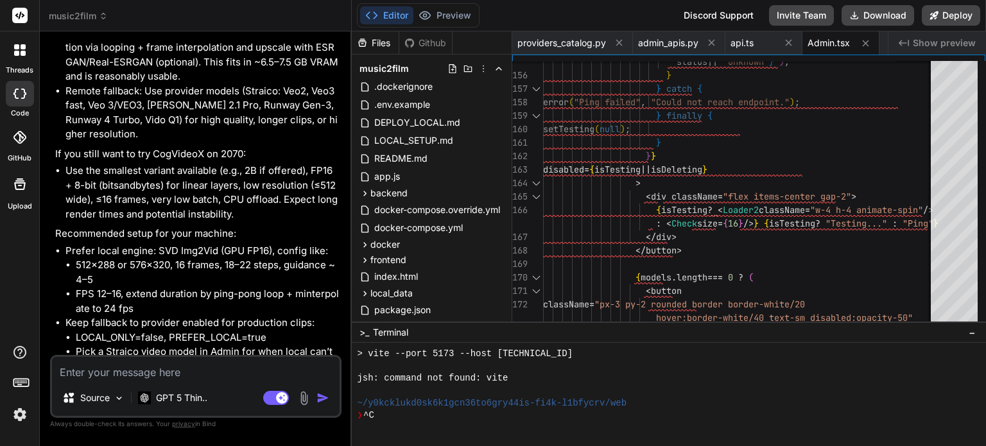
scroll to position [5057, 0]
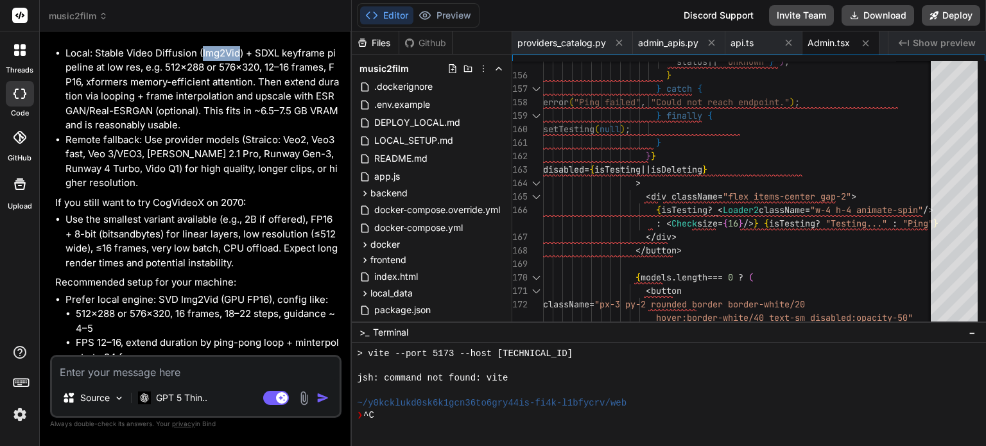
drag, startPoint x: 203, startPoint y: 64, endPoint x: 240, endPoint y: 64, distance: 37.2
click at [240, 64] on li "Local: Stable Video Diffusion (Img2Vid) + SDXL keyframe pipeline at low res, e.…" at bounding box center [202, 89] width 274 height 87
drag, startPoint x: 96, startPoint y: 65, endPoint x: 243, endPoint y: 66, distance: 147.0
click at [243, 66] on li "Local: Stable Video Diffusion (Img2Vid) + SDXL keyframe pipeline at low res, e.…" at bounding box center [202, 89] width 274 height 87
copy li "Stable Video Diffusion (Img2Vid)"
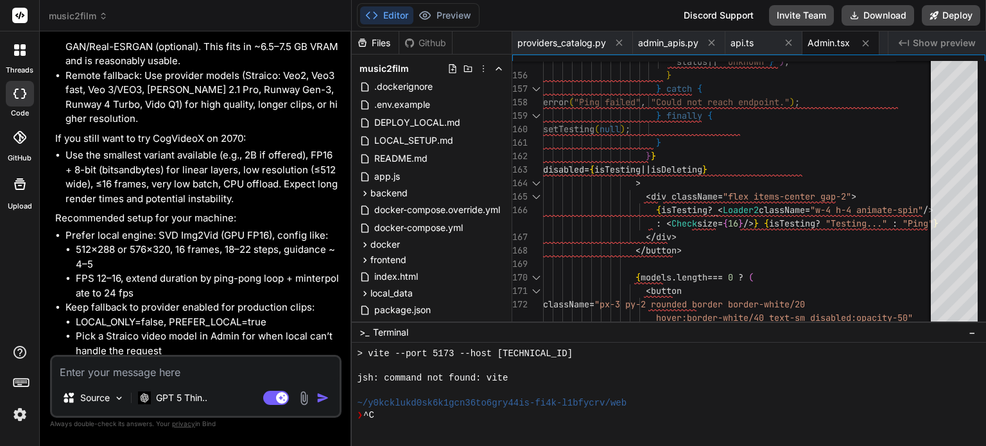
scroll to position [5186, 0]
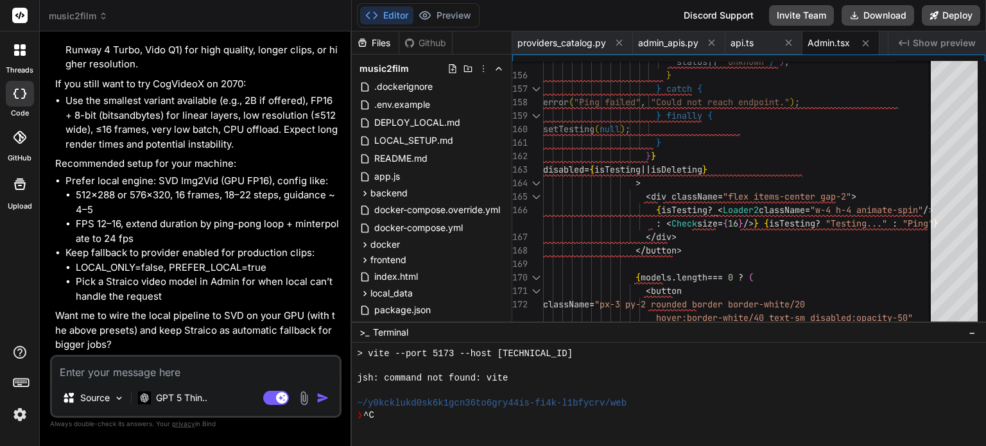
click at [180, 369] on textarea at bounding box center [196, 368] width 288 height 23
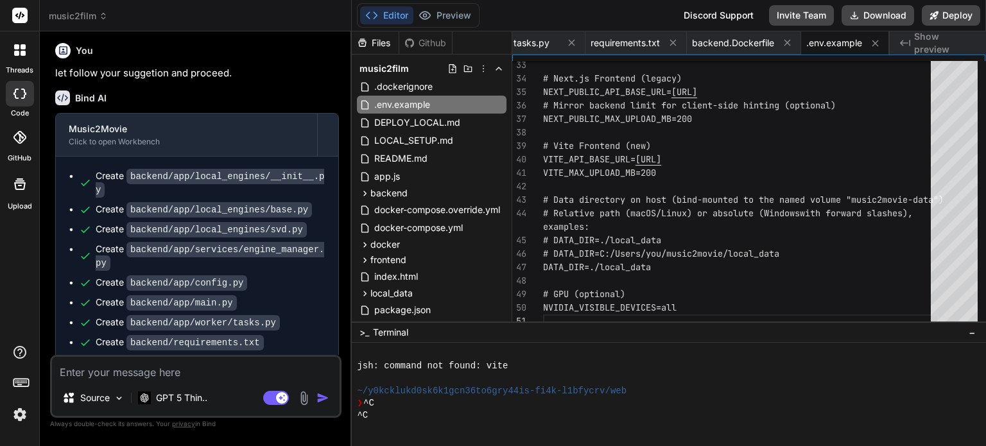
scroll to position [5570, 0]
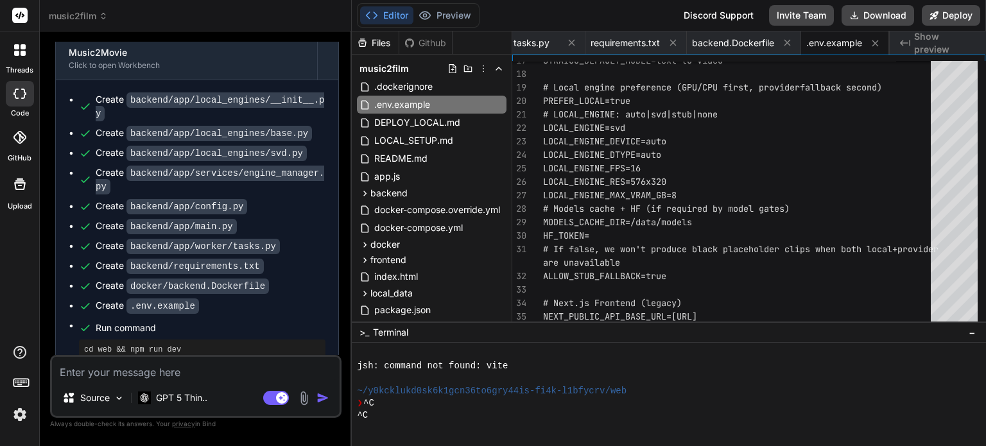
click at [392, 15] on button "Editor" at bounding box center [386, 15] width 53 height 18
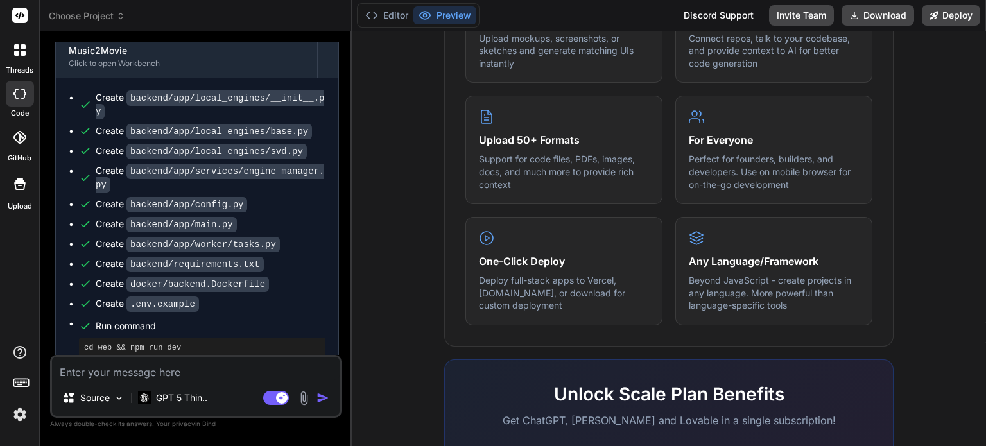
scroll to position [816, 0]
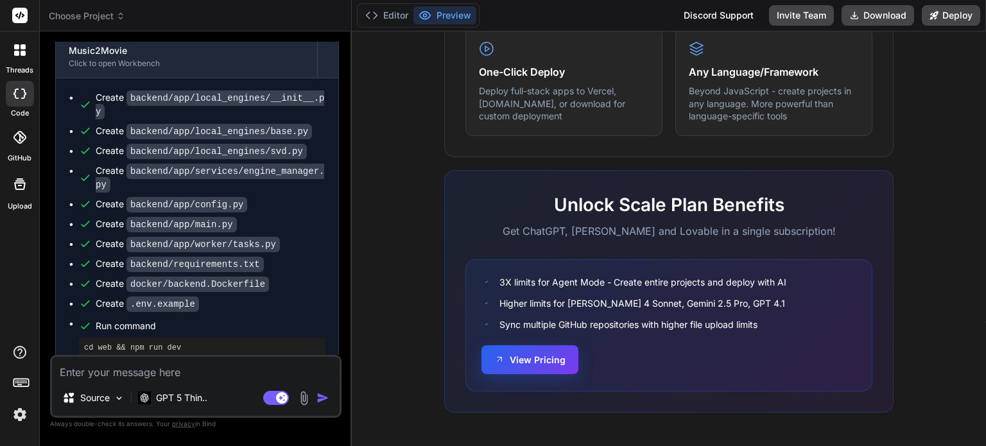
type textarea "x"
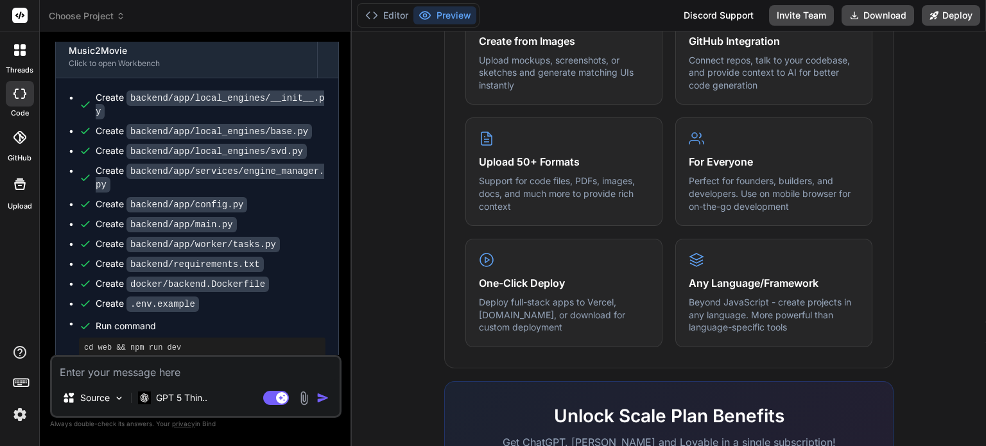
scroll to position [559, 0]
